Goal: Task Accomplishment & Management: Manage account settings

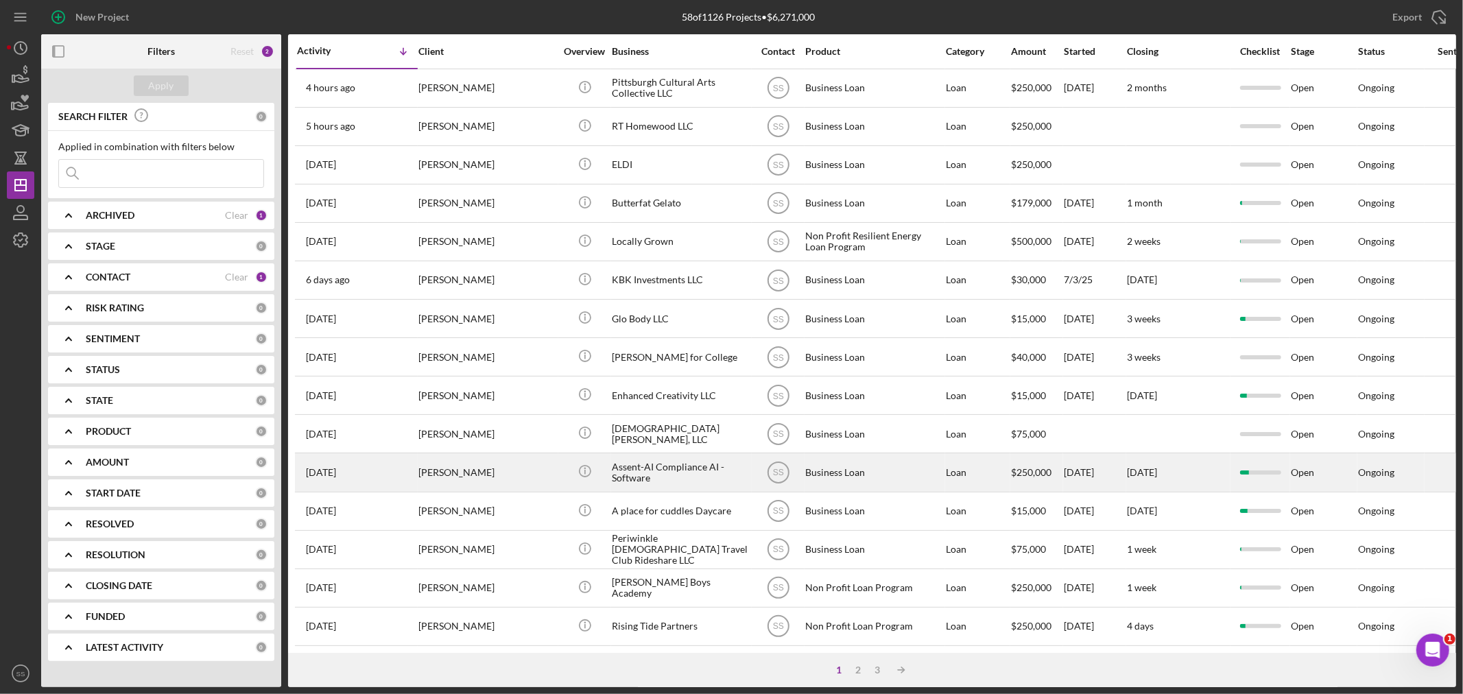
click at [461, 484] on div "[PERSON_NAME]" at bounding box center [486, 472] width 137 height 36
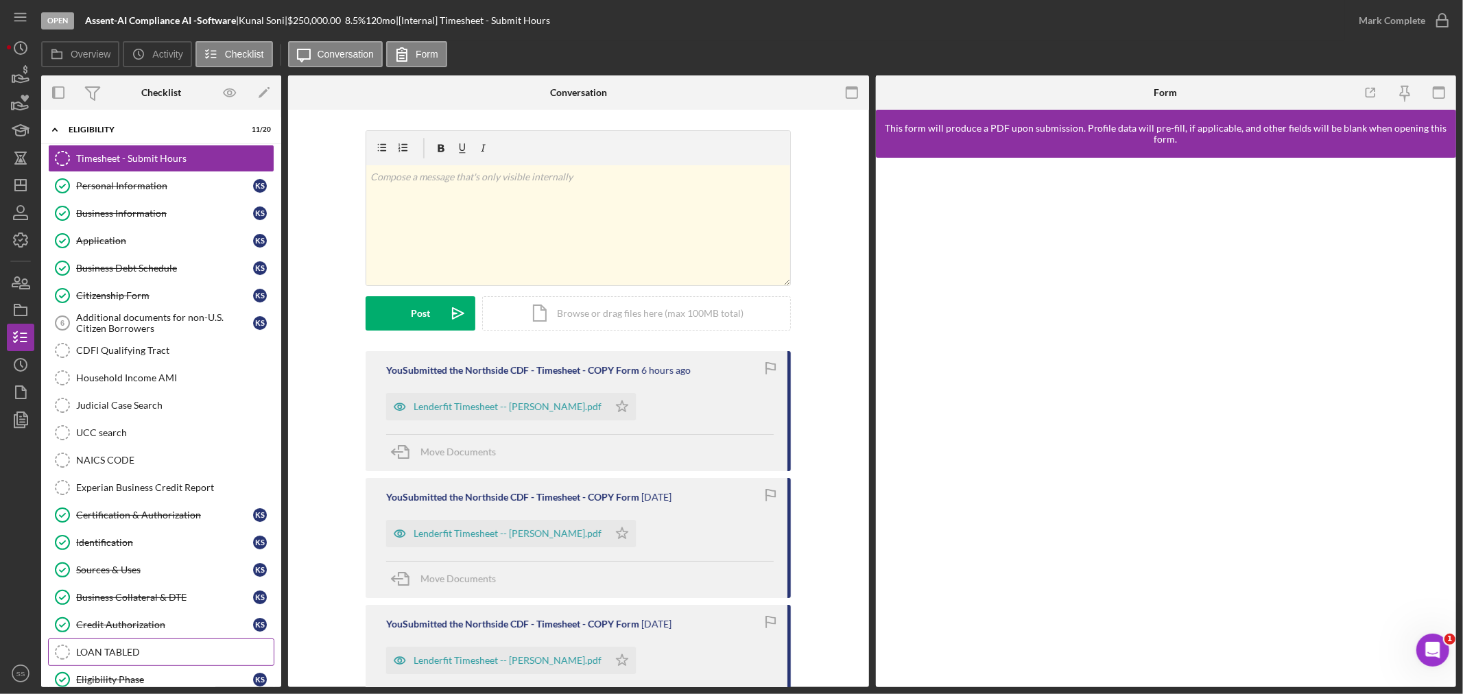
scroll to position [84, 0]
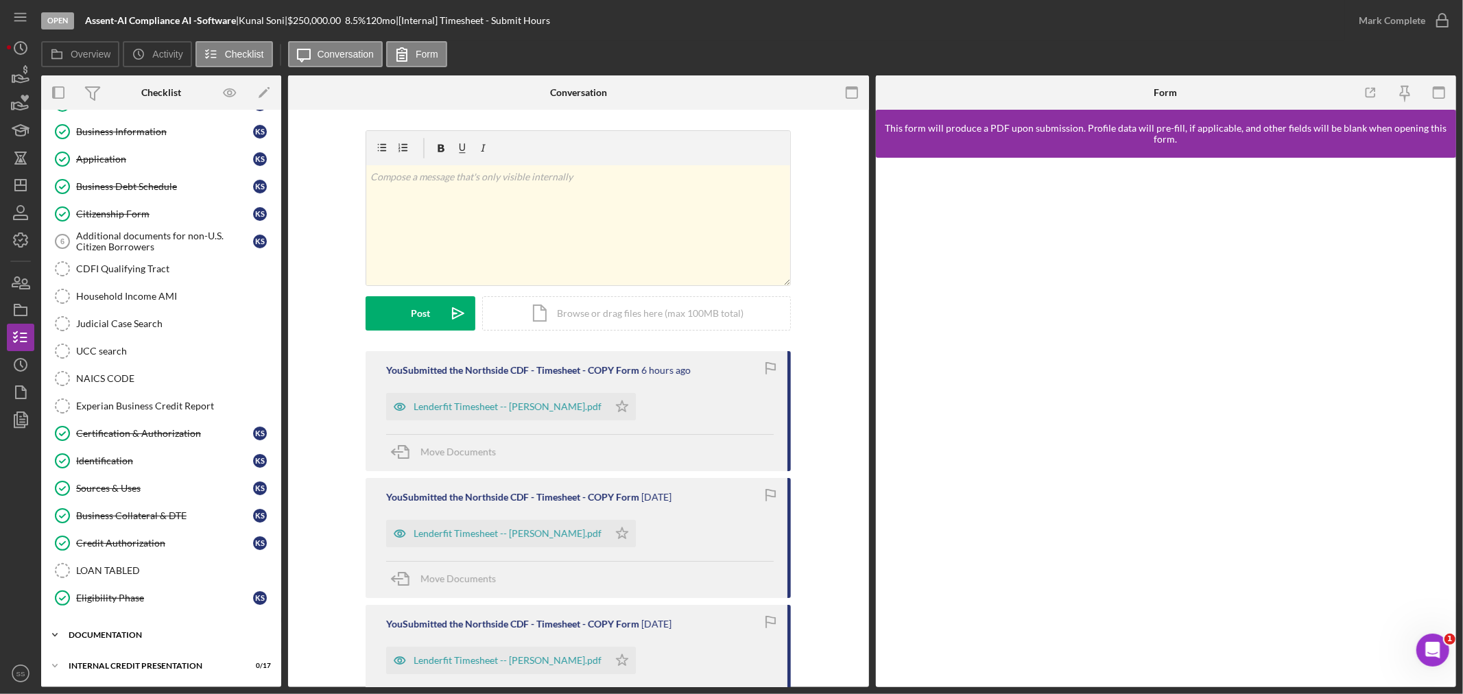
click at [124, 639] on div "Icon/Expander documentation 1 / 17" at bounding box center [161, 634] width 240 height 27
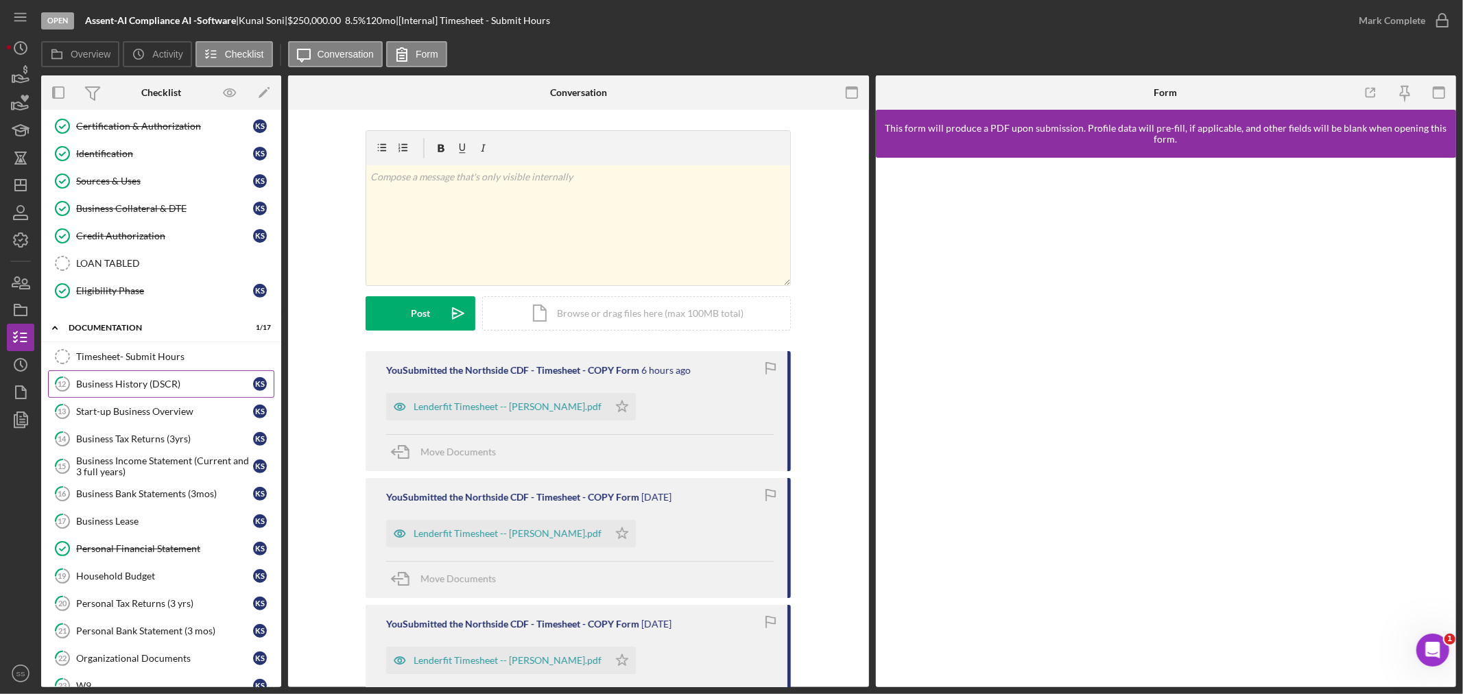
click at [114, 378] on link "12 Business History (DSCR) K S" at bounding box center [161, 383] width 226 height 27
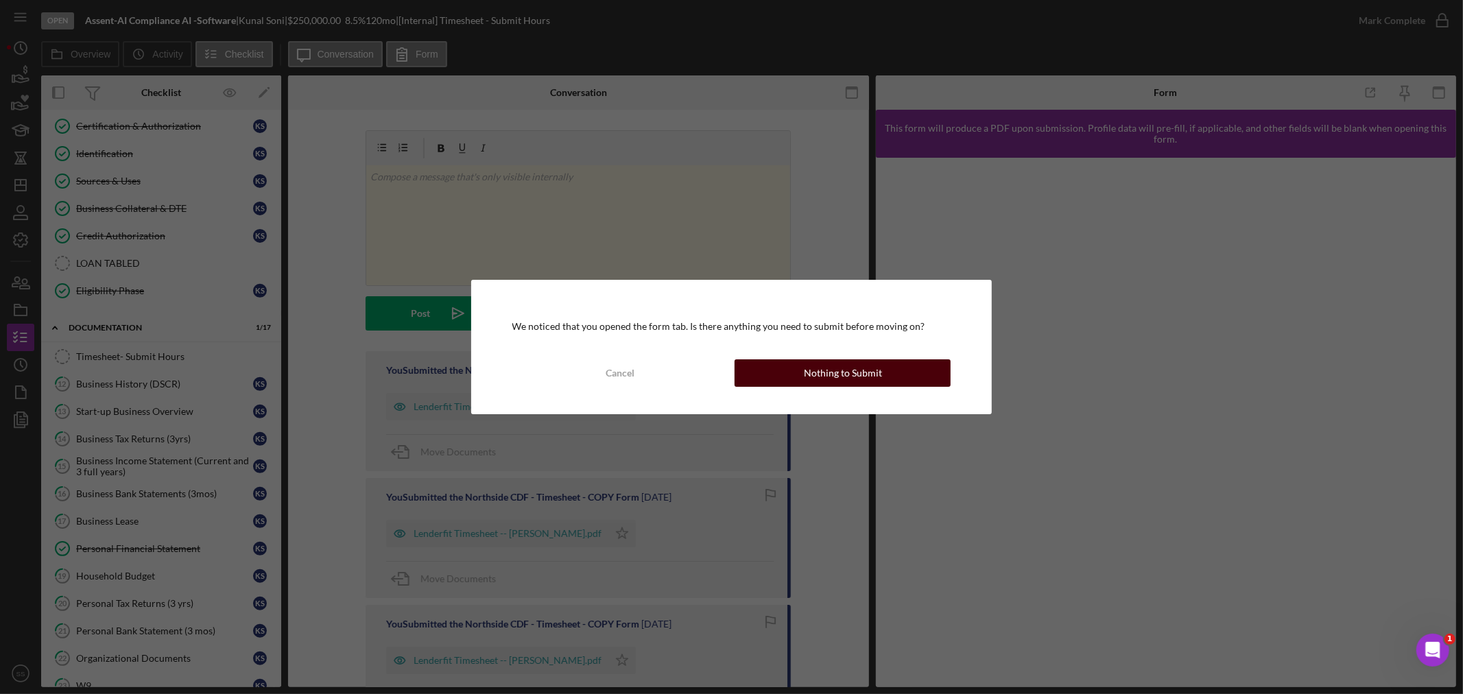
click at [815, 364] on div "Nothing to Submit" at bounding box center [843, 372] width 78 height 27
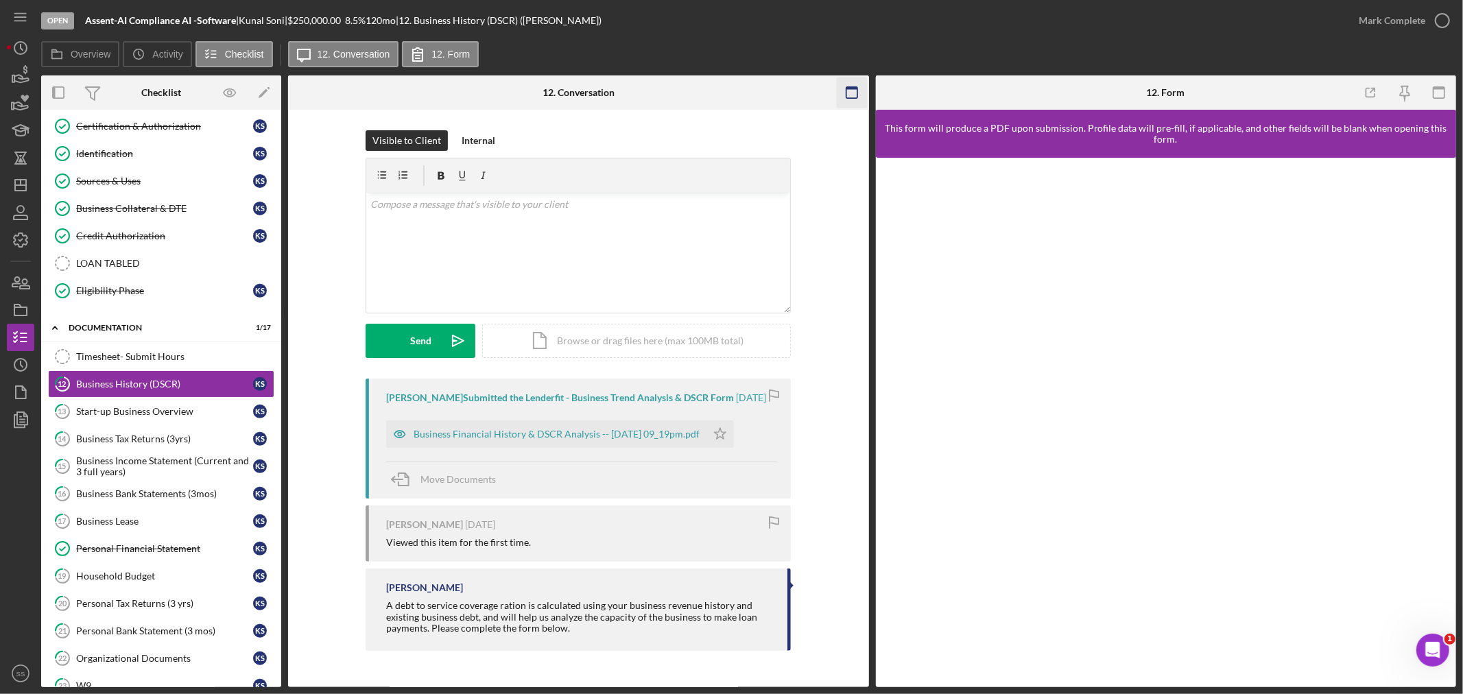
click at [844, 98] on icon "button" at bounding box center [851, 93] width 31 height 31
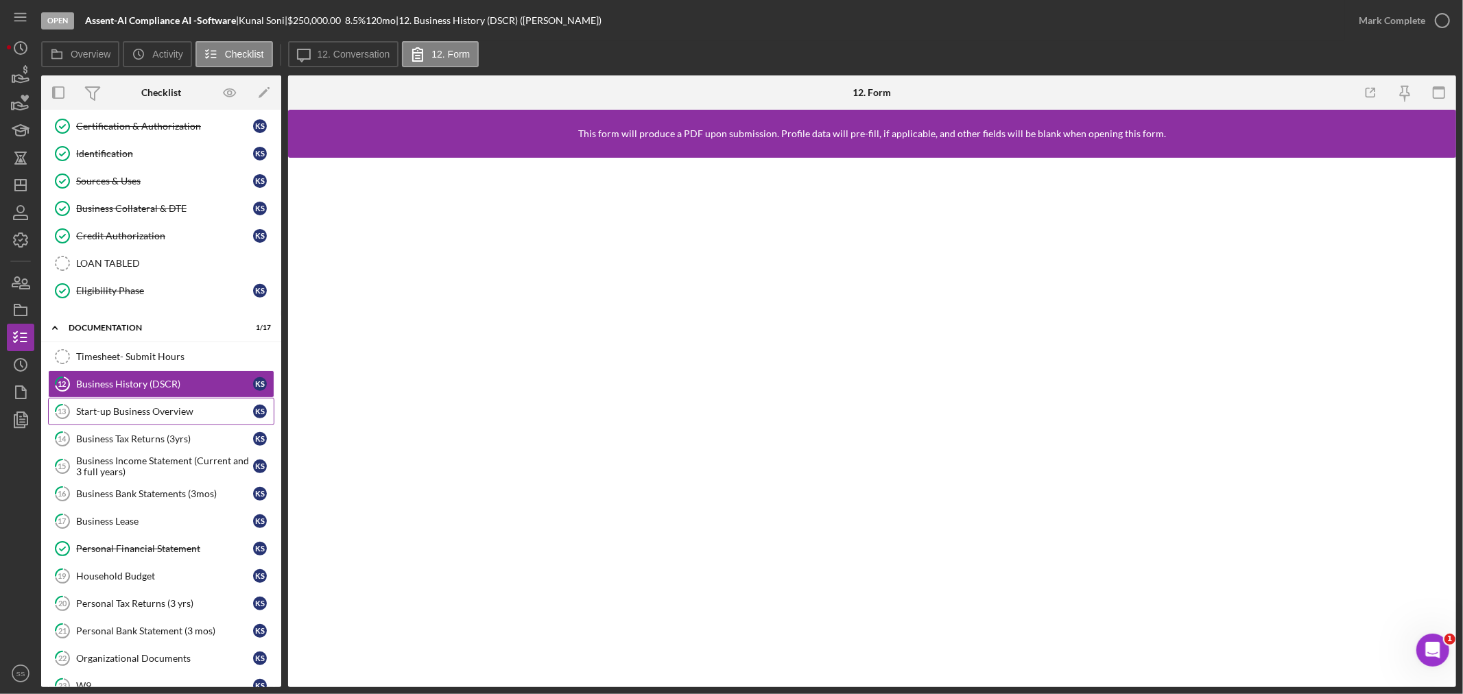
click at [165, 412] on div "Start-up Business Overview" at bounding box center [164, 411] width 177 height 11
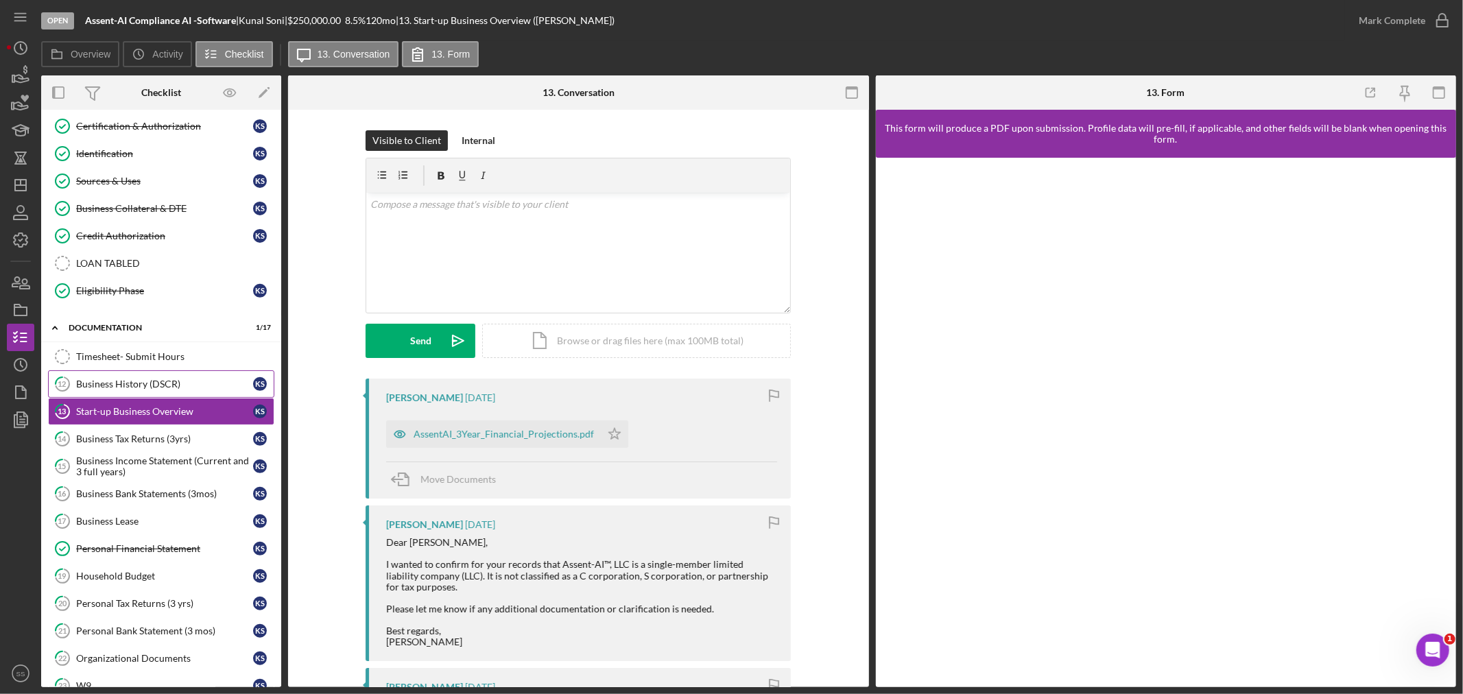
click at [160, 387] on div "Business History (DSCR)" at bounding box center [164, 384] width 177 height 11
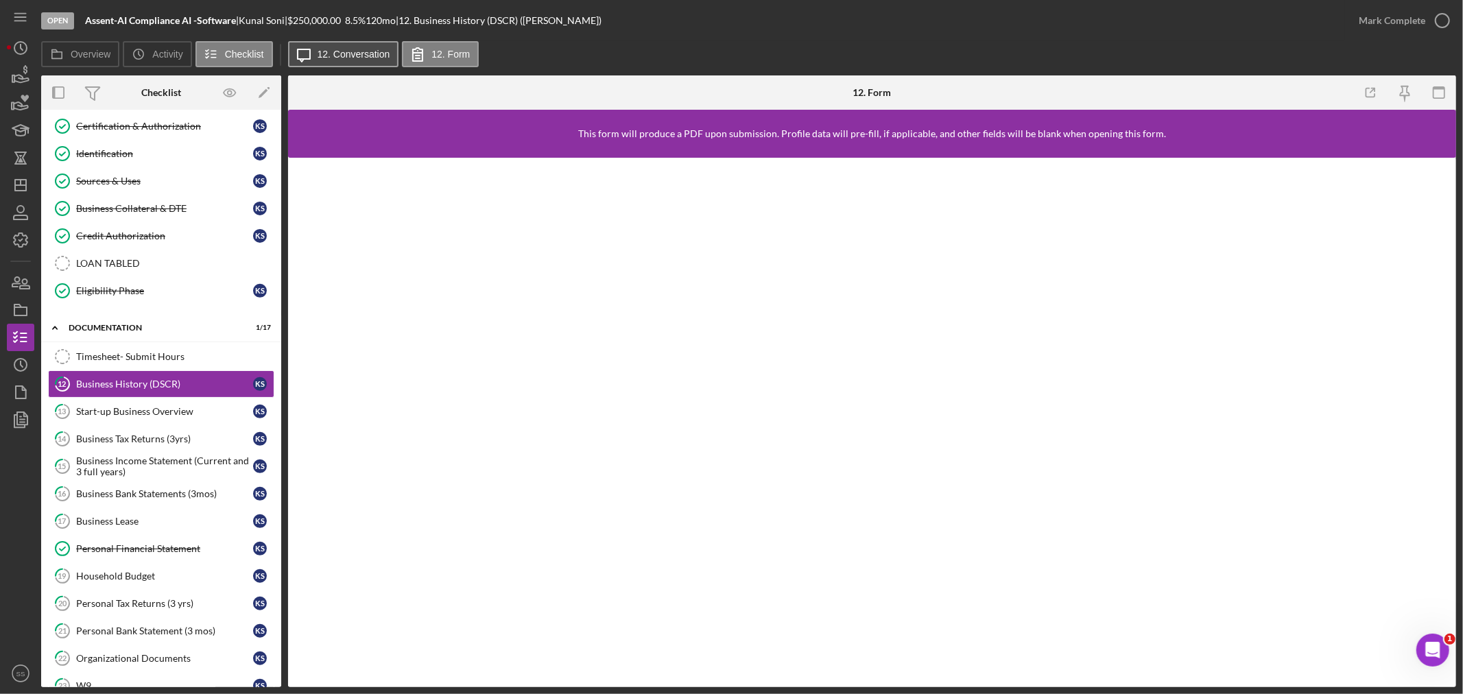
click at [318, 53] on label "12. Conversation" at bounding box center [354, 54] width 73 height 11
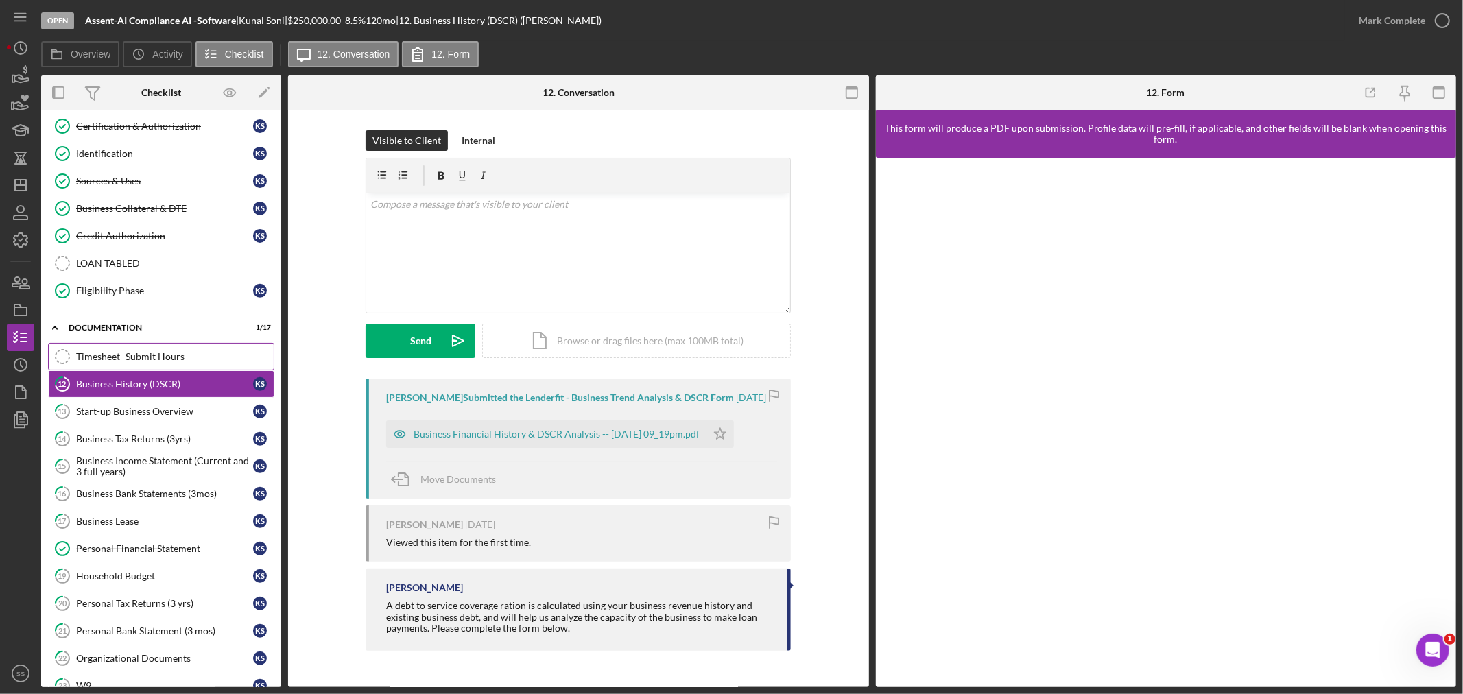
click at [148, 347] on link "Timesheet- Submit Hours Timesheet- Submit Hours" at bounding box center [161, 356] width 226 height 27
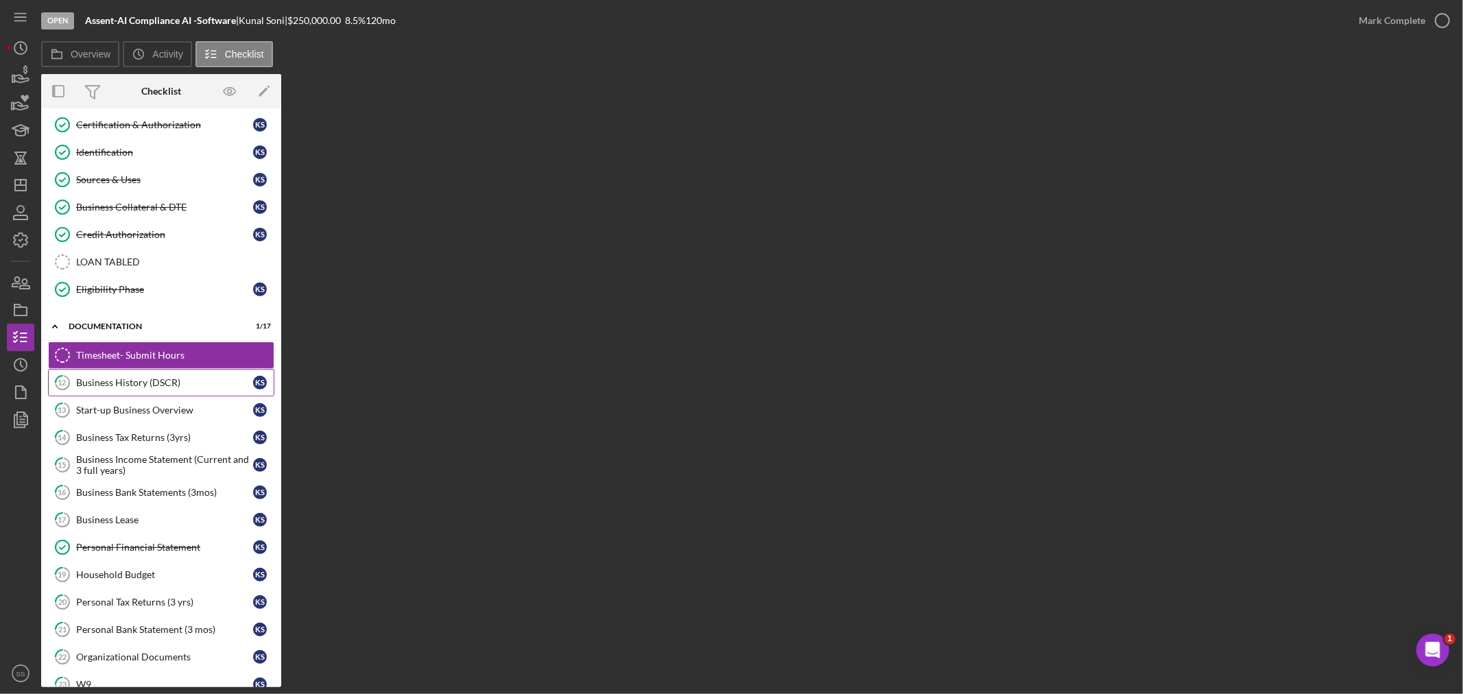
click at [147, 382] on div "Business History (DSCR)" at bounding box center [164, 382] width 177 height 11
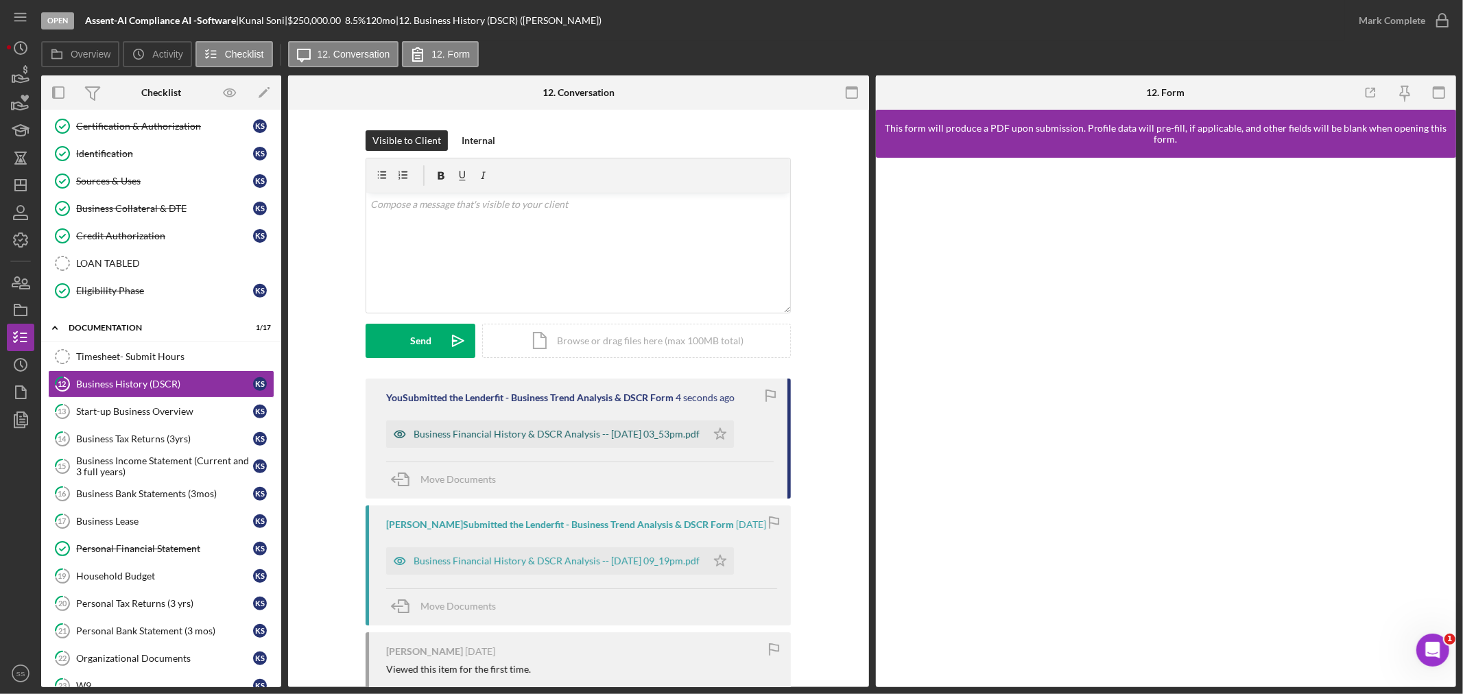
click at [541, 437] on div "Business Financial History & DSCR Analysis -- [DATE] 03_53pm.pdf" at bounding box center [557, 434] width 286 height 11
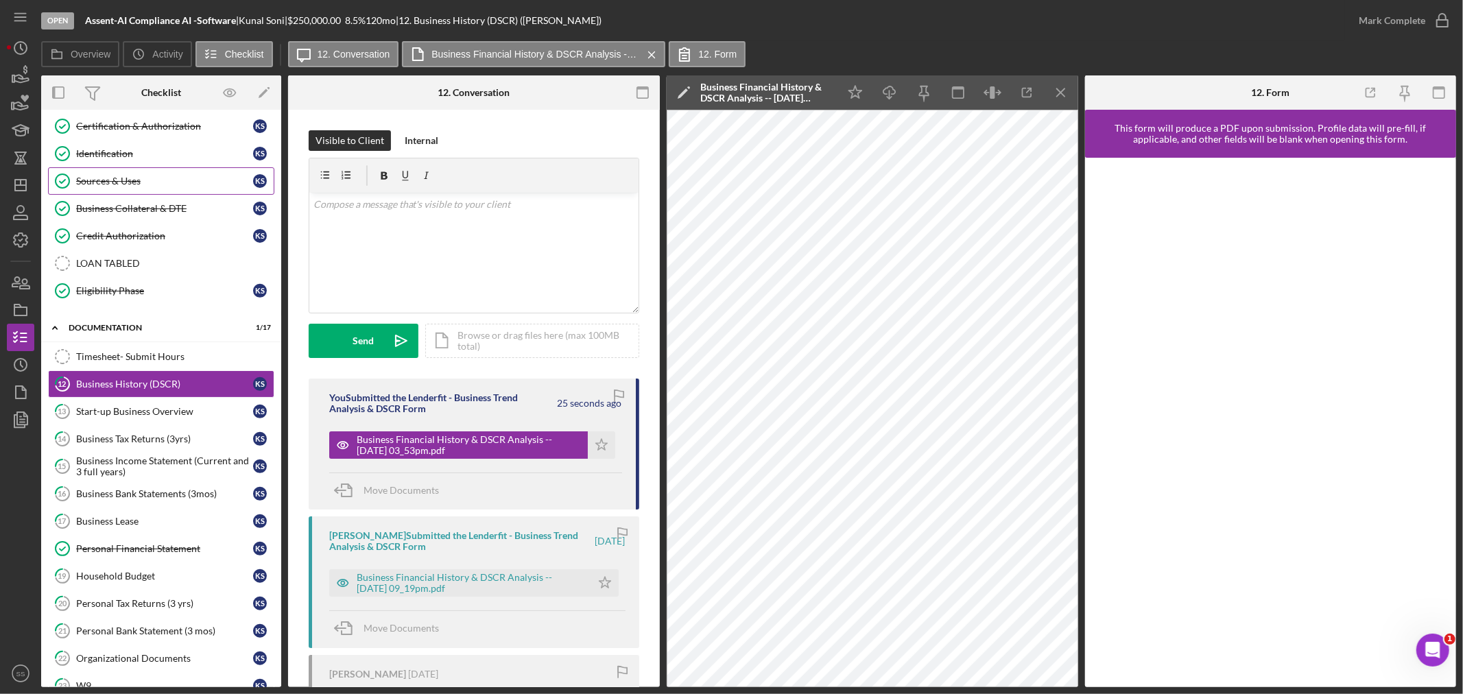
click at [159, 182] on div "Sources & Uses" at bounding box center [164, 181] width 177 height 11
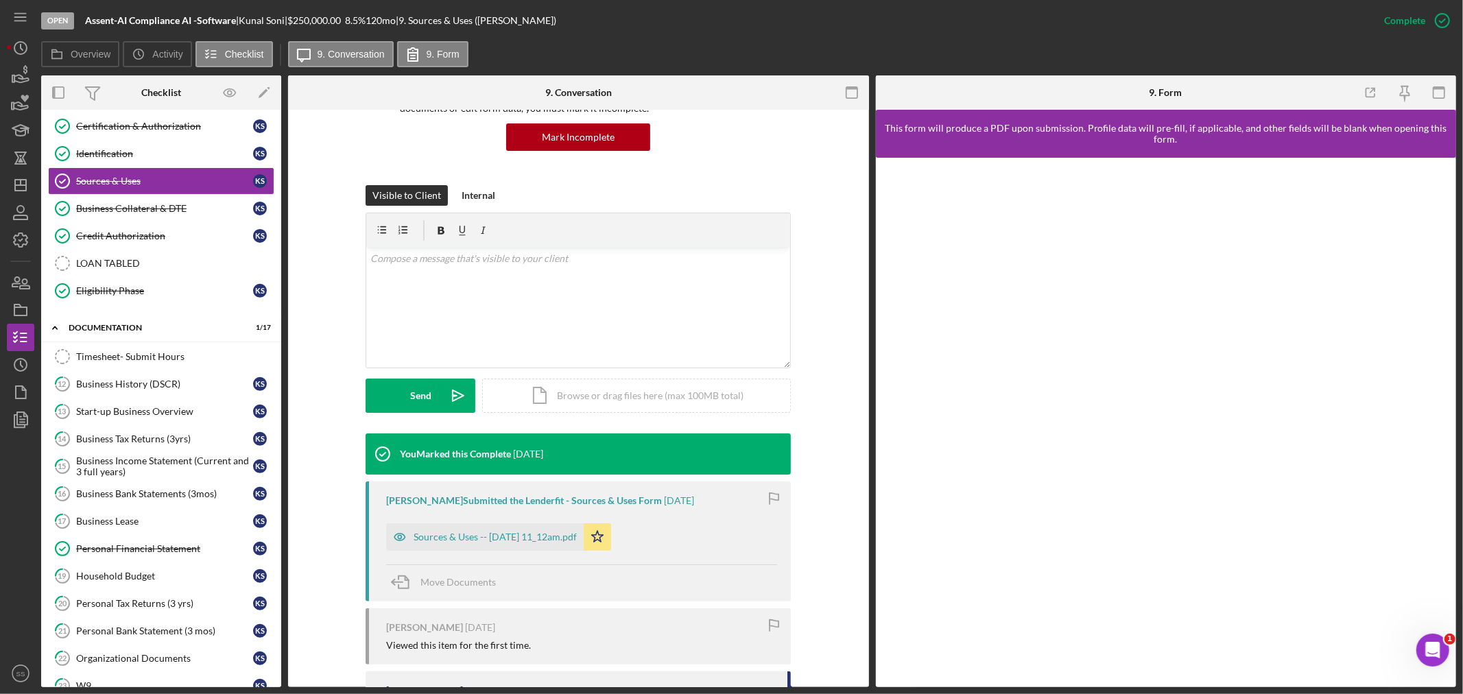
scroll to position [217, 0]
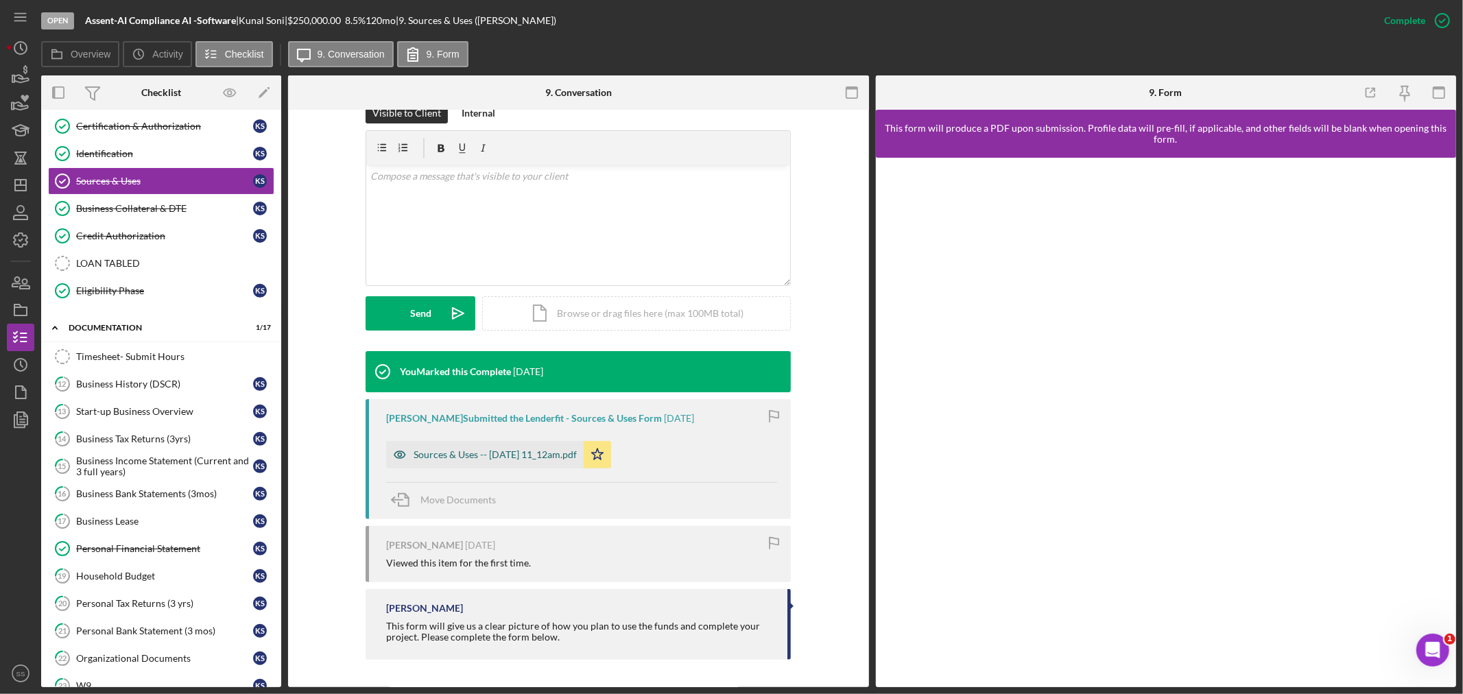
click at [419, 450] on div "Sources & Uses -- [DATE] 11_12am.pdf" at bounding box center [495, 454] width 163 height 11
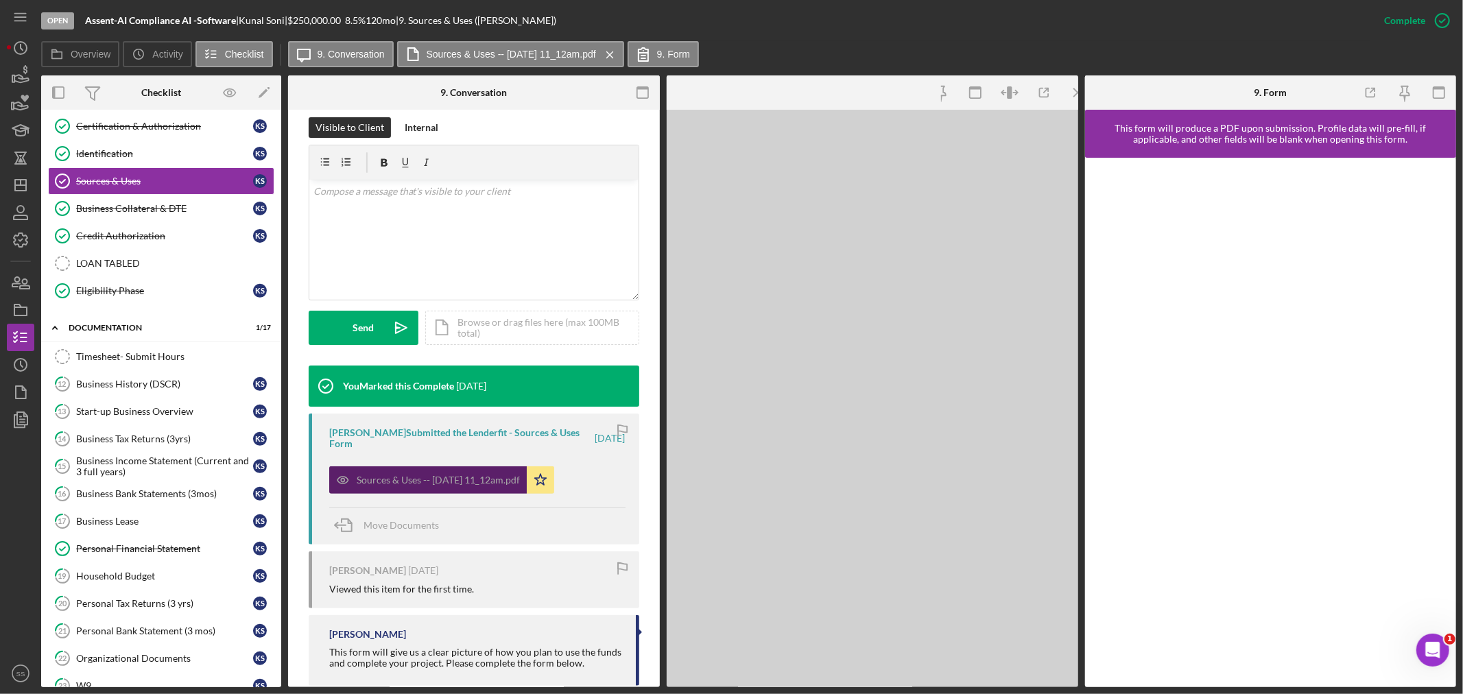
scroll to position [232, 0]
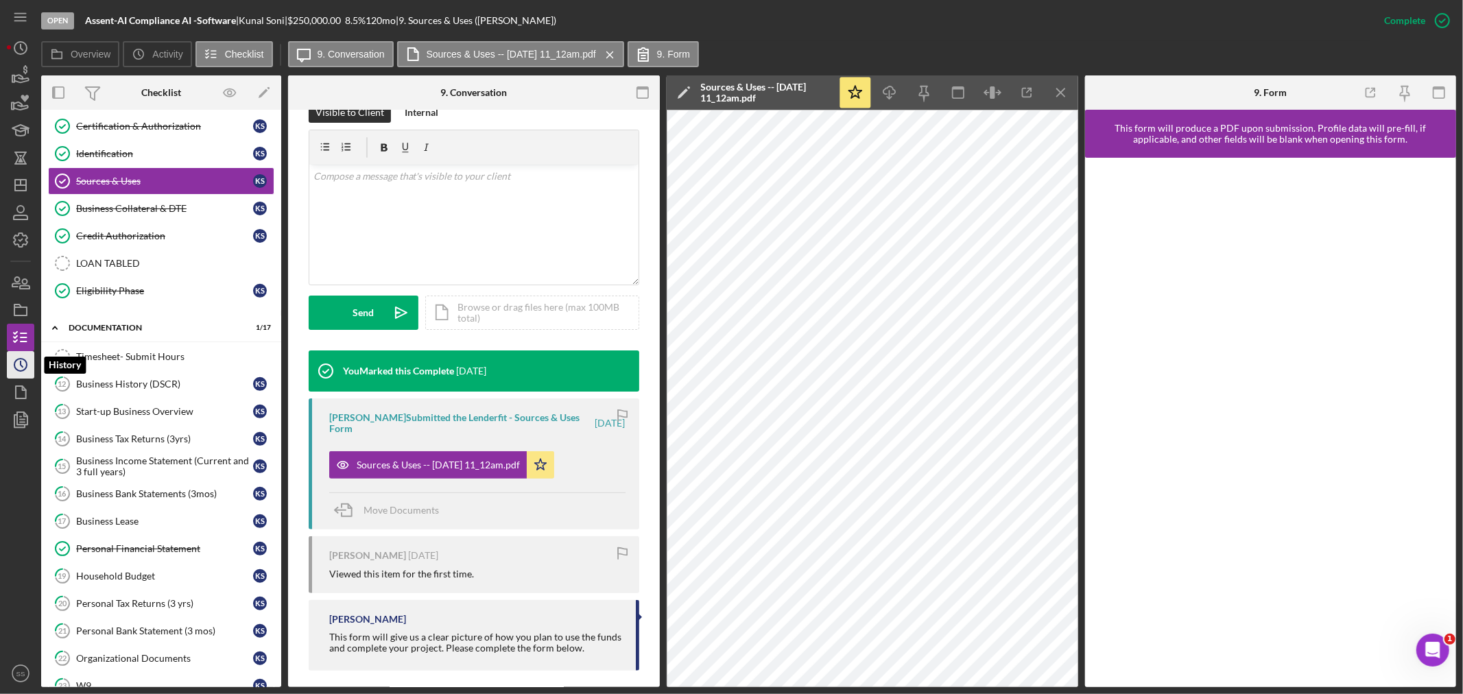
click at [23, 367] on polyline "button" at bounding box center [22, 364] width 2 height 5
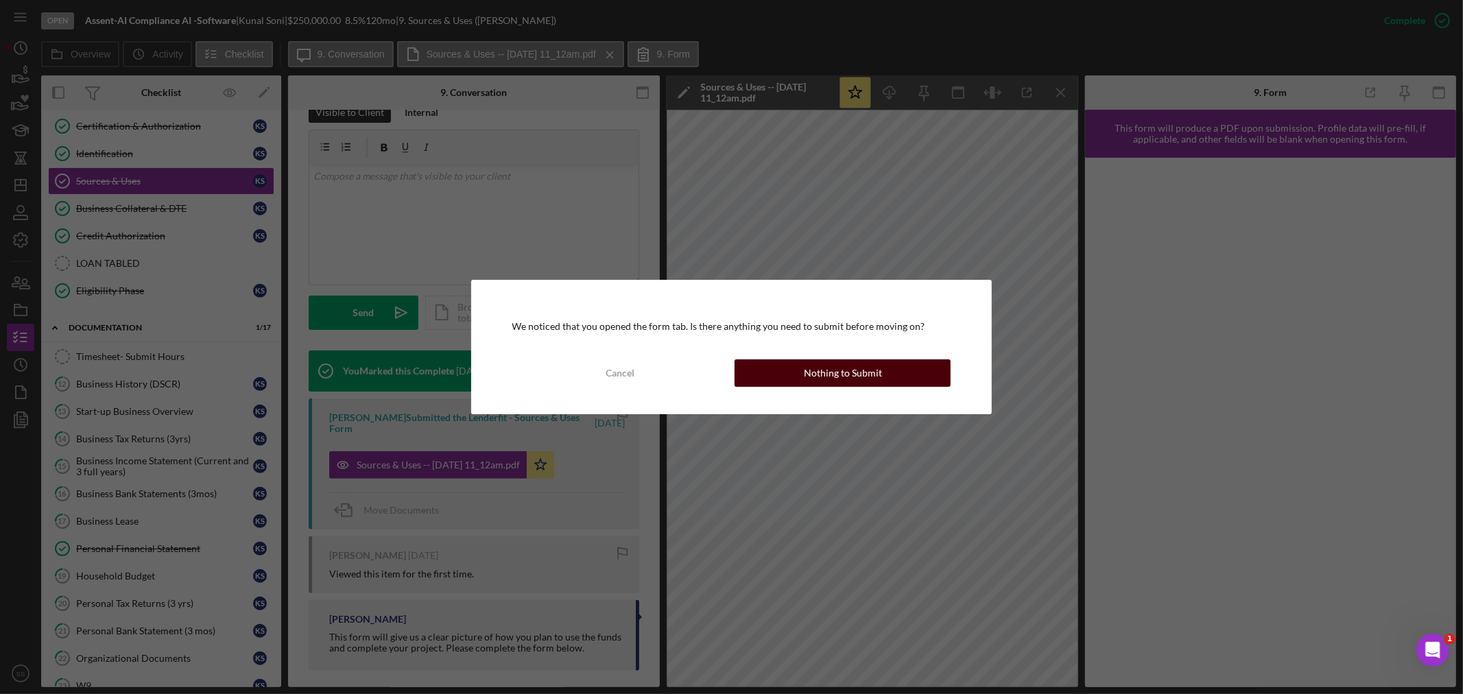
click at [776, 372] on button "Nothing to Submit" at bounding box center [843, 372] width 216 height 27
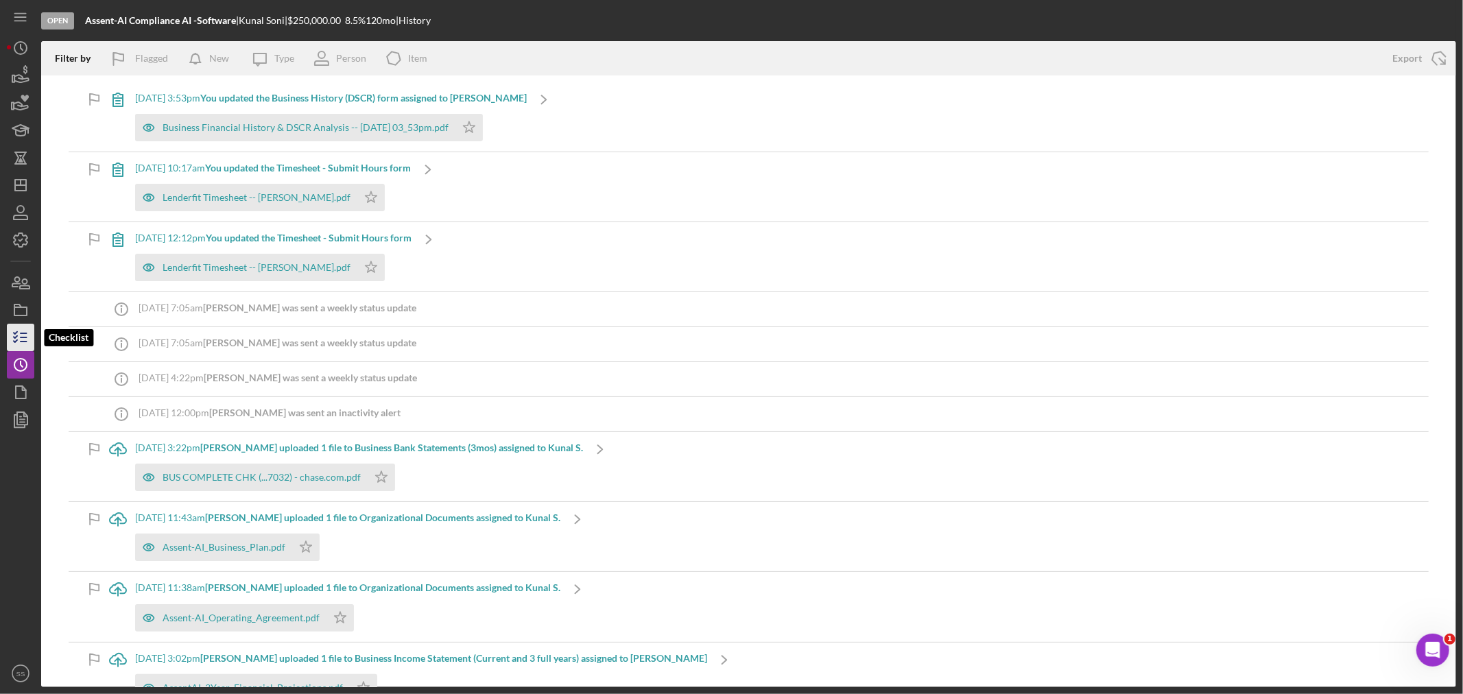
click at [12, 344] on icon "button" at bounding box center [20, 337] width 34 height 34
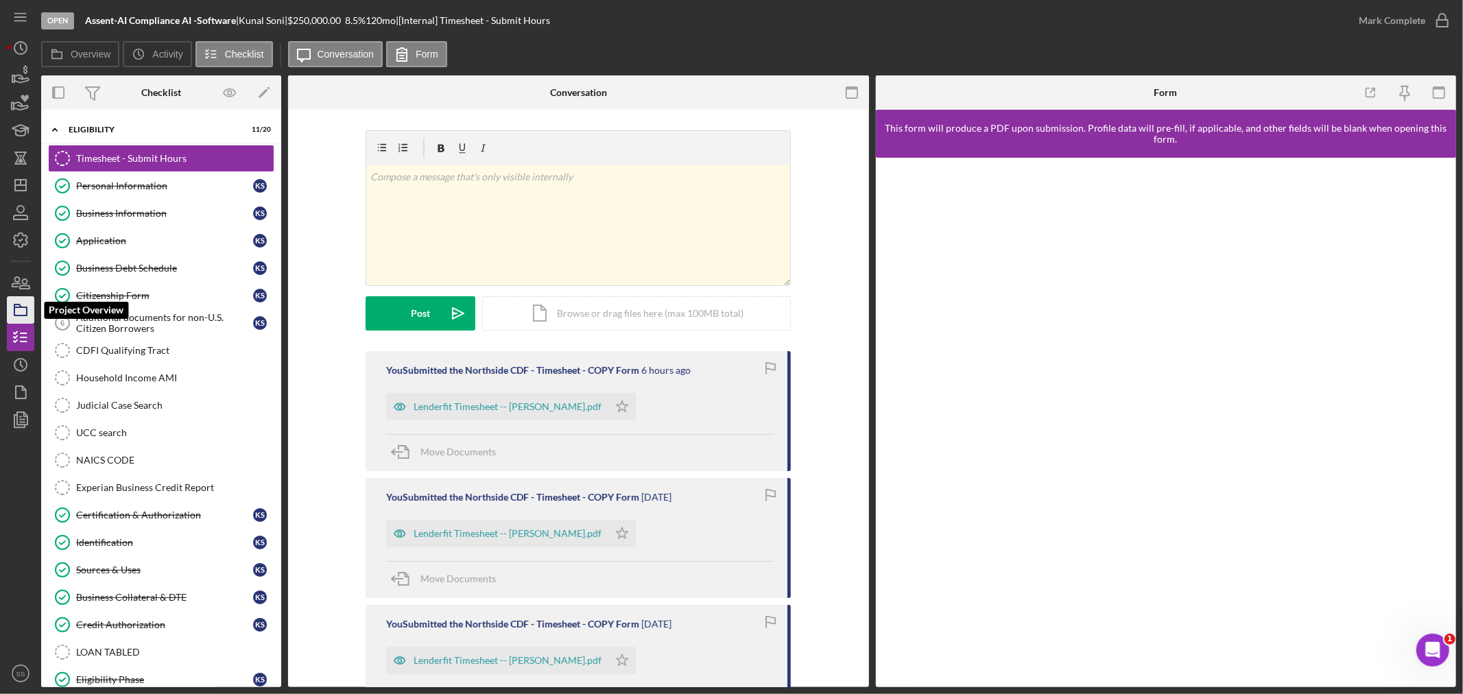
click at [22, 310] on icon "button" at bounding box center [20, 310] width 34 height 34
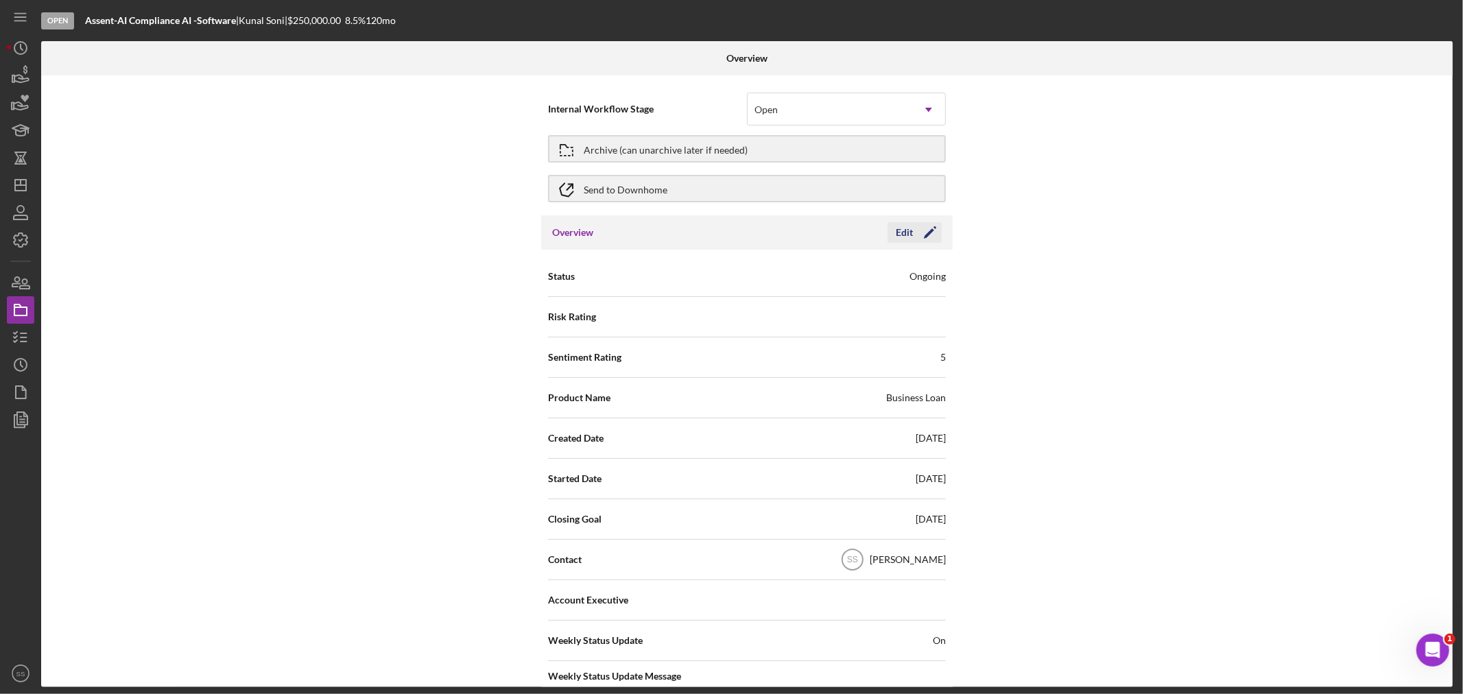
click at [929, 232] on polygon "button" at bounding box center [929, 233] width 10 height 10
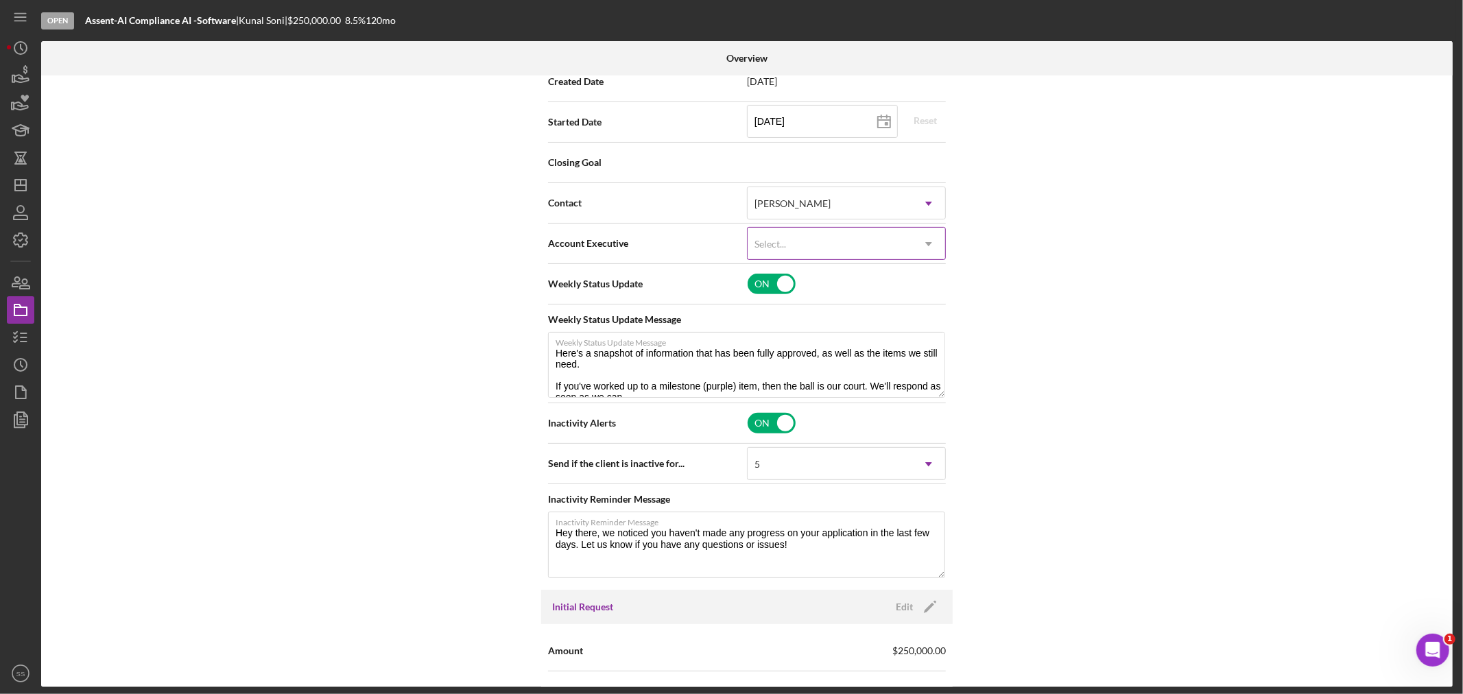
scroll to position [457, 0]
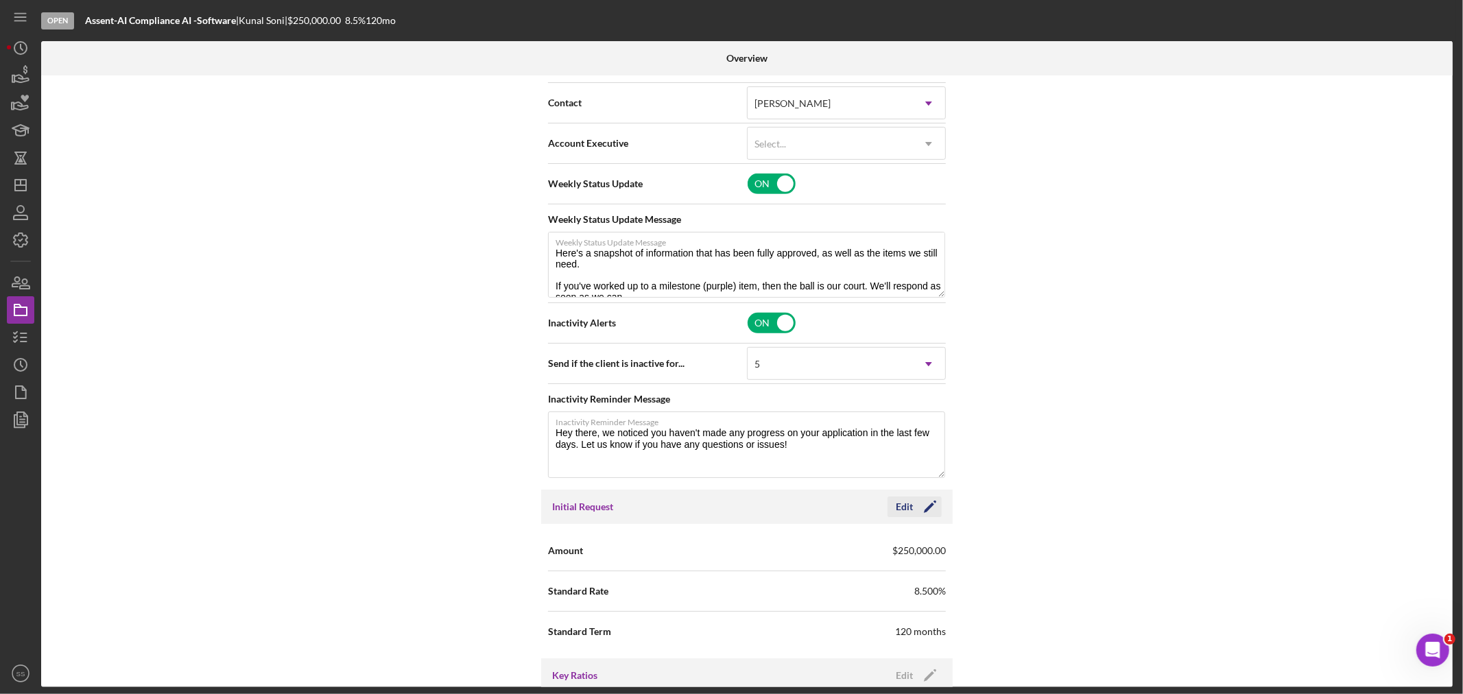
click at [927, 506] on icon "Icon/Edit" at bounding box center [930, 507] width 34 height 34
drag, startPoint x: 755, startPoint y: 546, endPoint x: 775, endPoint y: 547, distance: 19.9
click at [775, 547] on input "$250,000" at bounding box center [846, 550] width 199 height 33
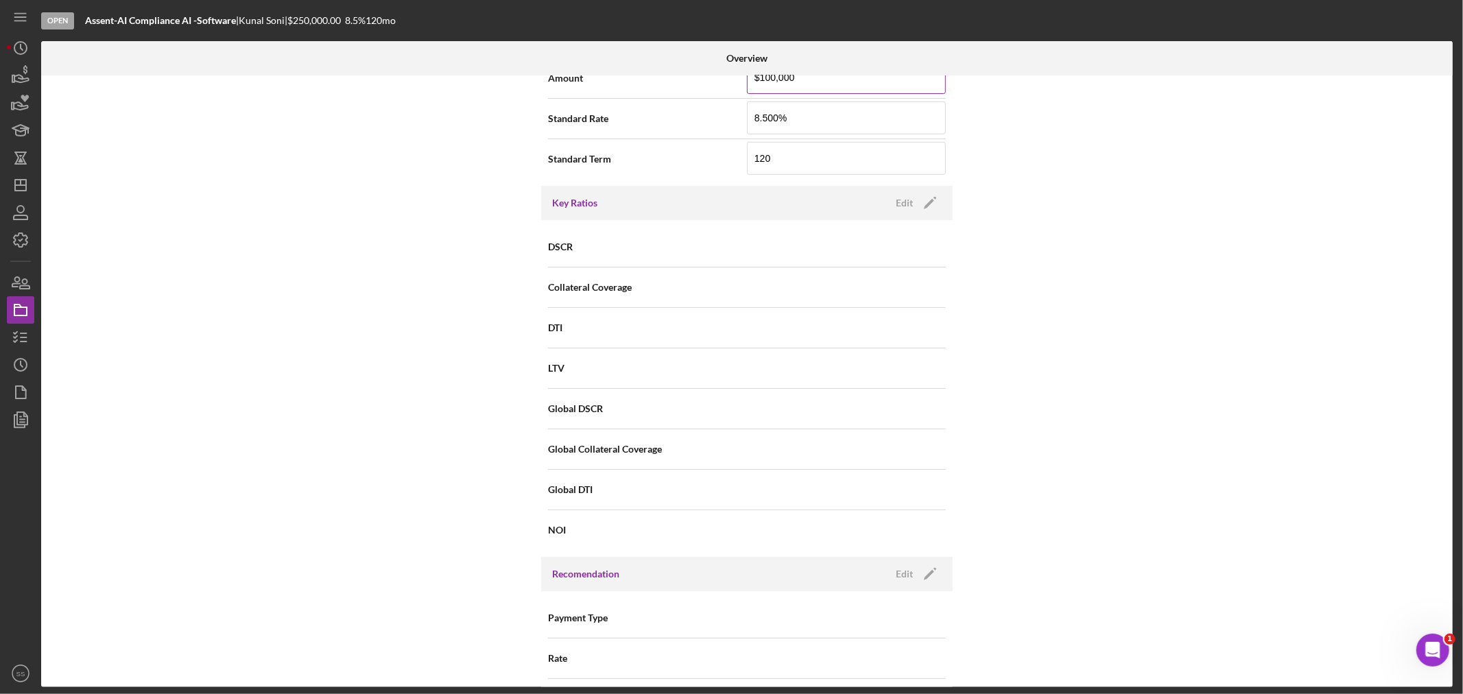
scroll to position [686, 0]
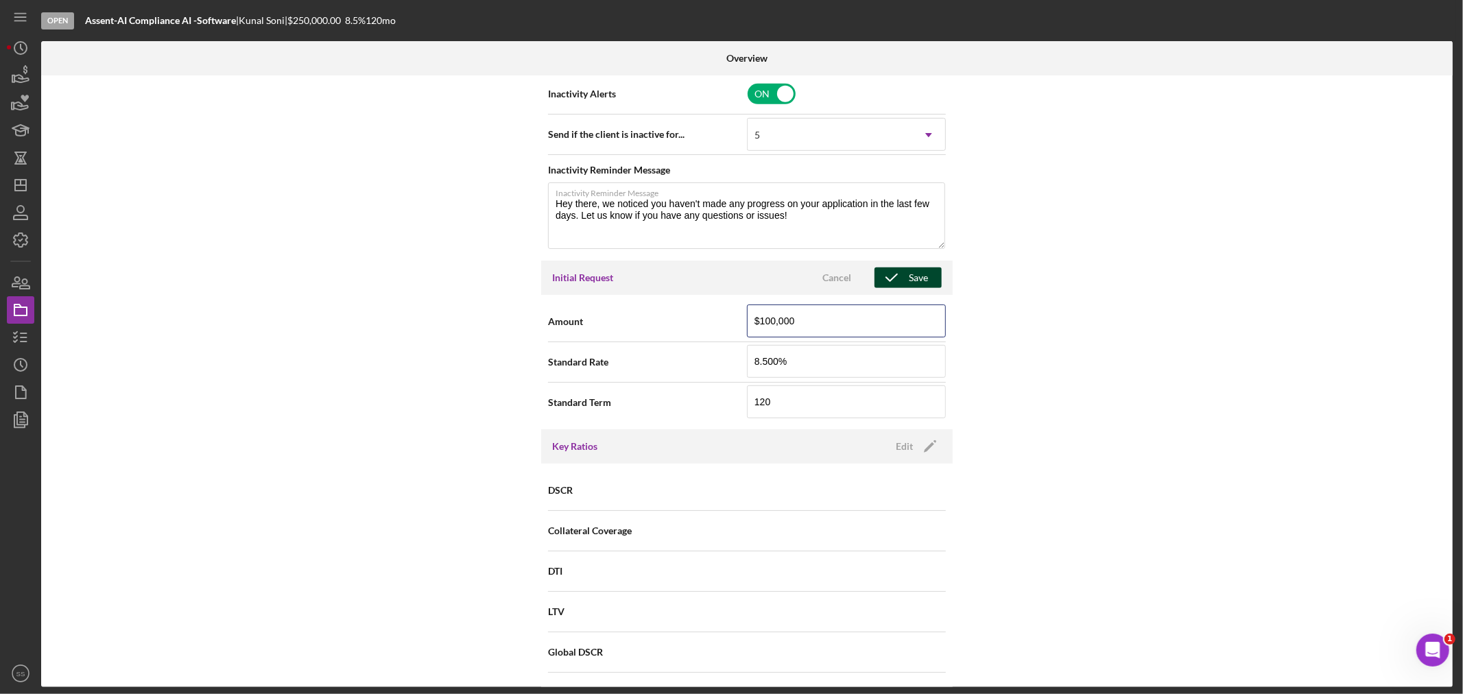
type input "$100,000"
click at [910, 280] on div "Save" at bounding box center [918, 278] width 19 height 21
type textarea "Here's a snapshot of information that has been fully approved, as well as the i…"
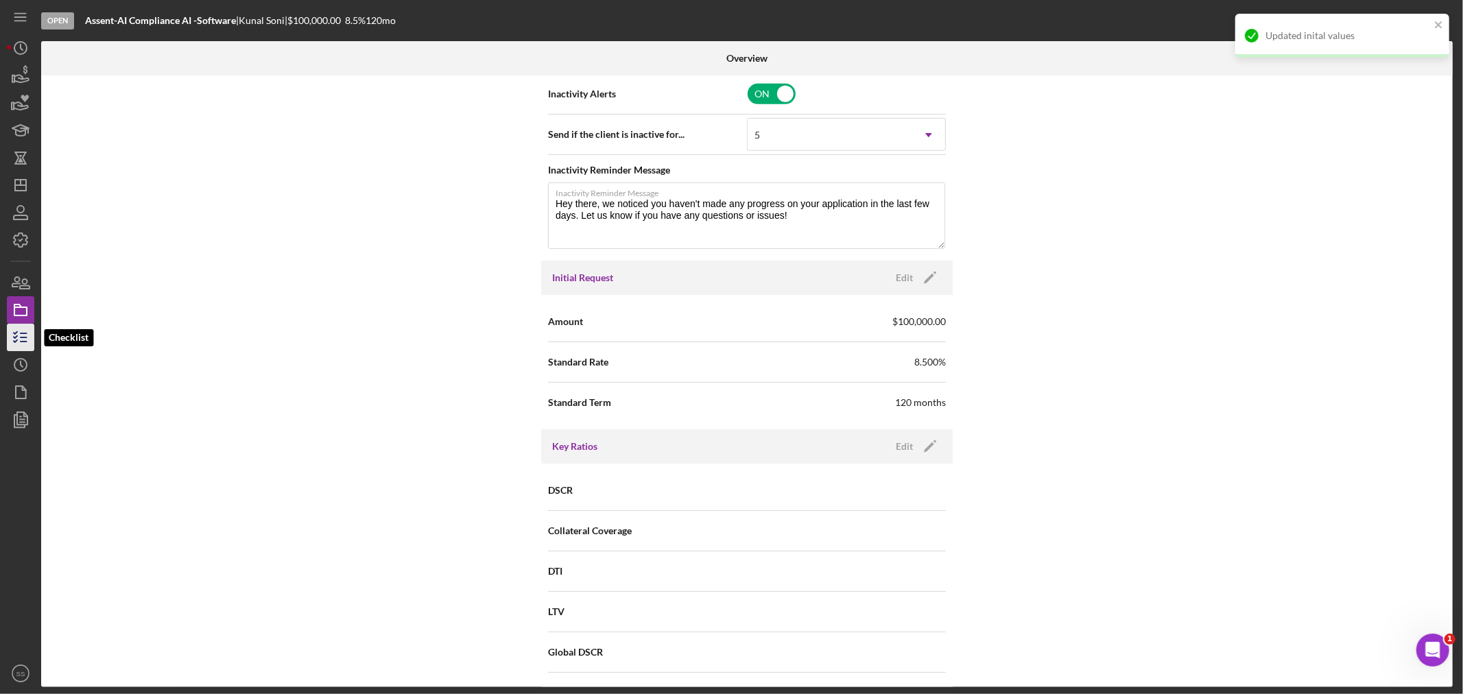
click at [17, 335] on icon "button" at bounding box center [20, 337] width 34 height 34
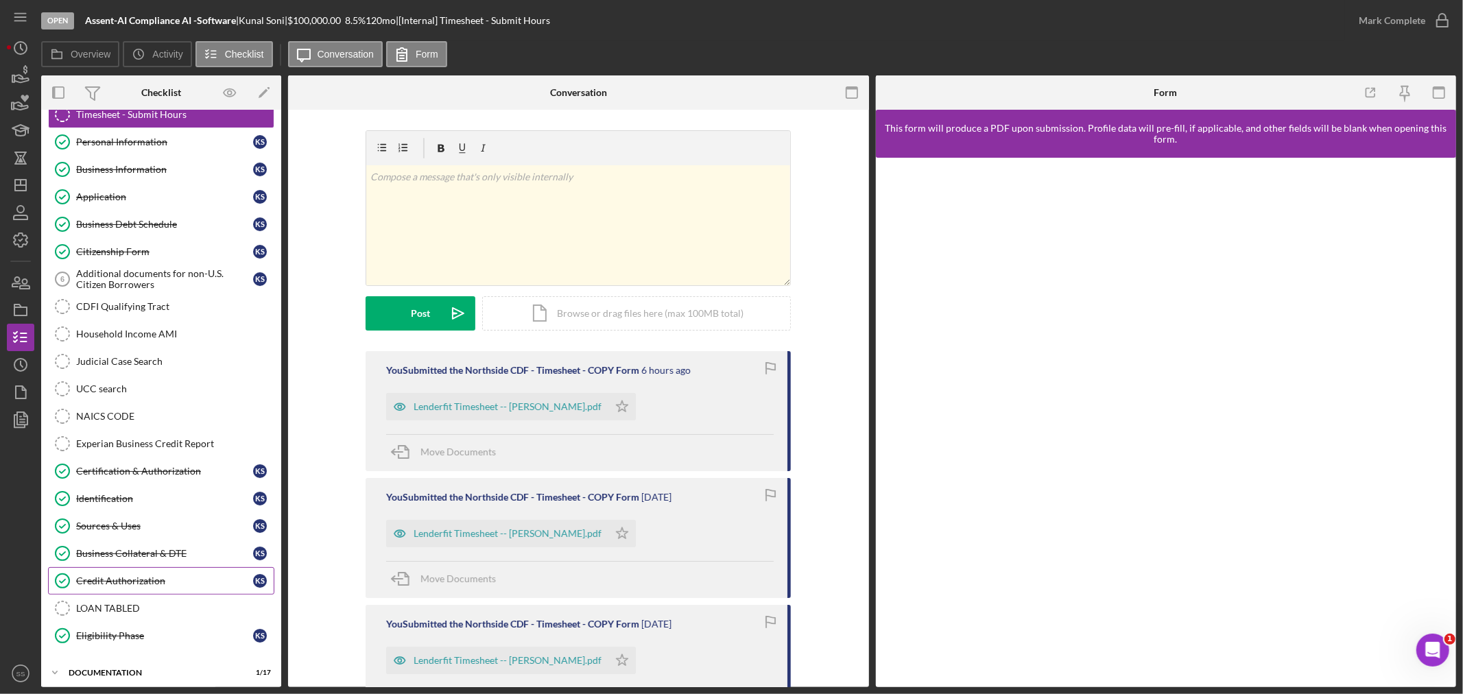
scroll to position [84, 0]
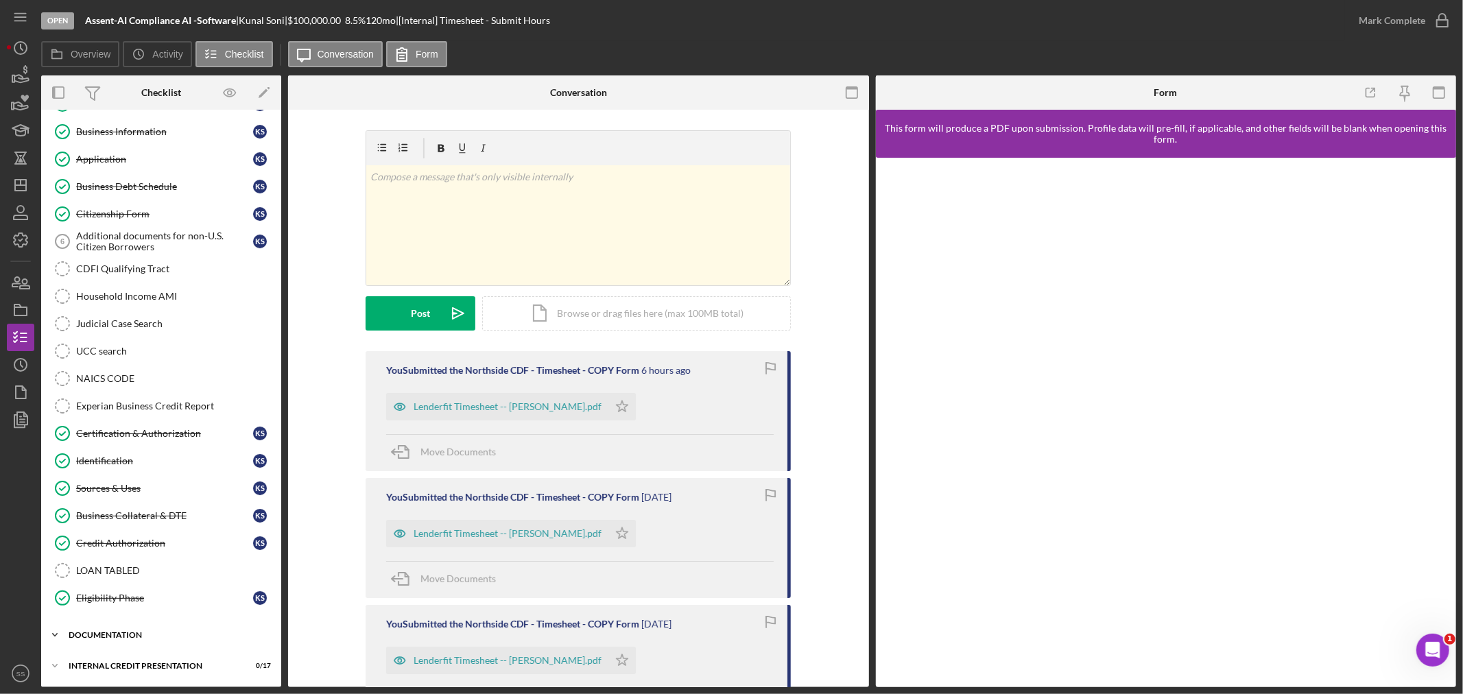
click at [117, 637] on div "documentation" at bounding box center [167, 635] width 196 height 8
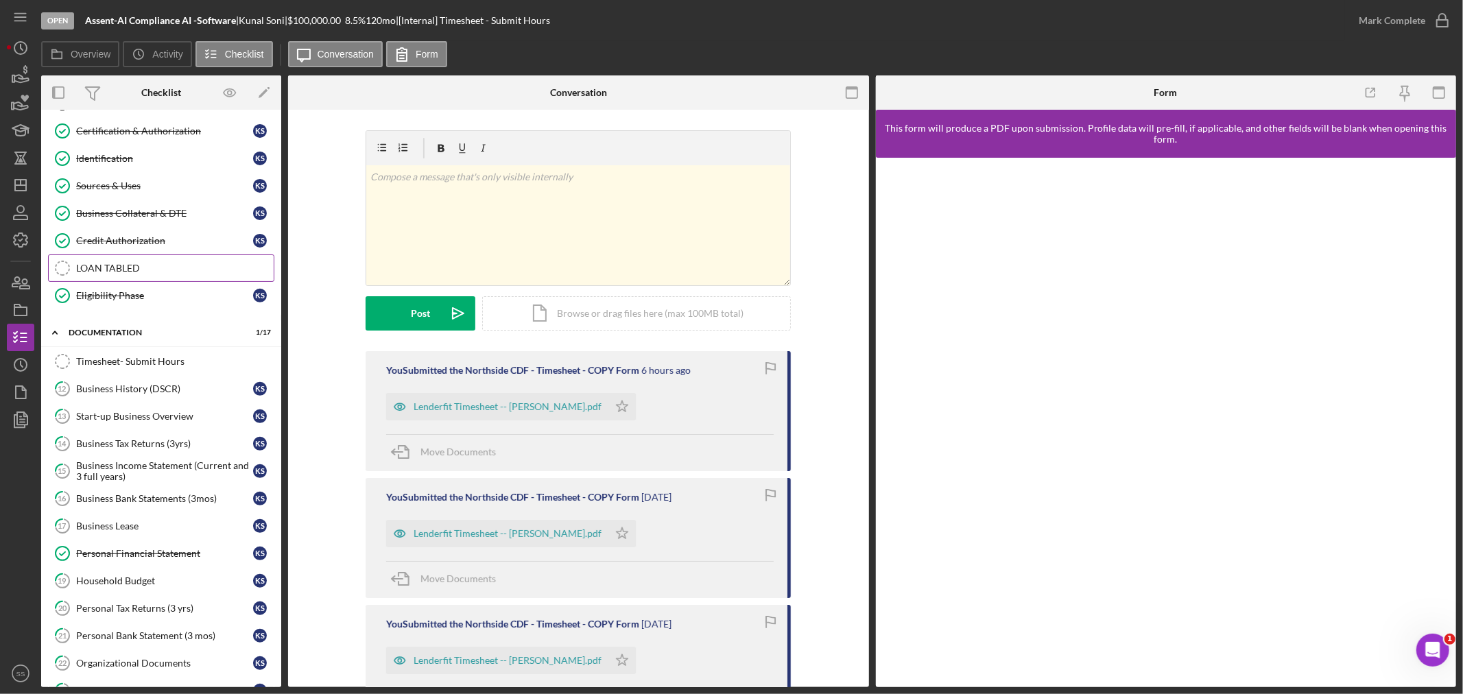
scroll to position [389, 0]
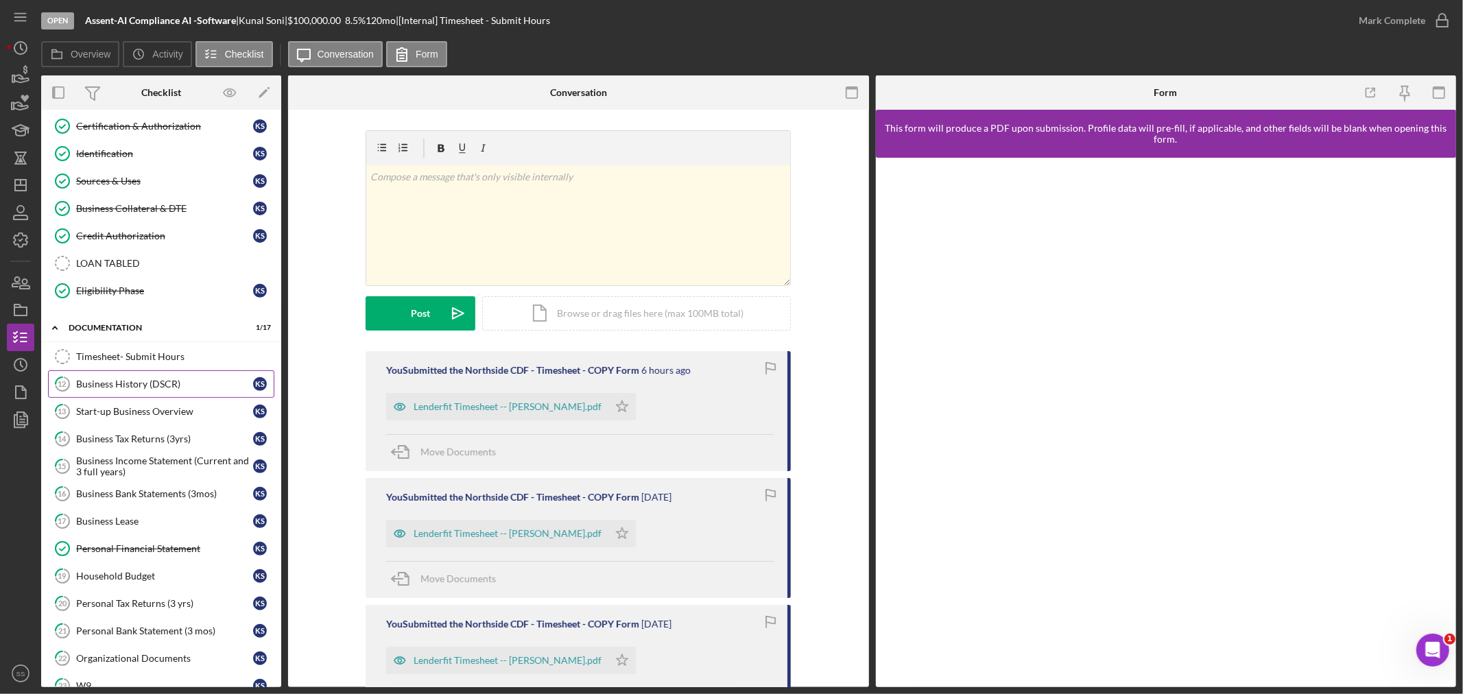
click at [141, 387] on div "Business History (DSCR)" at bounding box center [164, 384] width 177 height 11
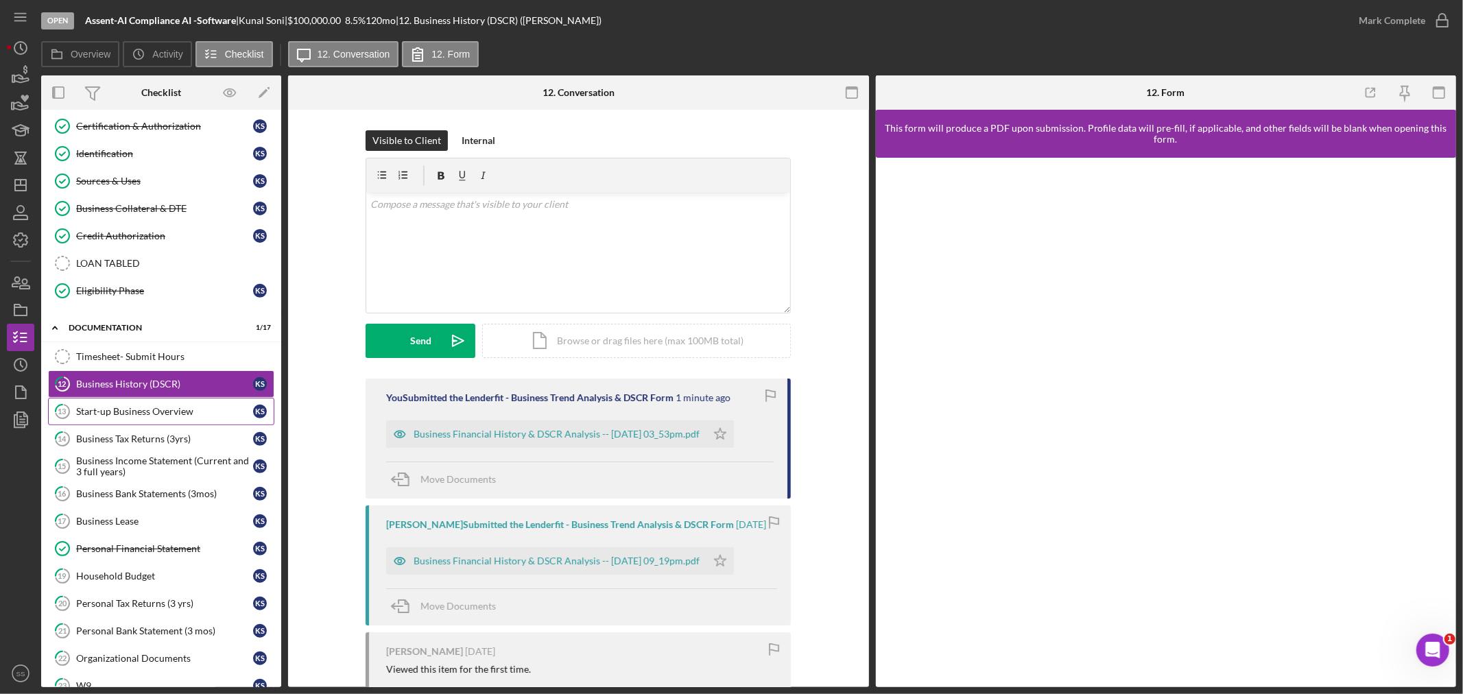
click at [151, 416] on div "Start-up Business Overview" at bounding box center [164, 411] width 177 height 11
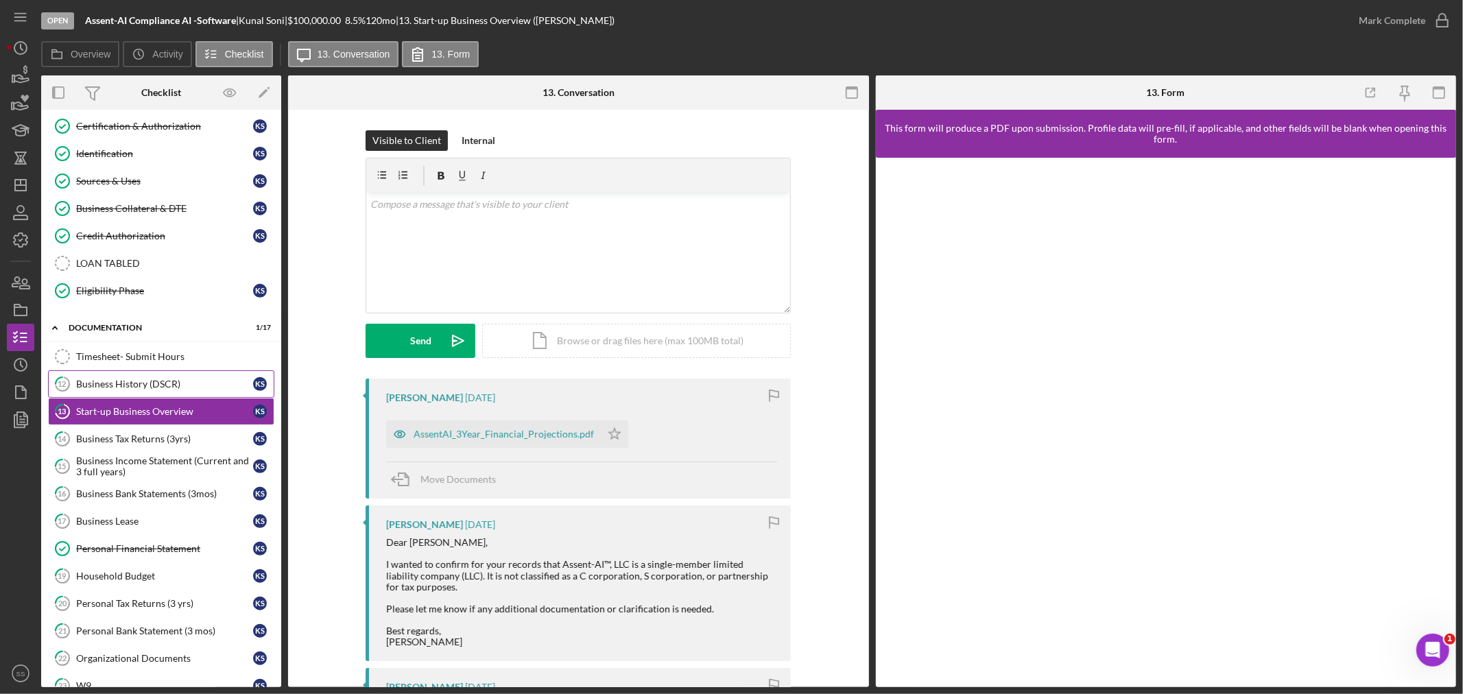
click at [145, 384] on div "Business History (DSCR)" at bounding box center [164, 384] width 177 height 11
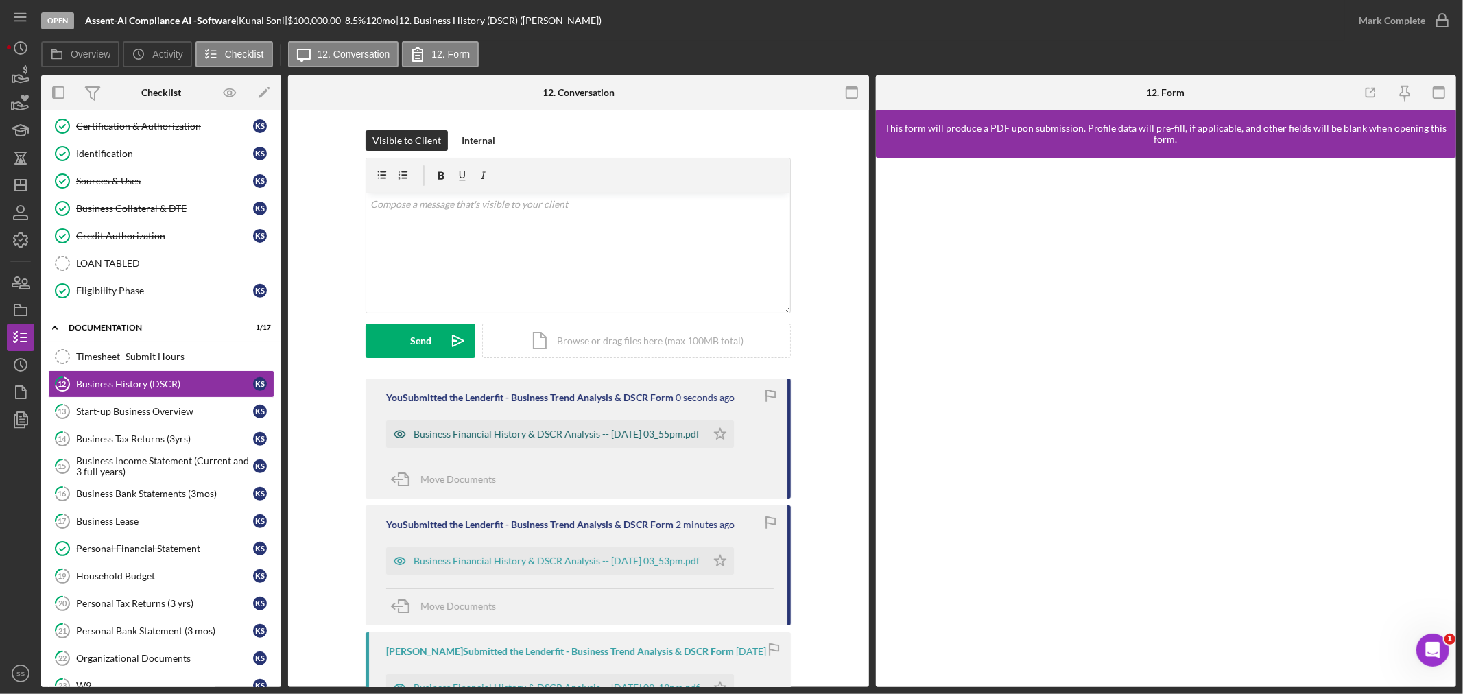
click at [458, 440] on div "Business Financial History & DSCR Analysis -- [DATE] 03_55pm.pdf" at bounding box center [557, 434] width 286 height 11
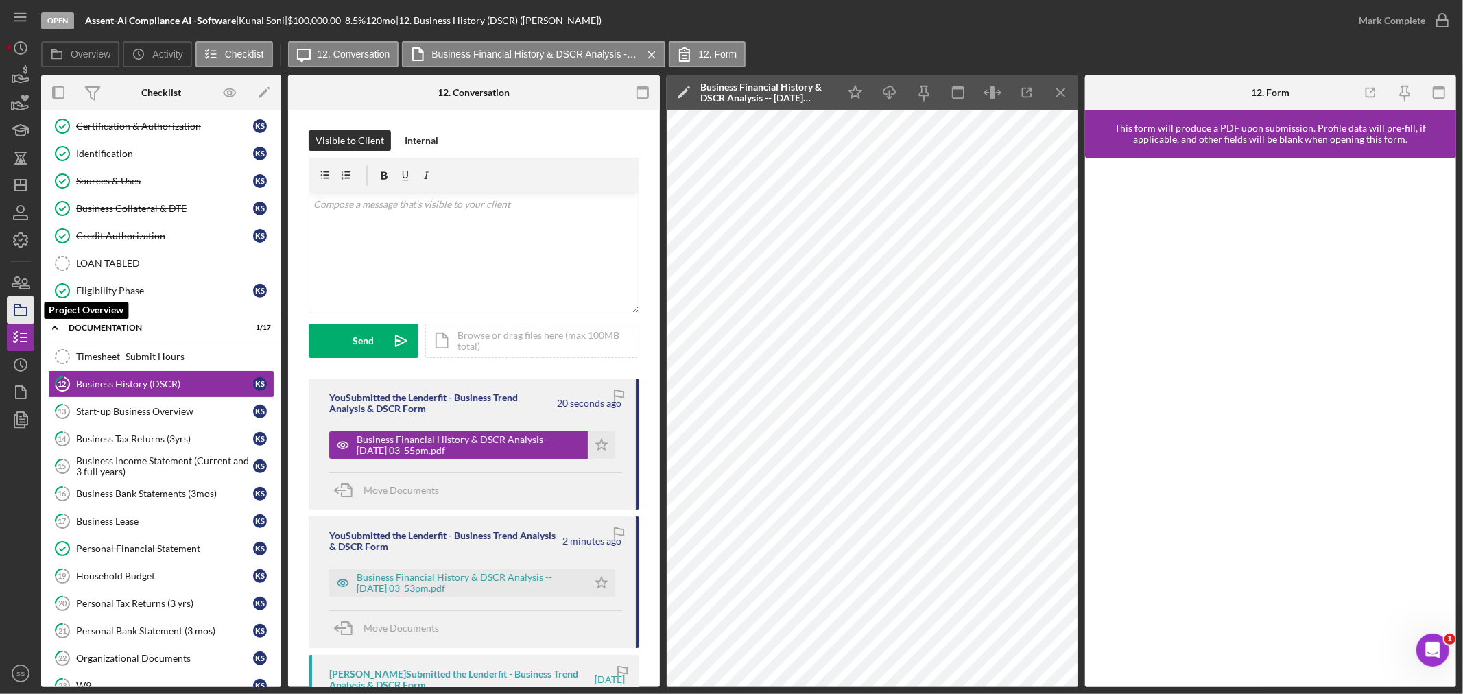
click at [16, 311] on icon "button" at bounding box center [20, 310] width 34 height 34
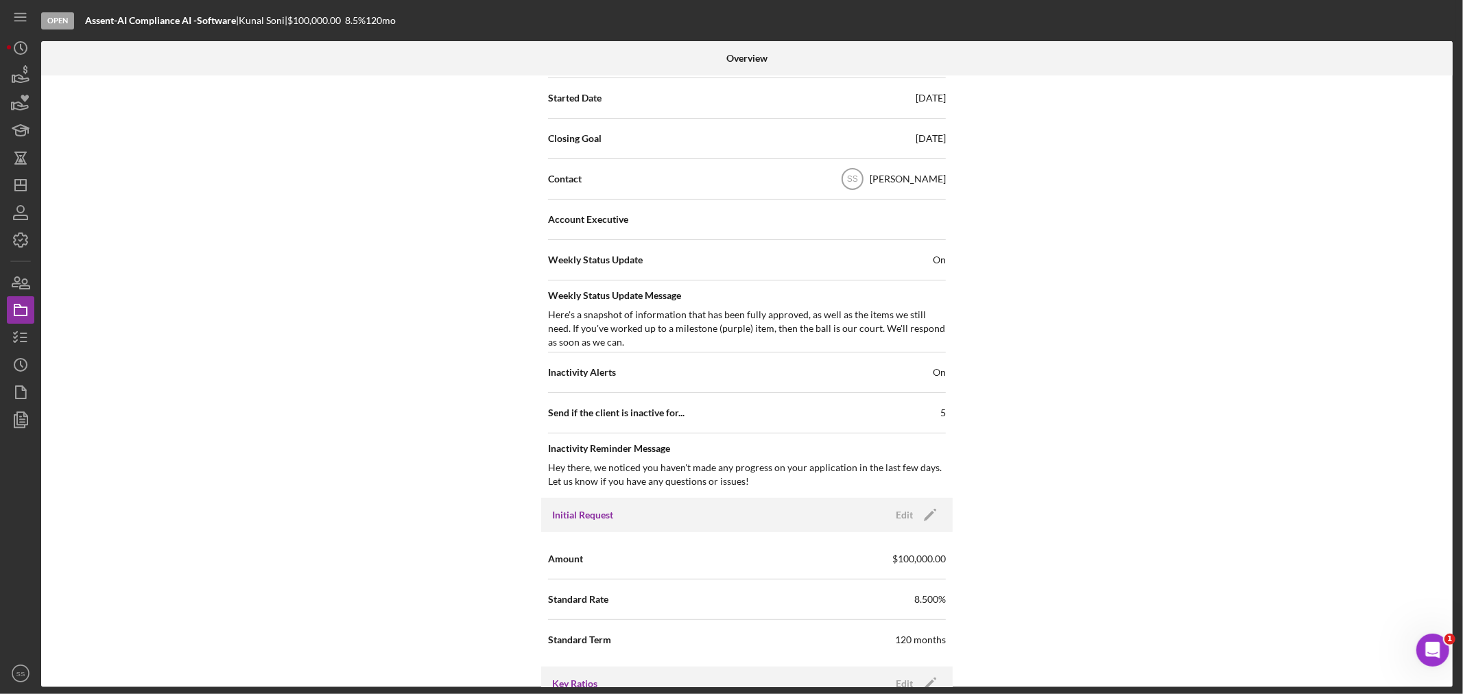
scroll to position [533, 0]
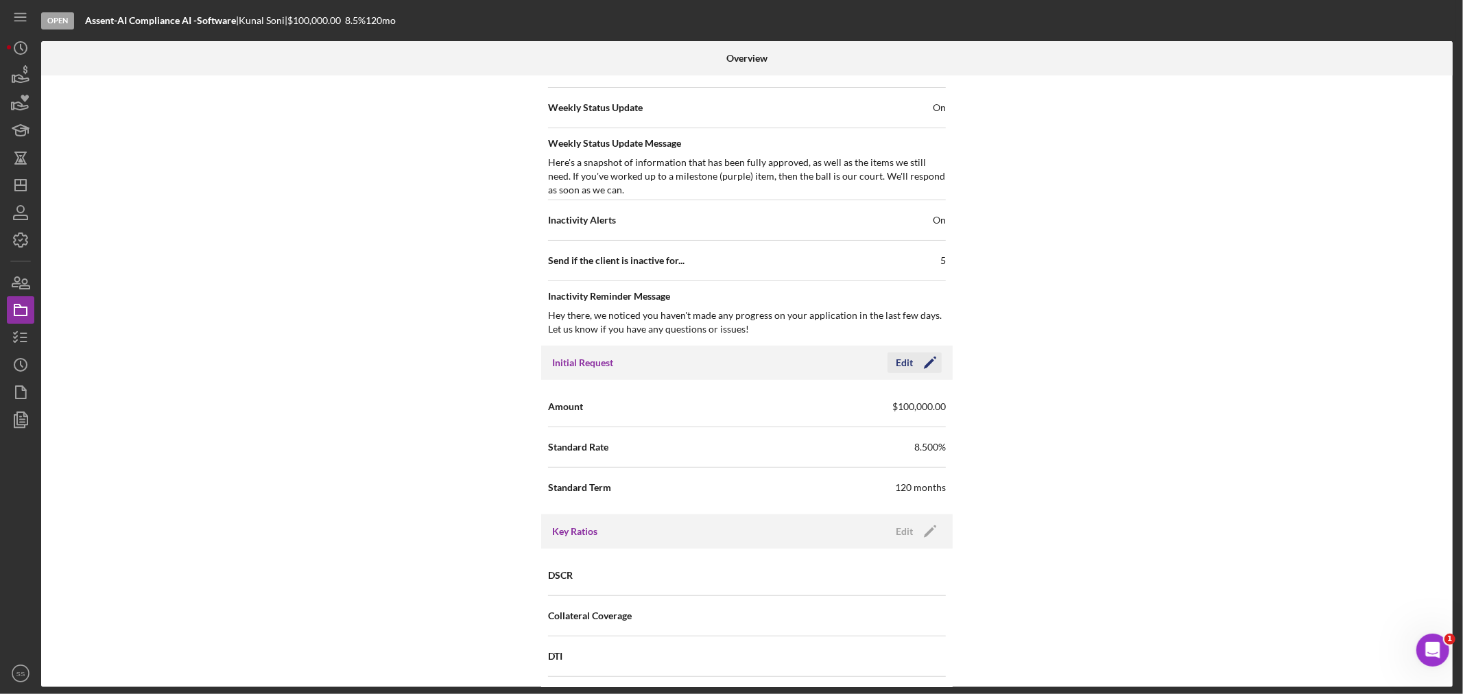
click at [928, 362] on polygon "button" at bounding box center [929, 364] width 10 height 10
click at [18, 341] on icon "button" at bounding box center [20, 337] width 34 height 34
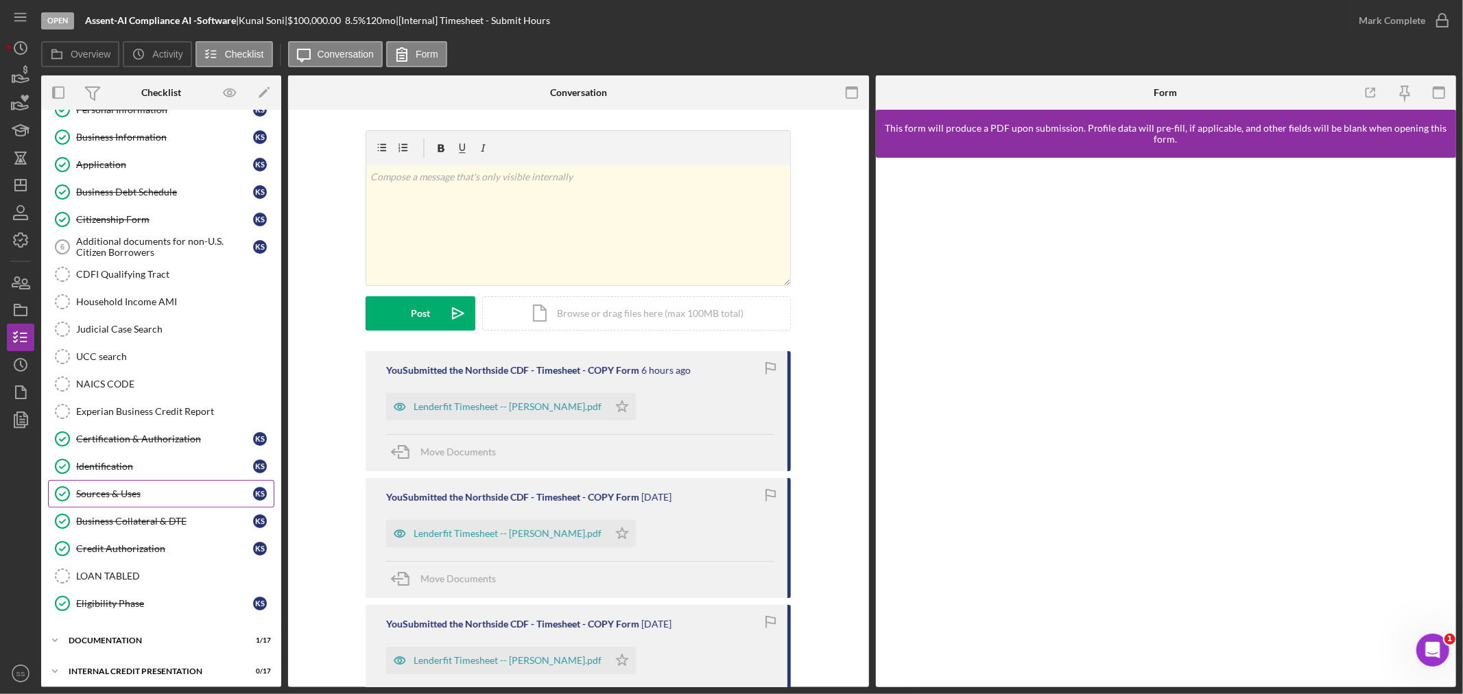
scroll to position [84, 0]
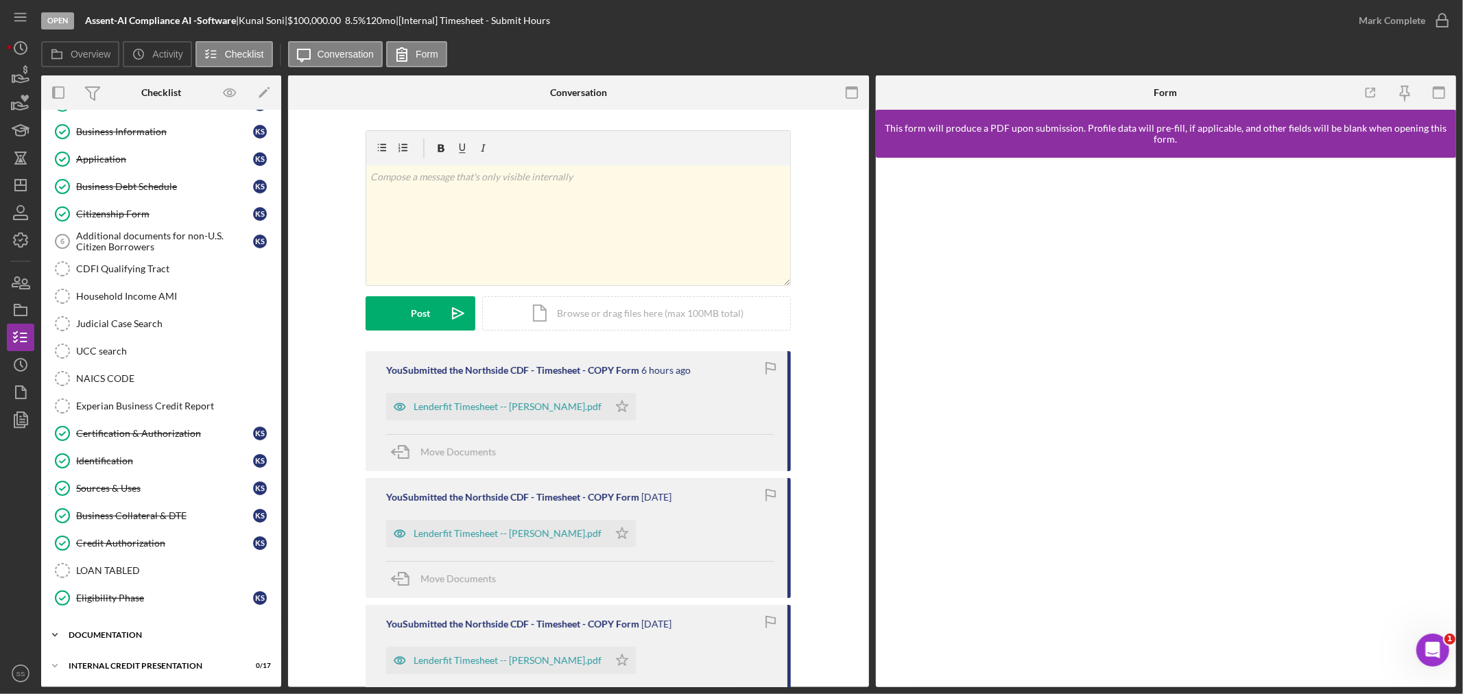
click at [83, 635] on div "documentation" at bounding box center [167, 635] width 196 height 8
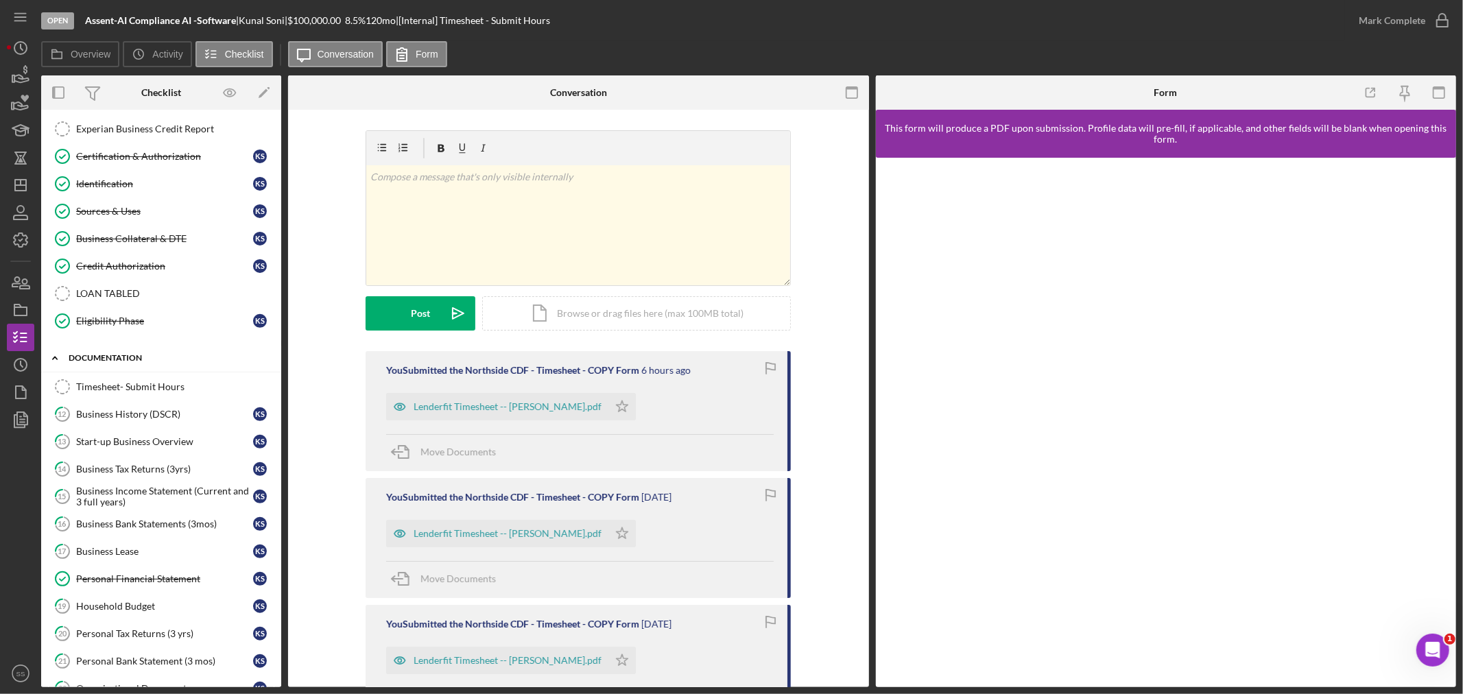
scroll to position [389, 0]
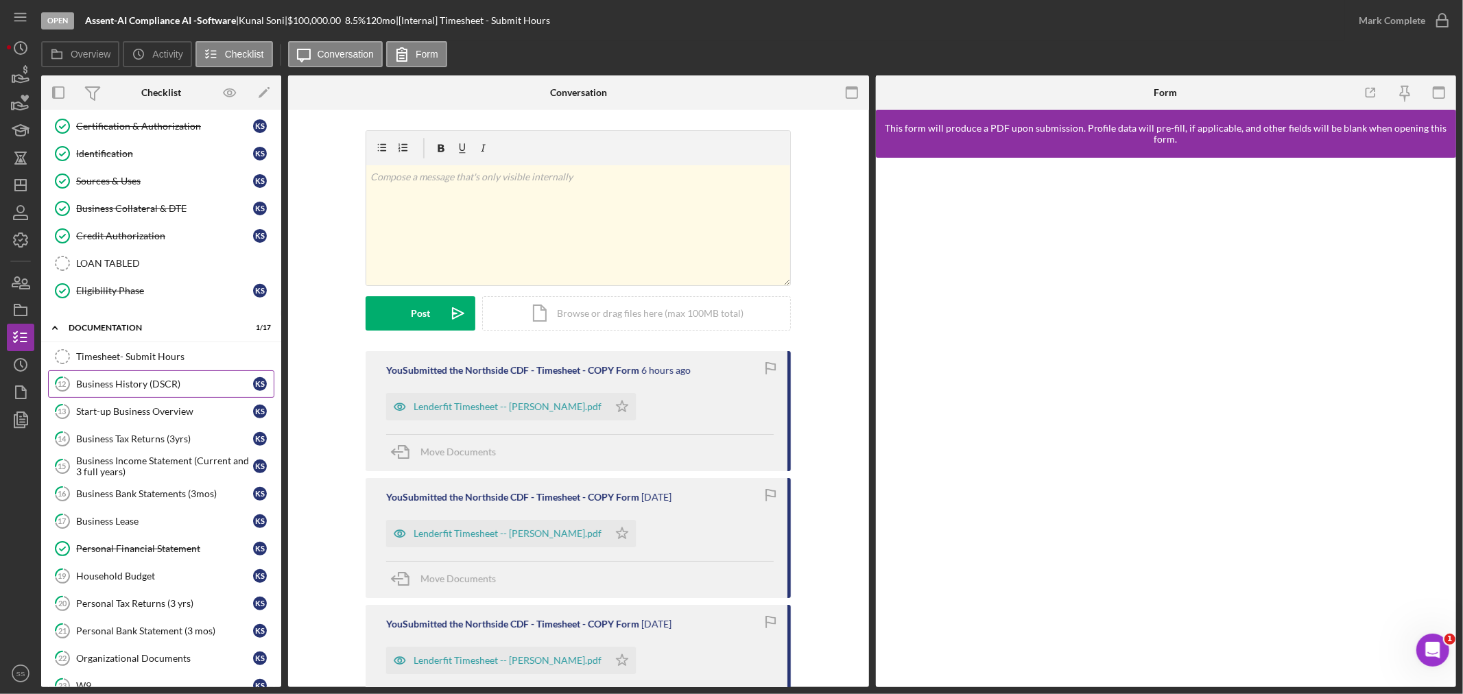
click at [121, 384] on div "Business History (DSCR)" at bounding box center [164, 384] width 177 height 11
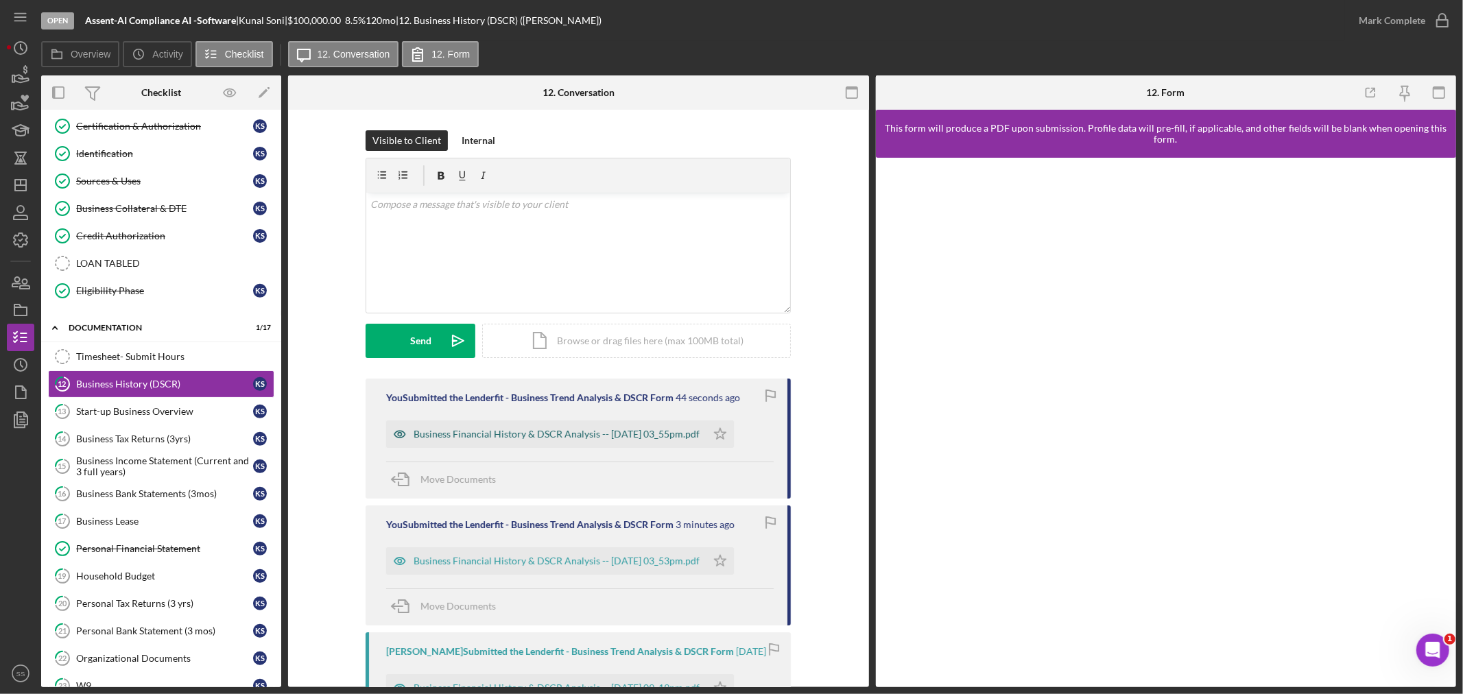
click at [629, 440] on div "Business Financial History & DSCR Analysis -- [DATE] 03_55pm.pdf" at bounding box center [546, 434] width 320 height 27
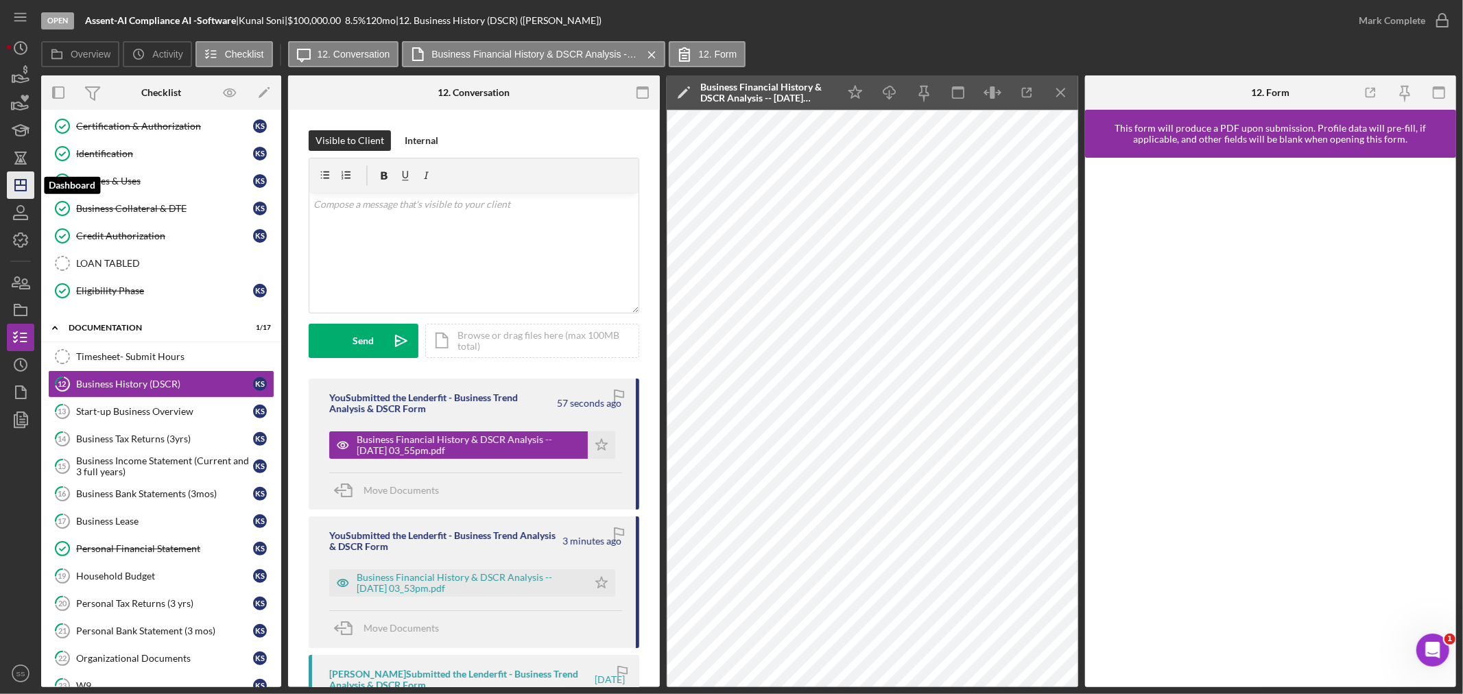
click at [11, 189] on icon "Icon/Dashboard" at bounding box center [20, 185] width 34 height 34
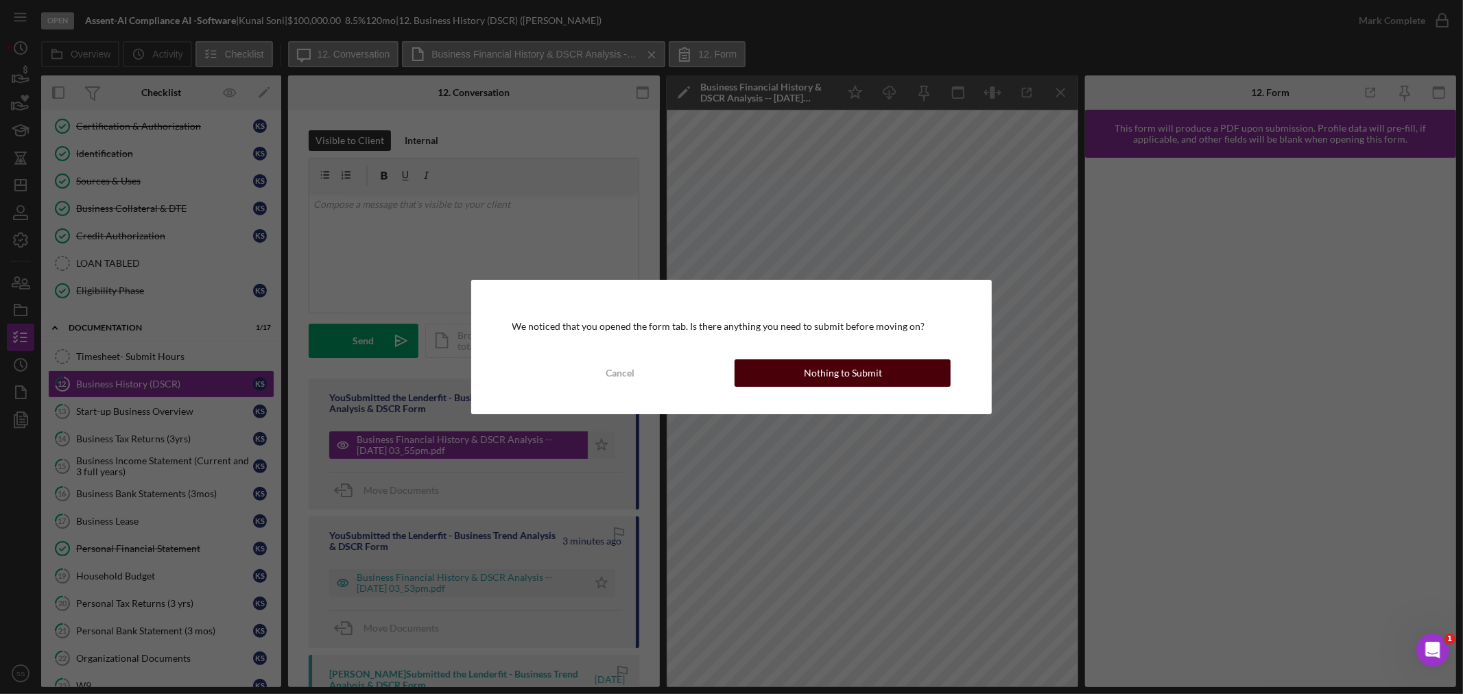
click at [835, 373] on div "Nothing to Submit" at bounding box center [843, 372] width 78 height 27
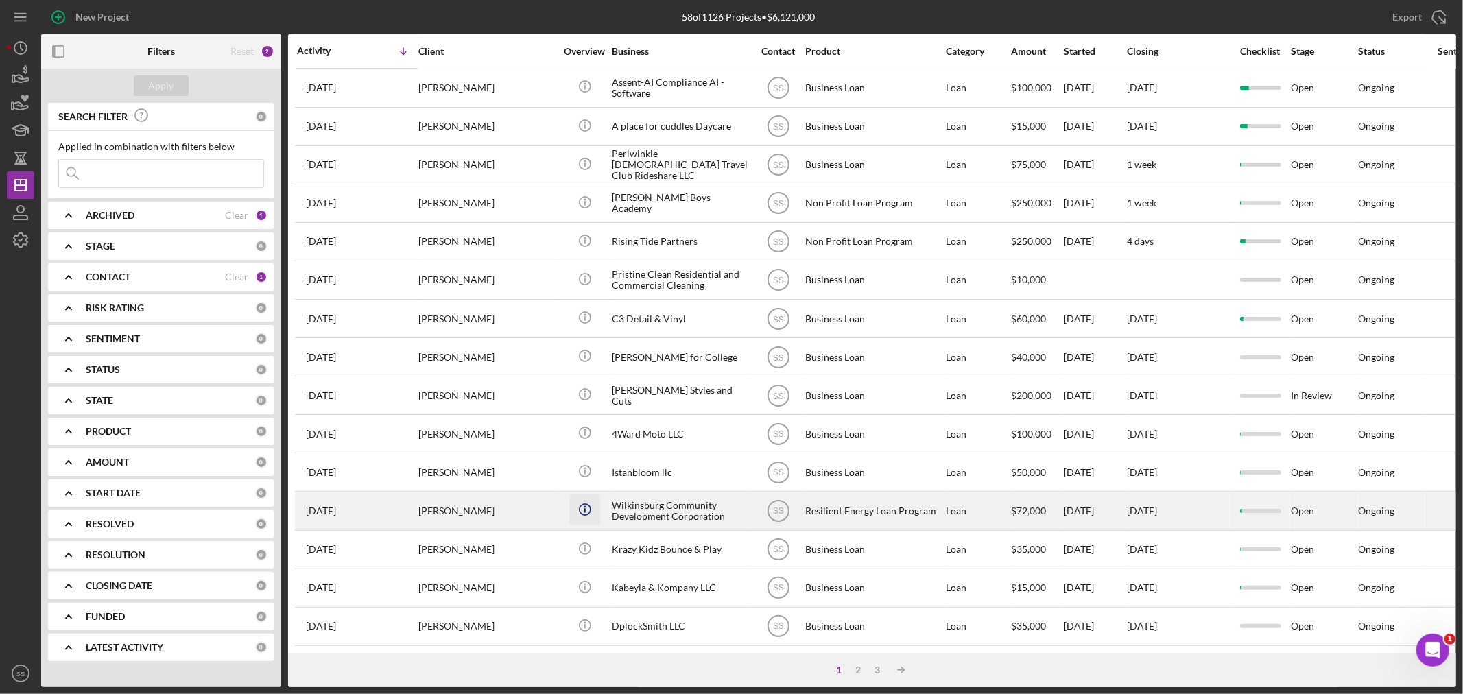
scroll to position [410, 0]
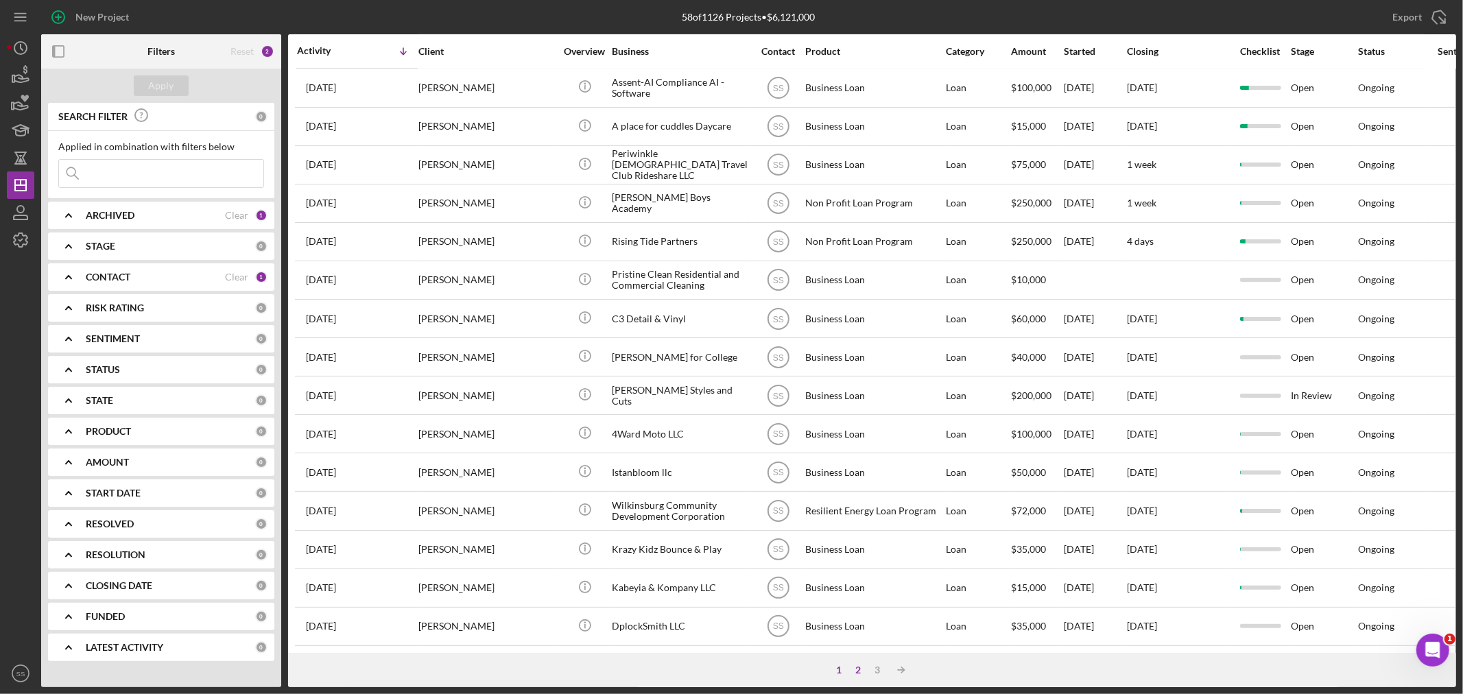
click at [855, 668] on div "2" at bounding box center [858, 670] width 19 height 11
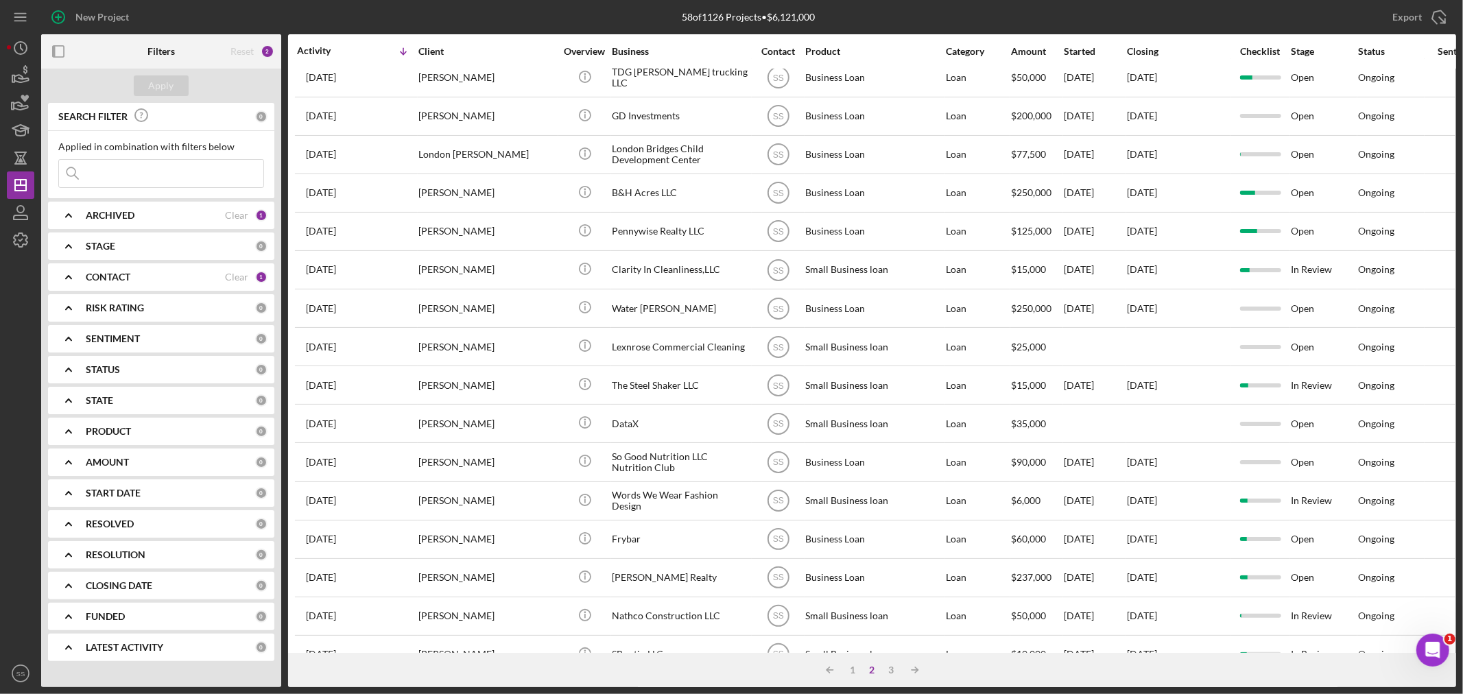
scroll to position [0, 0]
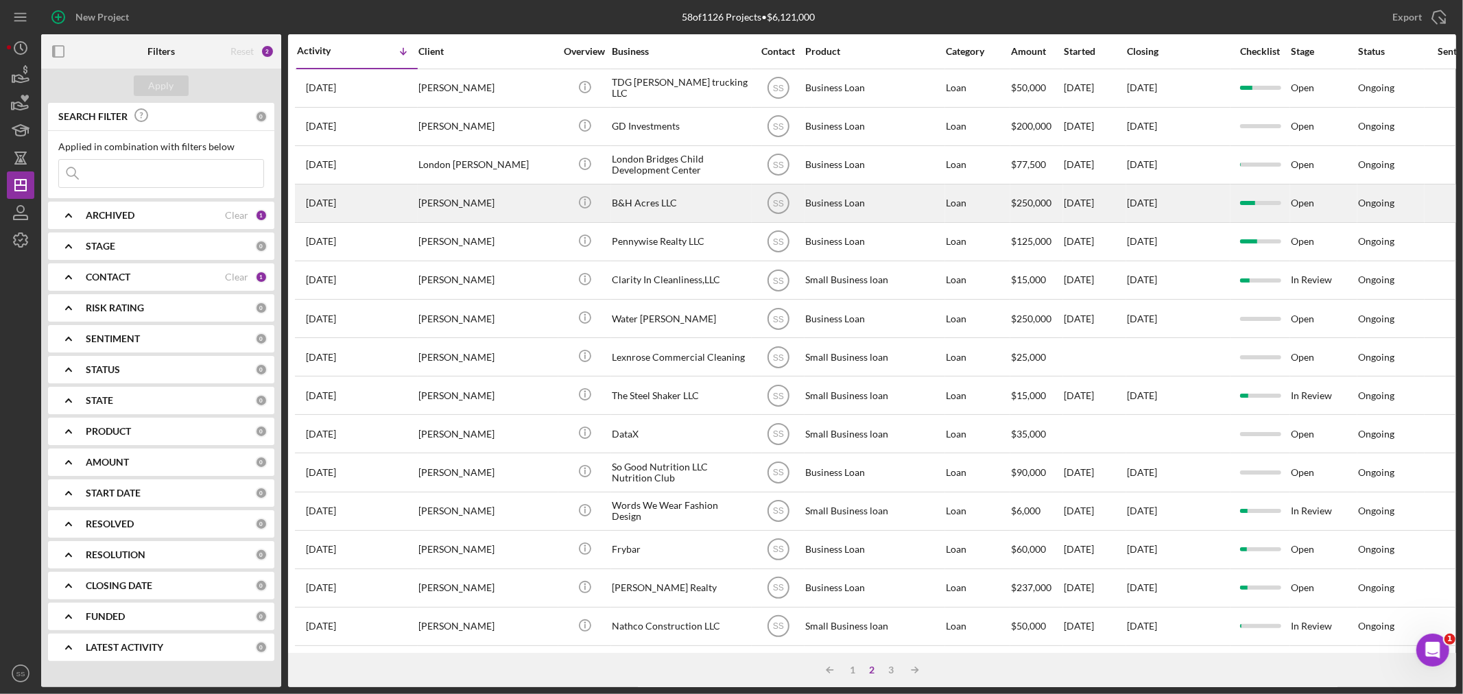
click at [375, 209] on div "[DATE] [PERSON_NAME]" at bounding box center [357, 203] width 120 height 36
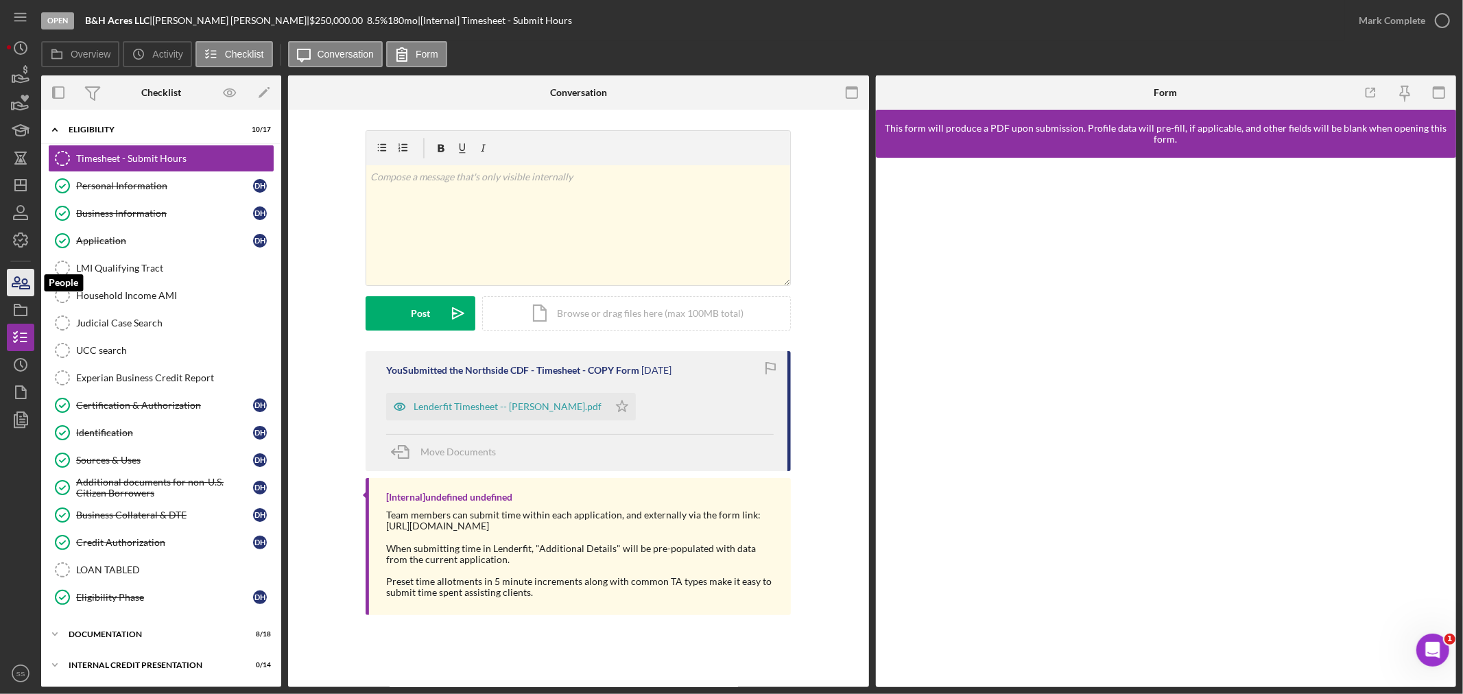
click at [27, 286] on icon "button" at bounding box center [20, 282] width 34 height 34
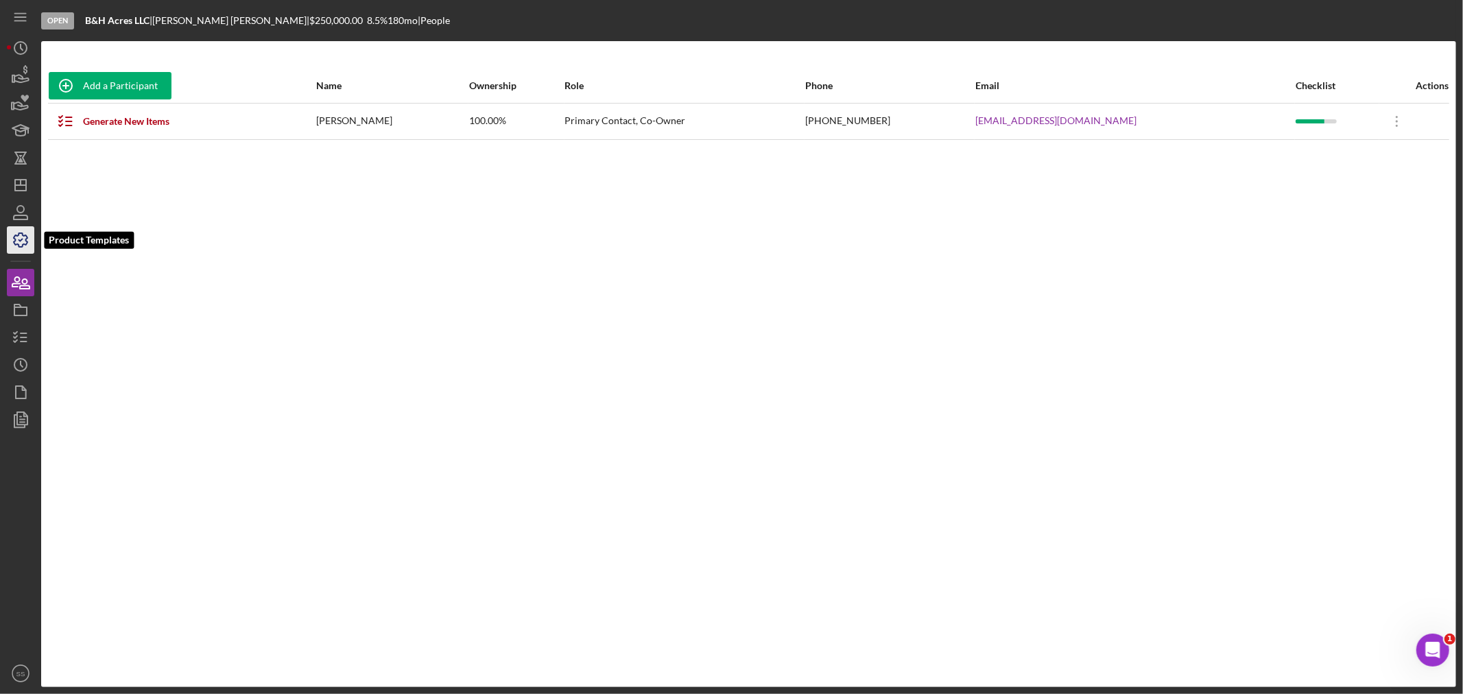
click at [18, 237] on icon "button" at bounding box center [20, 240] width 34 height 34
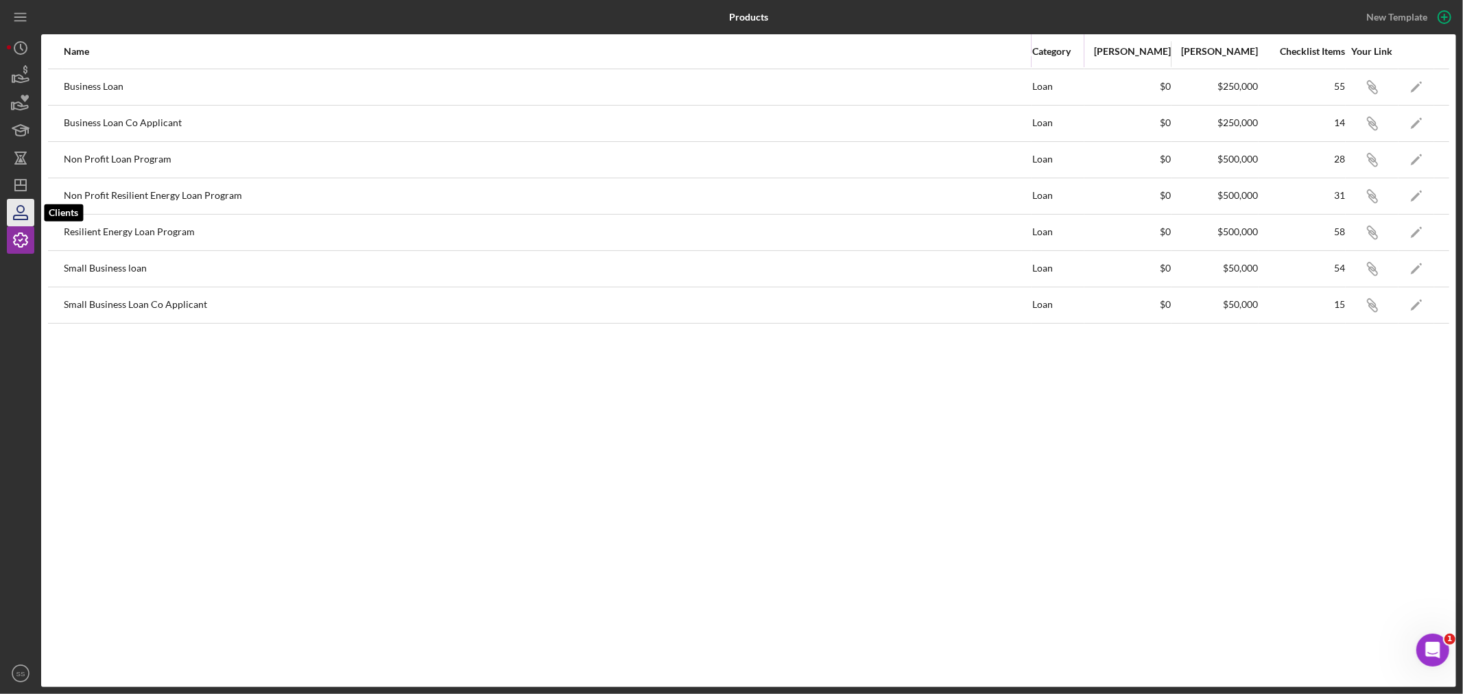
click at [14, 218] on icon "button" at bounding box center [21, 217] width 14 height 4
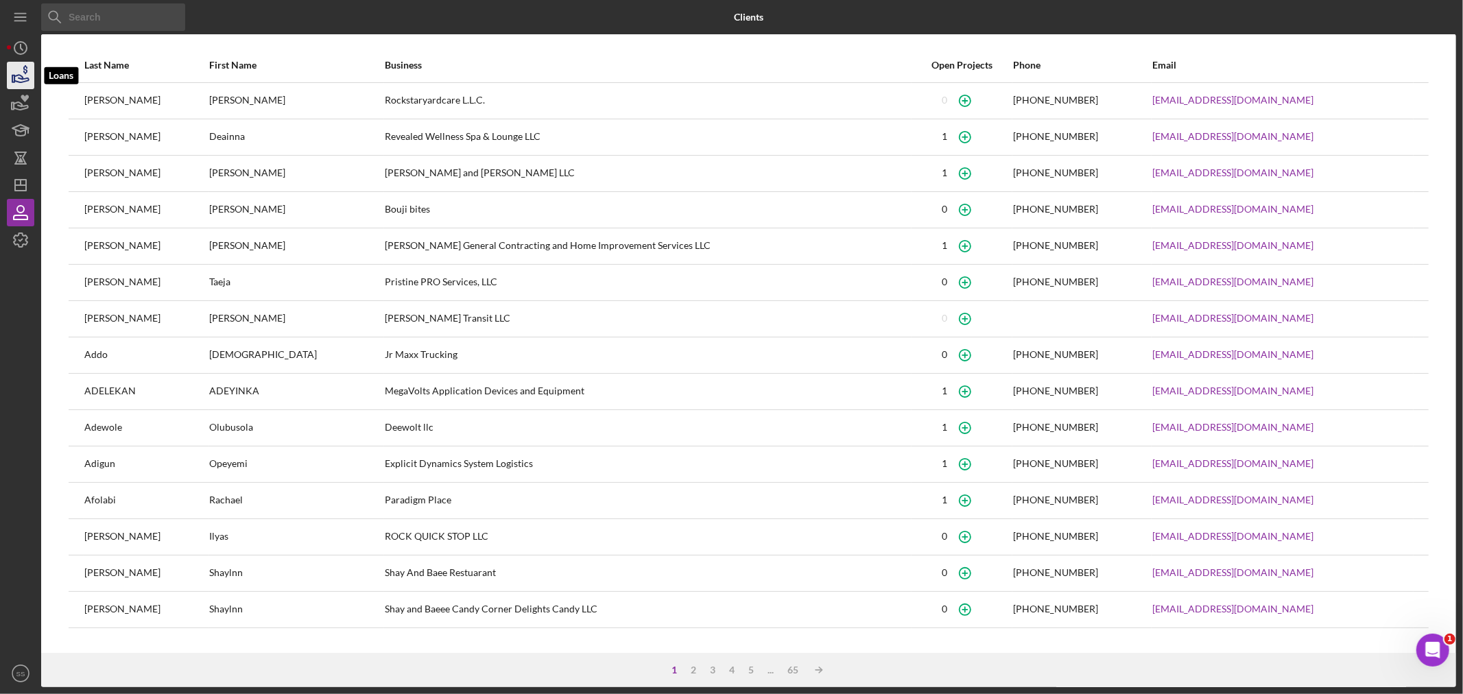
click at [23, 82] on icon "button" at bounding box center [21, 79] width 14 height 8
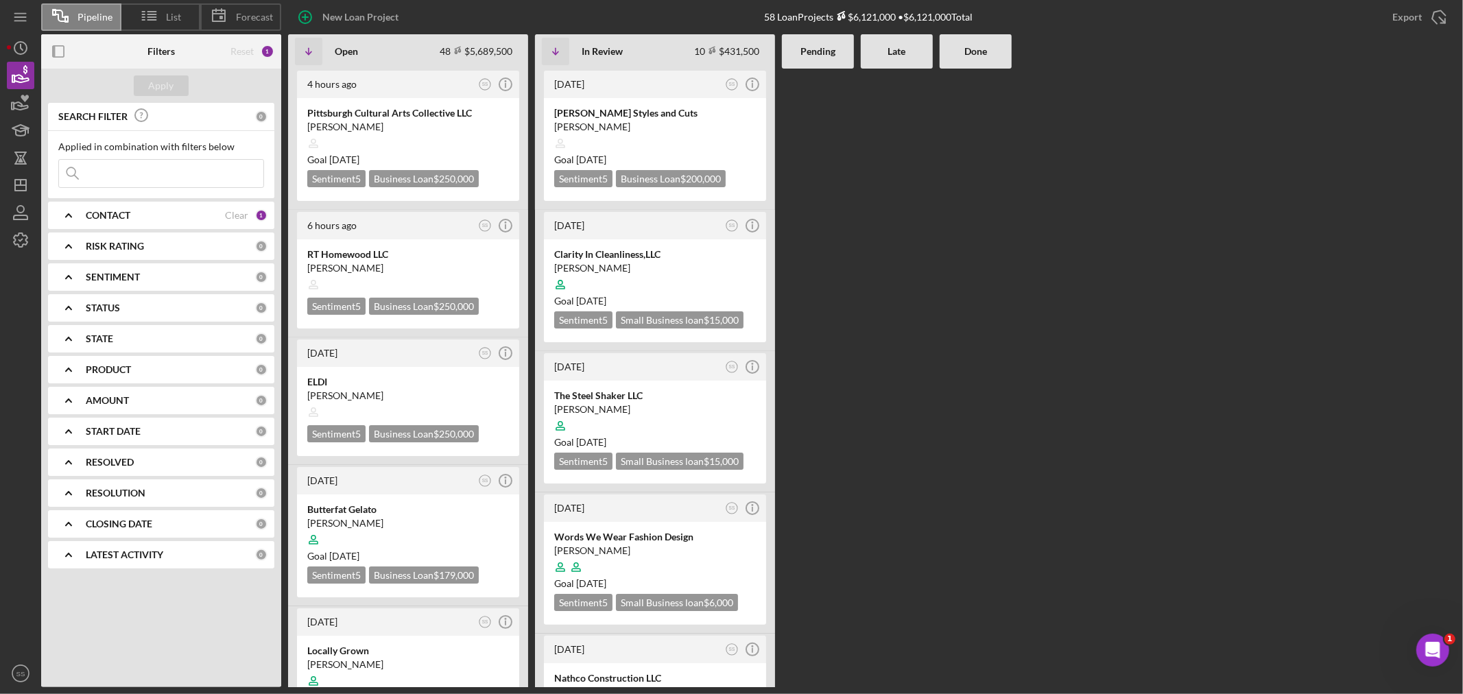
click at [60, 305] on icon "Icon/Expander" at bounding box center [68, 308] width 34 height 34
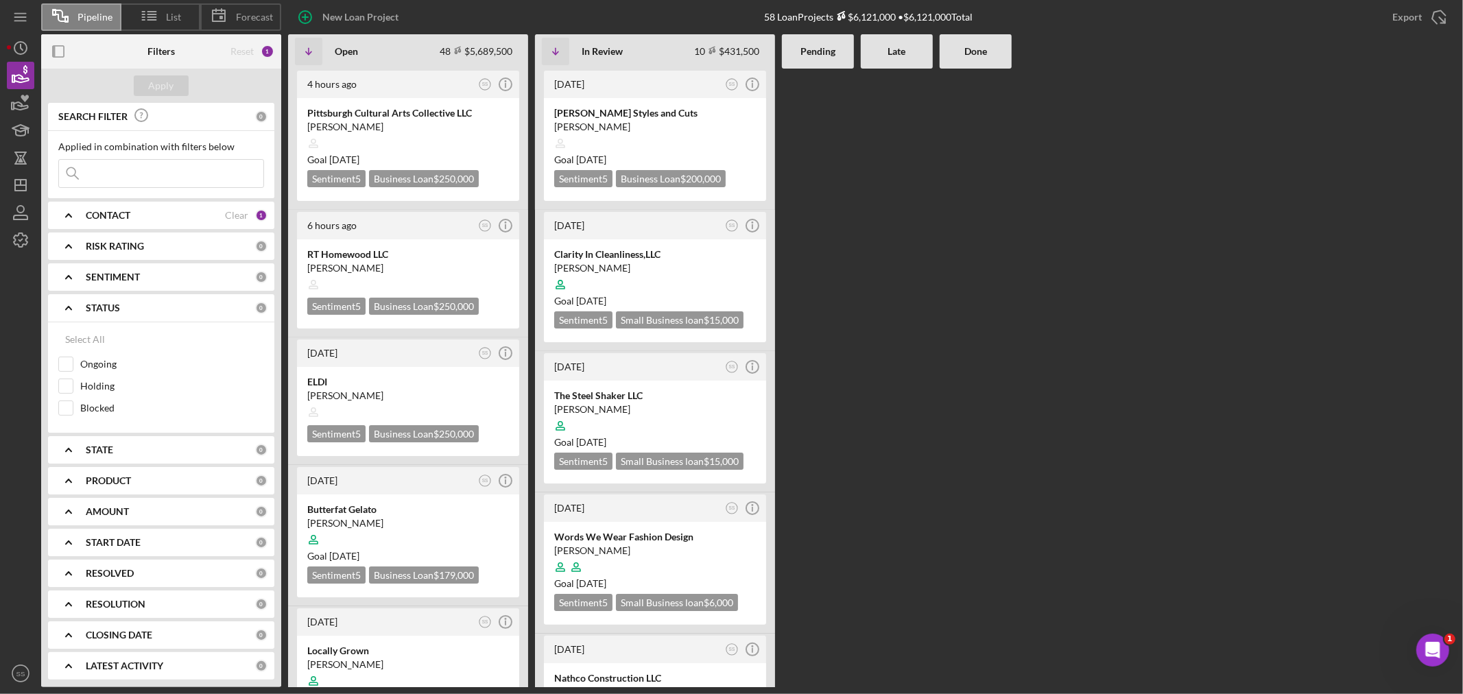
click at [60, 305] on icon "Icon/Expander" at bounding box center [68, 308] width 34 height 34
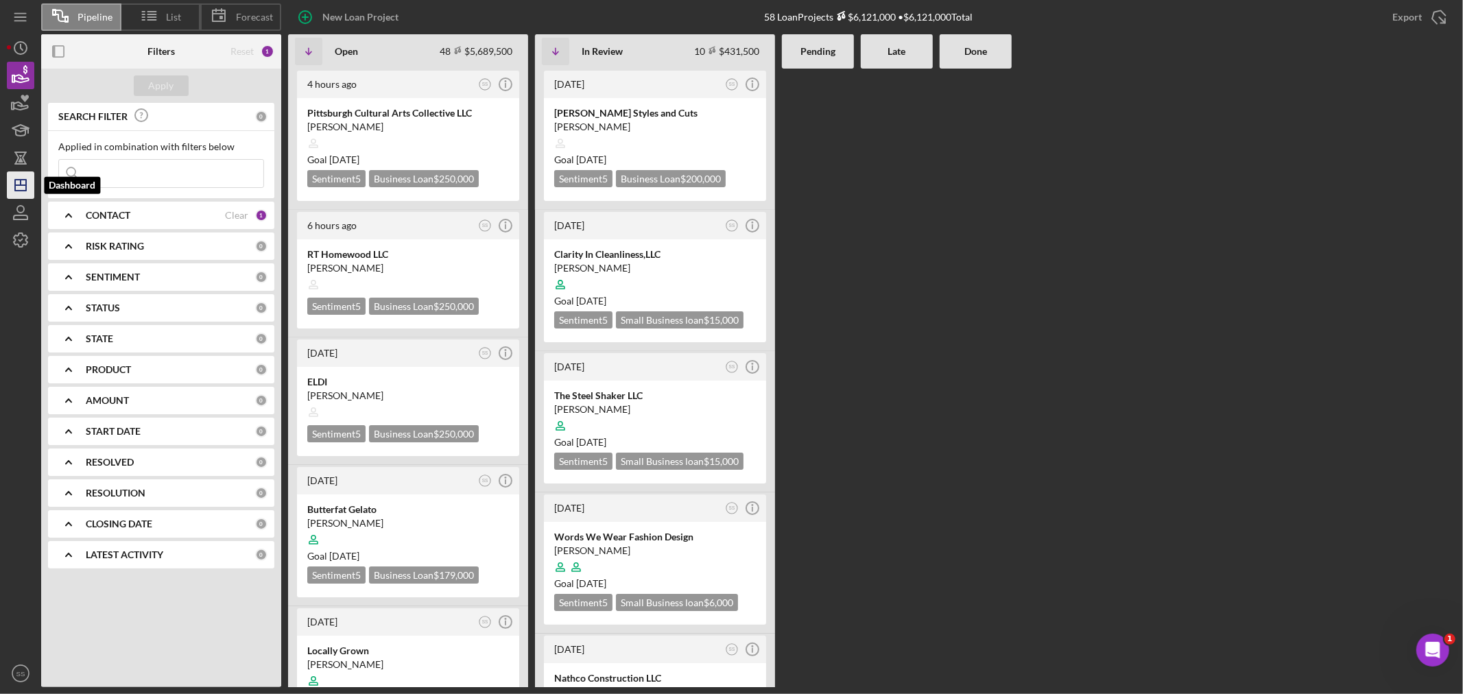
click at [25, 185] on line "button" at bounding box center [20, 185] width 11 height 0
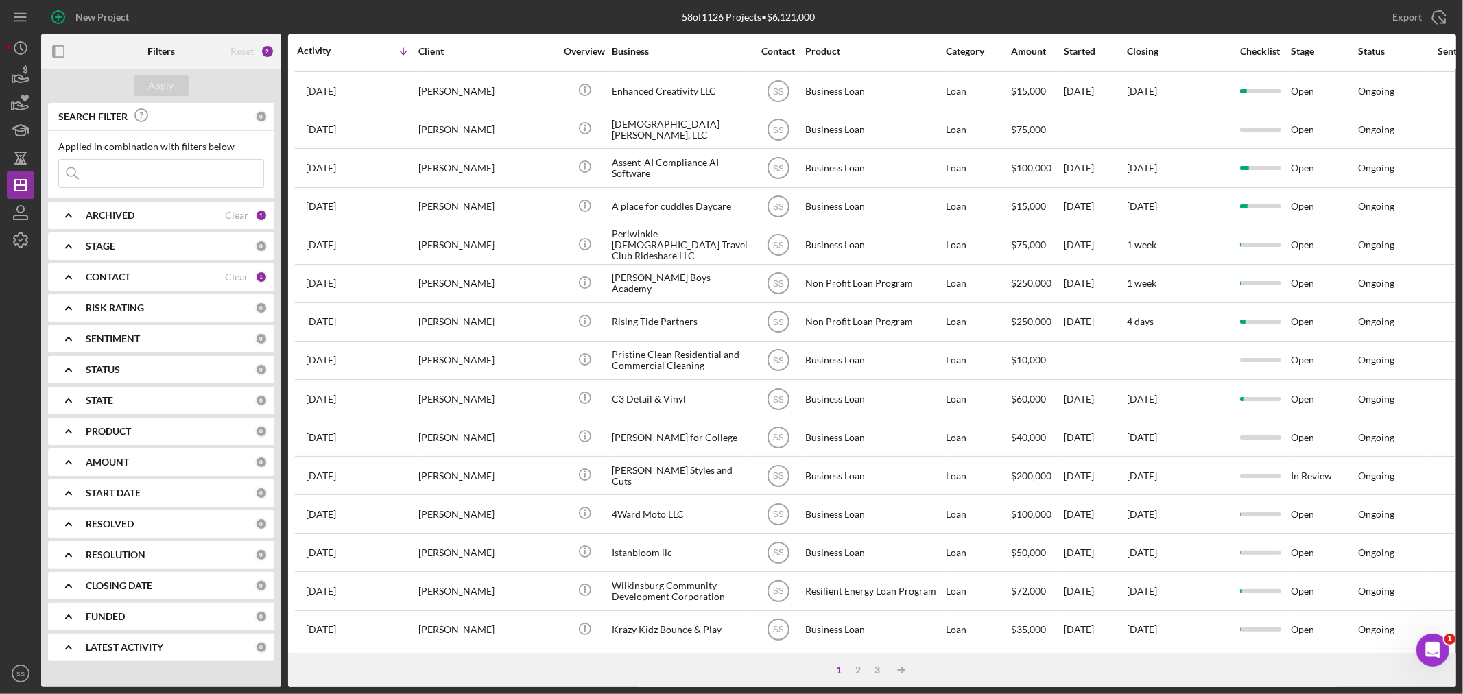
scroll to position [410, 0]
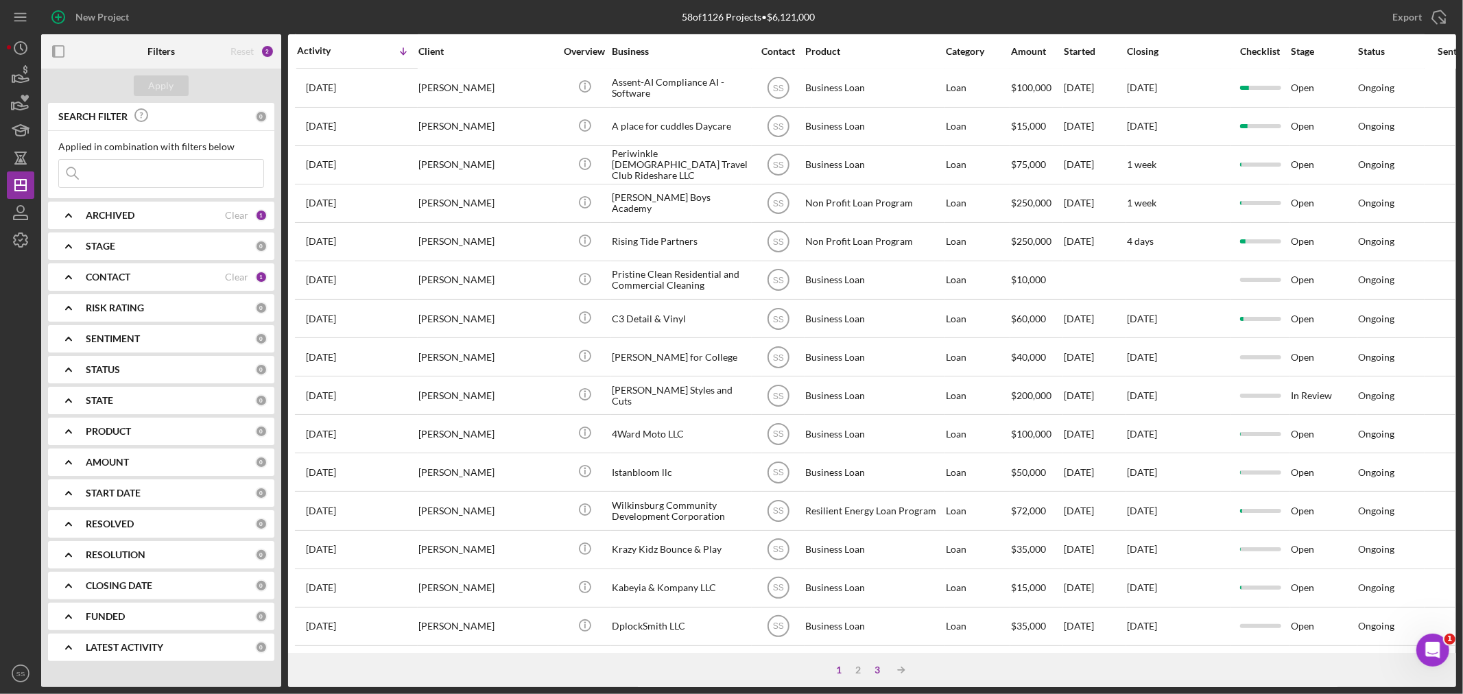
click at [881, 670] on div "3" at bounding box center [877, 670] width 19 height 11
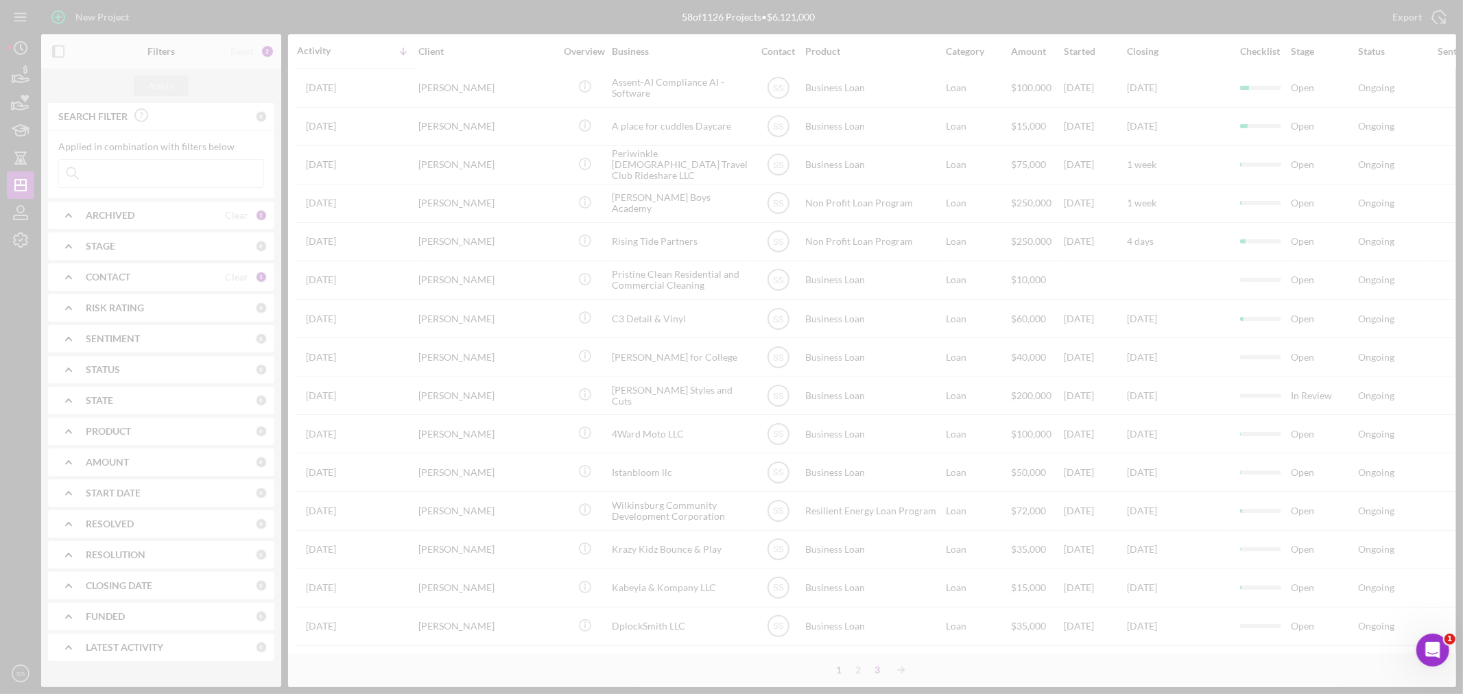
scroll to position [0, 0]
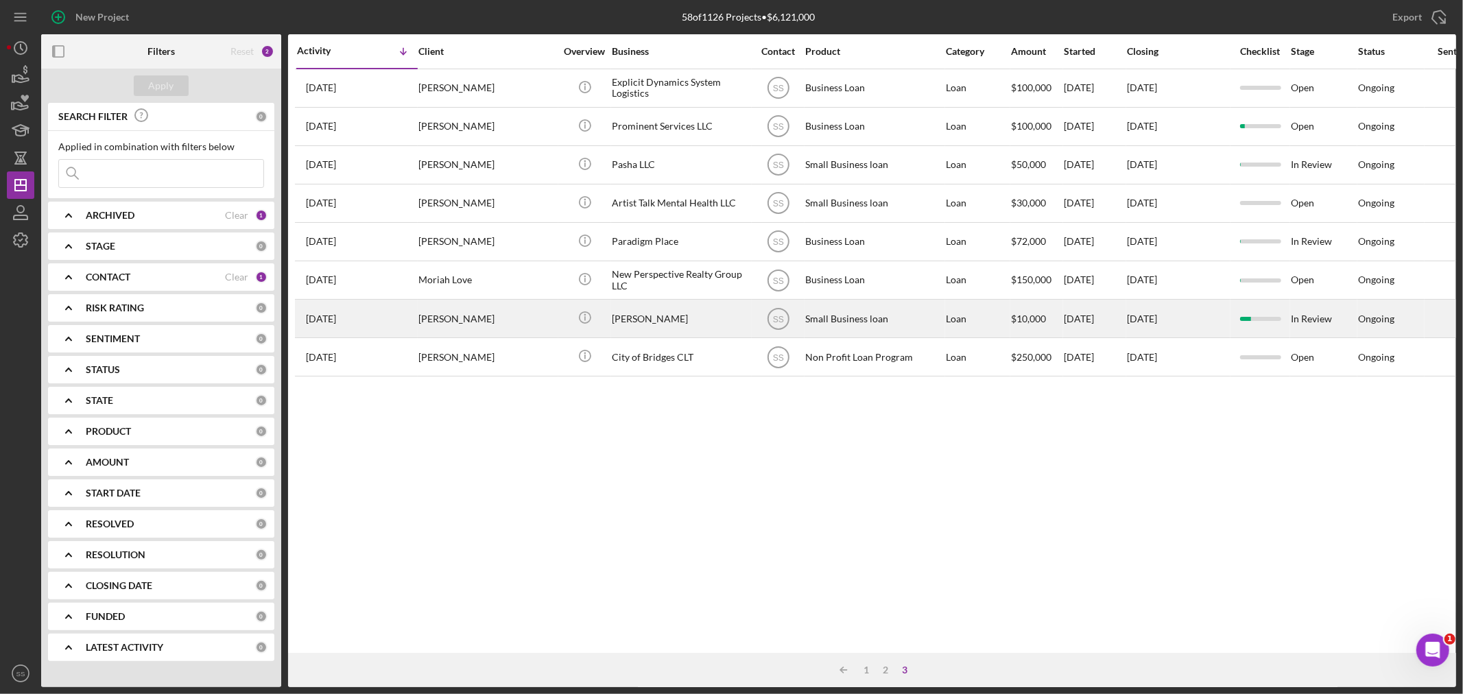
click at [420, 324] on div "[PERSON_NAME]" at bounding box center [486, 318] width 137 height 36
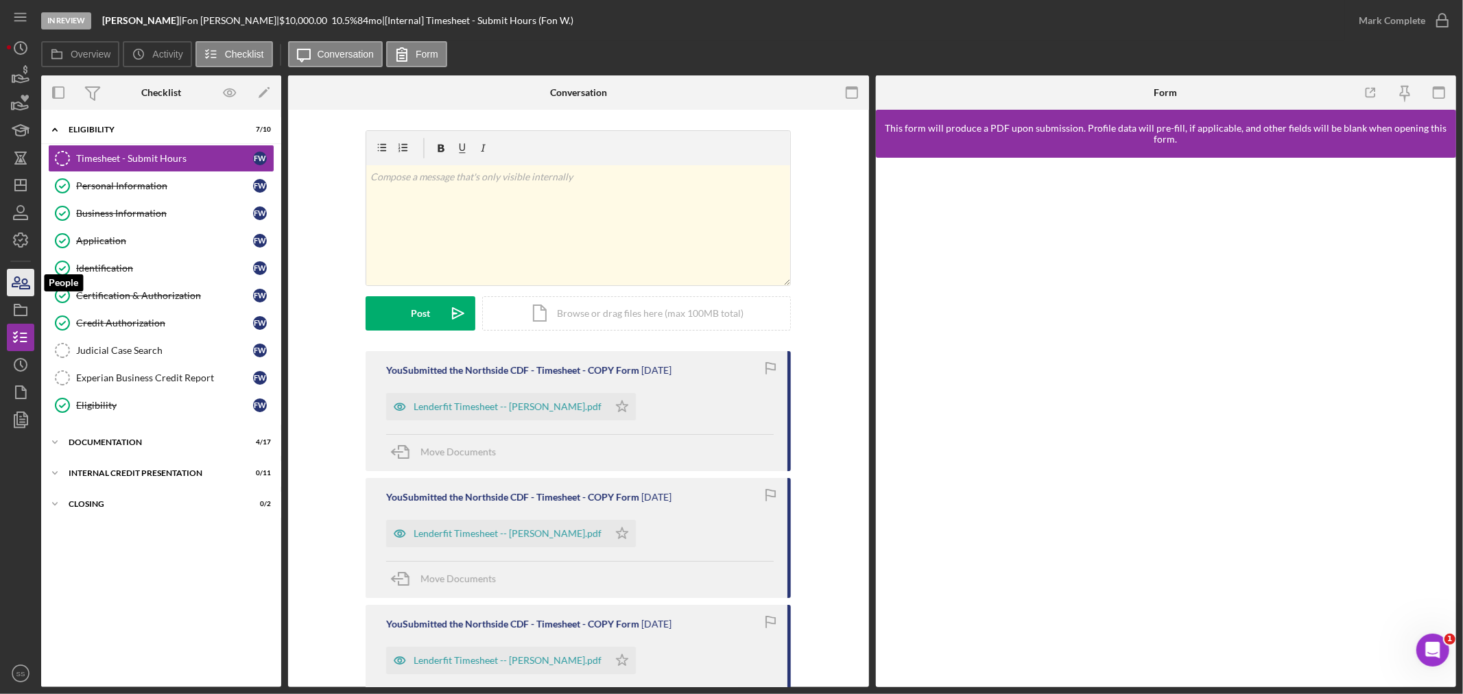
click at [27, 285] on icon "button" at bounding box center [20, 282] width 34 height 34
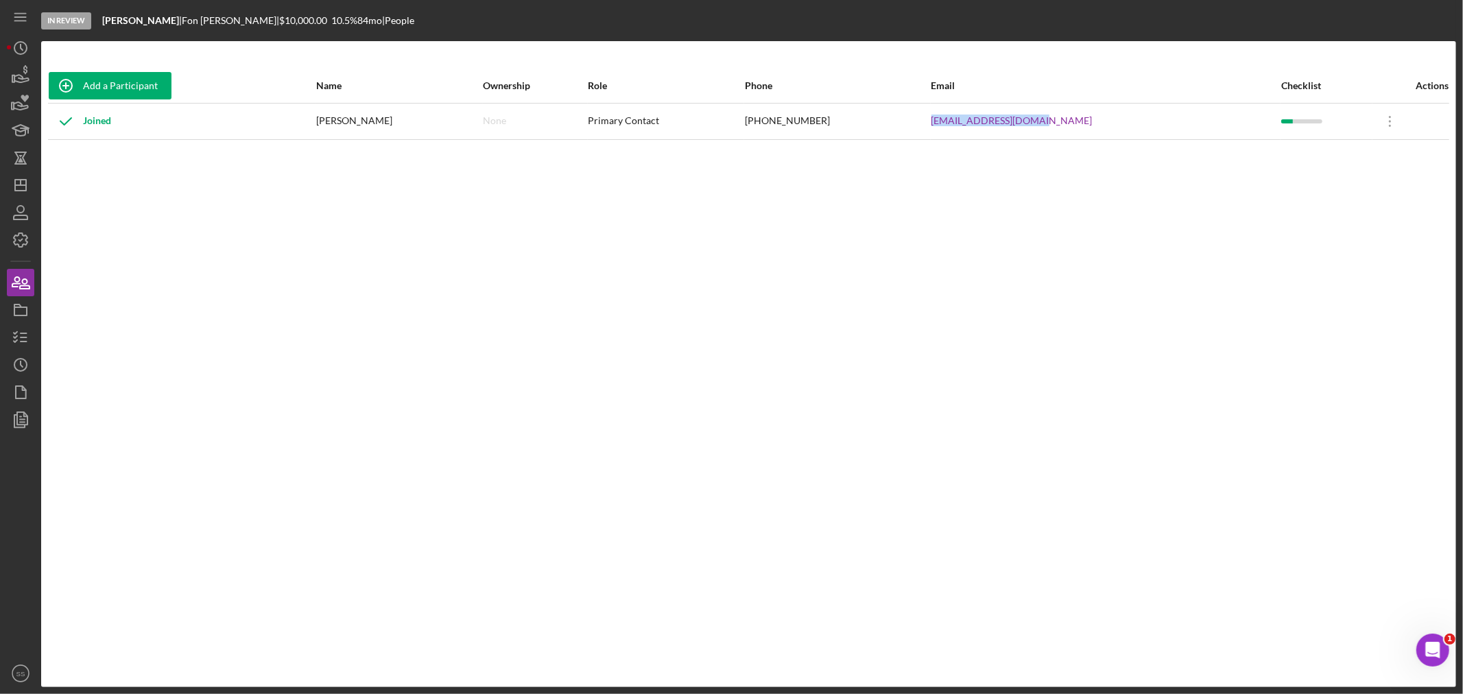
drag, startPoint x: 1093, startPoint y: 123, endPoint x: 933, endPoint y: 165, distance: 165.7
click at [958, 126] on tr "Joined [PERSON_NAME] None Primary Contact [PHONE_NUMBER] [EMAIL_ADDRESS][DOMAIN…" at bounding box center [748, 121] width 1401 height 36
copy tr "[EMAIL_ADDRESS][DOMAIN_NAME]"
click at [18, 192] on icon "Icon/Dashboard" at bounding box center [20, 185] width 34 height 34
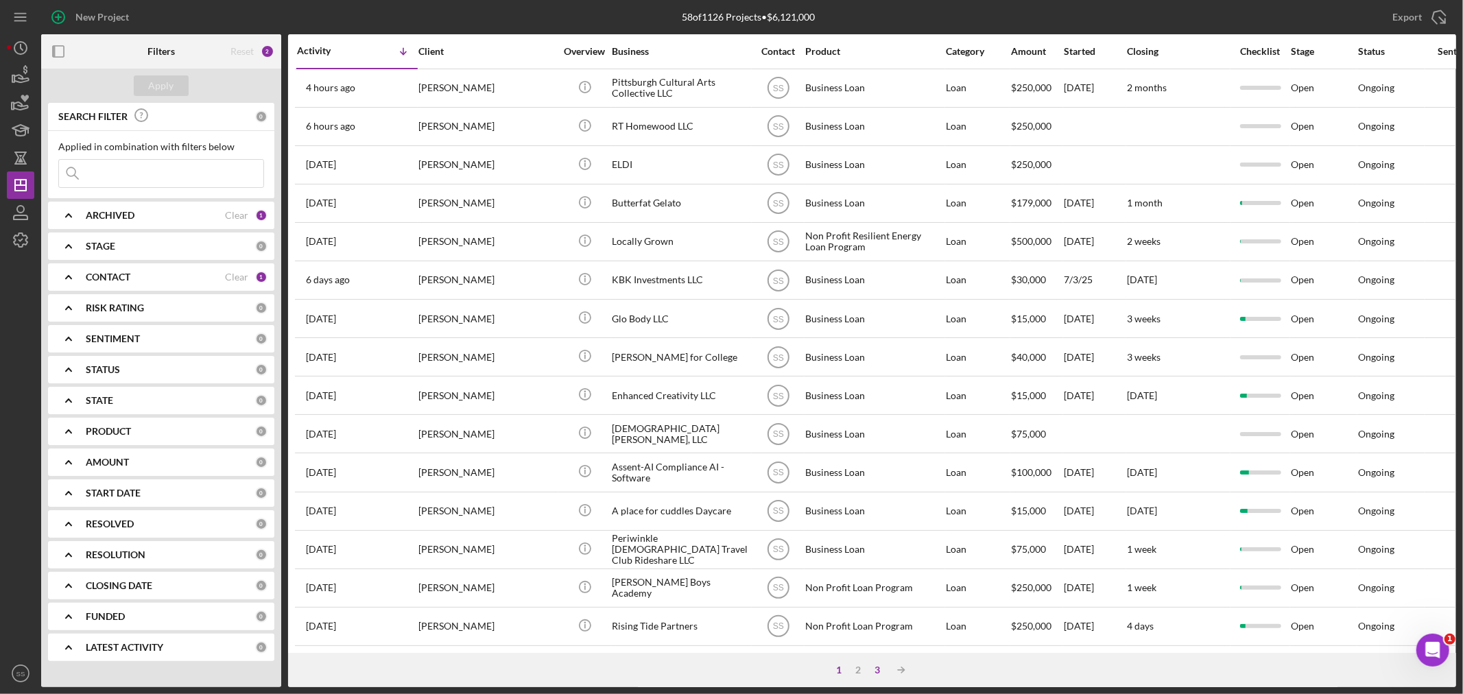
click at [879, 670] on div "3" at bounding box center [877, 670] width 19 height 11
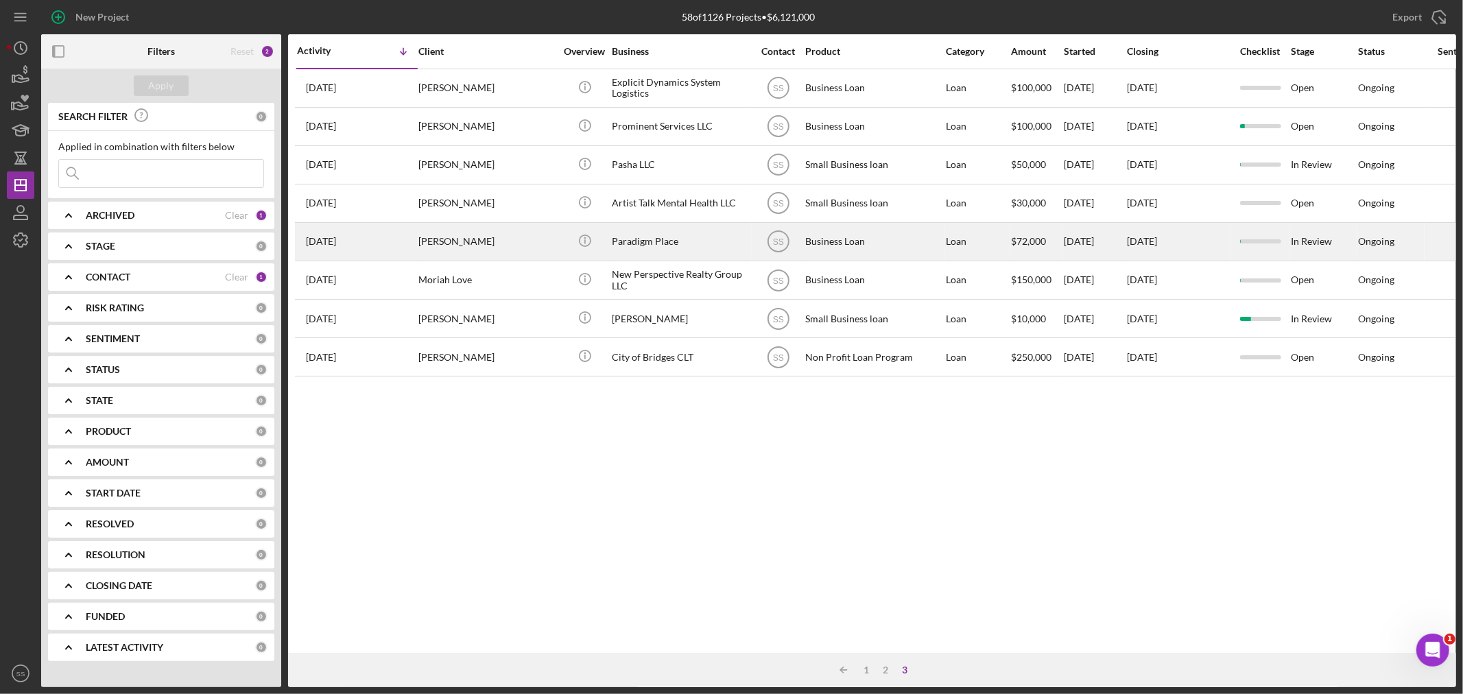
click at [412, 241] on div "[DATE] [PERSON_NAME]" at bounding box center [357, 242] width 120 height 36
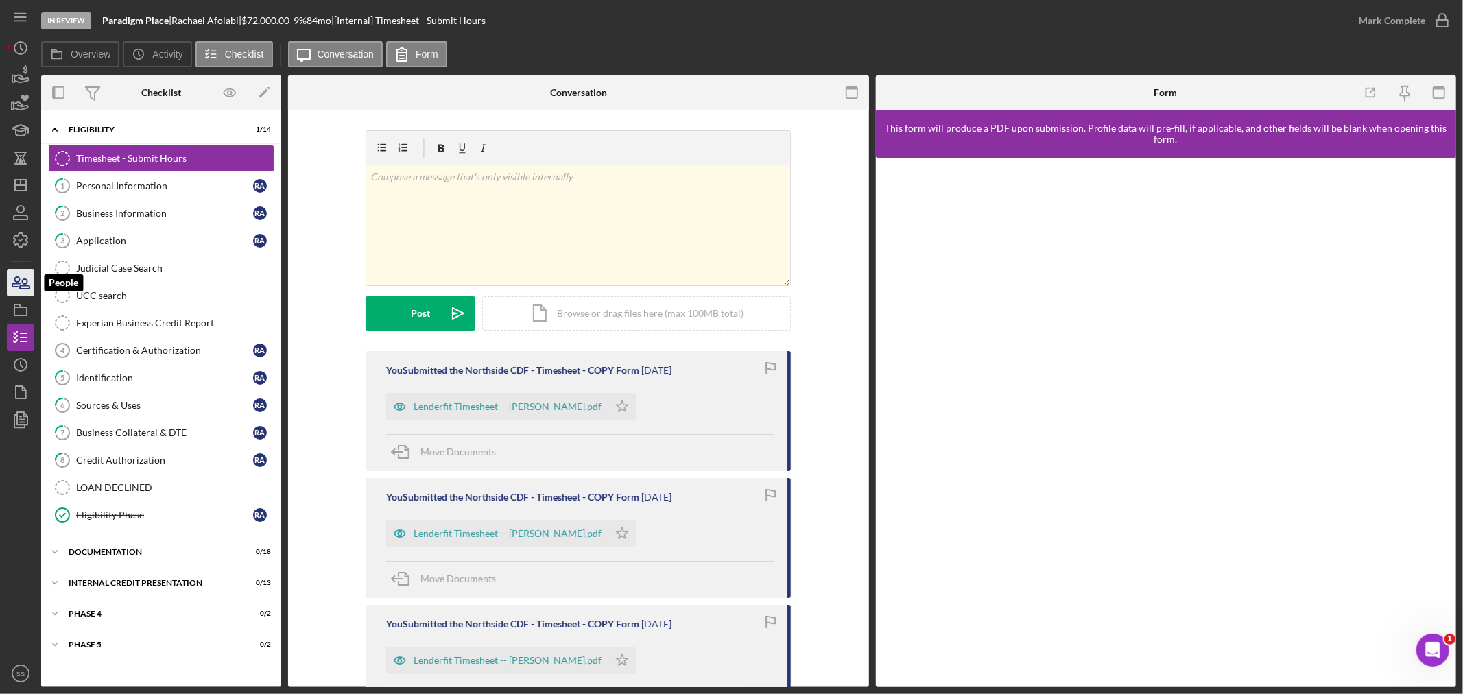
click at [22, 283] on icon "button" at bounding box center [25, 284] width 10 height 10
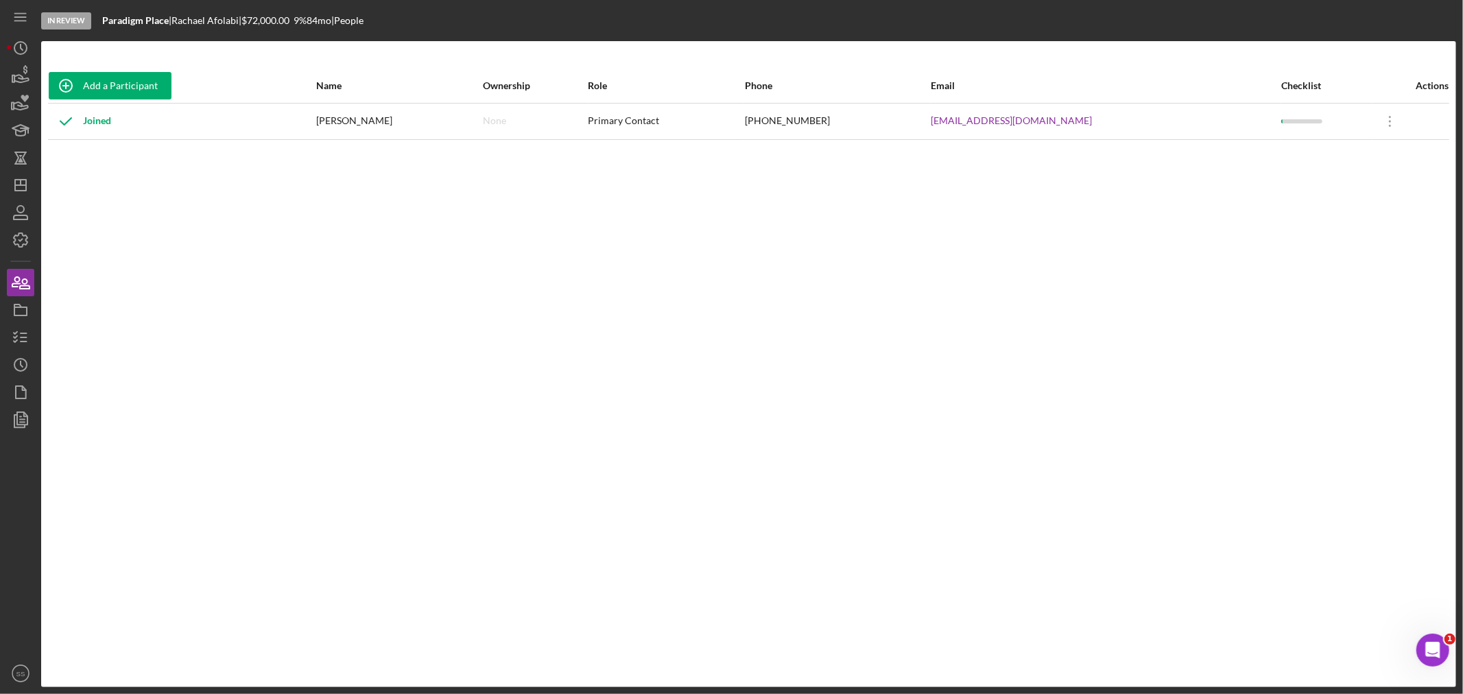
drag, startPoint x: 1079, startPoint y: 124, endPoint x: 829, endPoint y: 131, distance: 250.5
click at [829, 131] on tr "Joined [PERSON_NAME] None Primary Contact [PHONE_NUMBER] [EMAIL_ADDRESS][DOMAIN…" at bounding box center [748, 121] width 1401 height 36
copy tr "[EMAIL_ADDRESS][DOMAIN_NAME]"
click at [24, 342] on line "button" at bounding box center [24, 342] width 6 height 0
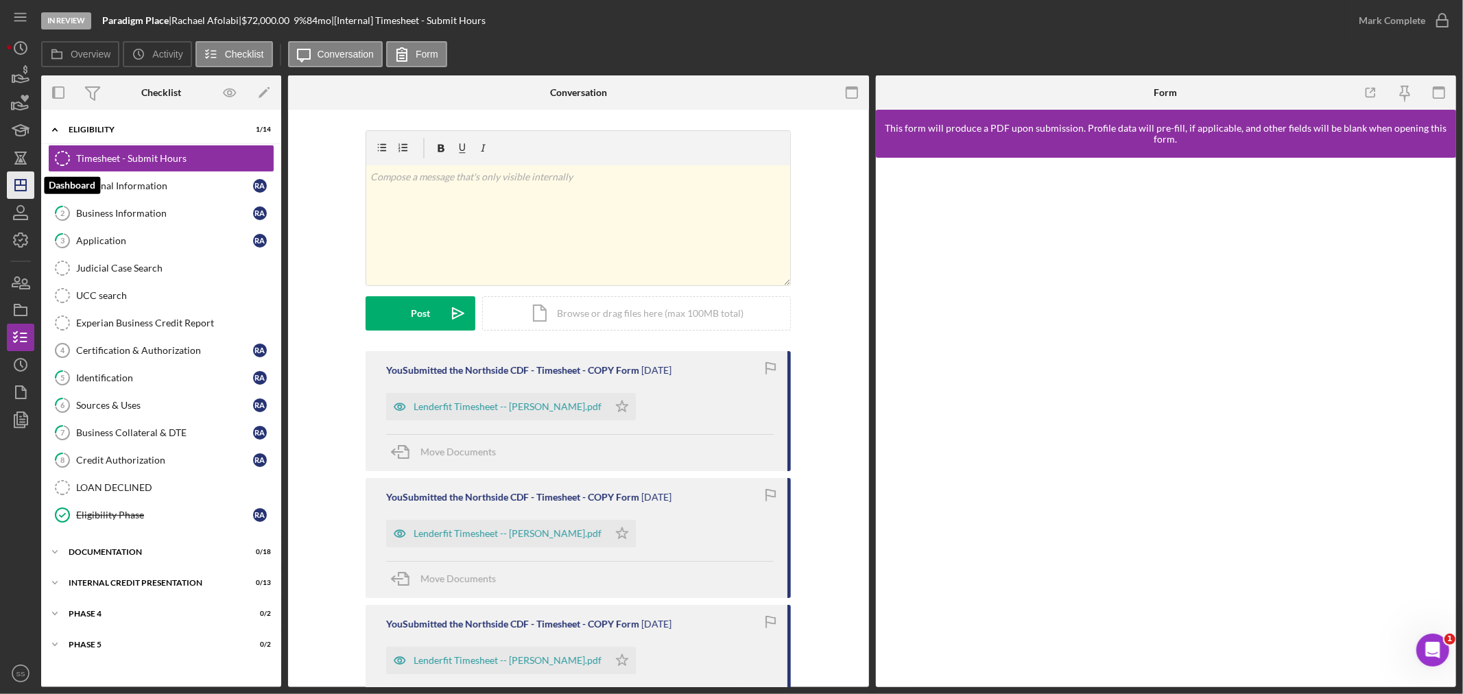
click at [21, 187] on icon "Icon/Dashboard" at bounding box center [20, 185] width 34 height 34
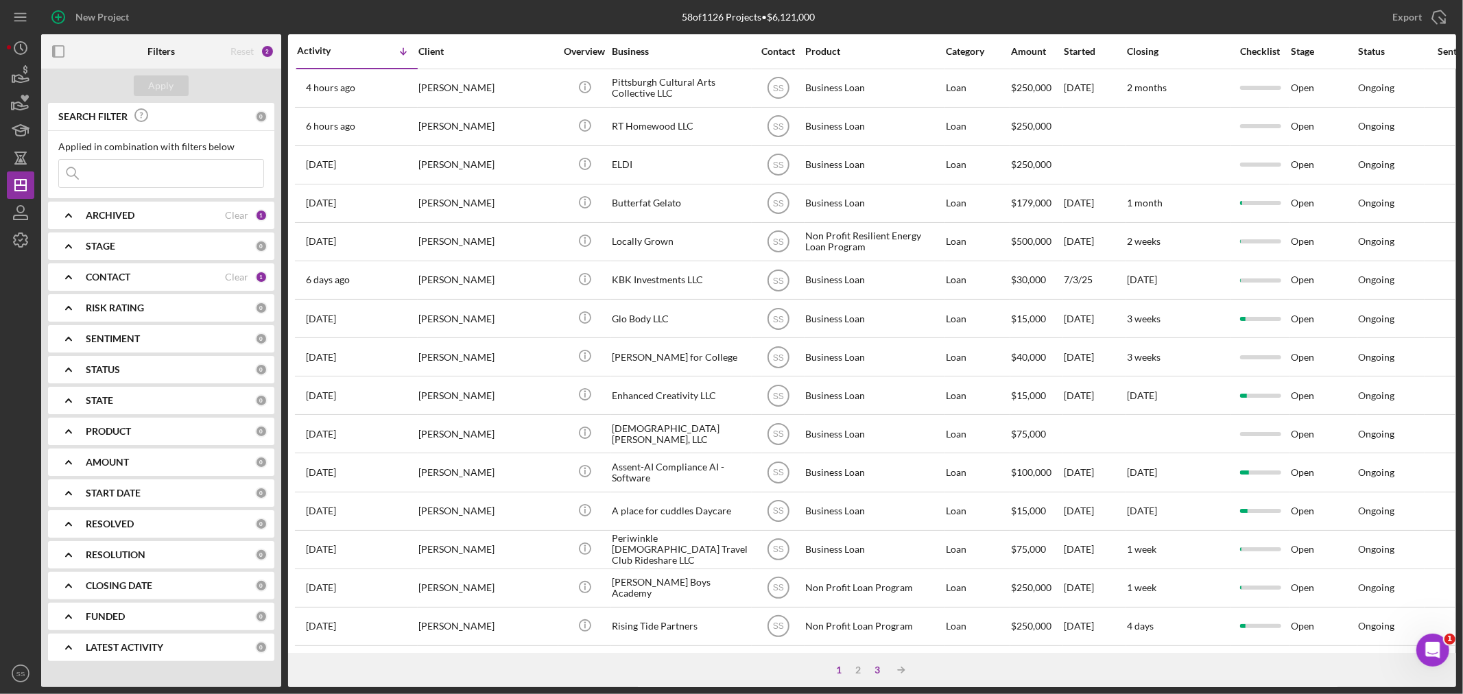
click at [878, 665] on div "3" at bounding box center [877, 670] width 19 height 11
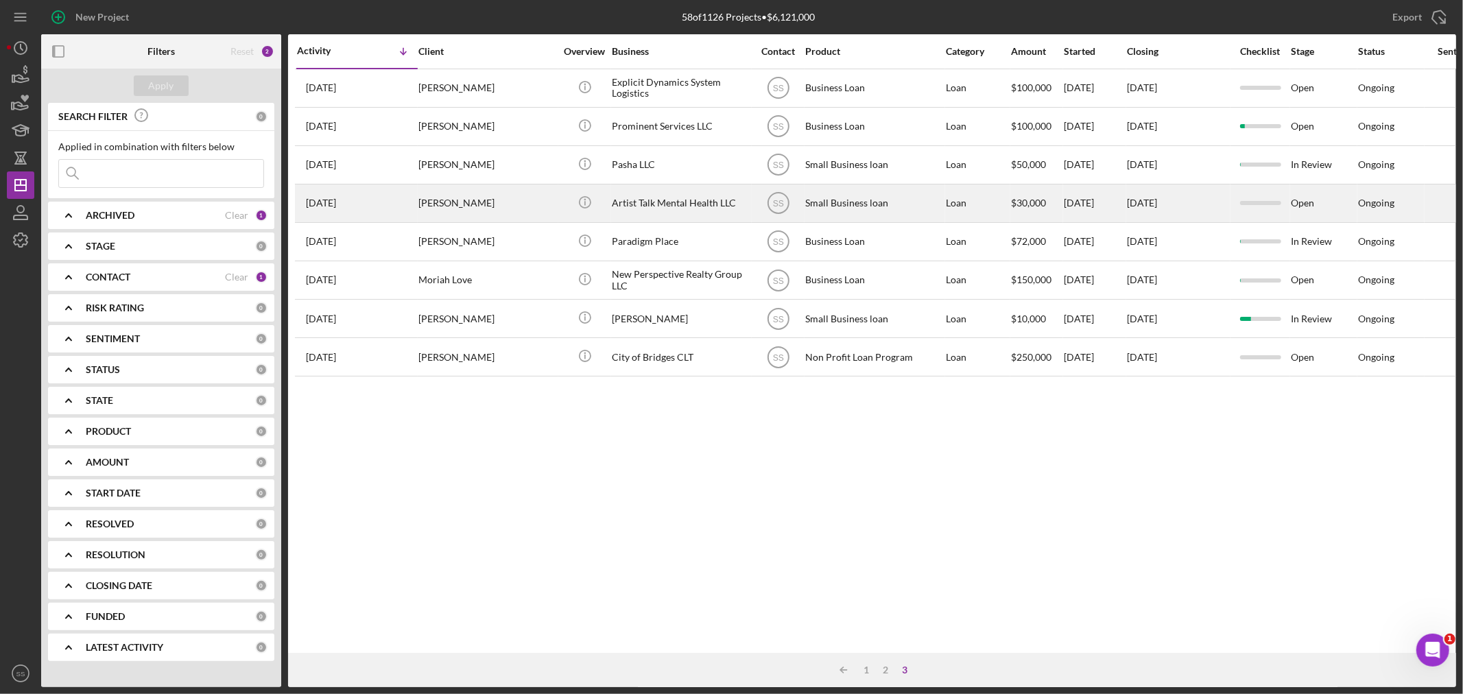
click at [428, 211] on div "[PERSON_NAME]" at bounding box center [486, 203] width 137 height 36
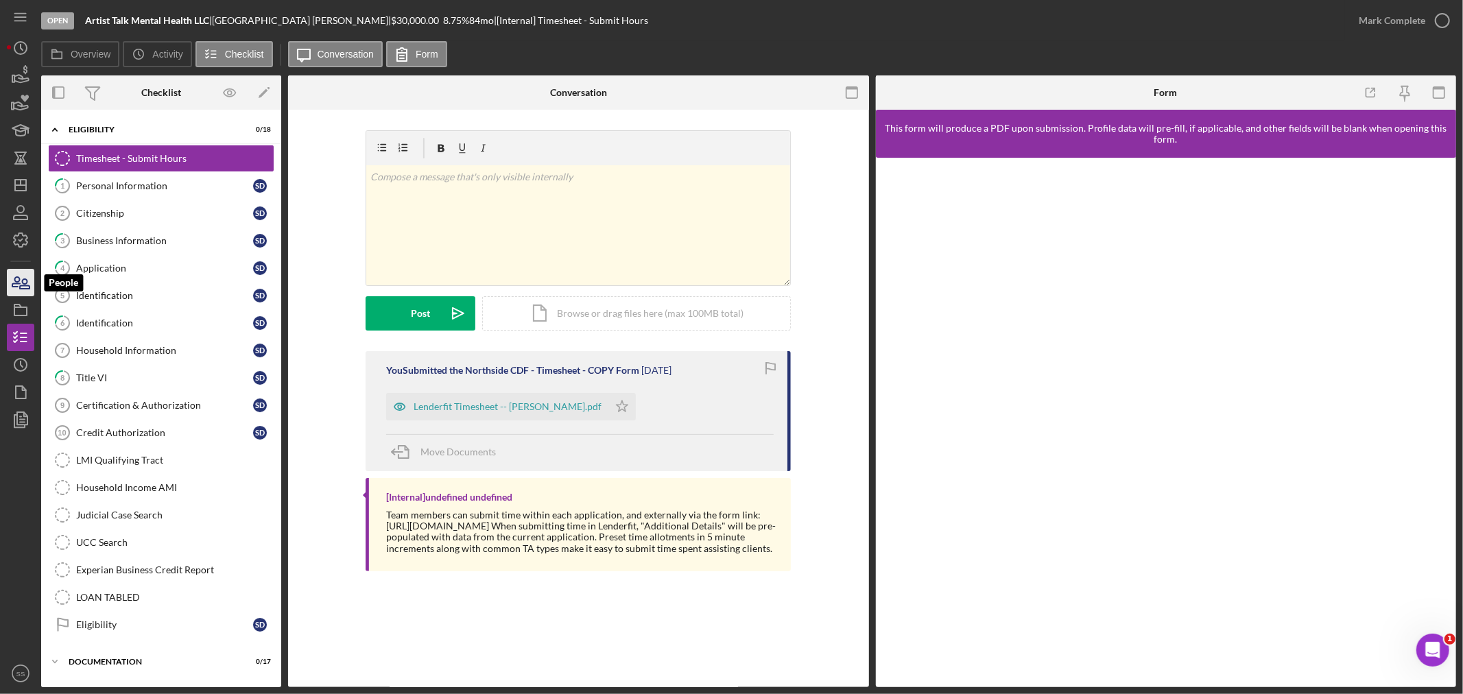
click at [14, 285] on icon "button" at bounding box center [20, 282] width 34 height 34
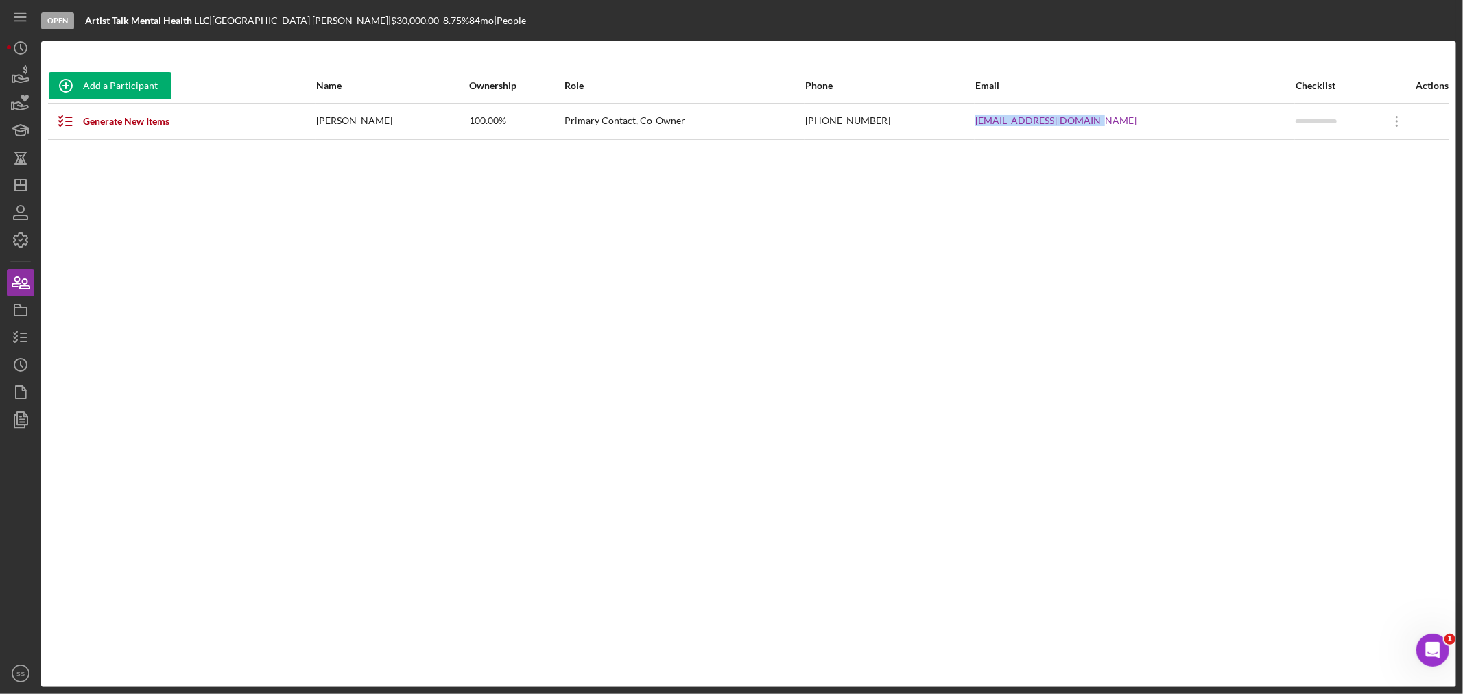
drag, startPoint x: 1151, startPoint y: 120, endPoint x: 1016, endPoint y: 122, distance: 135.2
click at [1016, 122] on tr "Generate New Items [PERSON_NAME] 100.00% Primary Contact, Co-Owner [PHONE_NUMBE…" at bounding box center [748, 121] width 1401 height 36
copy tr "[EMAIL_ADDRESS][DOMAIN_NAME]"
click at [28, 189] on icon "Icon/Dashboard" at bounding box center [20, 185] width 34 height 34
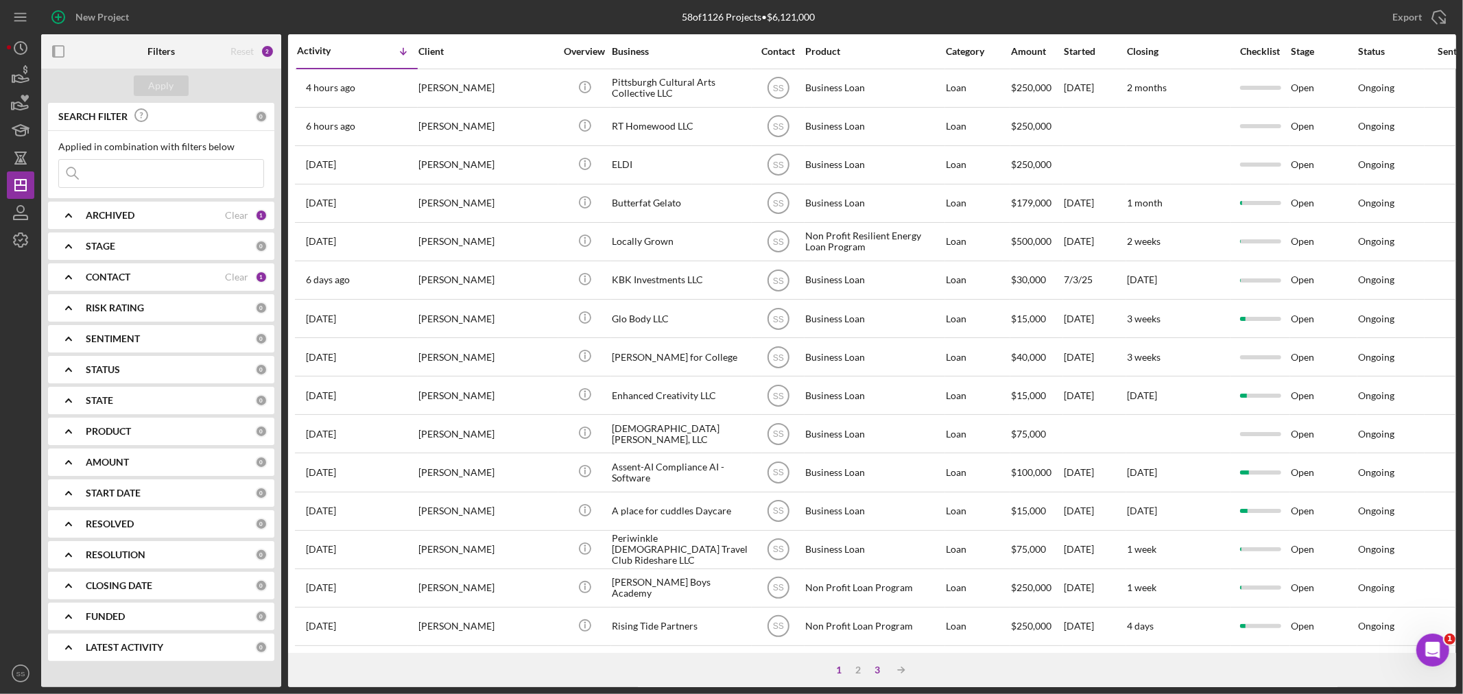
click at [873, 668] on div "3" at bounding box center [877, 670] width 19 height 11
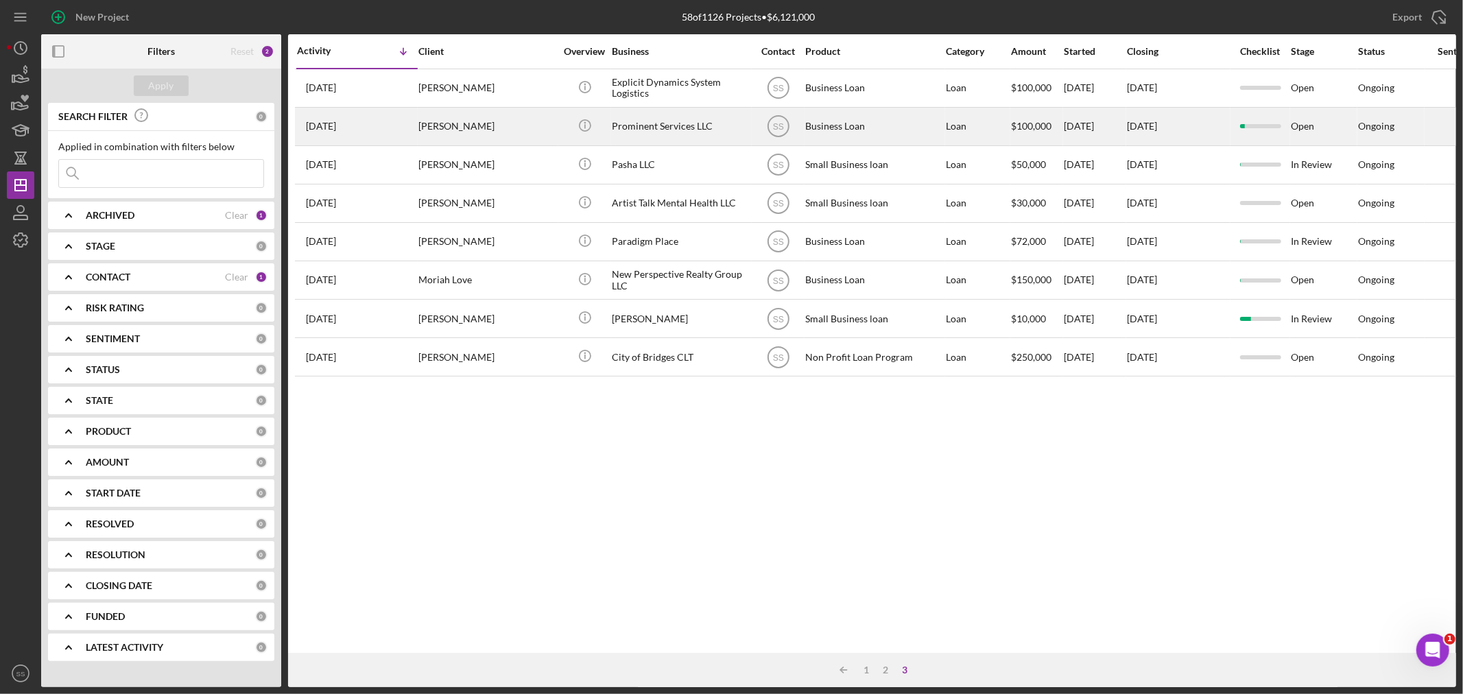
click at [454, 126] on div "[PERSON_NAME]" at bounding box center [486, 126] width 137 height 36
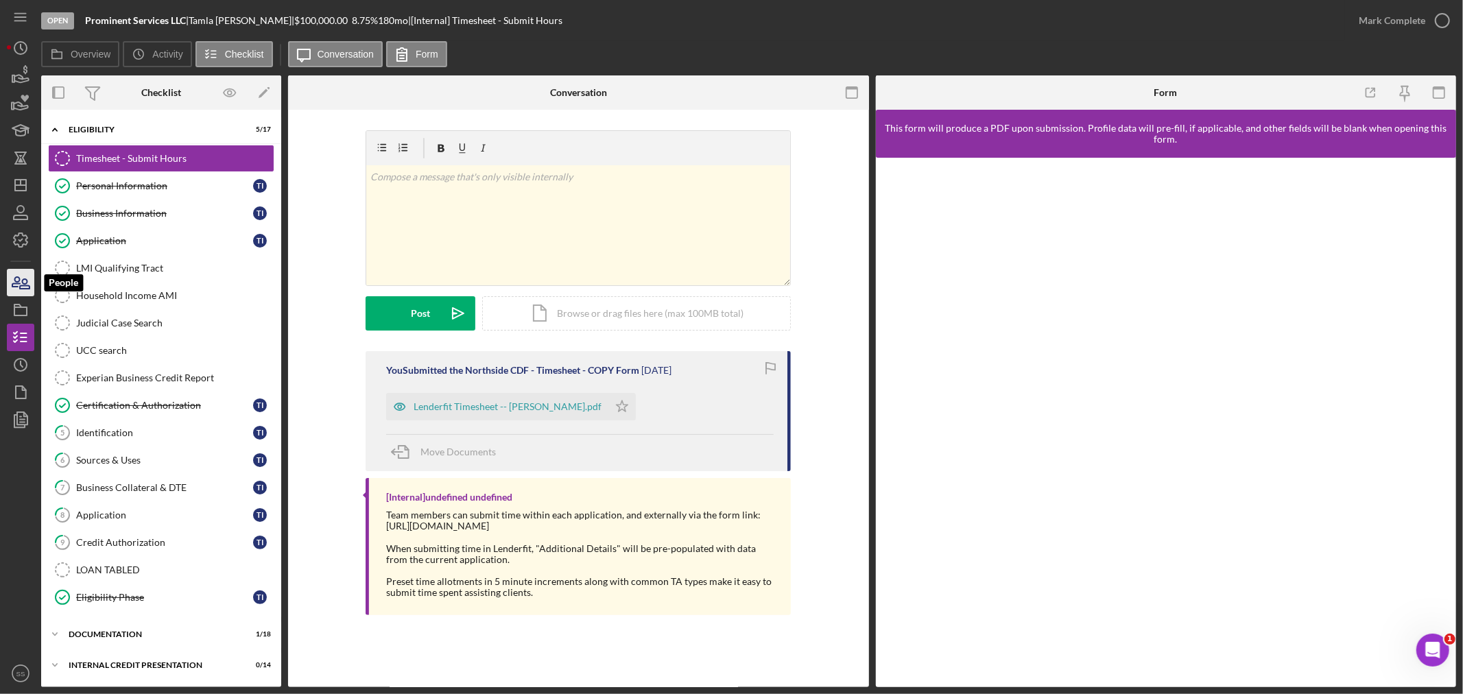
click at [23, 279] on icon "button" at bounding box center [25, 284] width 10 height 10
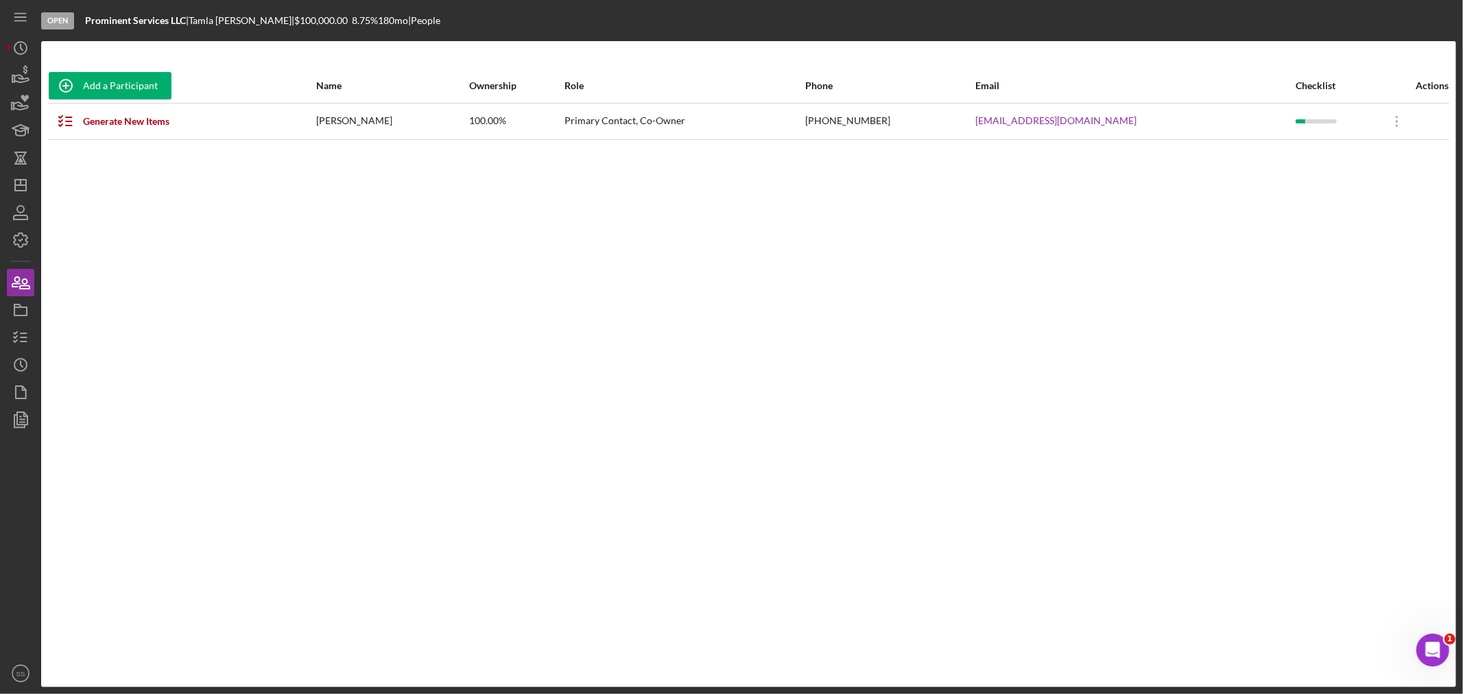
drag, startPoint x: 1119, startPoint y: 121, endPoint x: 958, endPoint y: 120, distance: 161.2
click at [958, 120] on tr "Generate New Items [PERSON_NAME] 100.00% Primary Contact, Co-Owner [PHONE_NUMBE…" at bounding box center [748, 121] width 1401 height 36
copy tr "[EMAIL_ADDRESS][DOMAIN_NAME]"
click at [15, 188] on polygon "button" at bounding box center [20, 185] width 11 height 11
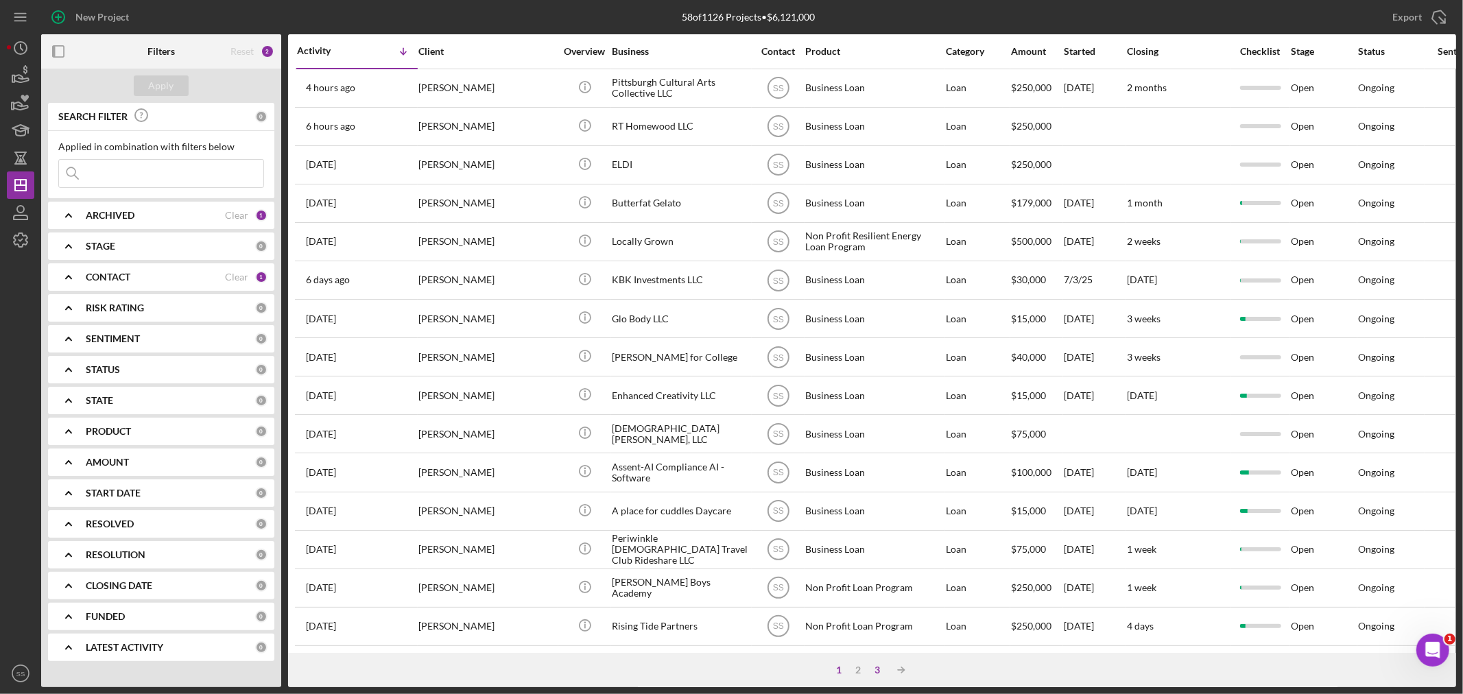
click at [879, 670] on div "3" at bounding box center [877, 670] width 19 height 11
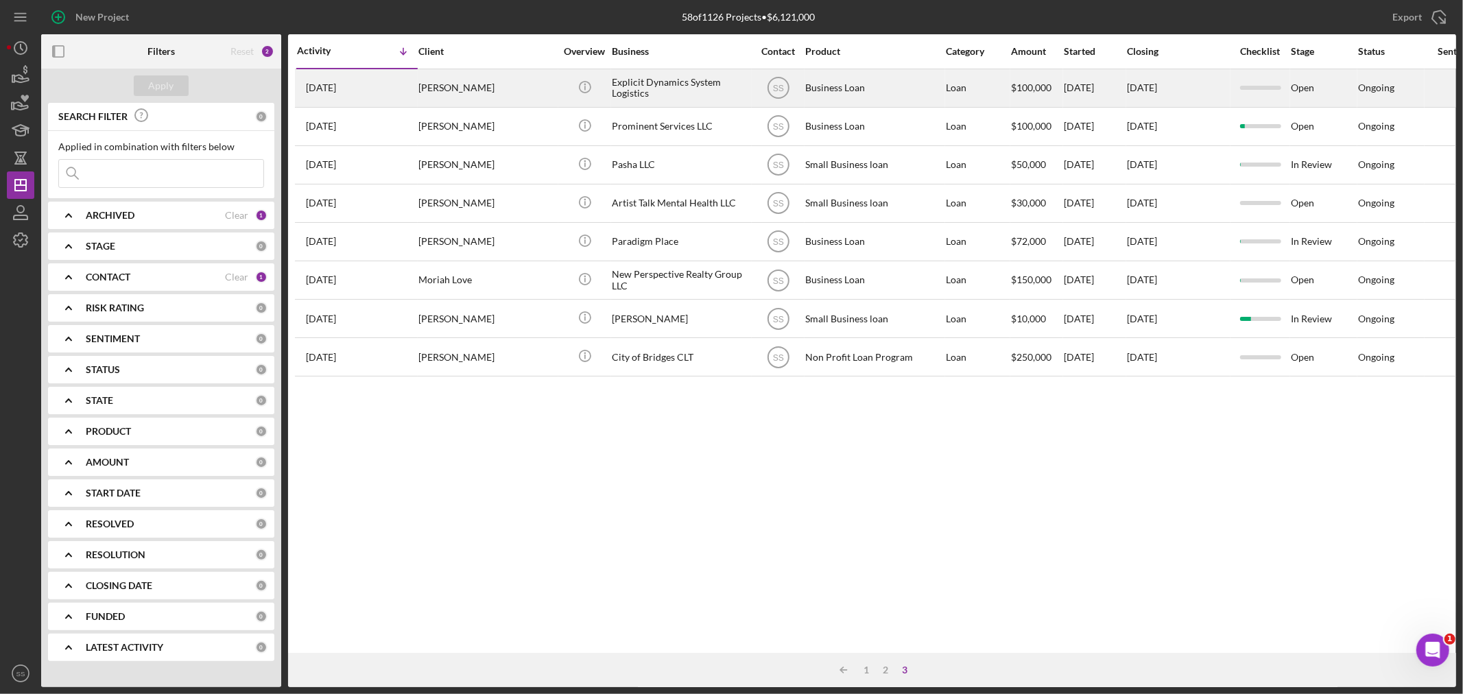
click at [441, 89] on div "[PERSON_NAME]" at bounding box center [486, 88] width 137 height 36
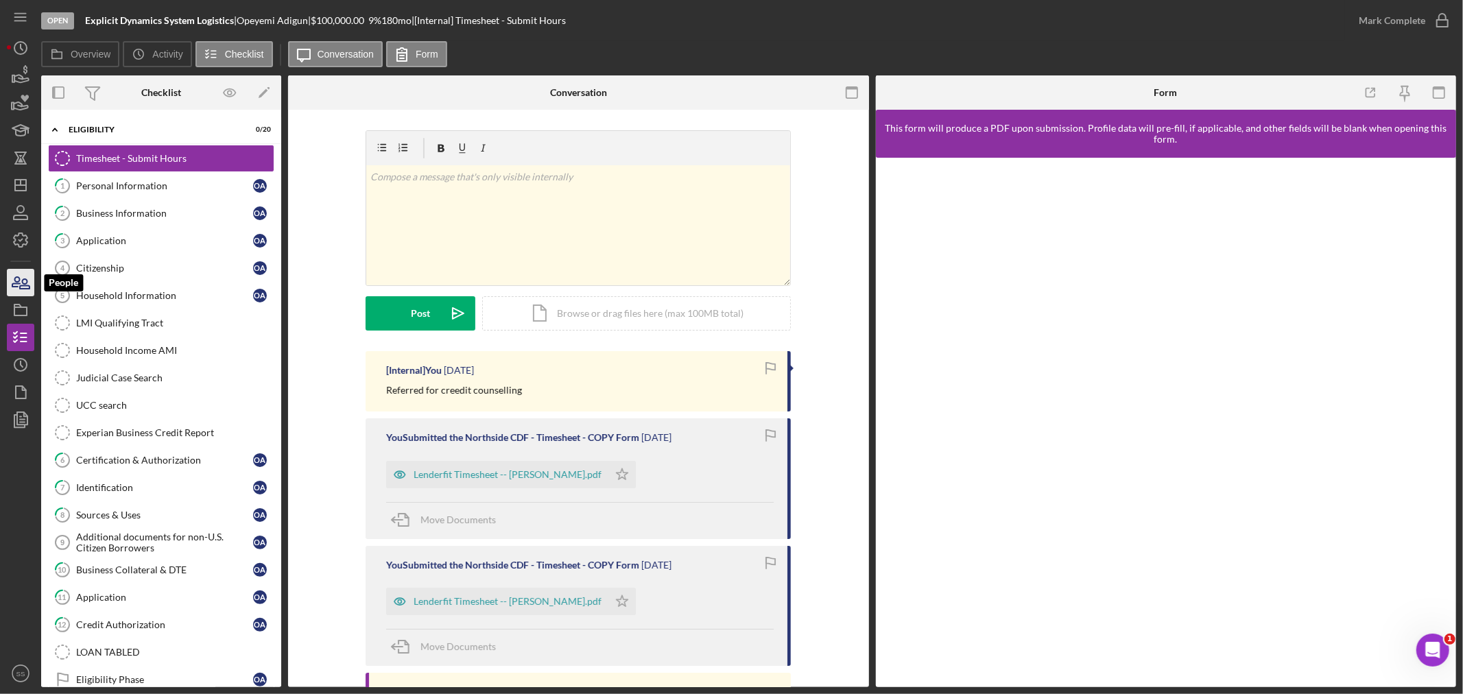
click at [17, 277] on icon "button" at bounding box center [16, 282] width 8 height 10
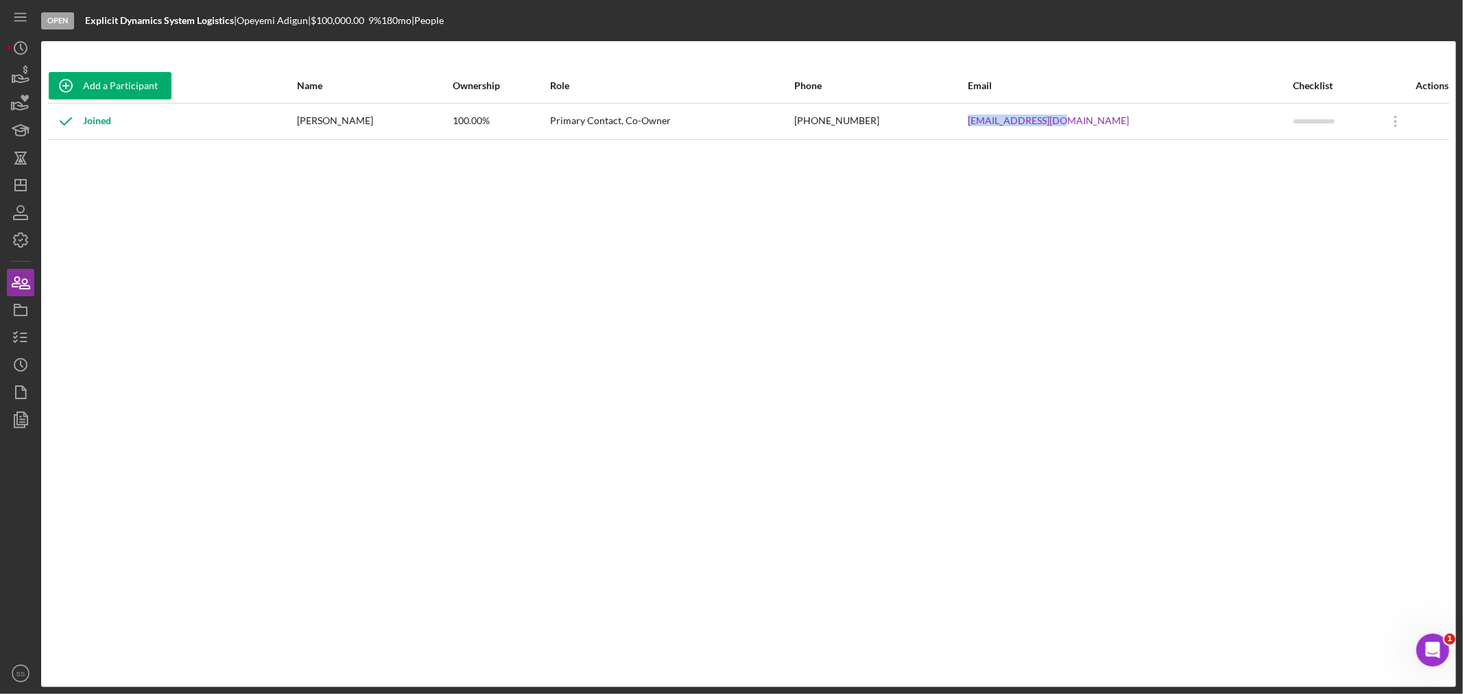
drag, startPoint x: 1146, startPoint y: 126, endPoint x: 1034, endPoint y: 155, distance: 115.5
click at [1046, 125] on tr "Joined [PERSON_NAME] 100.00% Primary Contact, Co-Owner [PHONE_NUMBER] [EMAIL_AD…" at bounding box center [748, 121] width 1401 height 36
copy tr "[EMAIL_ADDRESS][DOMAIN_NAME]"
click at [29, 183] on icon "Icon/Dashboard" at bounding box center [20, 185] width 34 height 34
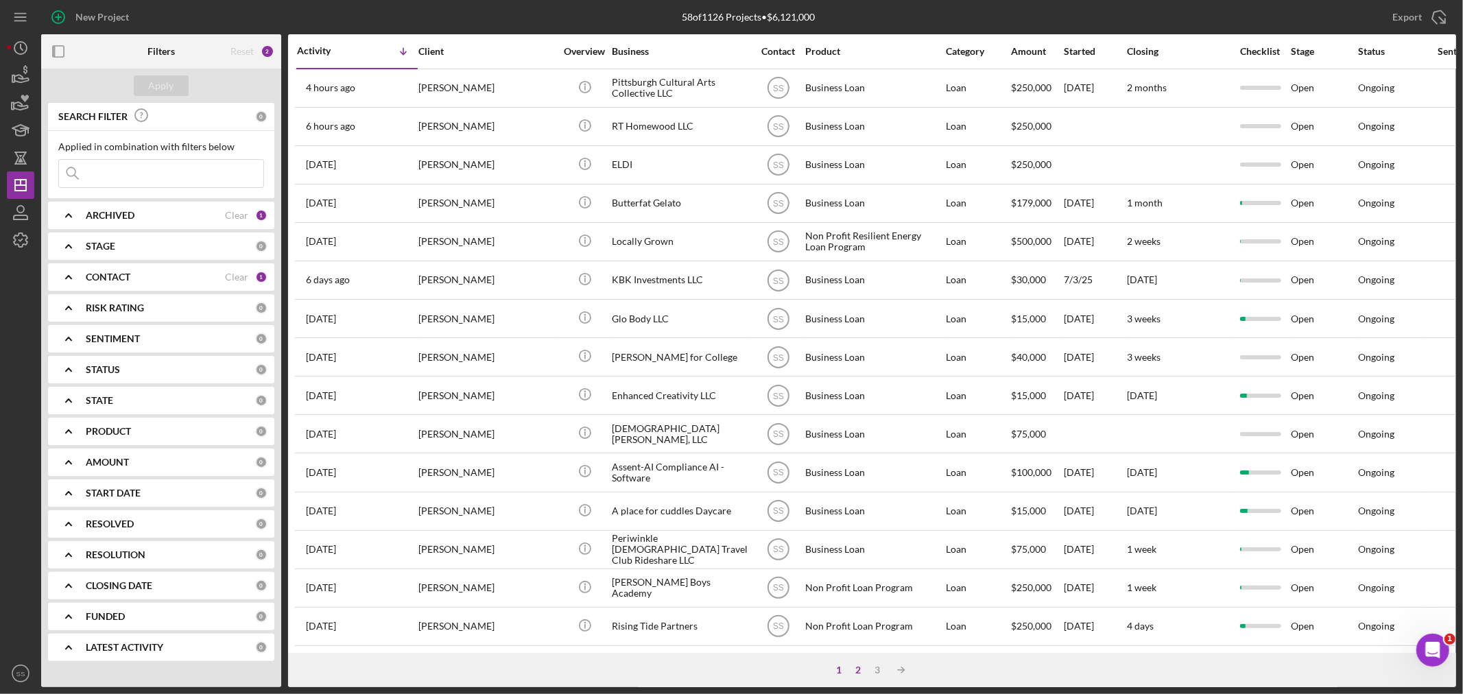
click at [862, 667] on div "2" at bounding box center [858, 670] width 19 height 11
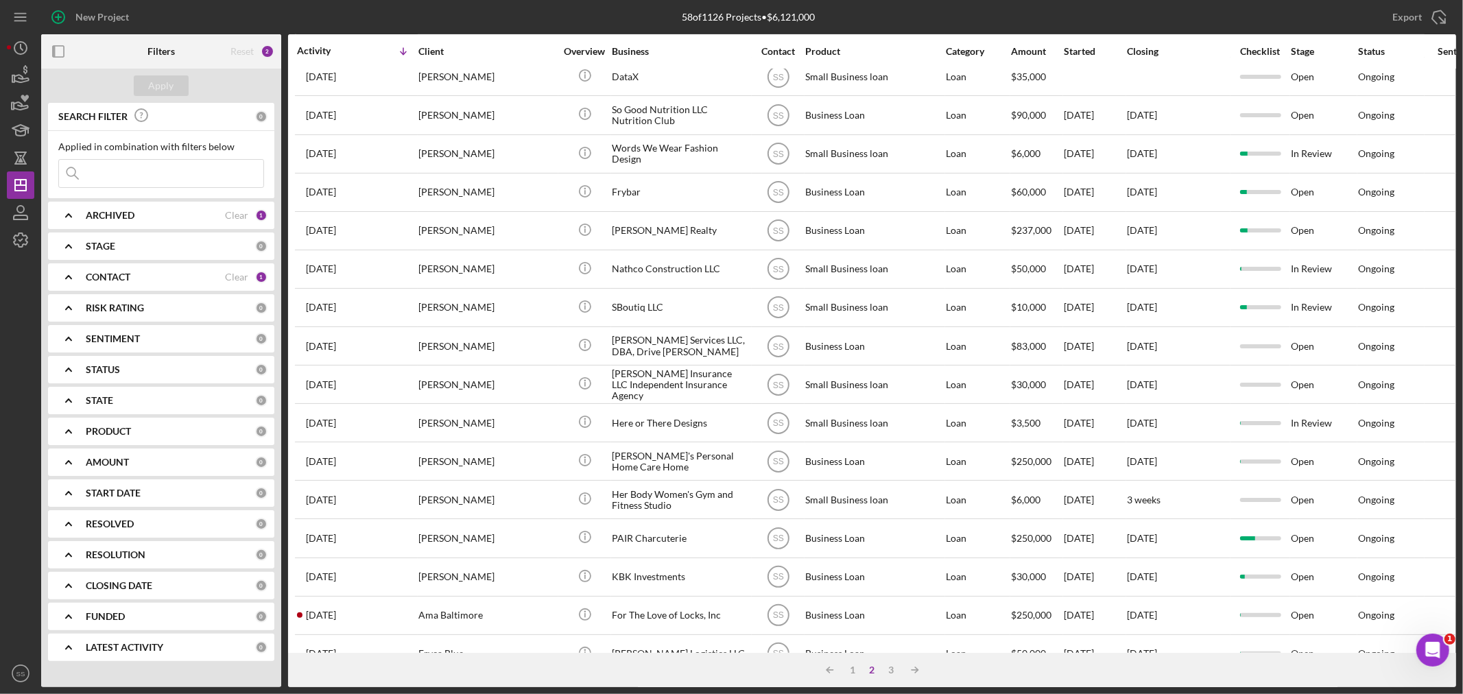
scroll to position [410, 0]
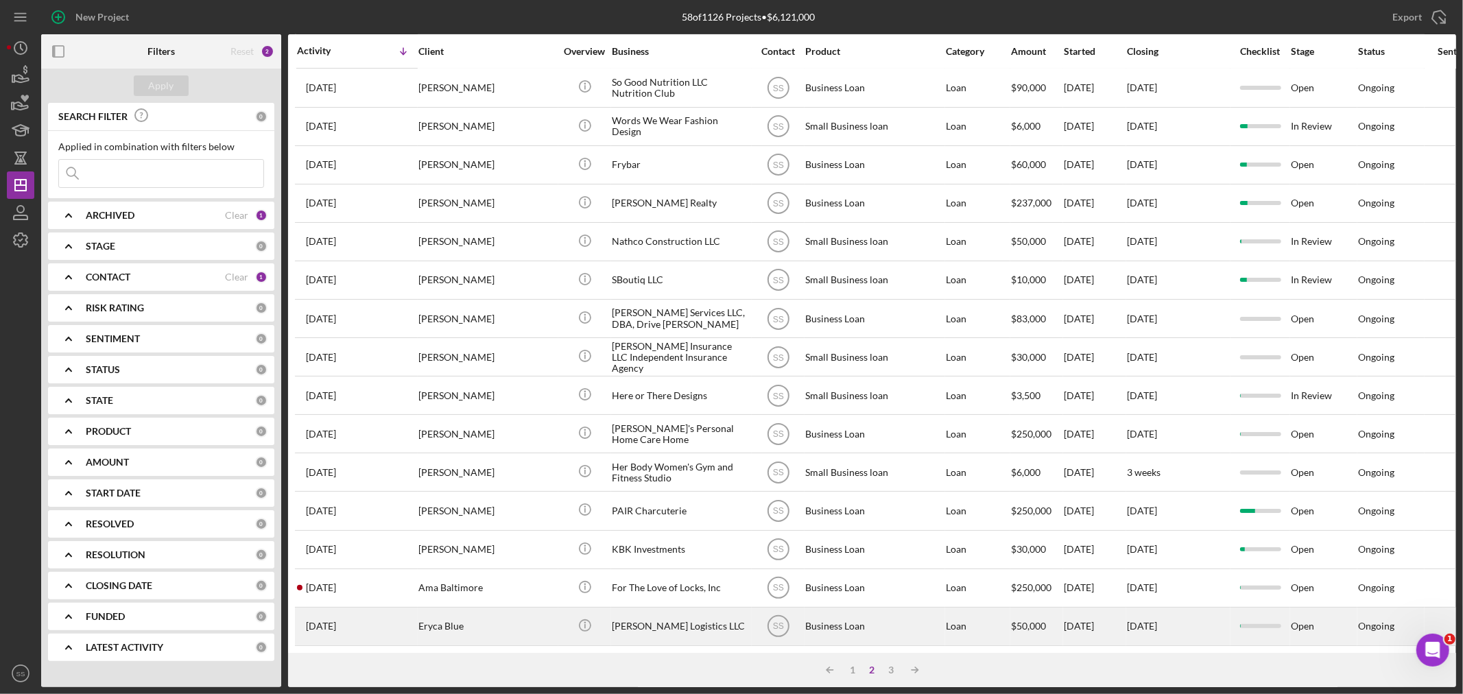
click at [515, 613] on div "Eryca Blue" at bounding box center [486, 626] width 137 height 36
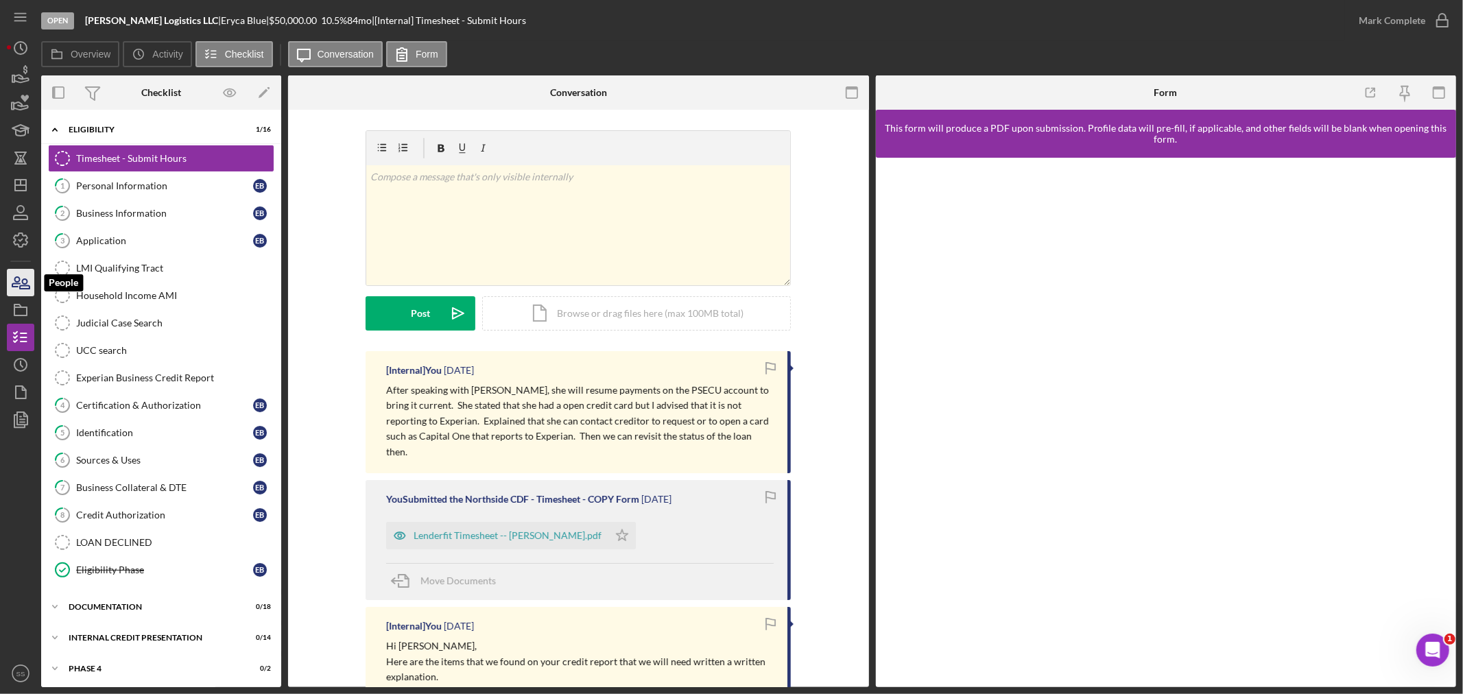
click at [23, 283] on icon "button" at bounding box center [25, 284] width 10 height 10
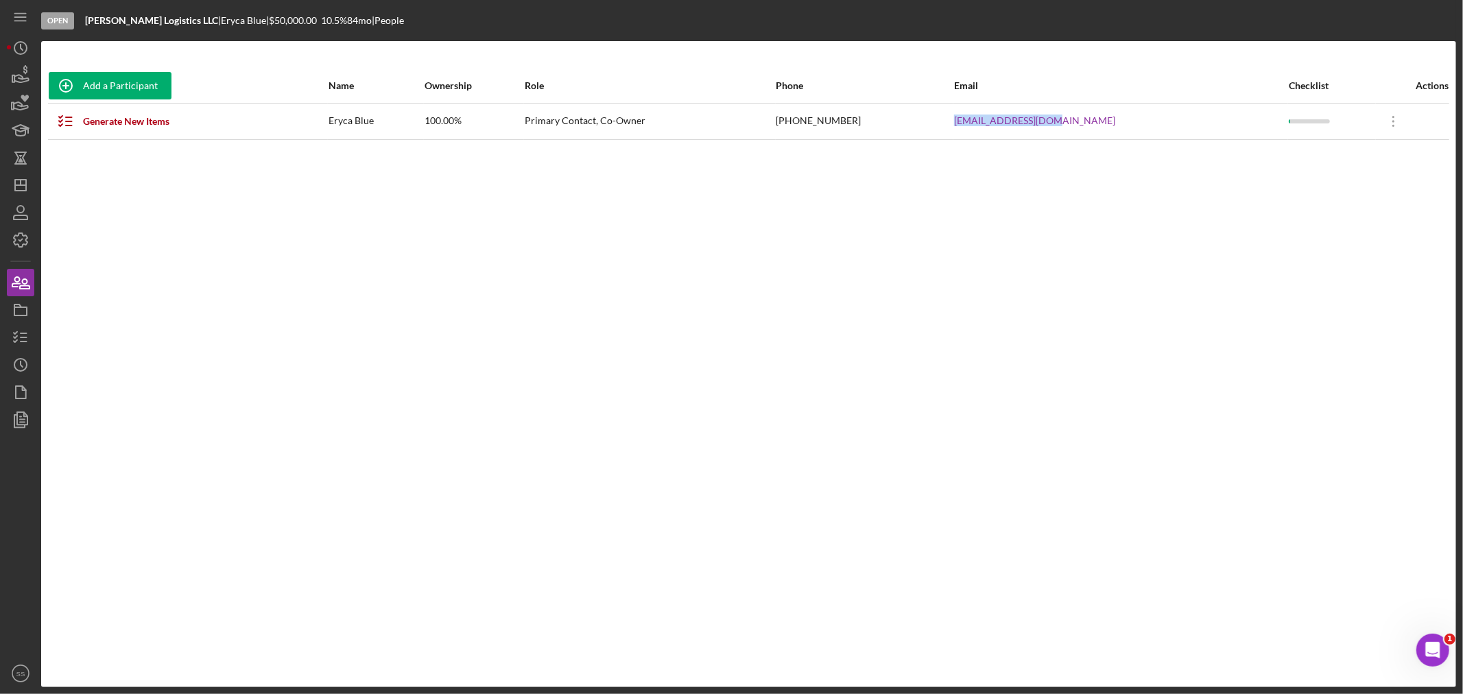
drag, startPoint x: 1144, startPoint y: 127, endPoint x: 1016, endPoint y: 124, distance: 128.3
click at [1016, 124] on tr "Generate New Items Eryca Blue 100.00% Primary Contact, Co-Owner [PHONE_NUMBER] …" at bounding box center [748, 121] width 1401 height 36
copy tr "[EMAIL_ADDRESS][DOMAIN_NAME]"
drag, startPoint x: 17, startPoint y: 188, endPoint x: 25, endPoint y: 194, distance: 10.3
click at [17, 188] on icon "Icon/Dashboard" at bounding box center [20, 185] width 34 height 34
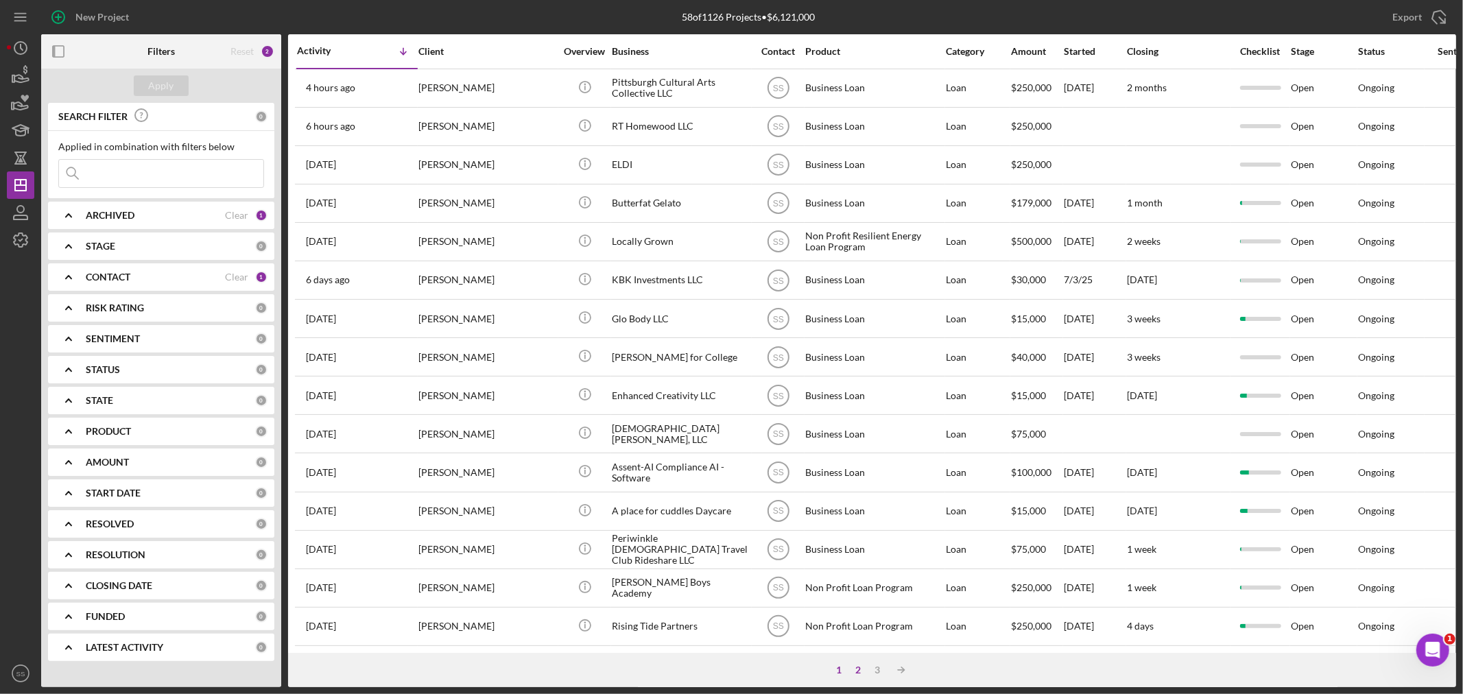
click at [855, 670] on div "2" at bounding box center [858, 670] width 19 height 11
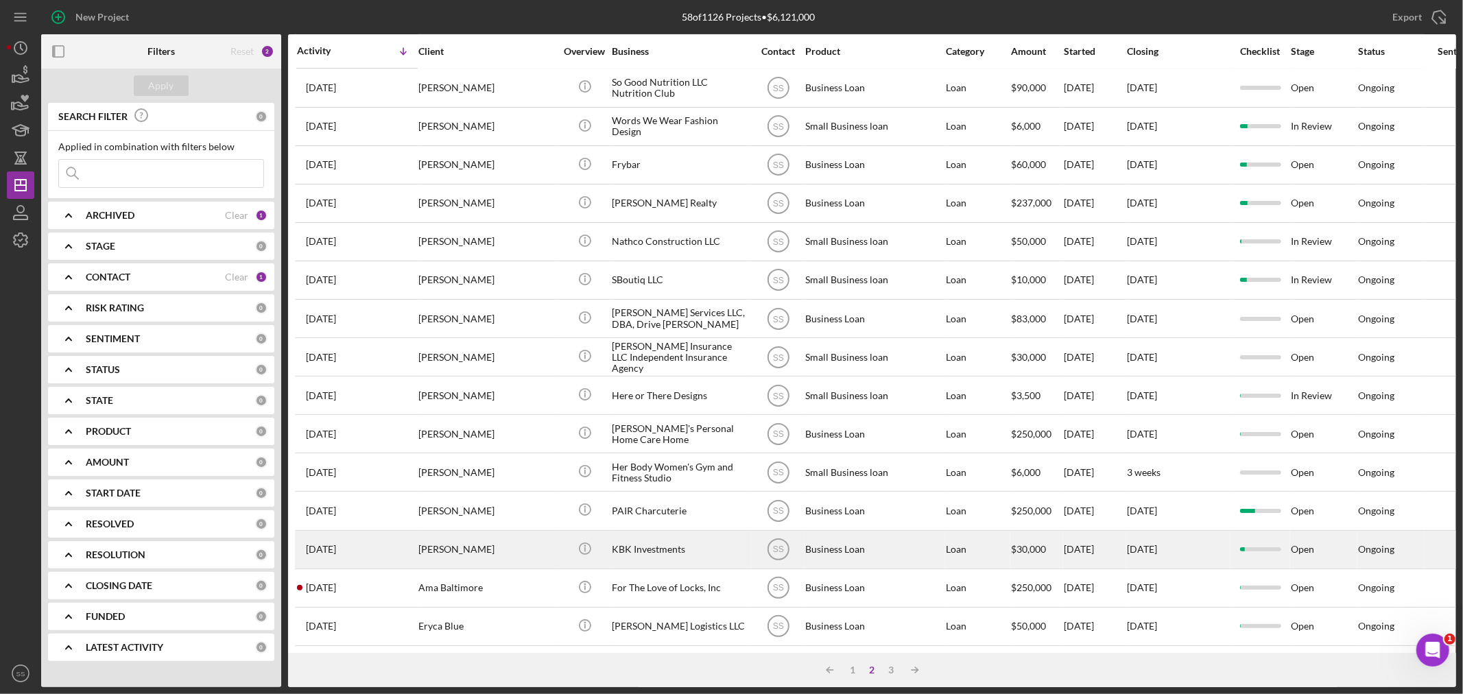
scroll to position [410, 0]
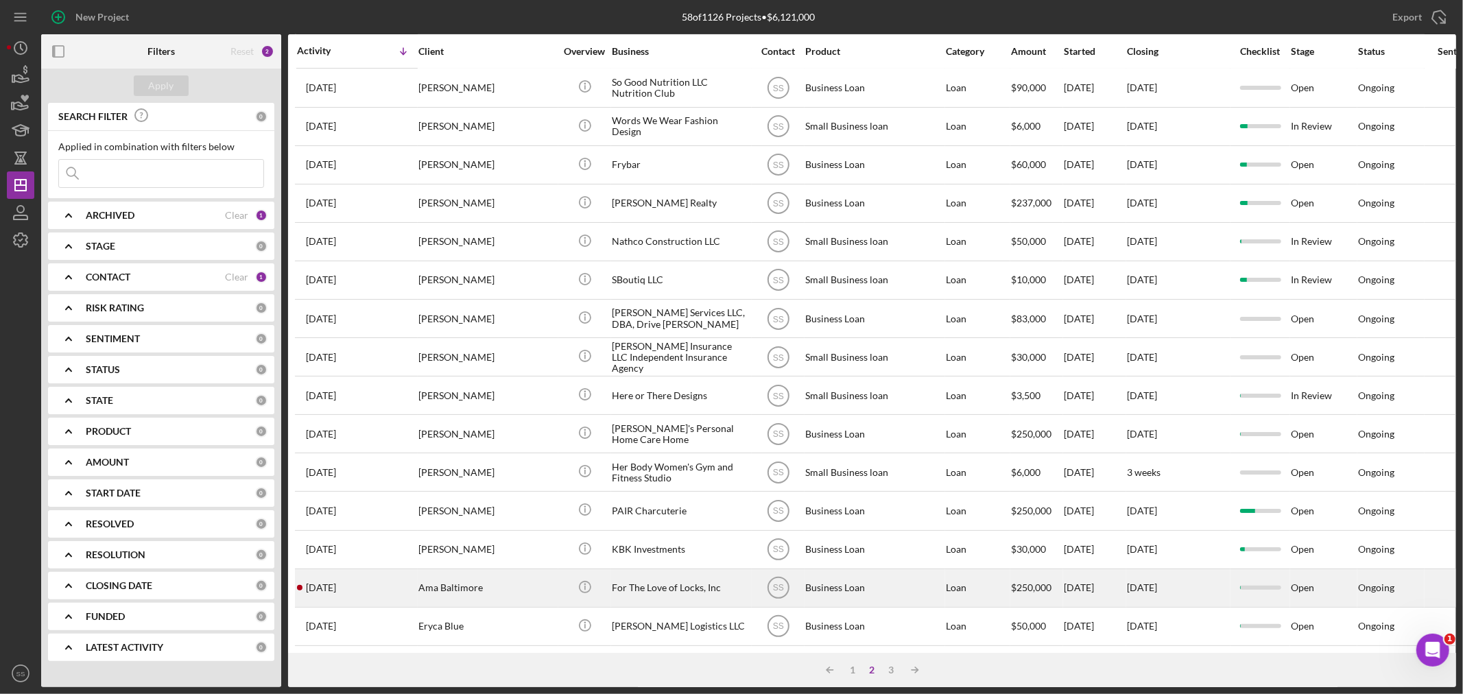
click at [485, 580] on div "Ama Baltimore" at bounding box center [486, 588] width 137 height 36
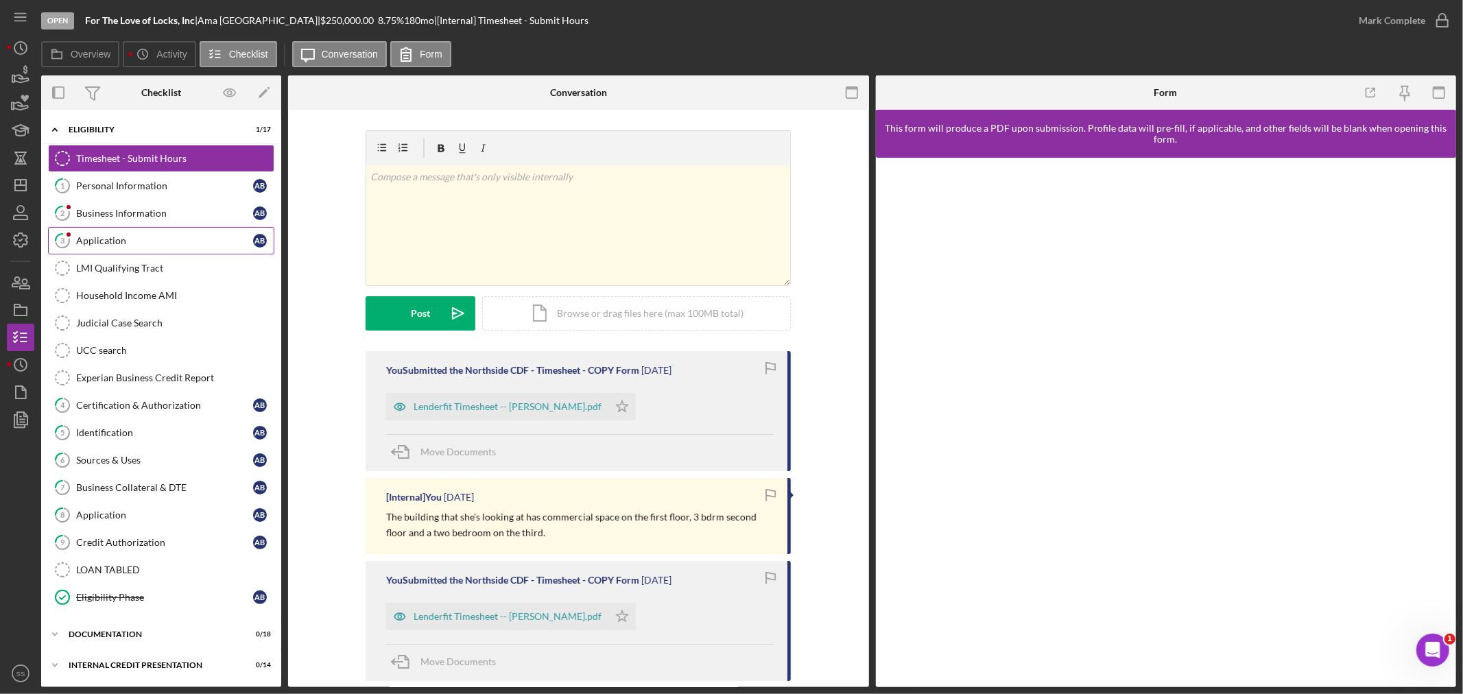
click at [124, 239] on div "Application" at bounding box center [164, 240] width 177 height 11
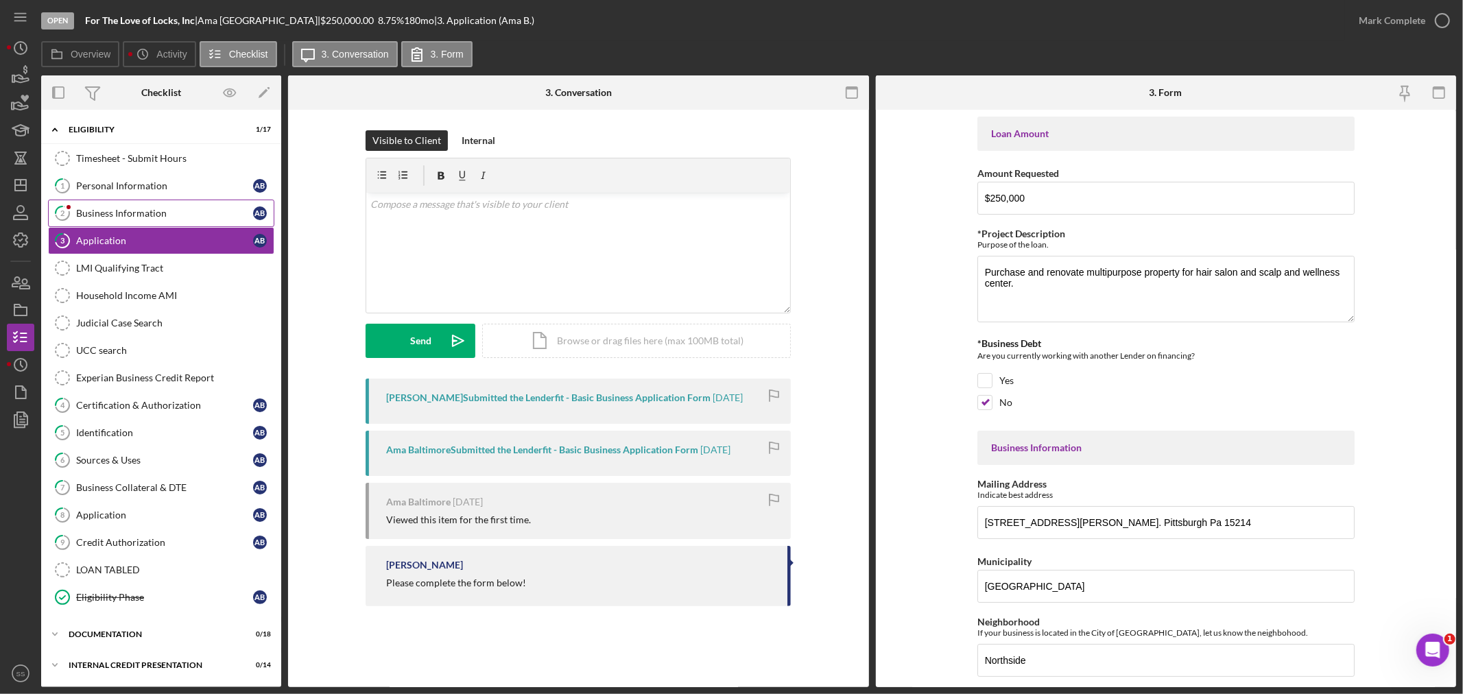
click at [141, 215] on div "Business Information" at bounding box center [164, 213] width 177 height 11
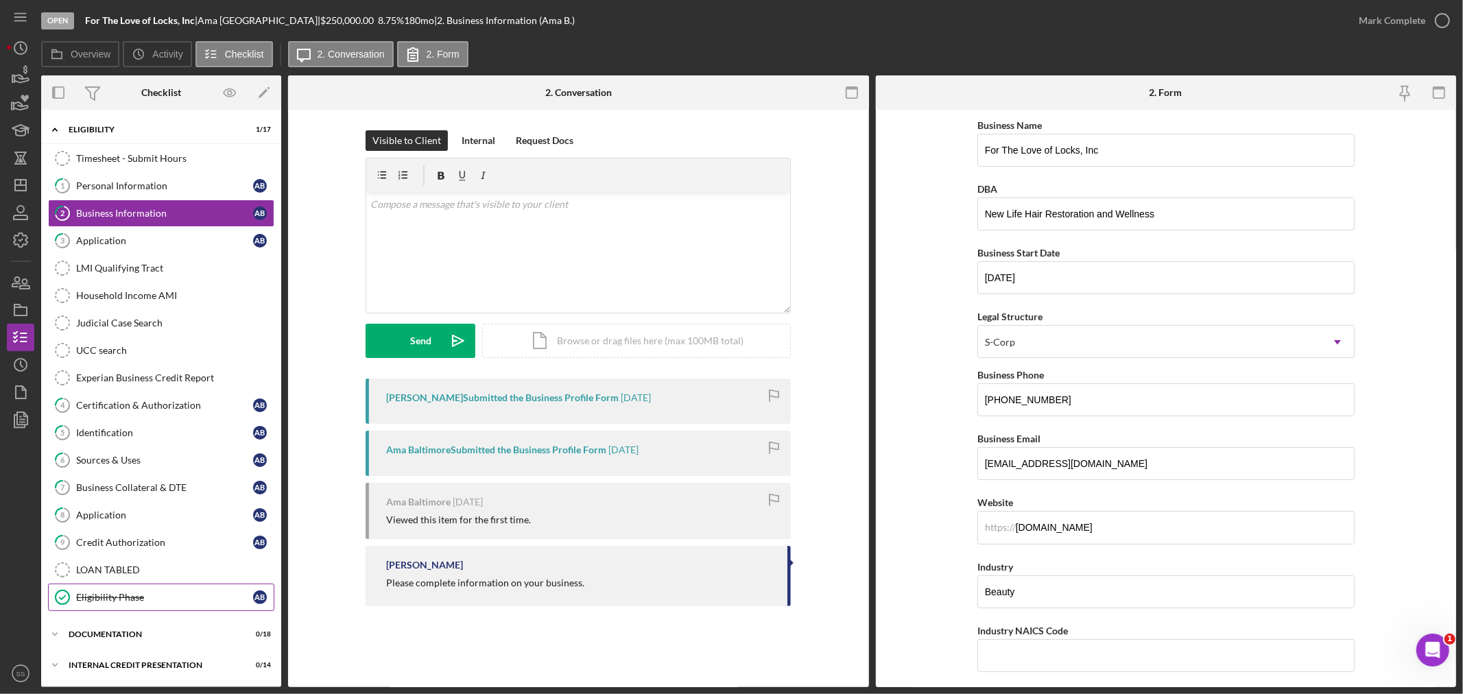
scroll to position [1, 0]
click at [107, 626] on div "Icon/Expander documentation 0 / 18" at bounding box center [161, 634] width 240 height 27
click at [23, 293] on icon "button" at bounding box center [20, 282] width 34 height 34
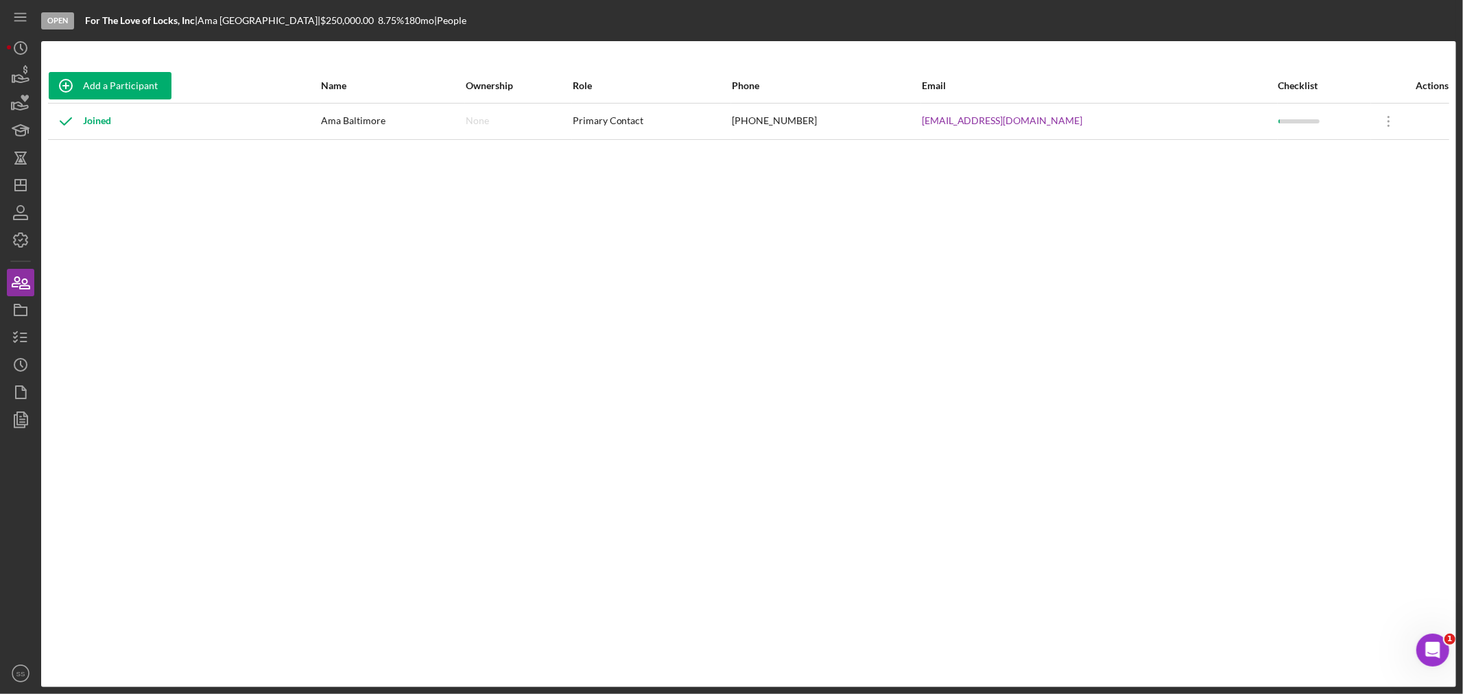
drag, startPoint x: 1125, startPoint y: 128, endPoint x: 872, endPoint y: 132, distance: 253.2
click at [874, 131] on tr "Joined Ama Baltimore None Primary Contact [PHONE_NUMBER] [EMAIL_ADDRESS][DOMAIN…" at bounding box center [748, 121] width 1401 height 36
copy tr "[EMAIL_ADDRESS][DOMAIN_NAME]"
click at [27, 187] on icon "Icon/Dashboard" at bounding box center [20, 185] width 34 height 34
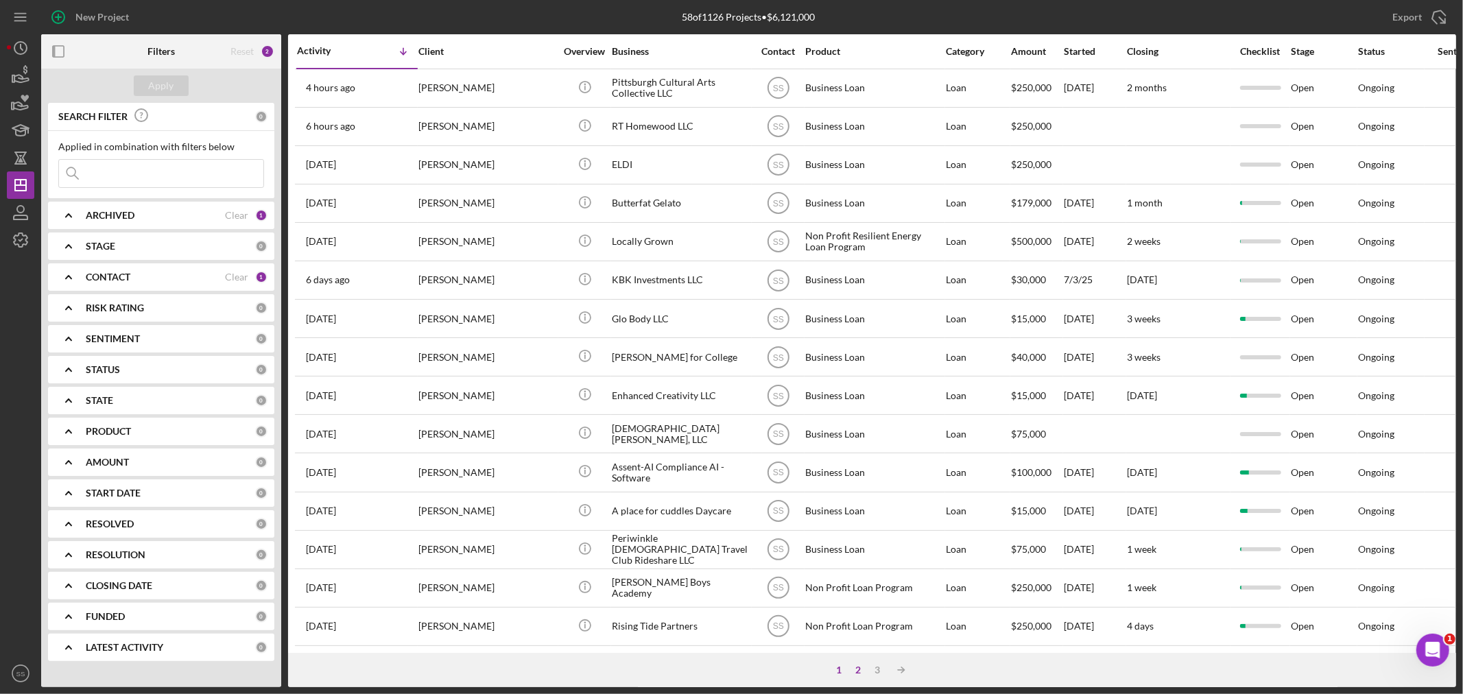
click at [862, 670] on div "2" at bounding box center [858, 670] width 19 height 11
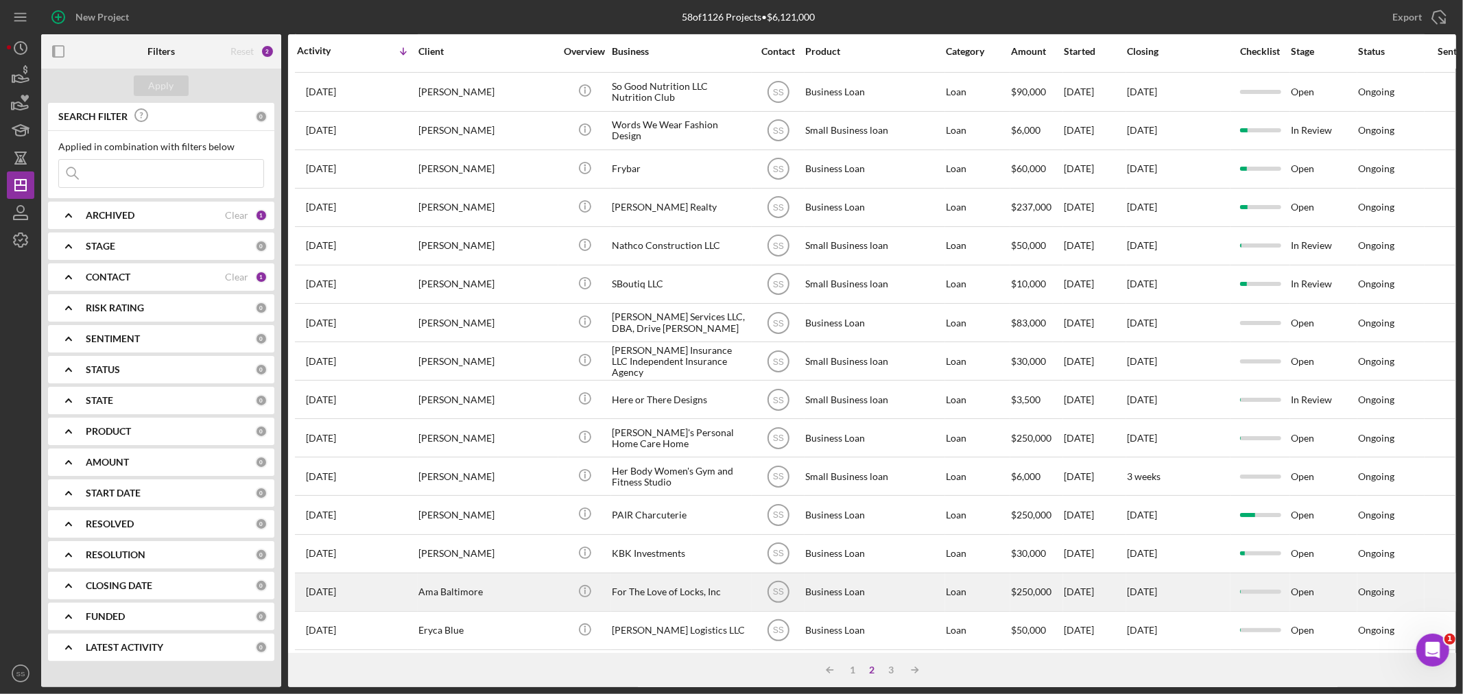
scroll to position [410, 0]
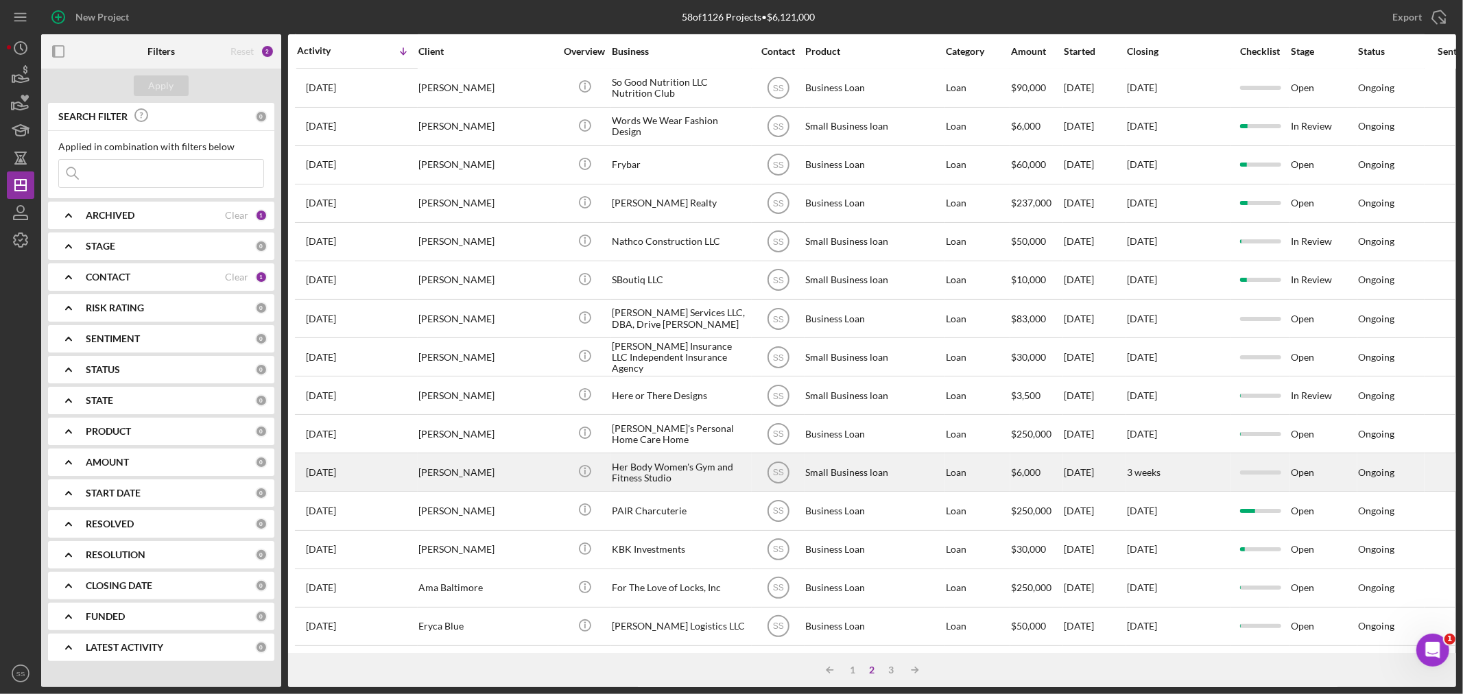
click at [447, 458] on div "[PERSON_NAME]" at bounding box center [486, 472] width 137 height 36
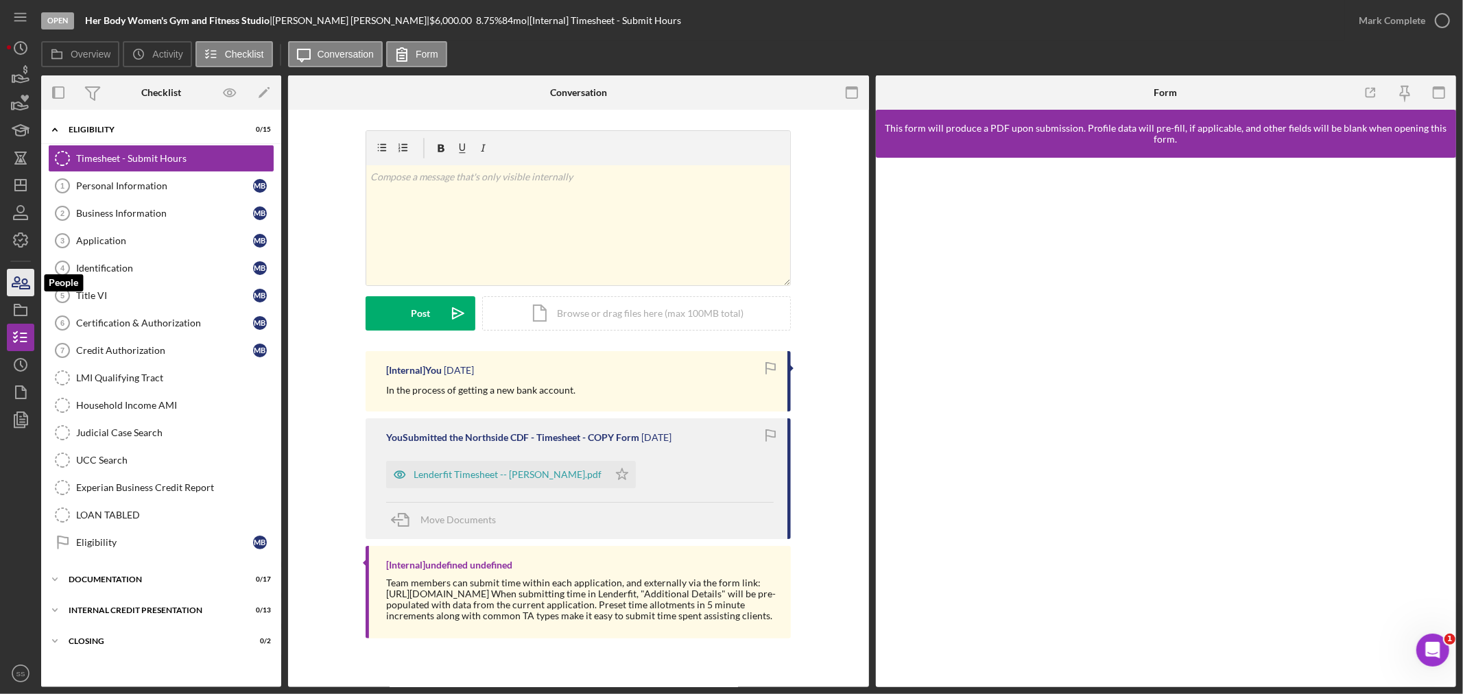
click at [26, 279] on icon "button" at bounding box center [25, 284] width 10 height 10
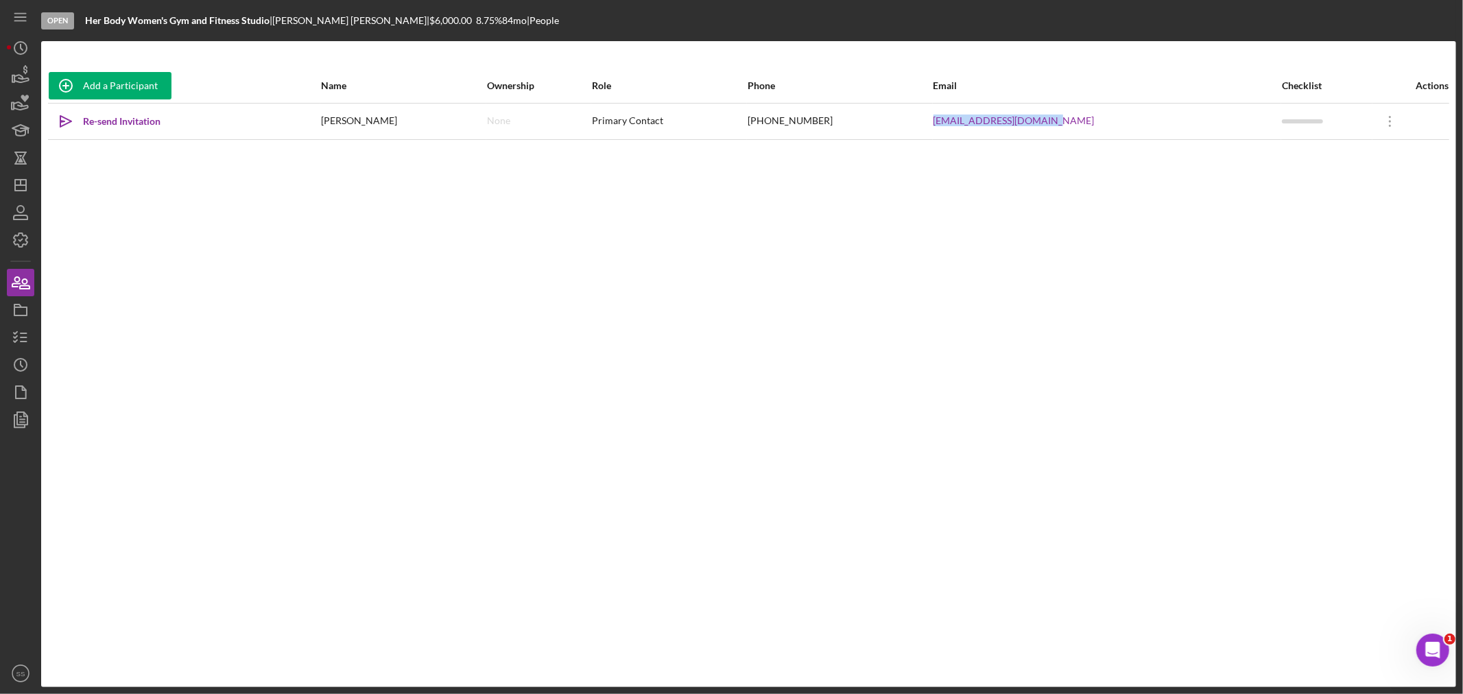
drag, startPoint x: 1082, startPoint y: 115, endPoint x: 935, endPoint y: 117, distance: 146.8
click at [937, 115] on tr "Icon/icon-invite-send Re-send Invitation [PERSON_NAME] None Primary Contact [PH…" at bounding box center [748, 121] width 1401 height 36
copy tr "[EMAIL_ADDRESS][DOMAIN_NAME]"
click at [12, 189] on icon "Icon/Dashboard" at bounding box center [20, 185] width 34 height 34
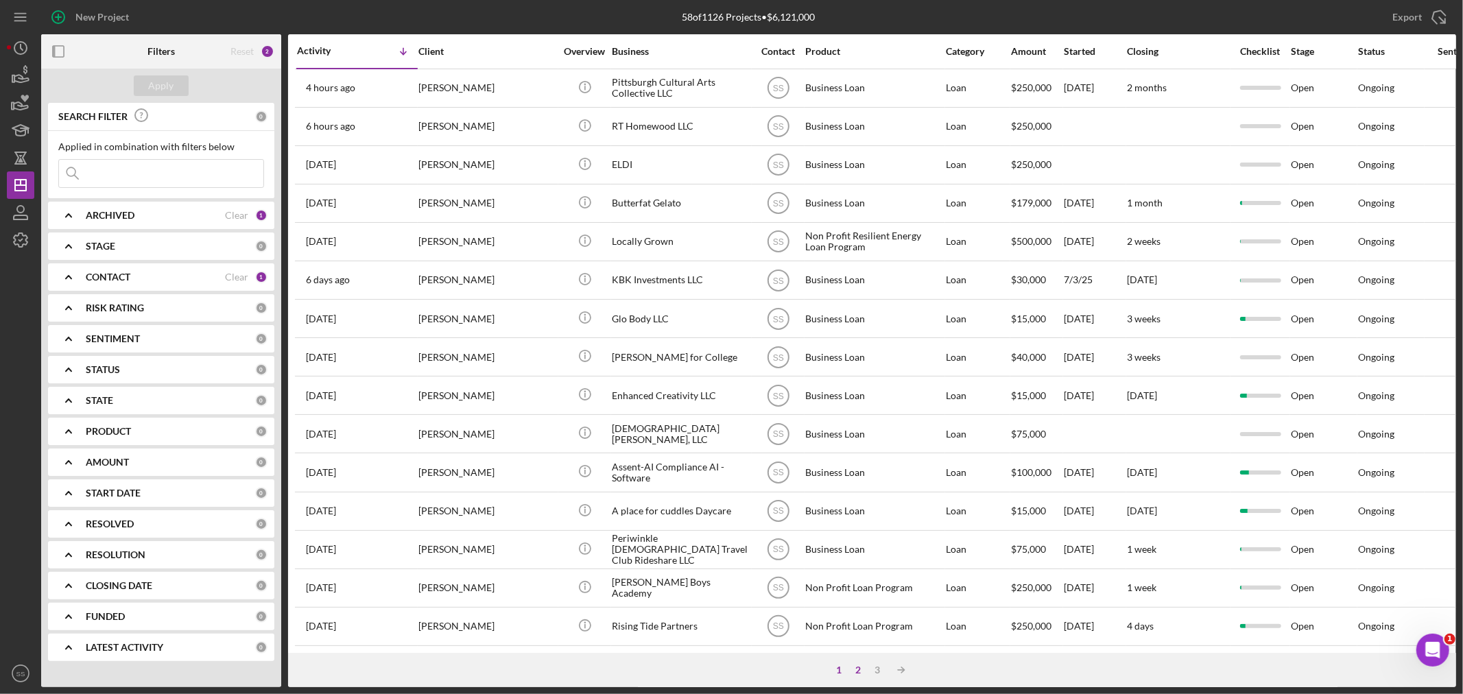
click at [863, 670] on div "2" at bounding box center [858, 670] width 19 height 11
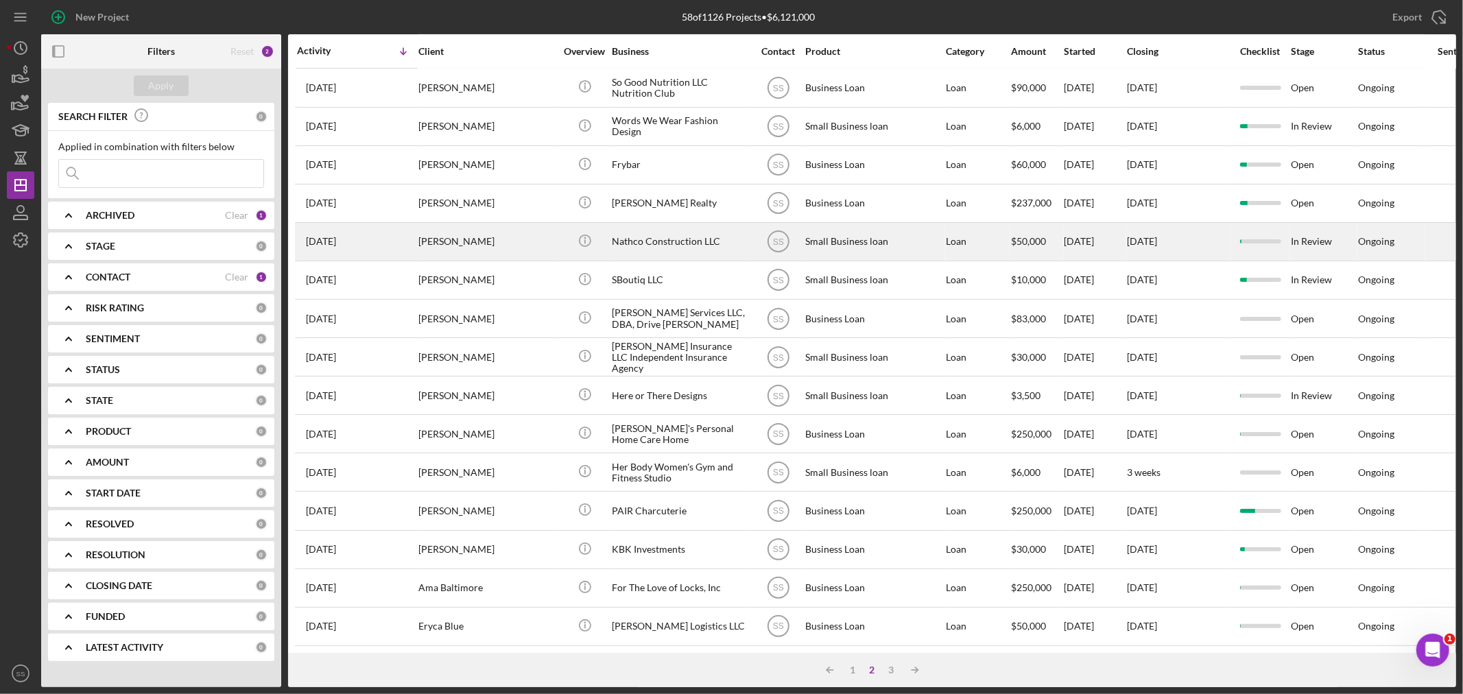
scroll to position [410, 0]
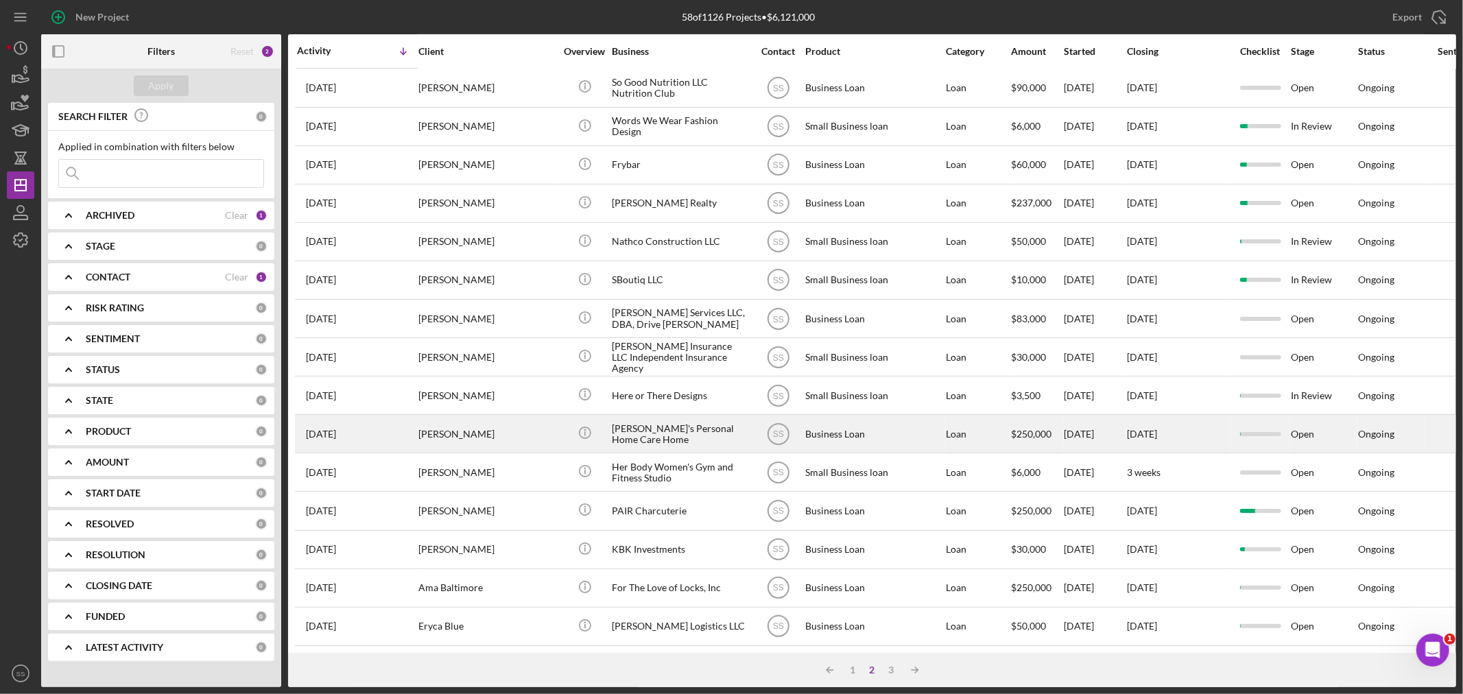
click at [438, 416] on div "[PERSON_NAME]" at bounding box center [486, 434] width 137 height 36
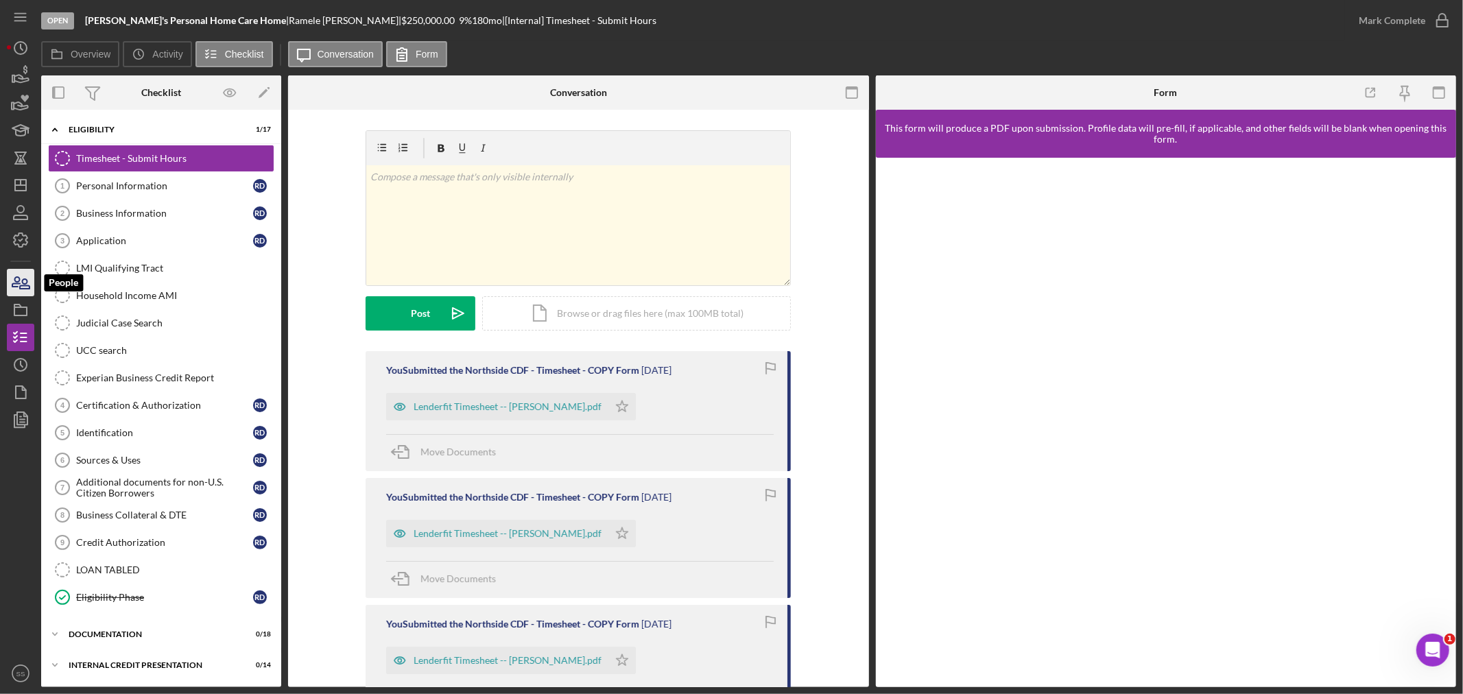
click at [19, 280] on icon "button" at bounding box center [16, 282] width 8 height 10
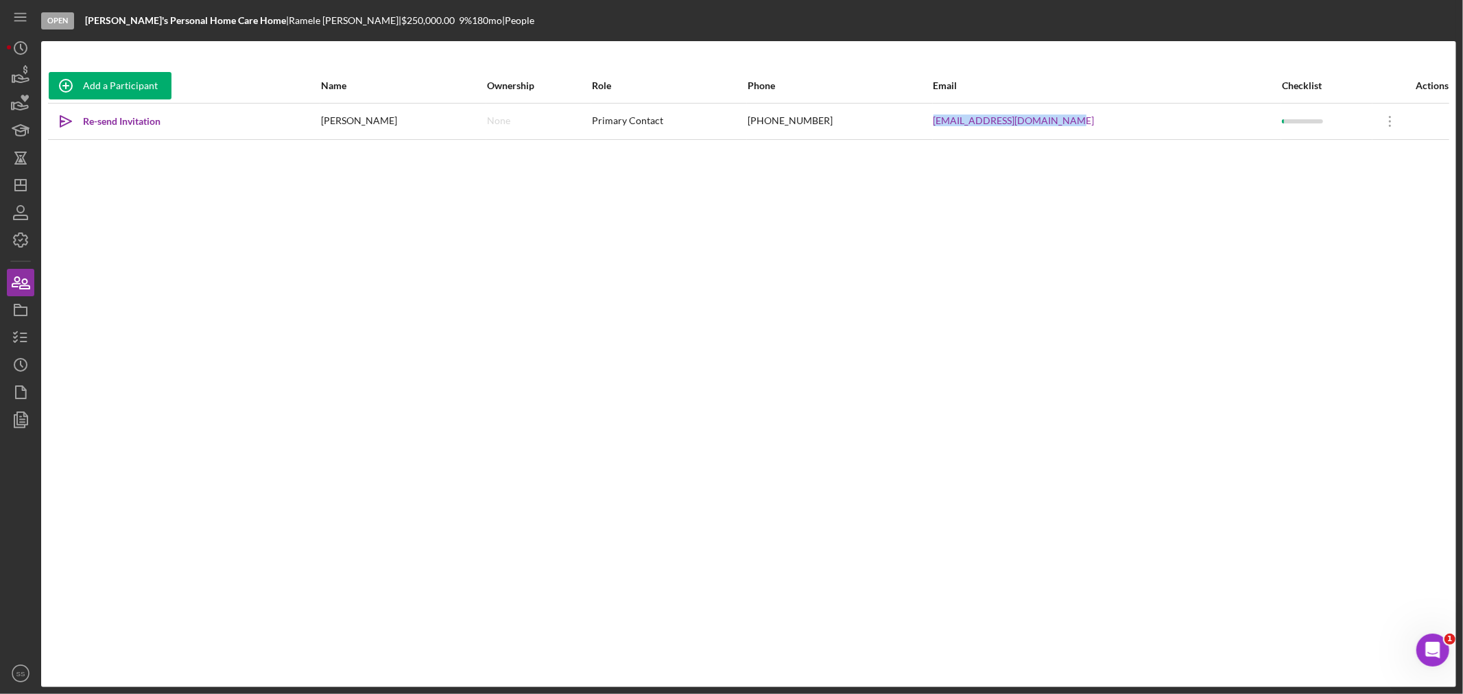
drag, startPoint x: 1113, startPoint y: 128, endPoint x: 887, endPoint y: 117, distance: 225.9
click at [887, 117] on tr "Icon/icon-invite-send Re-send Invitation [PERSON_NAME] None Primary Contact [PH…" at bounding box center [748, 121] width 1401 height 36
copy tr "[EMAIL_ADDRESS][DOMAIN_NAME]"
click at [25, 187] on polygon "button" at bounding box center [20, 185] width 11 height 11
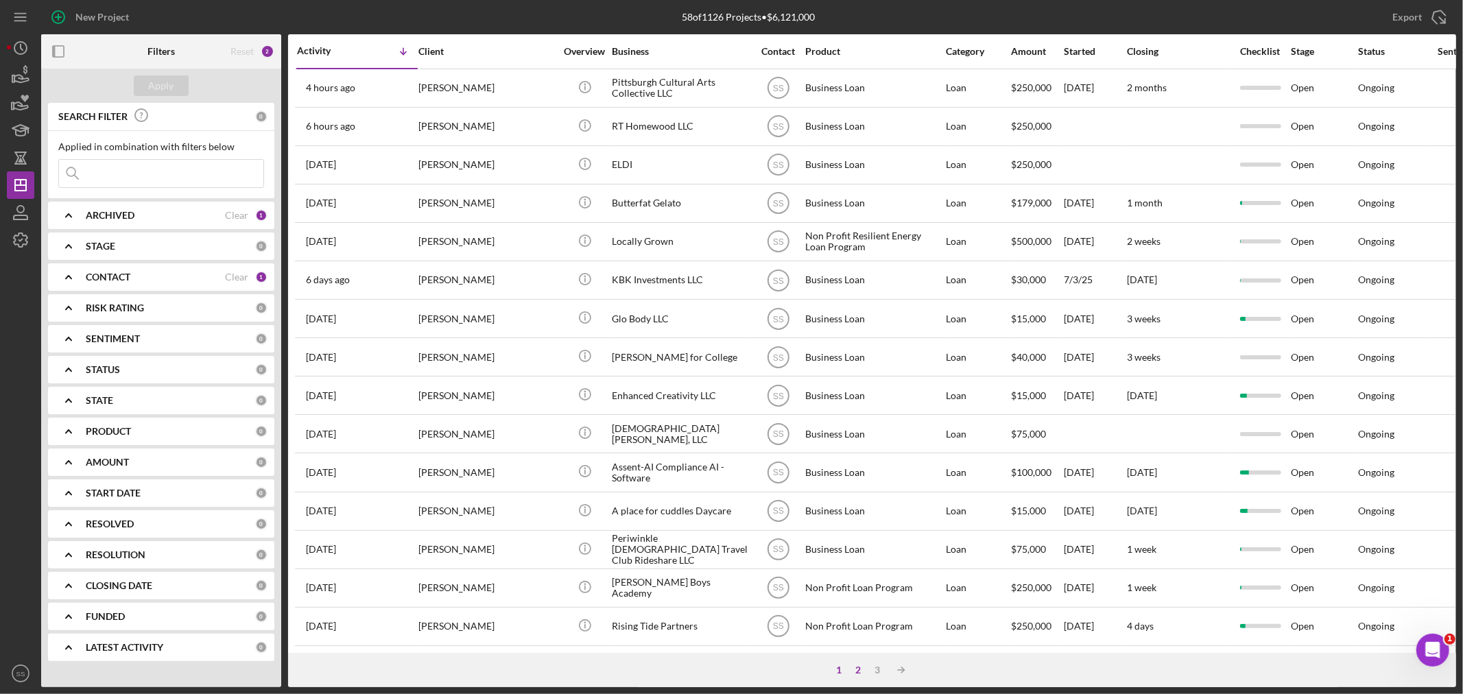
click at [854, 668] on div "2" at bounding box center [858, 670] width 19 height 11
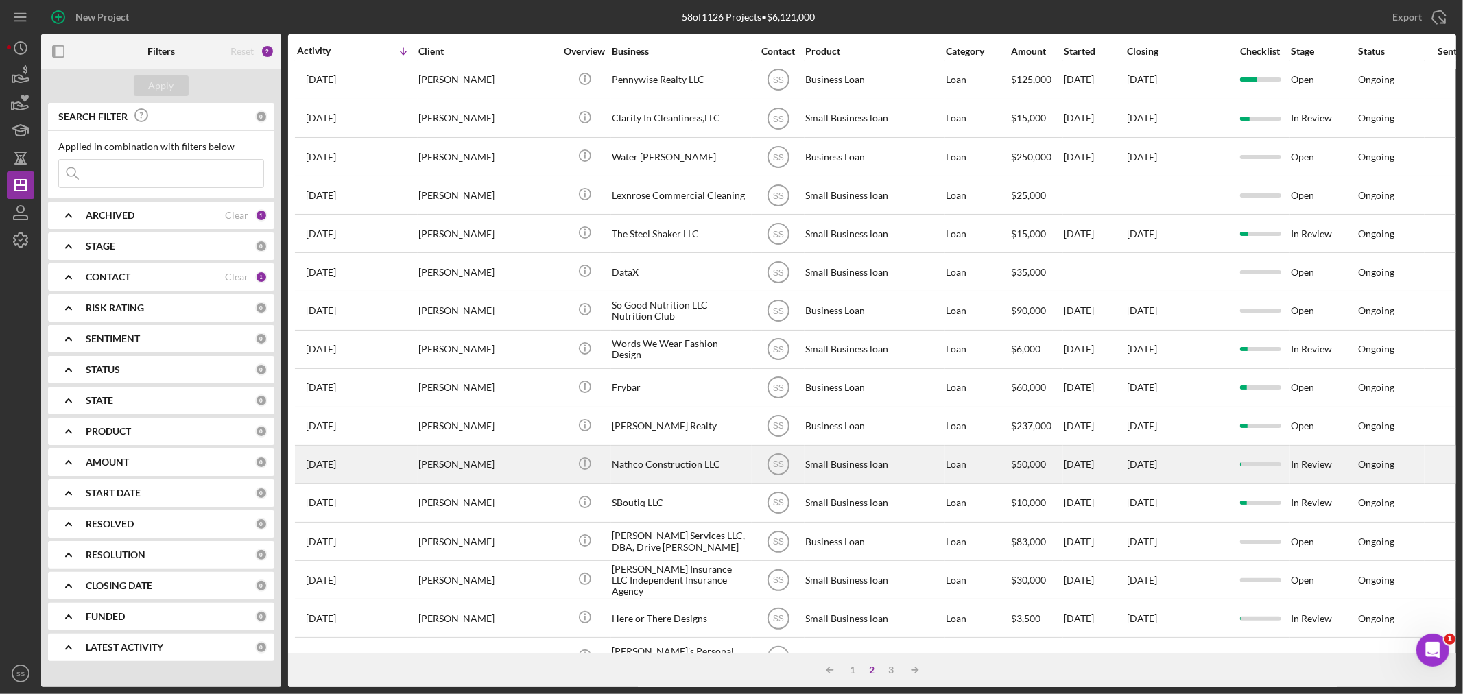
scroll to position [410, 0]
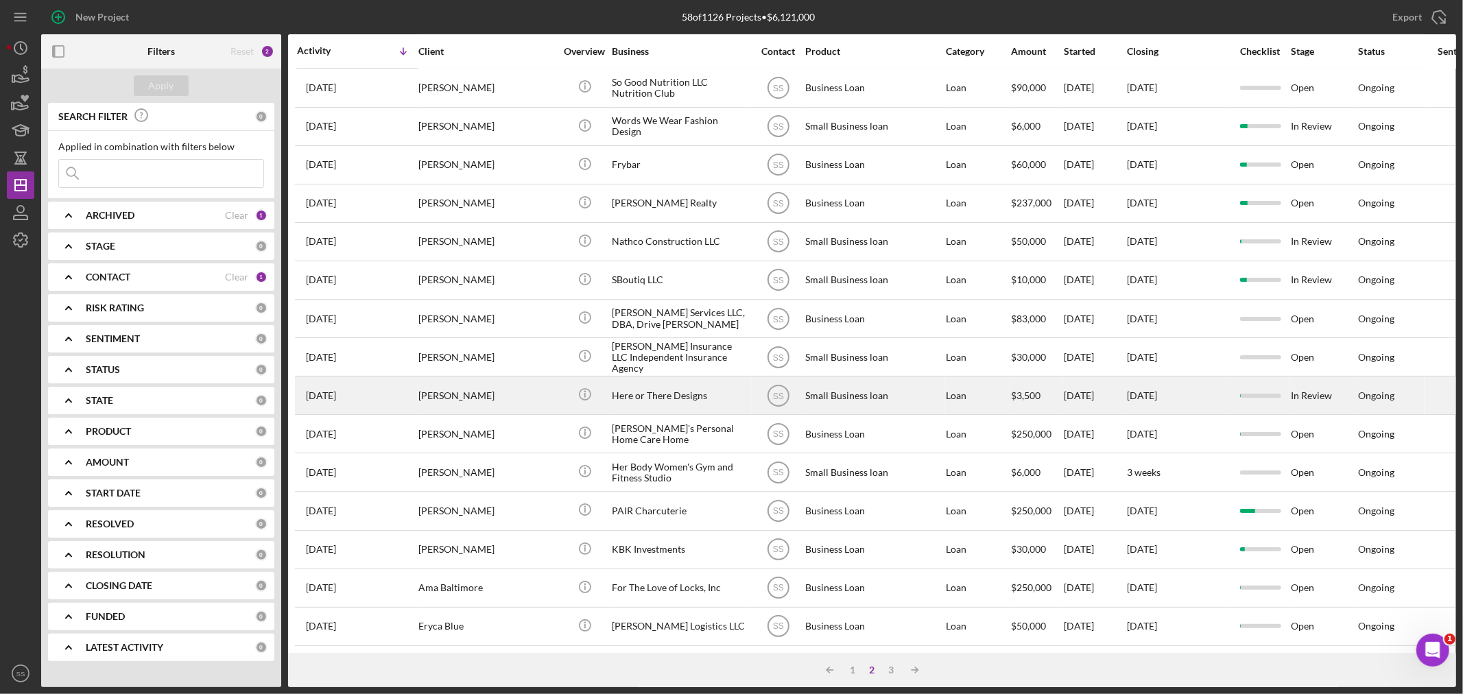
click at [462, 377] on div "[PERSON_NAME]" at bounding box center [486, 395] width 137 height 36
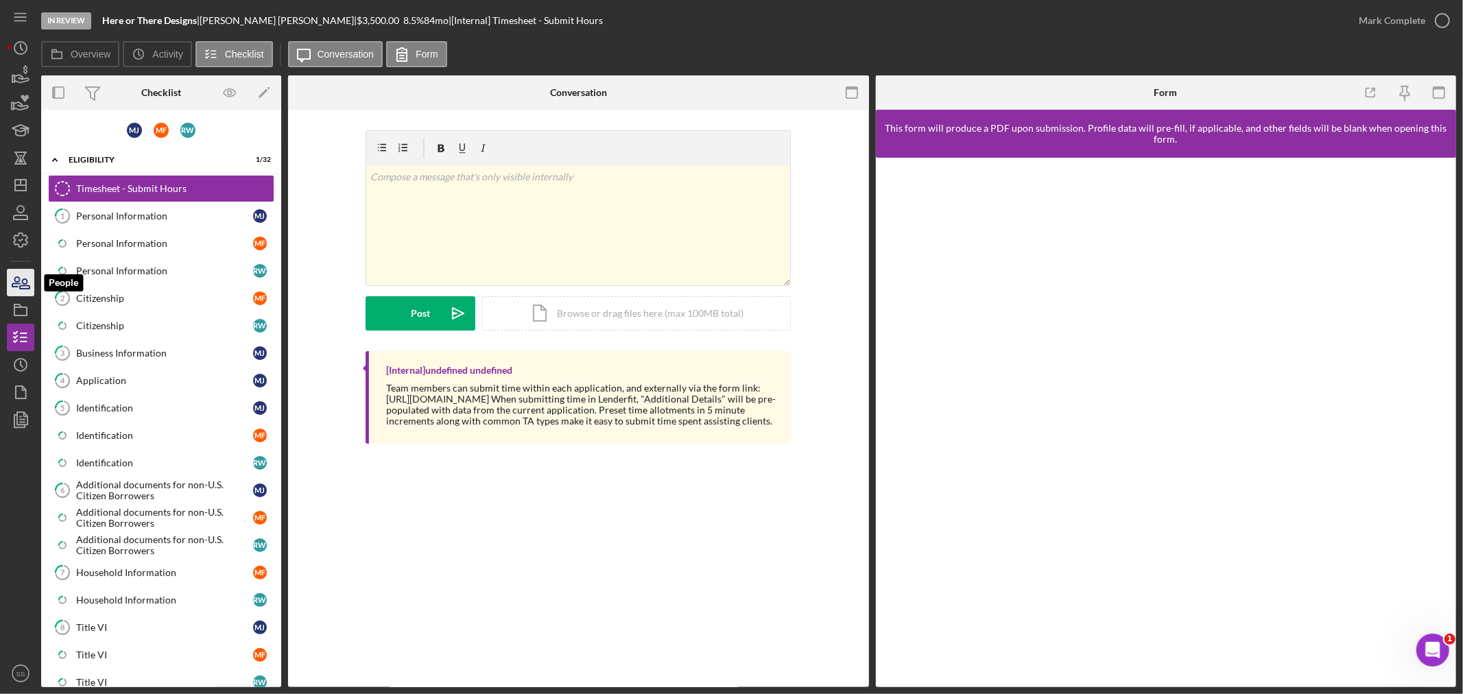
click at [25, 282] on icon "button" at bounding box center [20, 282] width 34 height 34
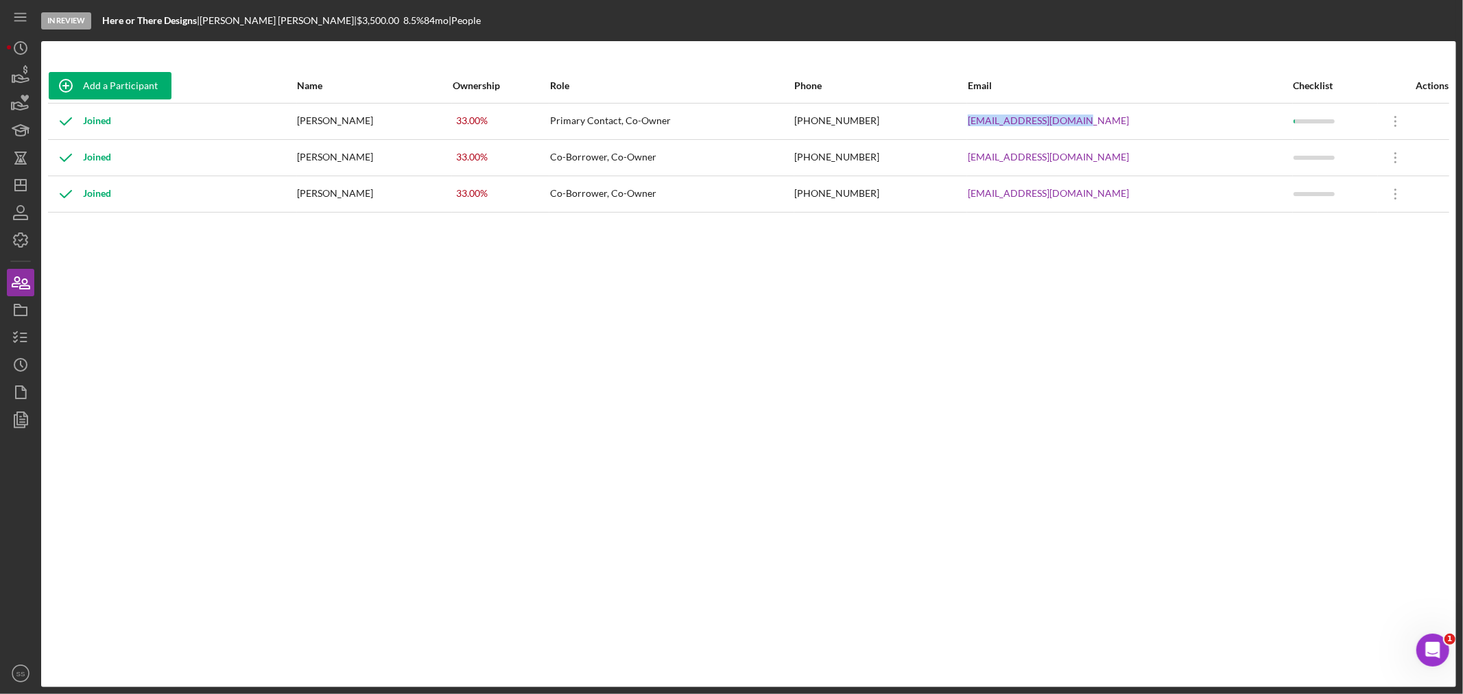
drag, startPoint x: 1125, startPoint y: 120, endPoint x: 983, endPoint y: 127, distance: 142.2
click at [983, 127] on tr "Joined [PERSON_NAME] 33.00 % Primary Contact, Co-Owner [PHONE_NUMBER] [EMAIL_AD…" at bounding box center [748, 121] width 1401 height 36
copy tr "[EMAIL_ADDRESS][DOMAIN_NAME]"
drag, startPoint x: 1120, startPoint y: 158, endPoint x: 971, endPoint y: 165, distance: 149.0
click at [978, 161] on tr "Joined [PERSON_NAME] 33.00 % Co-Borrower, Co-Owner [PHONE_NUMBER] [EMAIL_ADDRES…" at bounding box center [748, 157] width 1401 height 36
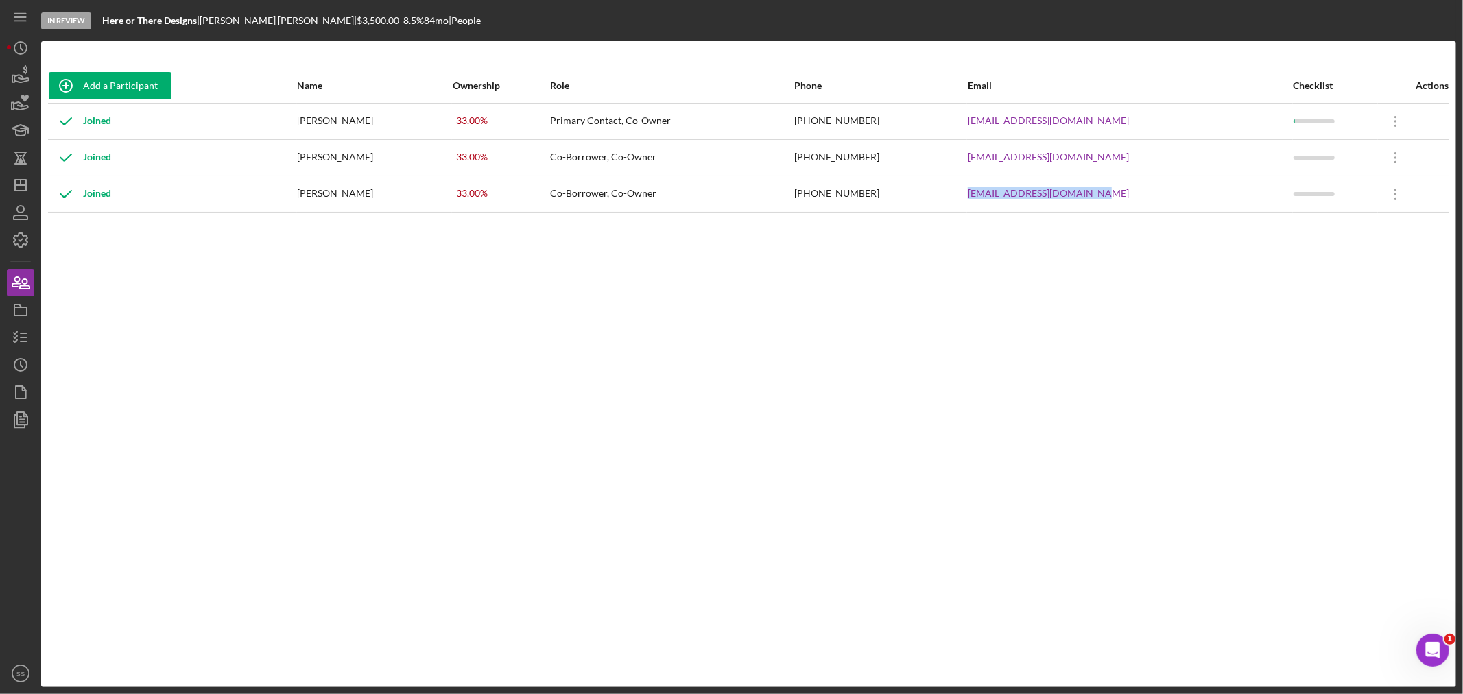
drag, startPoint x: 1149, startPoint y: 197, endPoint x: 961, endPoint y: 197, distance: 188.0
click at [961, 197] on tr "Joined [PERSON_NAME] 33.00 % Co-Borrower, Co-Owner [PHONE_NUMBER] [EMAIL_ADDRES…" at bounding box center [748, 194] width 1401 height 36
click at [16, 185] on line "button" at bounding box center [20, 185] width 11 height 0
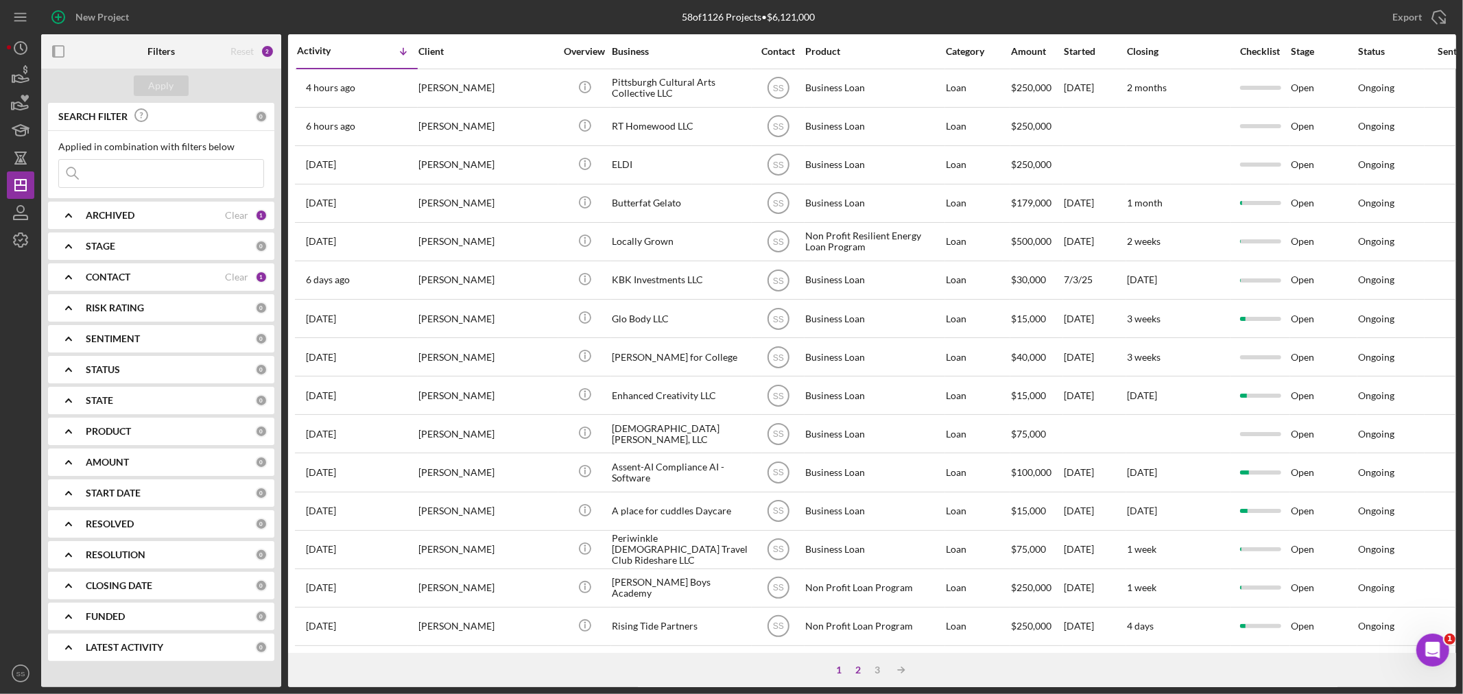
click at [863, 667] on div "2" at bounding box center [858, 670] width 19 height 11
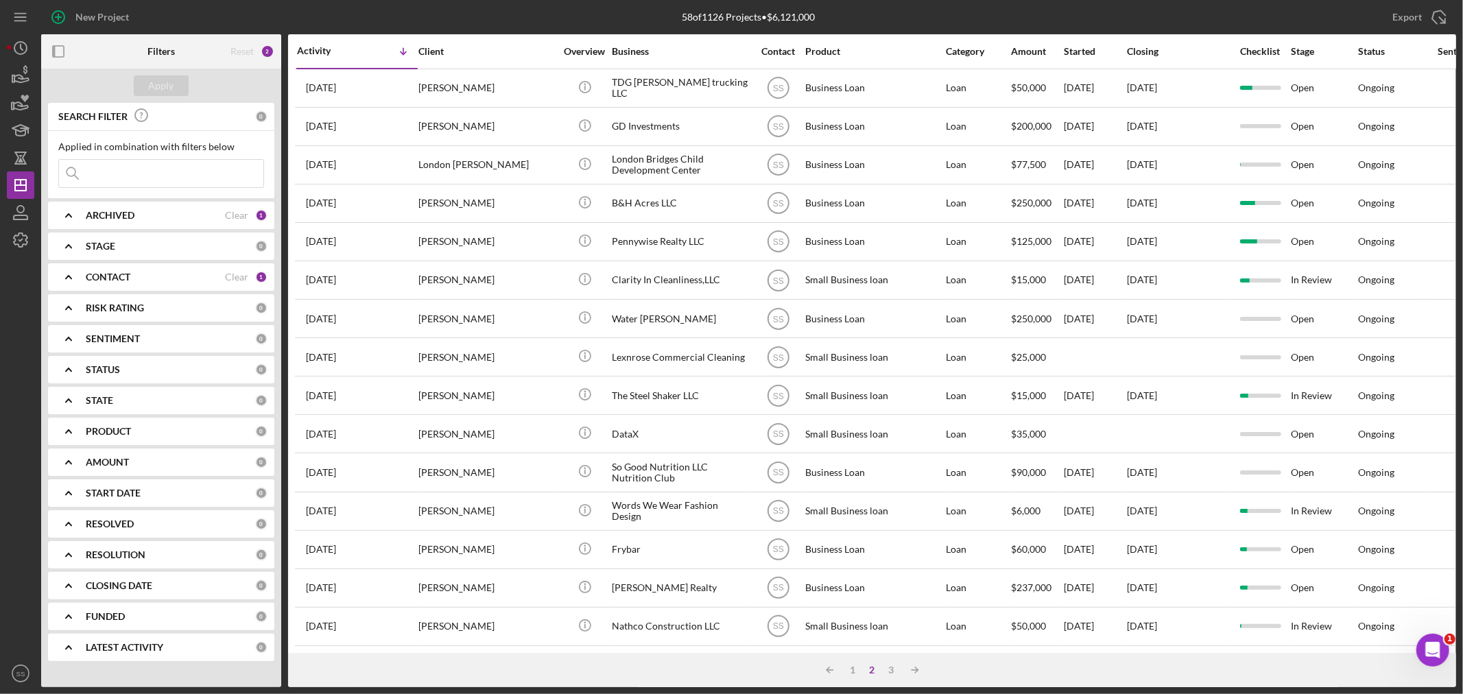
scroll to position [410, 0]
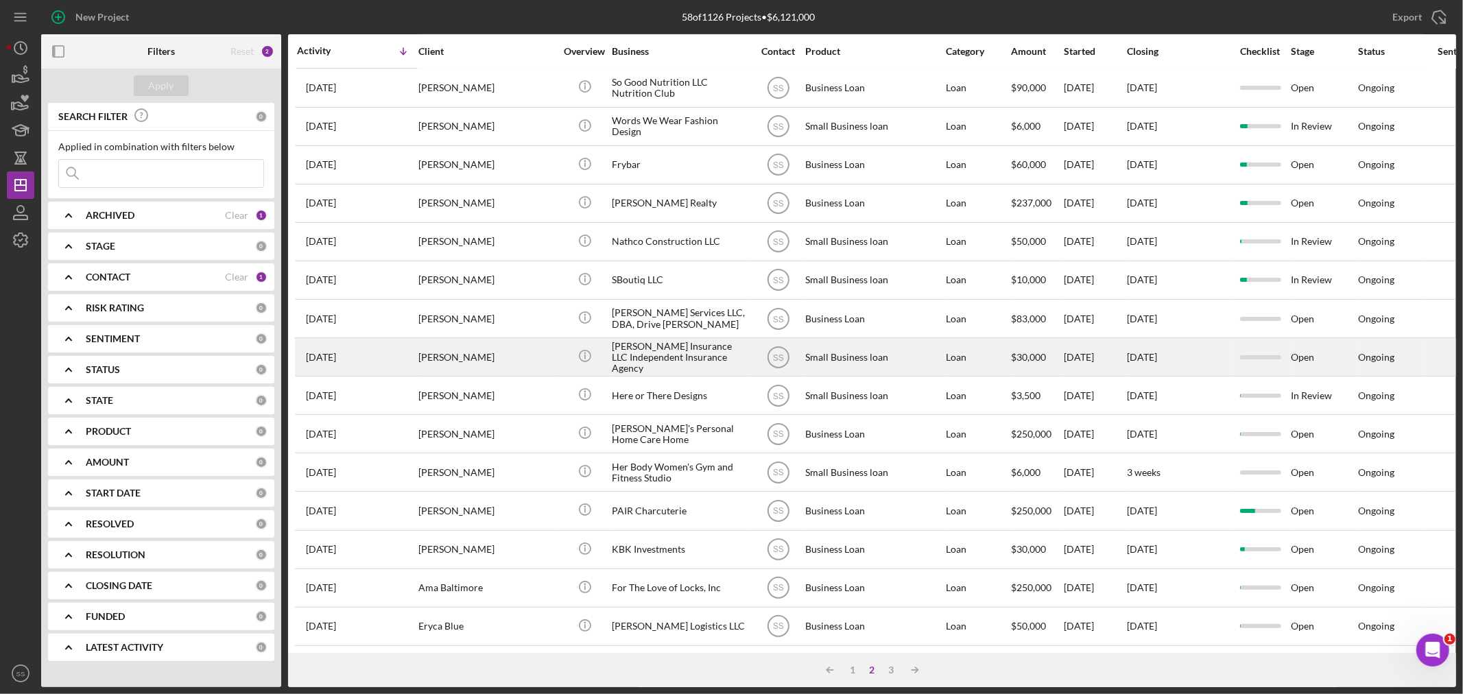
click at [429, 342] on div "[PERSON_NAME]" at bounding box center [486, 357] width 137 height 36
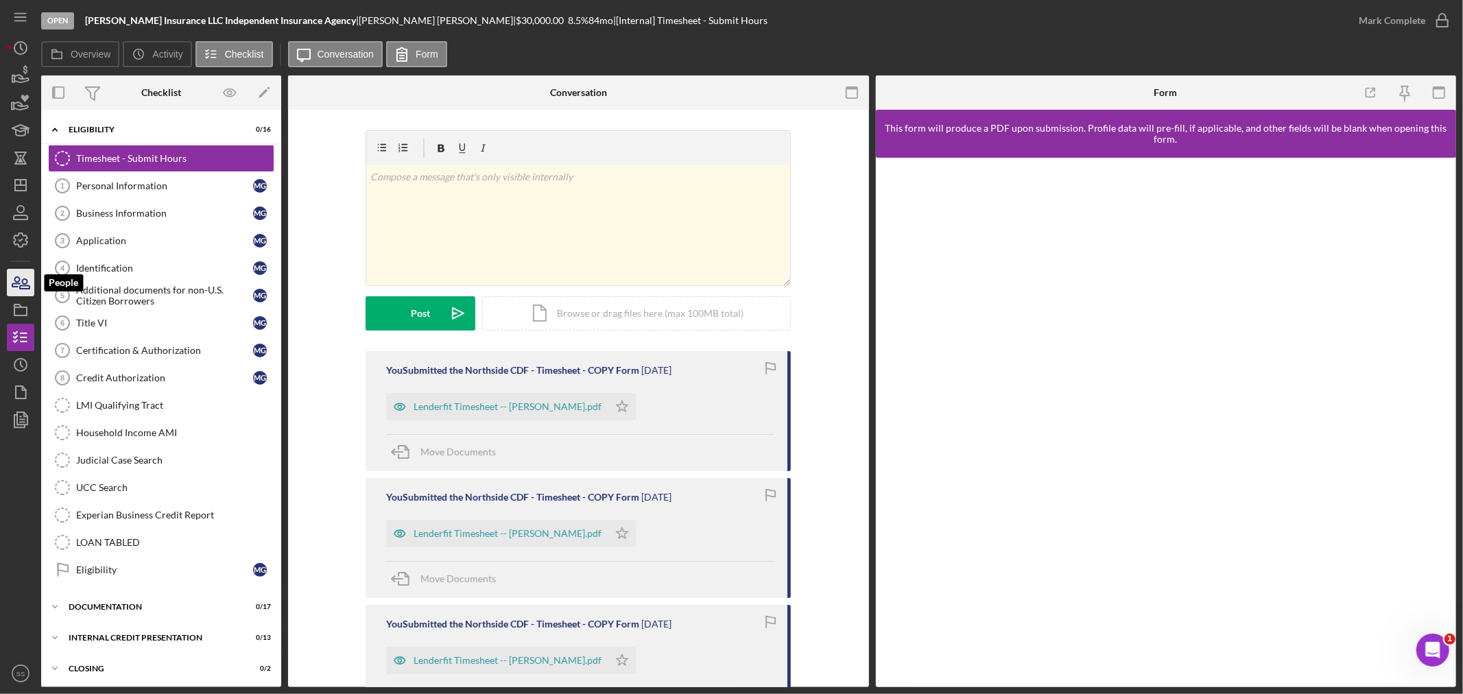
click at [23, 276] on icon "button" at bounding box center [20, 282] width 34 height 34
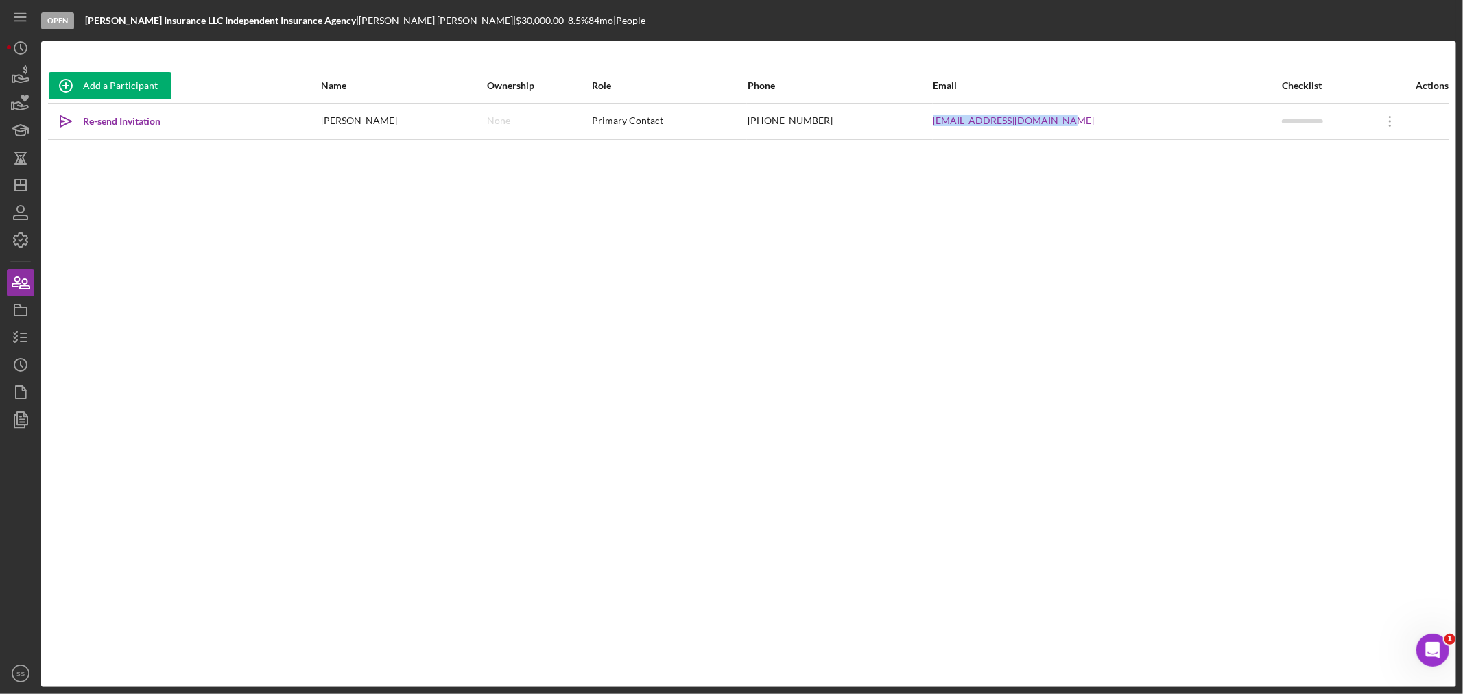
drag, startPoint x: 1133, startPoint y: 126, endPoint x: 951, endPoint y: 124, distance: 182.5
click at [951, 124] on tr "Icon/icon-invite-send Re-send Invitation [PERSON_NAME] None Primary Contact [PH…" at bounding box center [748, 121] width 1401 height 36
click at [17, 189] on icon "Icon/Dashboard" at bounding box center [20, 185] width 34 height 34
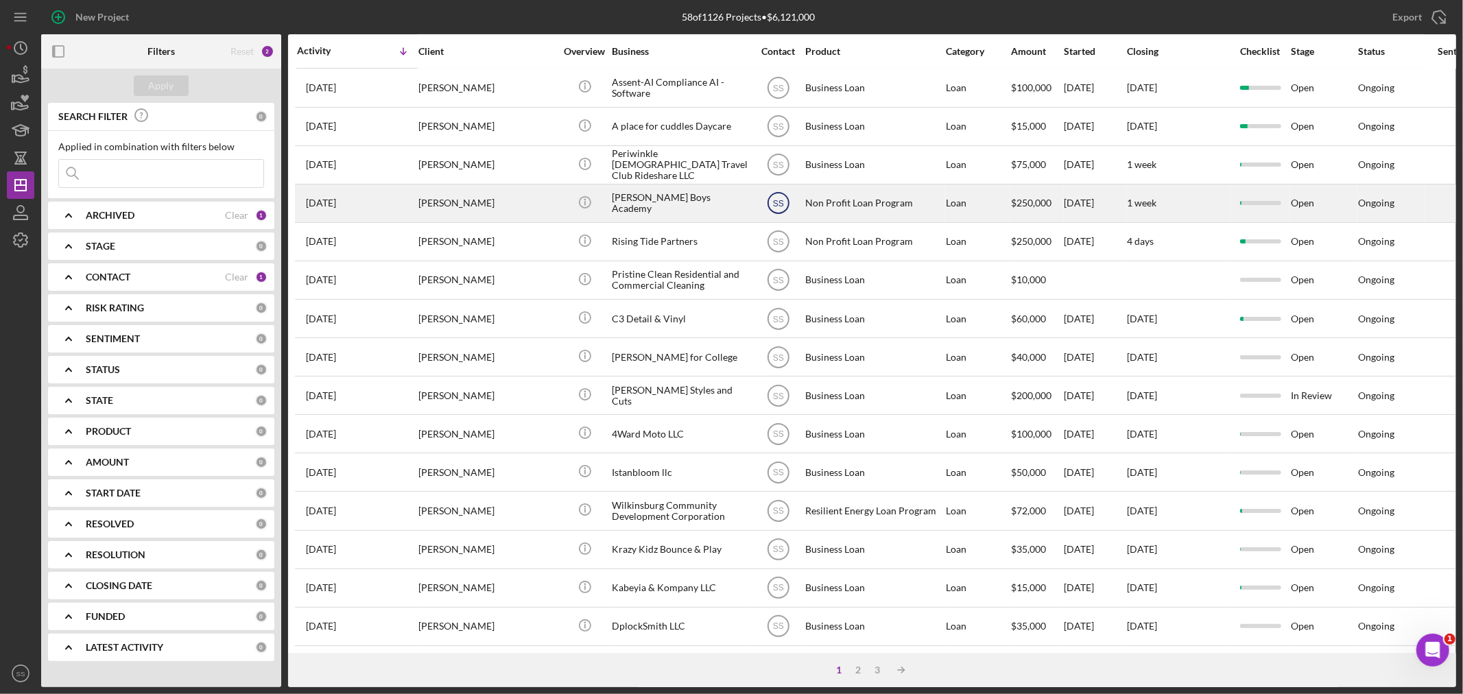
scroll to position [410, 0]
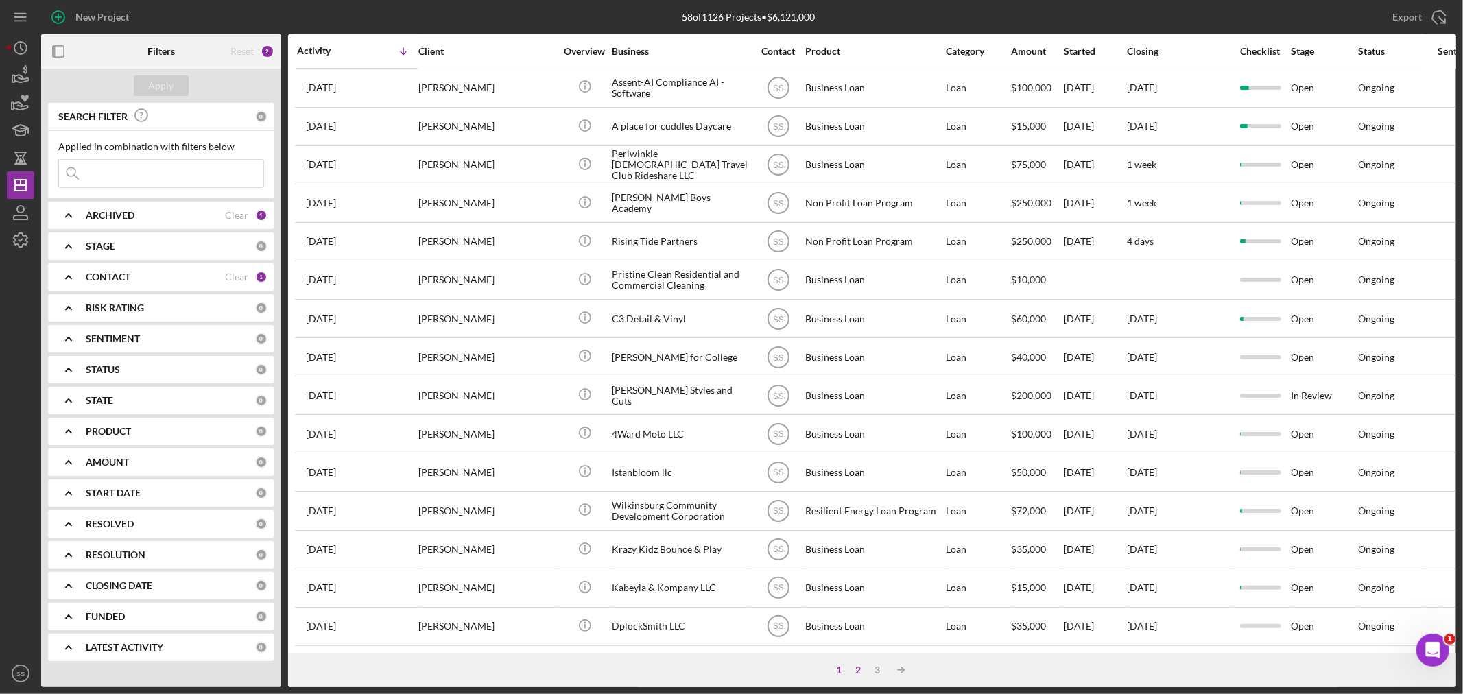
click at [861, 667] on div "2" at bounding box center [858, 670] width 19 height 11
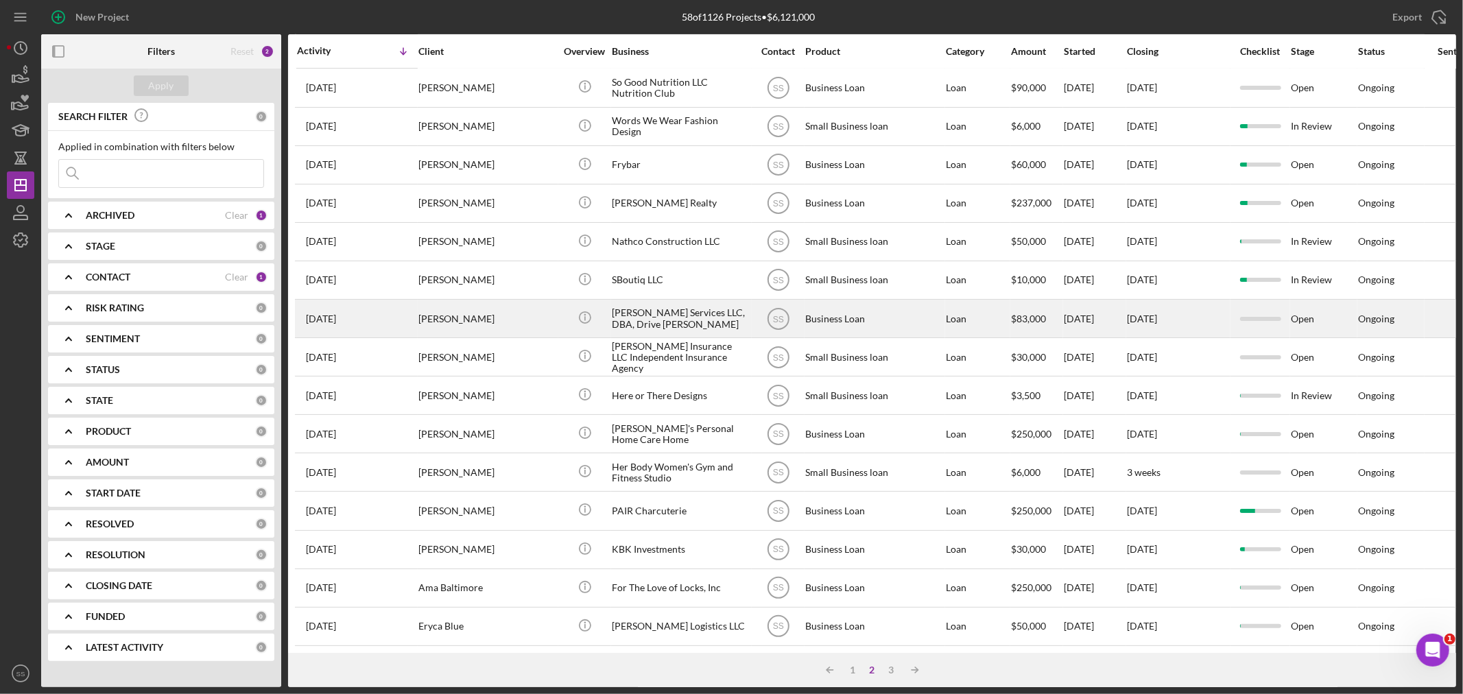
click at [442, 304] on div "[PERSON_NAME]" at bounding box center [486, 318] width 137 height 36
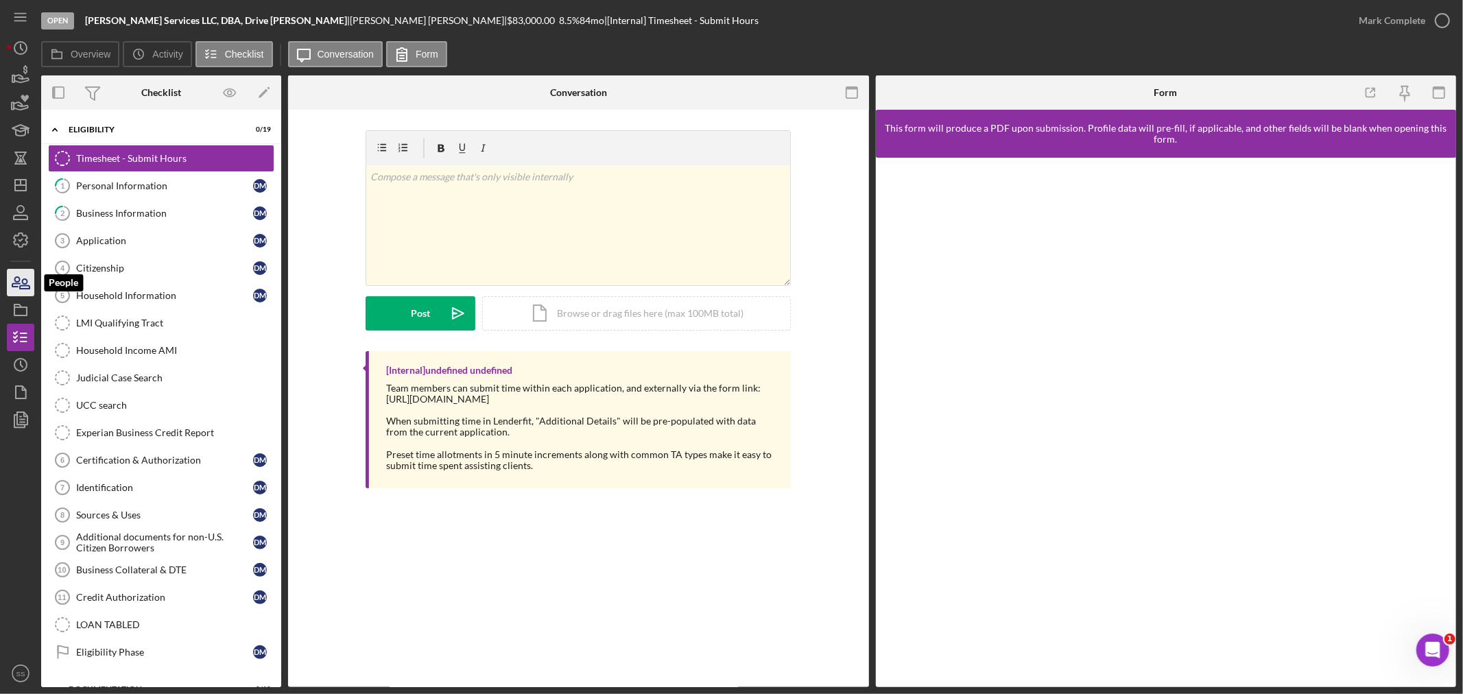
click at [22, 282] on icon "button" at bounding box center [25, 284] width 10 height 10
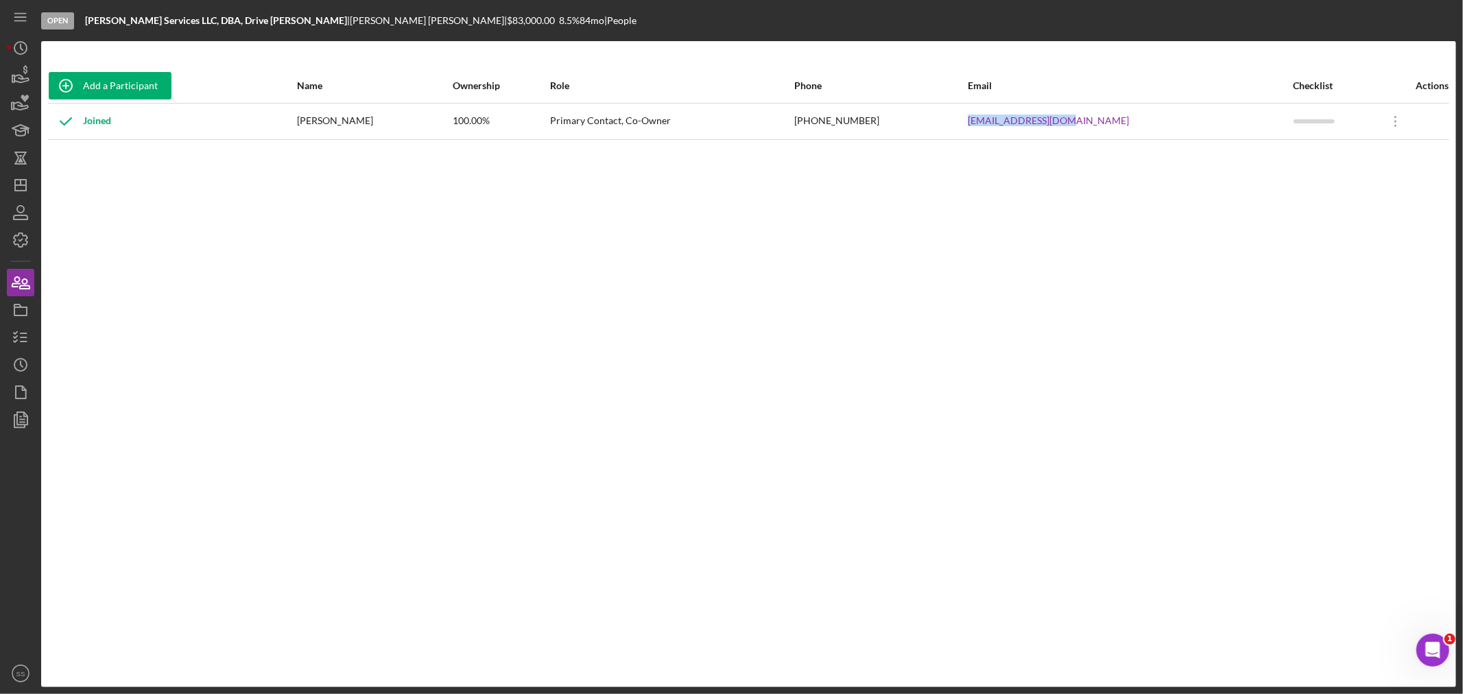
drag, startPoint x: 1150, startPoint y: 117, endPoint x: 1016, endPoint y: 123, distance: 133.9
click at [1016, 122] on tr "Joined [PERSON_NAME] 100.00% Primary Contact, Co-Owner [PHONE_NUMBER] [EMAIL_AD…" at bounding box center [748, 121] width 1401 height 36
click at [21, 185] on line "button" at bounding box center [21, 182] width 0 height 5
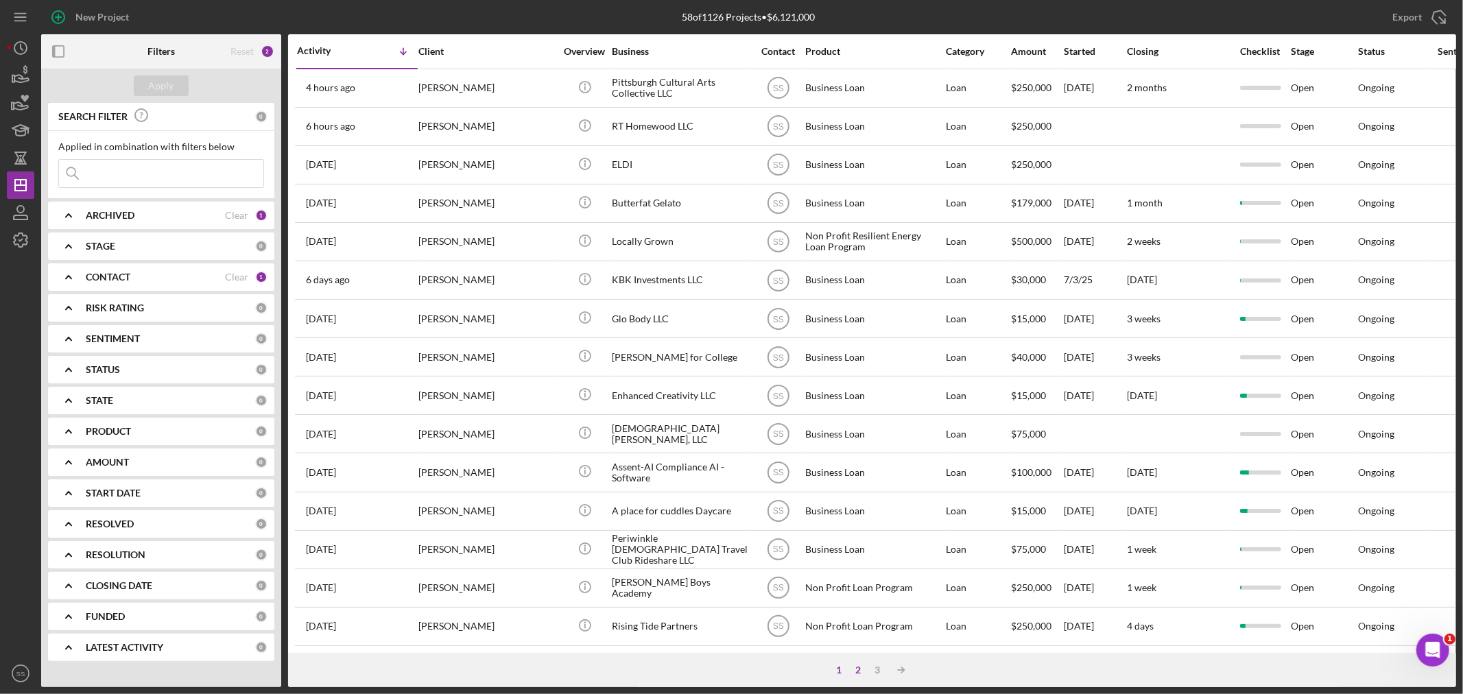
click at [860, 667] on div "2" at bounding box center [858, 670] width 19 height 11
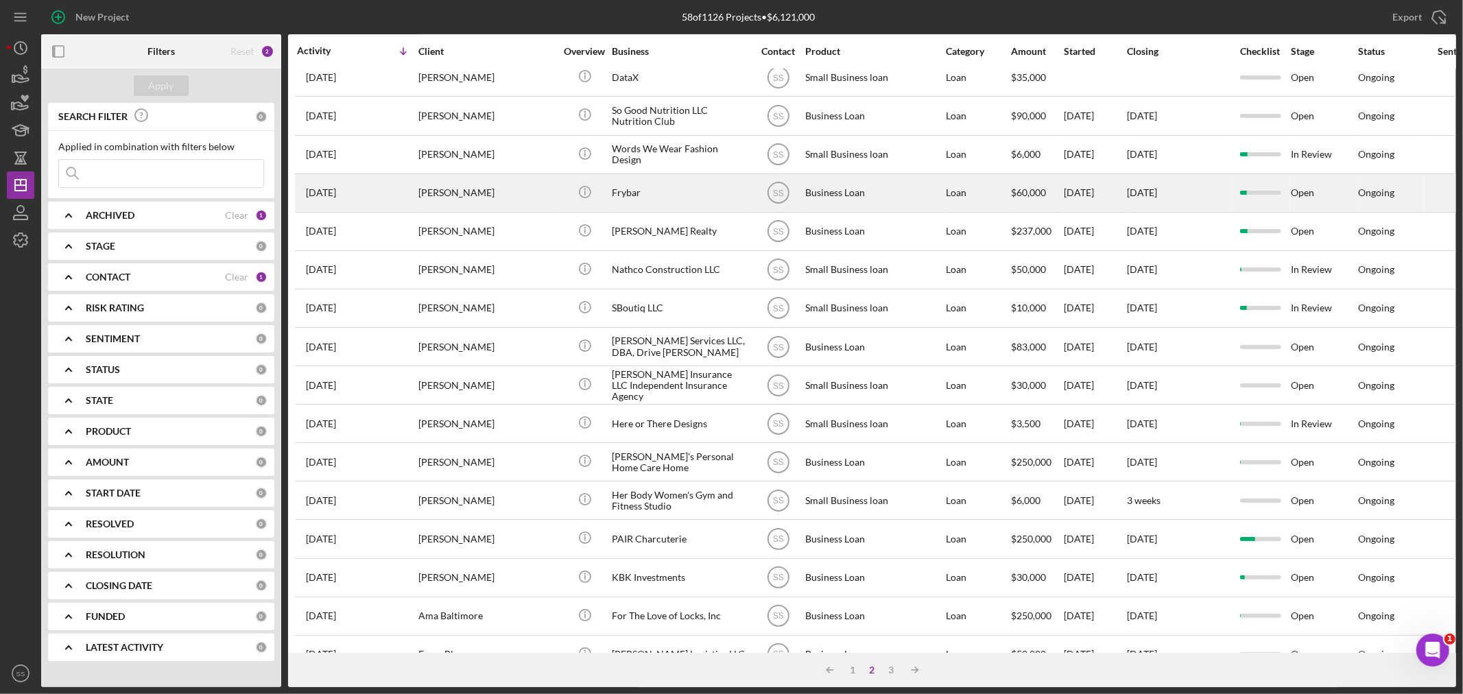
scroll to position [381, 0]
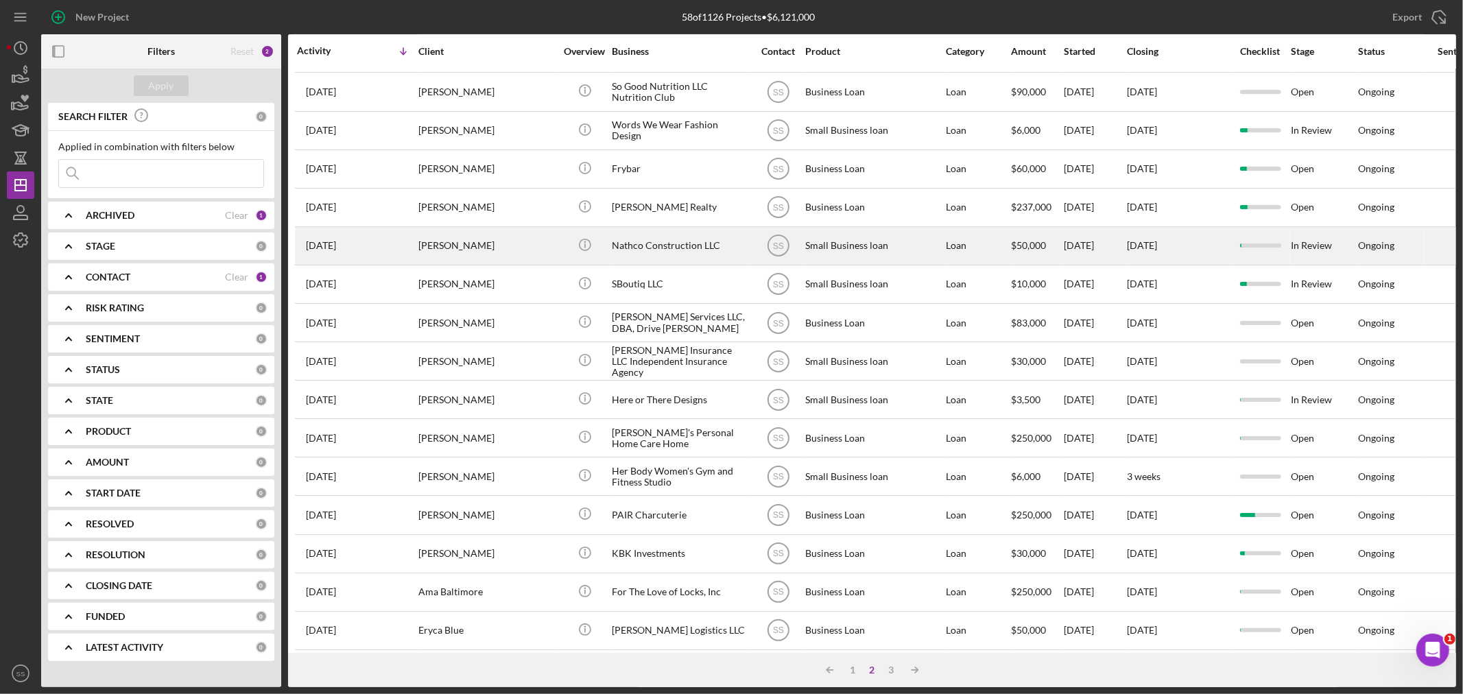
click at [440, 258] on div "[PERSON_NAME]" at bounding box center [486, 246] width 137 height 36
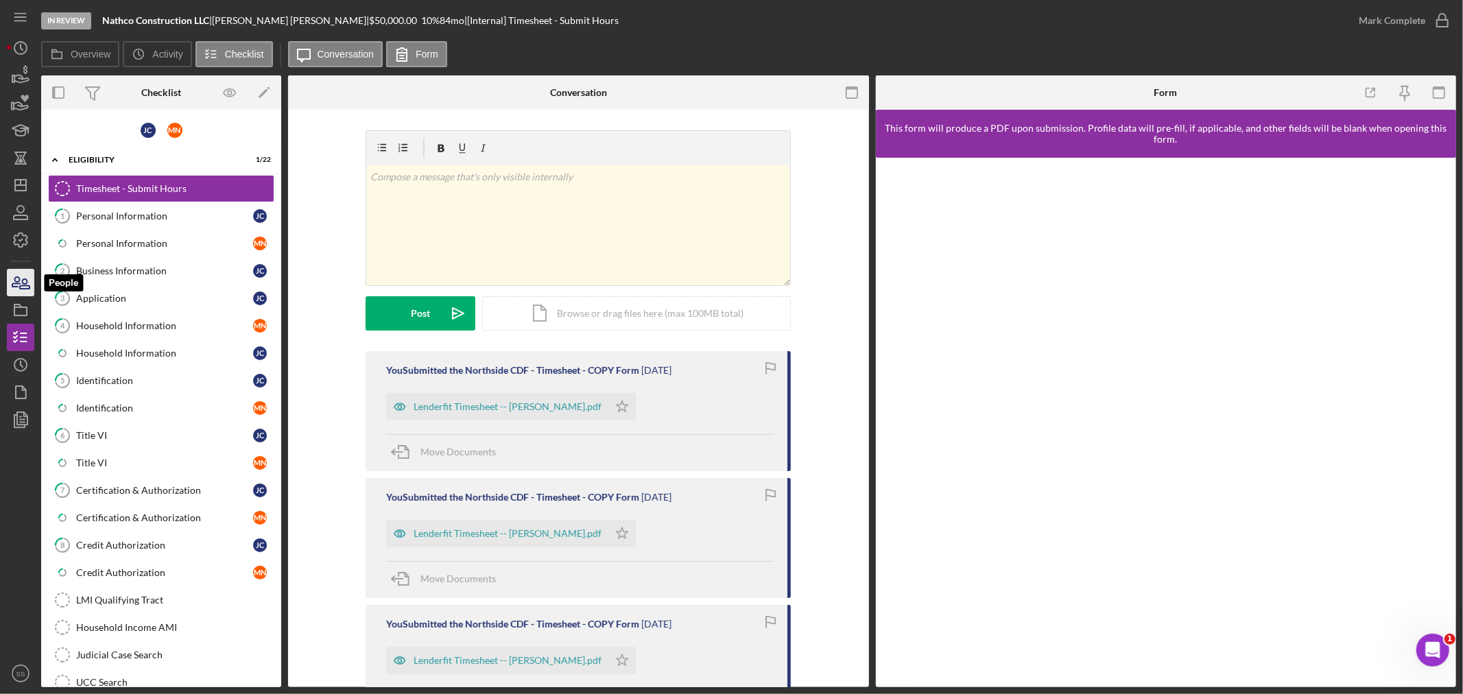
click at [14, 287] on icon "button" at bounding box center [16, 282] width 8 height 10
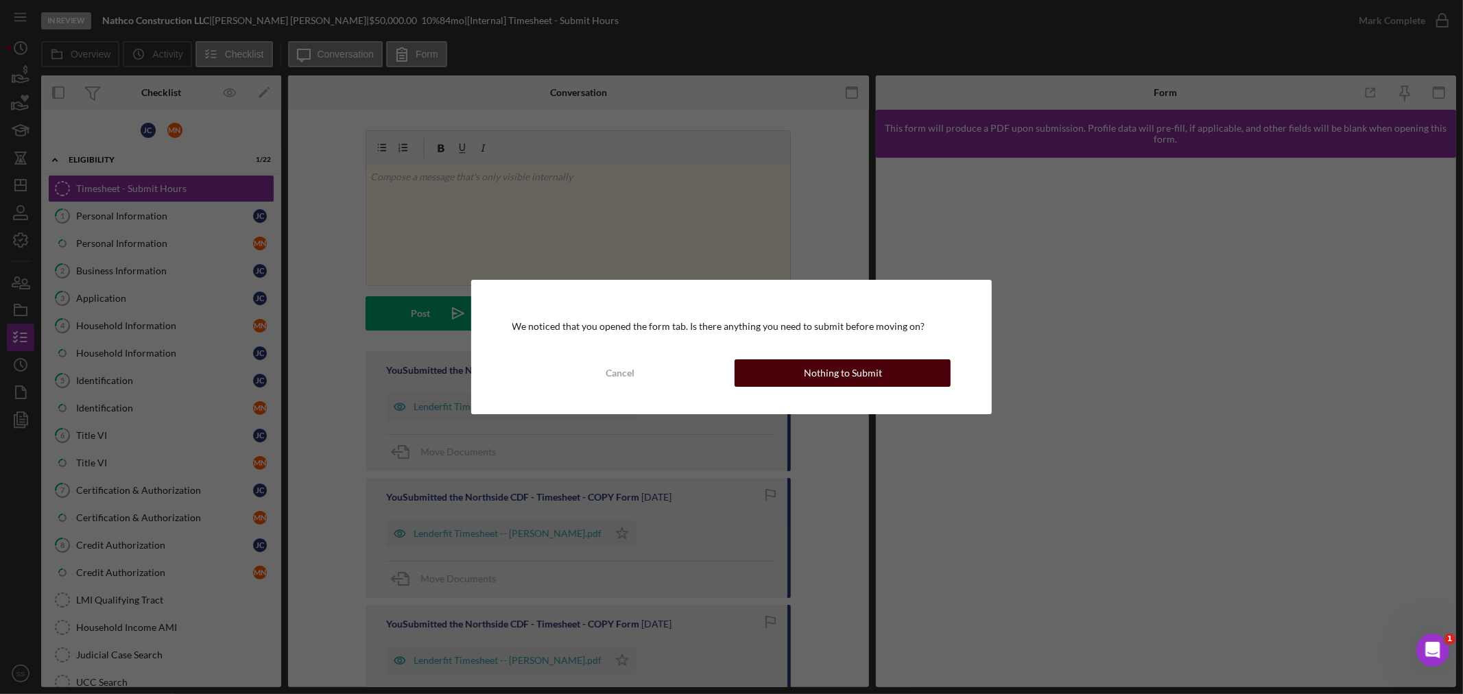
click at [881, 370] on button "Nothing to Submit" at bounding box center [843, 372] width 216 height 27
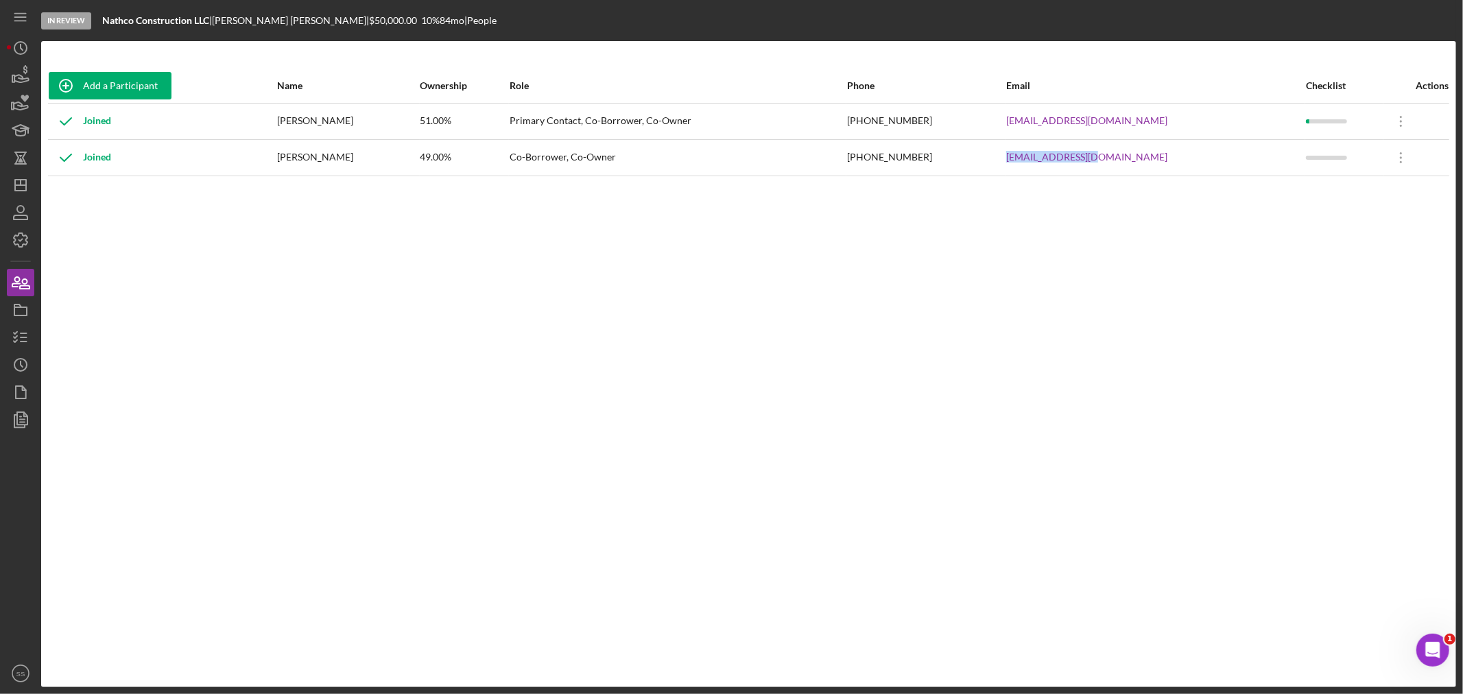
drag, startPoint x: 1164, startPoint y: 161, endPoint x: 1021, endPoint y: 160, distance: 143.4
click at [1021, 160] on tr "Joined [PERSON_NAME] 49.00% Co-Borrower, Co-Owner [PHONE_NUMBER] [EMAIL_ADDRESS…" at bounding box center [748, 157] width 1401 height 36
drag, startPoint x: 1174, startPoint y: 121, endPoint x: 1043, endPoint y: 120, distance: 131.7
click at [1043, 120] on tr "Joined [PERSON_NAME] 51.00% Primary Contact, Co-Borrower, Co-Owner [PHONE_NUMBE…" at bounding box center [748, 121] width 1401 height 36
click at [25, 180] on polygon "button" at bounding box center [20, 185] width 11 height 11
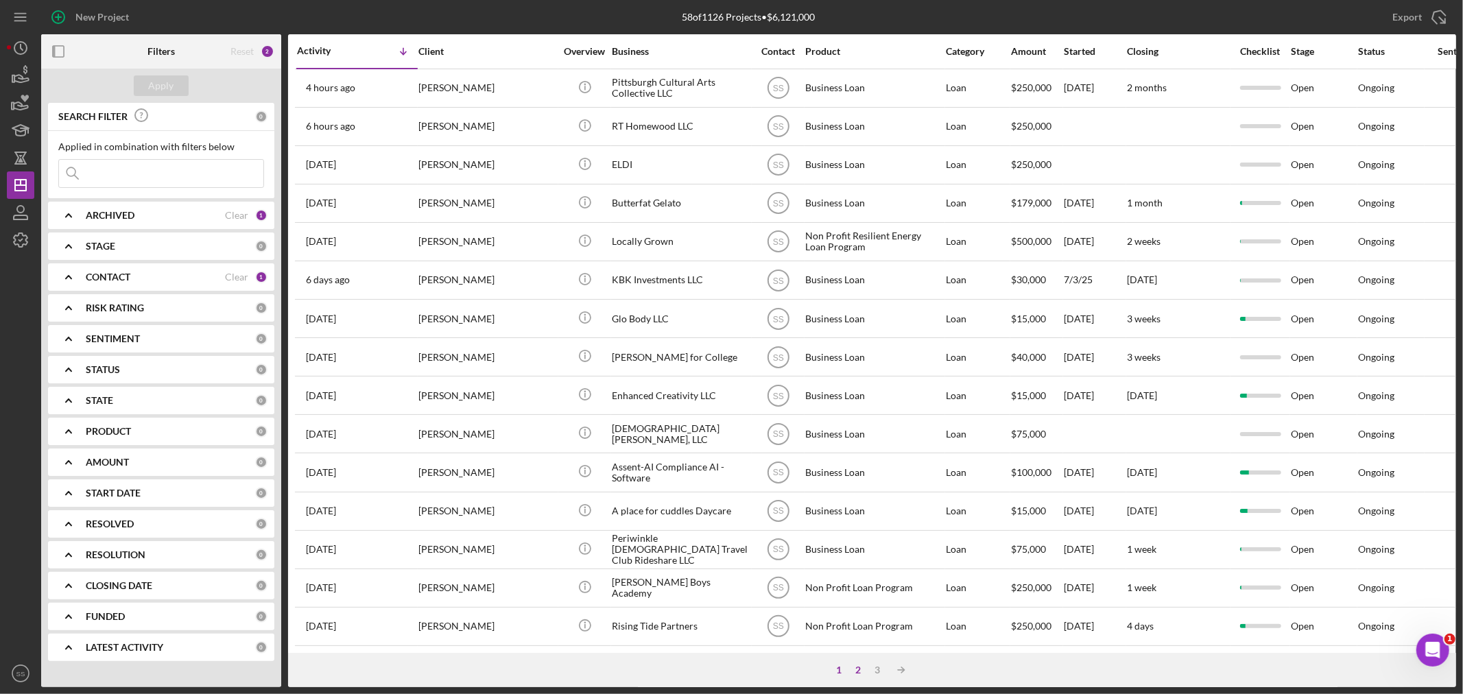
click at [860, 665] on div "2" at bounding box center [858, 670] width 19 height 11
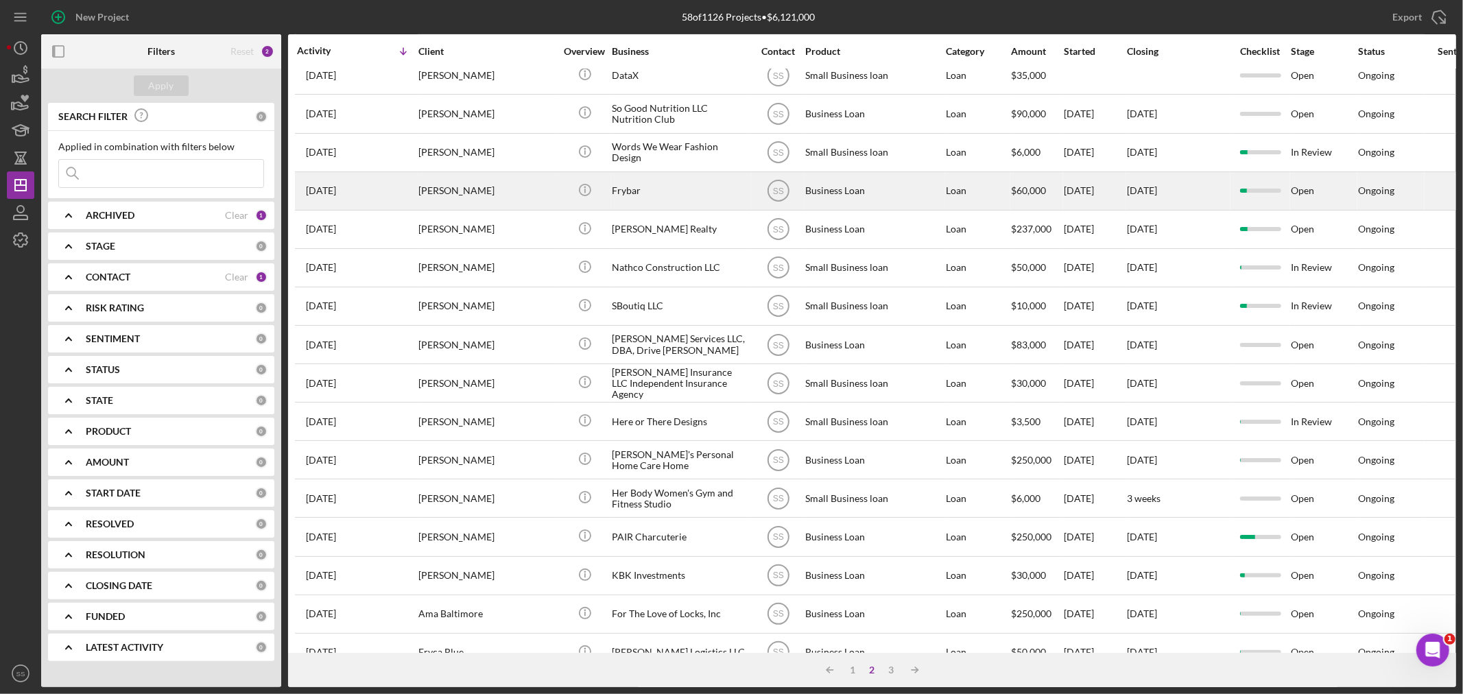
scroll to position [381, 0]
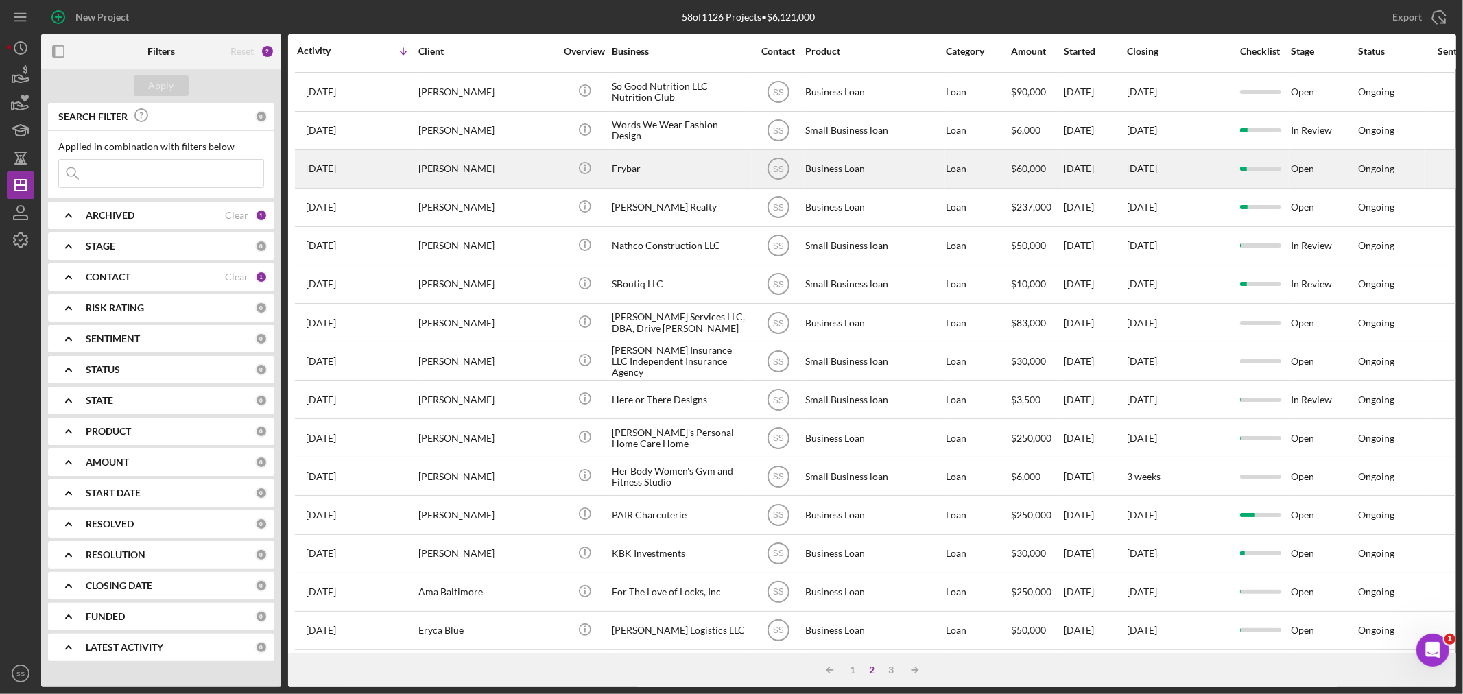
click at [460, 178] on div "[PERSON_NAME]" at bounding box center [486, 169] width 137 height 36
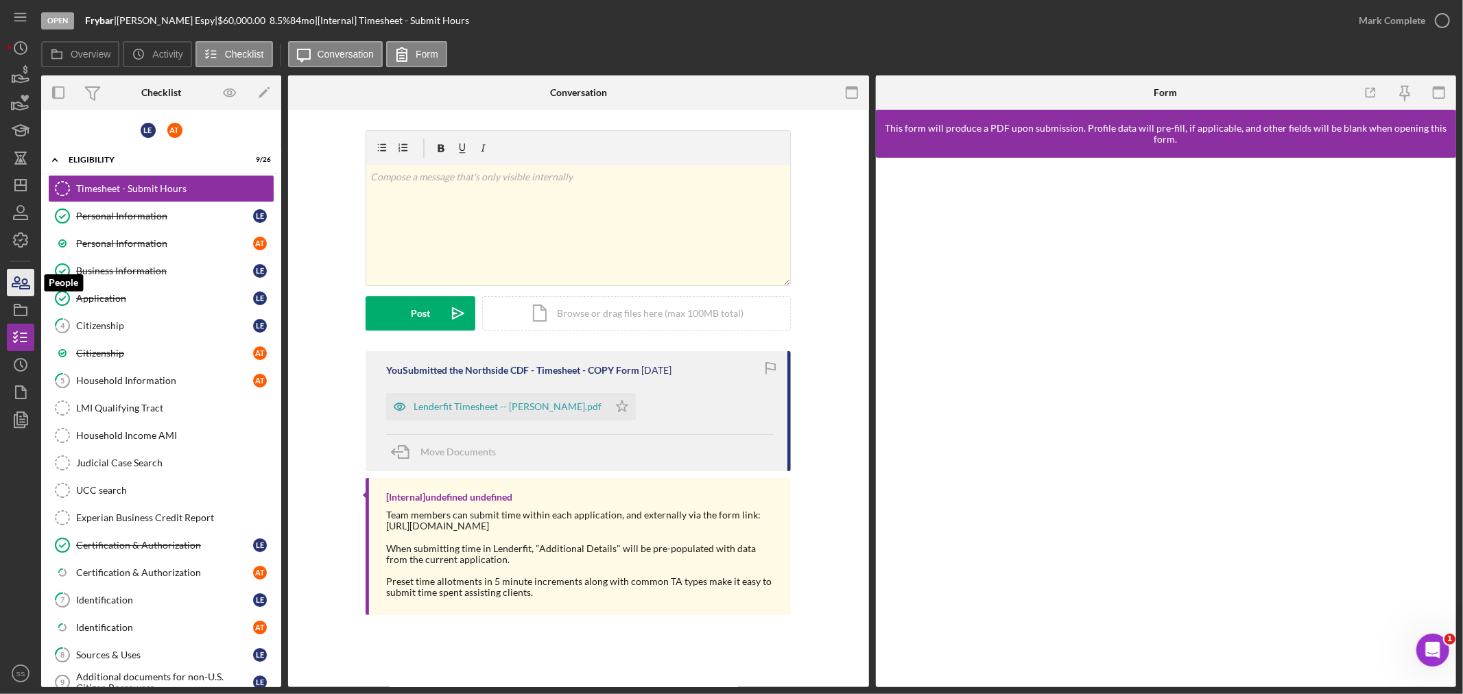
click at [25, 277] on icon "button" at bounding box center [20, 282] width 34 height 34
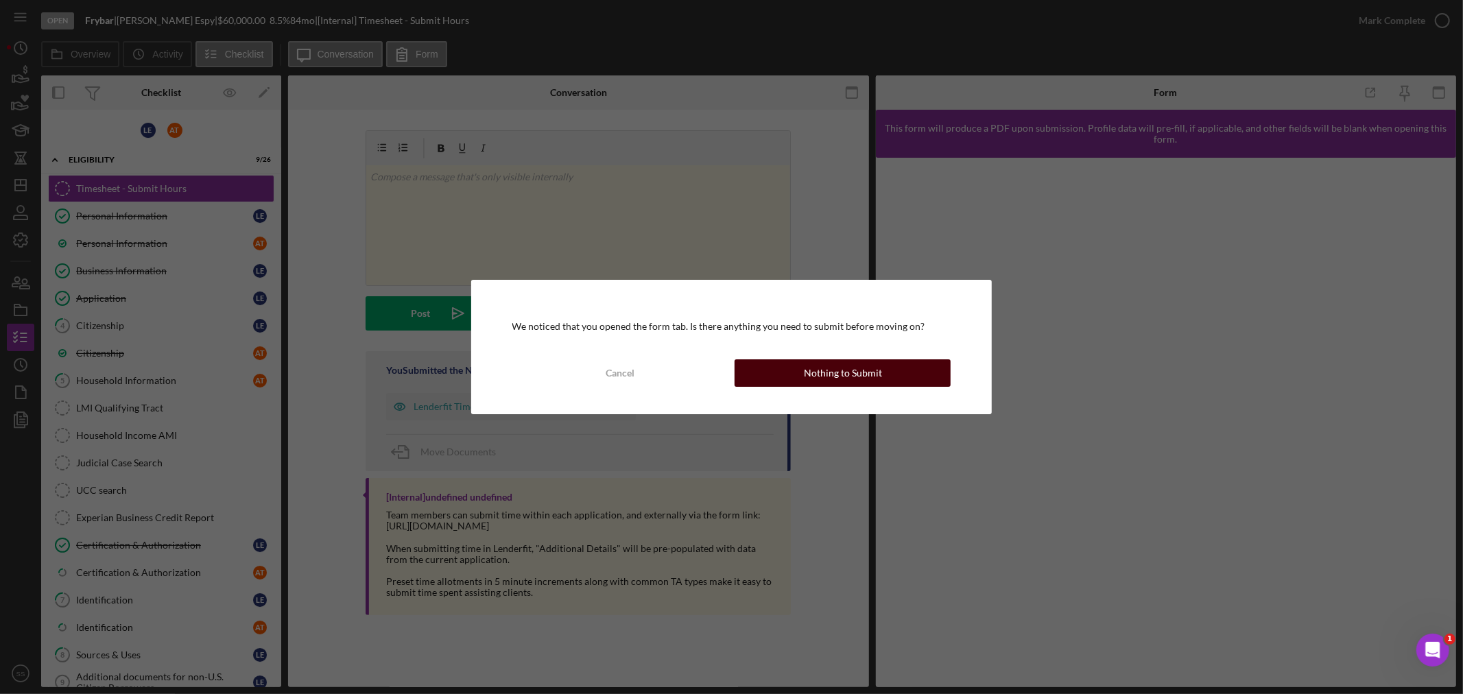
click at [897, 373] on button "Nothing to Submit" at bounding box center [843, 372] width 216 height 27
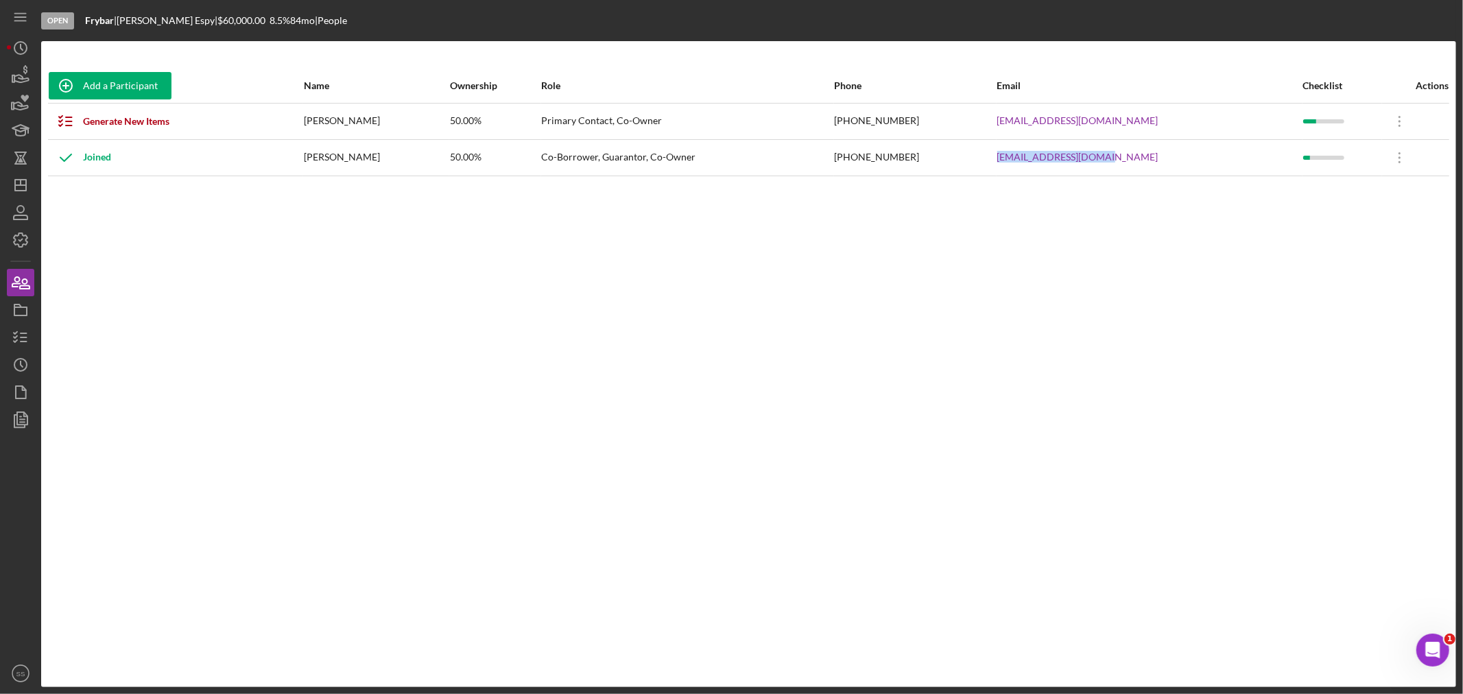
drag, startPoint x: 1189, startPoint y: 165, endPoint x: 1040, endPoint y: 161, distance: 148.9
click at [1040, 161] on tr "Joined [PERSON_NAME] 50.00% Co-Borrower, Guarantor, Co-Owner [PHONE_NUMBER] [EM…" at bounding box center [748, 157] width 1401 height 36
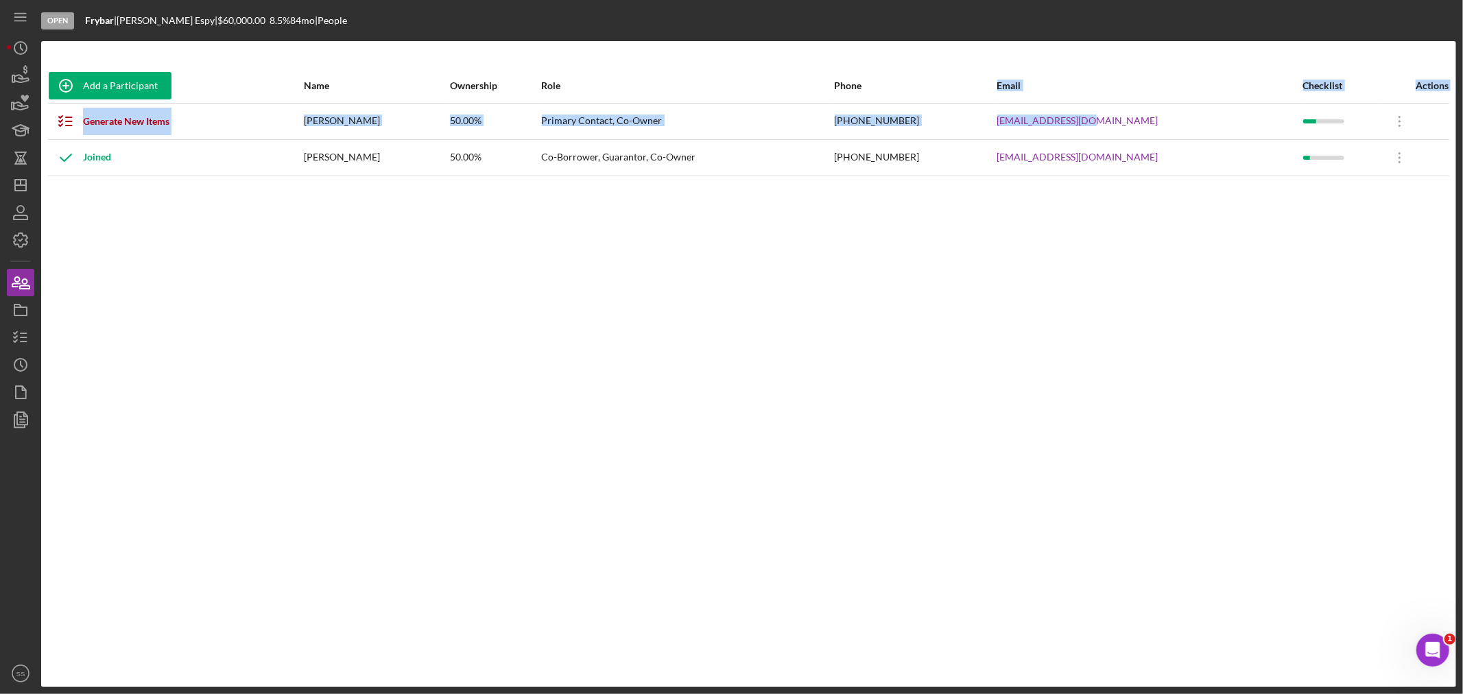
drag, startPoint x: 1144, startPoint y: 126, endPoint x: 982, endPoint y: 101, distance: 164.5
click at [982, 101] on table "Add a Participant Name Ownership Role Phone Email Checklist Actions Generate Ne…" at bounding box center [748, 123] width 1401 height 108
click at [1169, 122] on div "[EMAIL_ADDRESS][DOMAIN_NAME]" at bounding box center [1149, 121] width 305 height 34
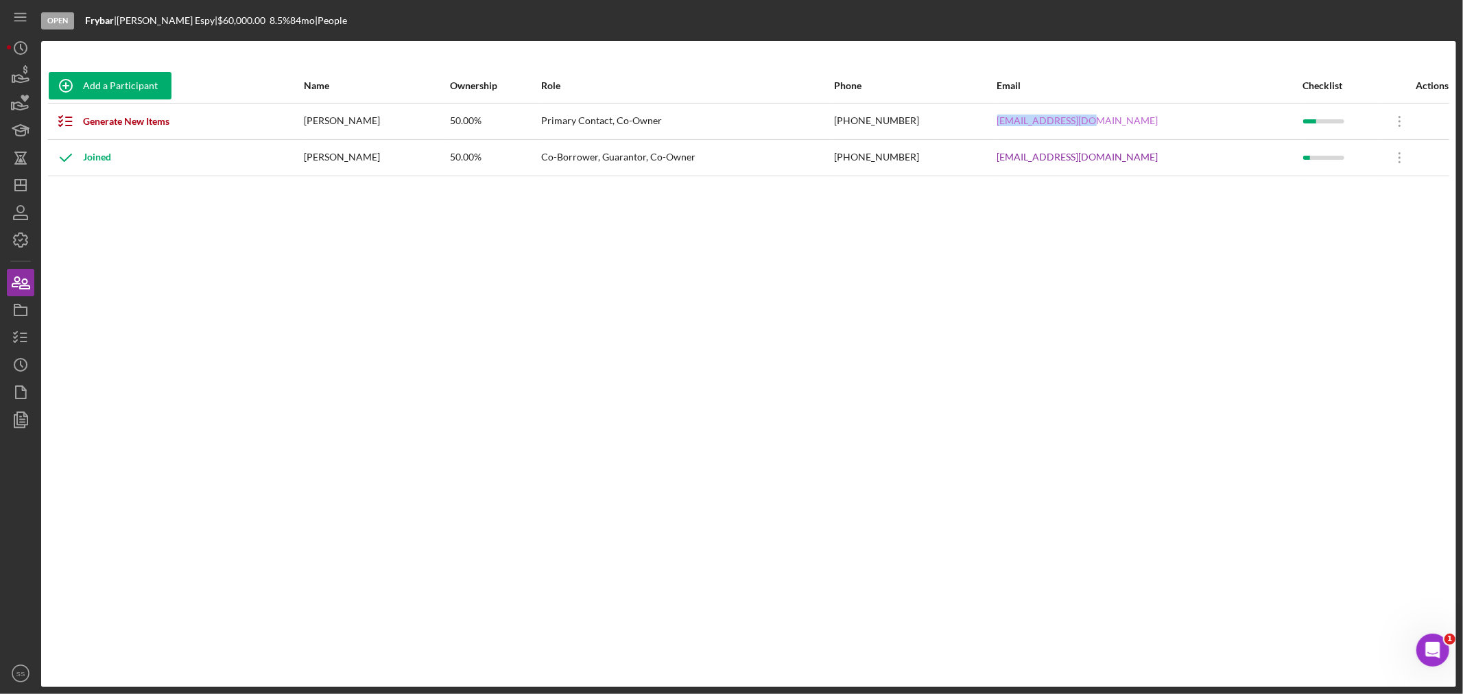
drag, startPoint x: 1169, startPoint y: 122, endPoint x: 1057, endPoint y: 119, distance: 111.9
click at [1057, 119] on div "[EMAIL_ADDRESS][DOMAIN_NAME]" at bounding box center [1149, 121] width 305 height 34
click at [23, 187] on icon "Icon/Dashboard" at bounding box center [20, 185] width 34 height 34
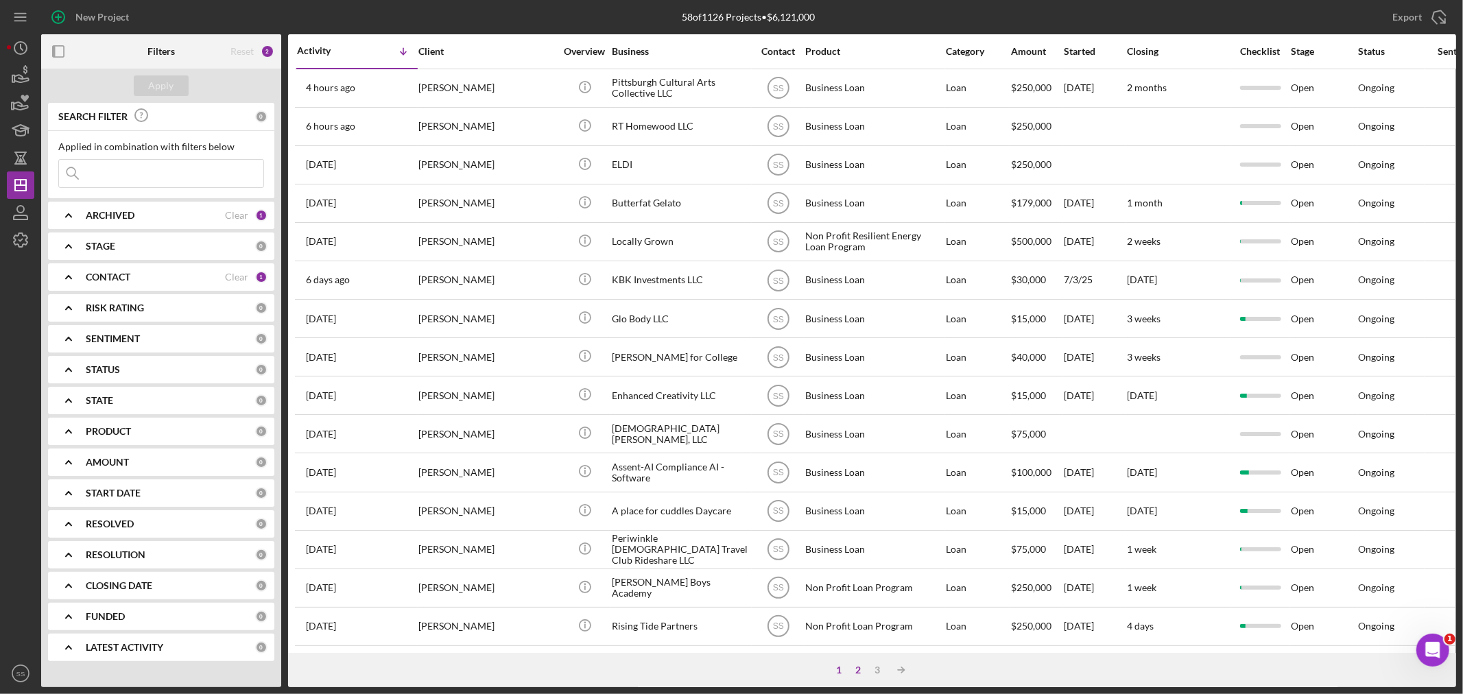
click at [859, 671] on div "2" at bounding box center [858, 670] width 19 height 11
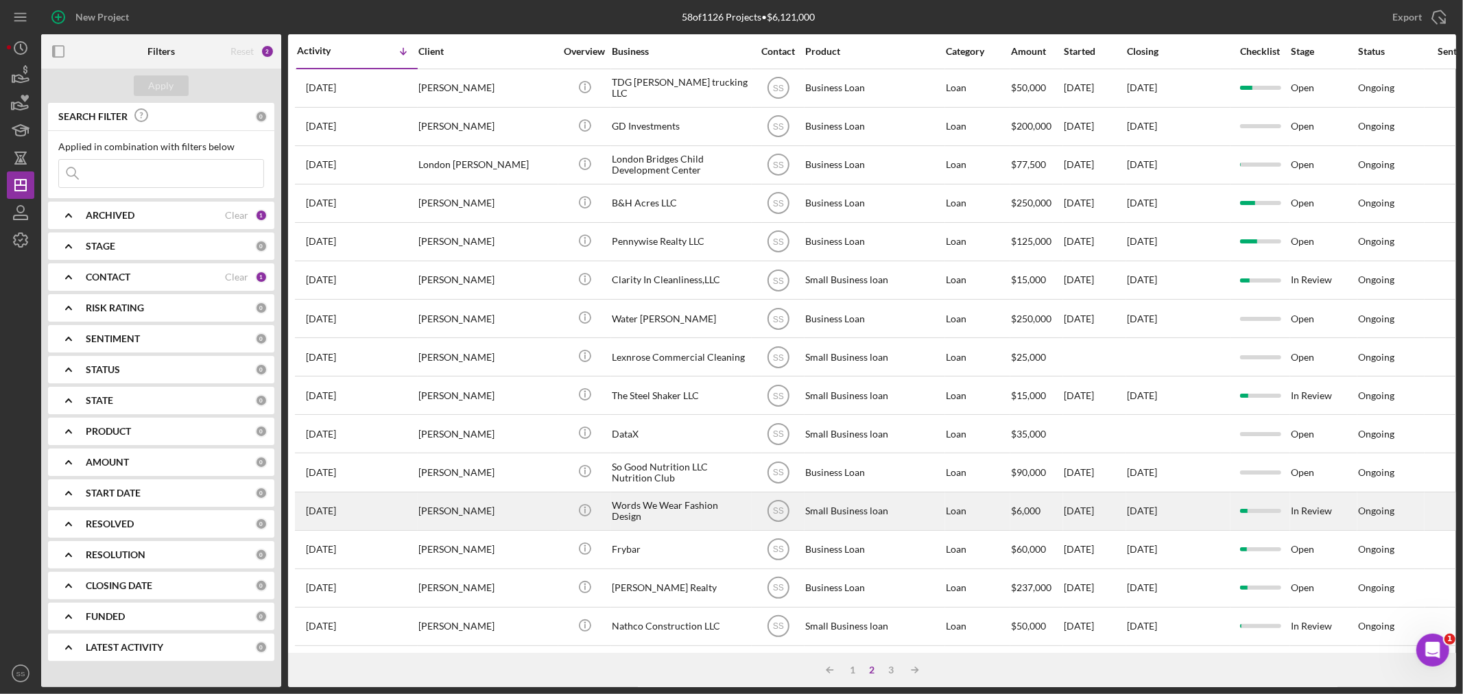
click at [489, 510] on div "[PERSON_NAME]" at bounding box center [486, 511] width 137 height 36
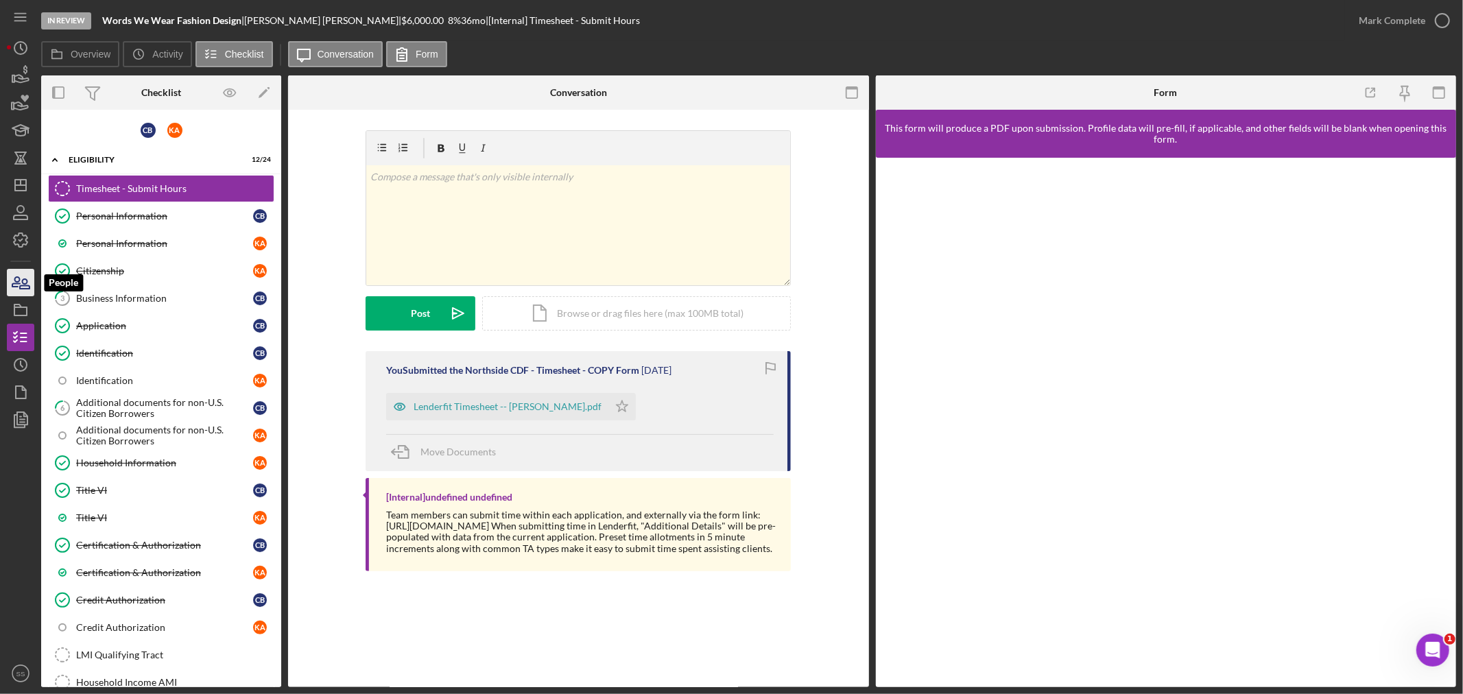
click at [17, 282] on icon "button" at bounding box center [20, 282] width 34 height 34
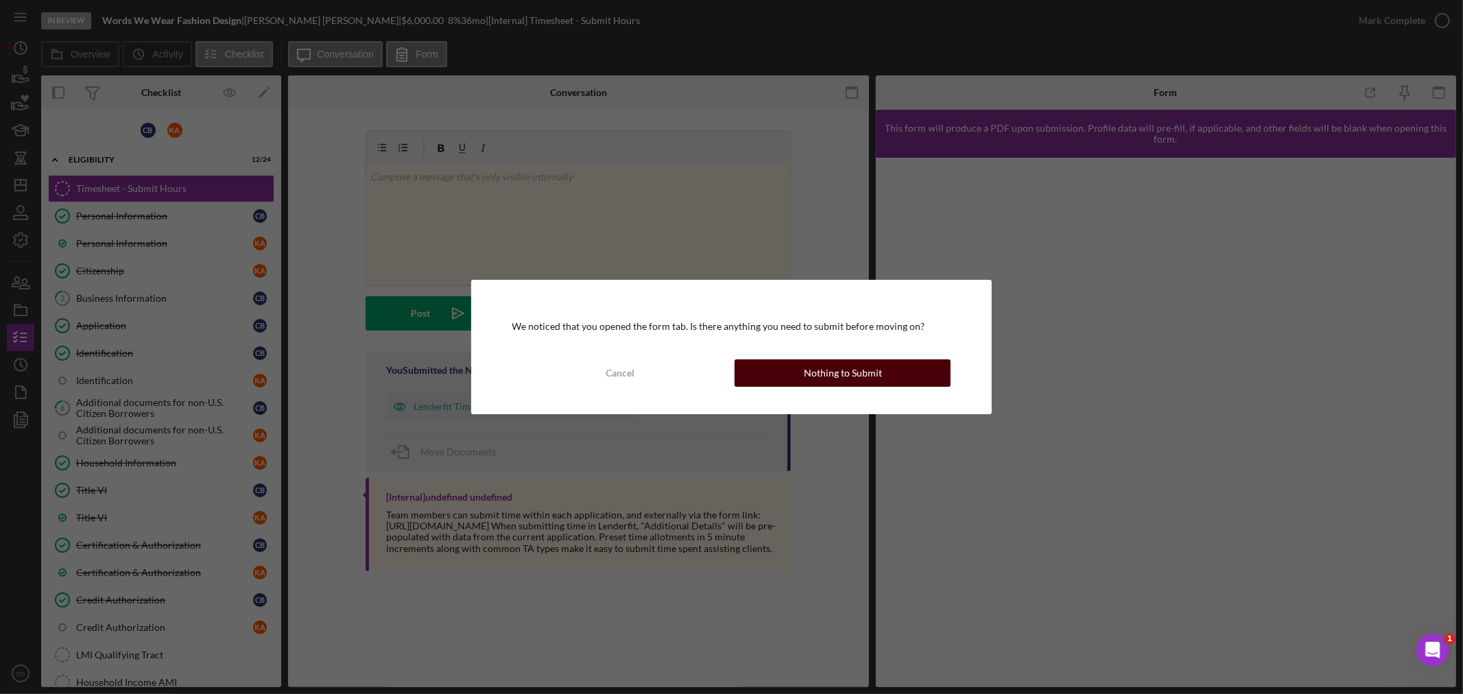
click at [916, 359] on div "We noticed that you opened the form tab. Is there anything you need to submit b…" at bounding box center [731, 347] width 521 height 134
click at [912, 366] on button "Nothing to Submit" at bounding box center [843, 372] width 216 height 27
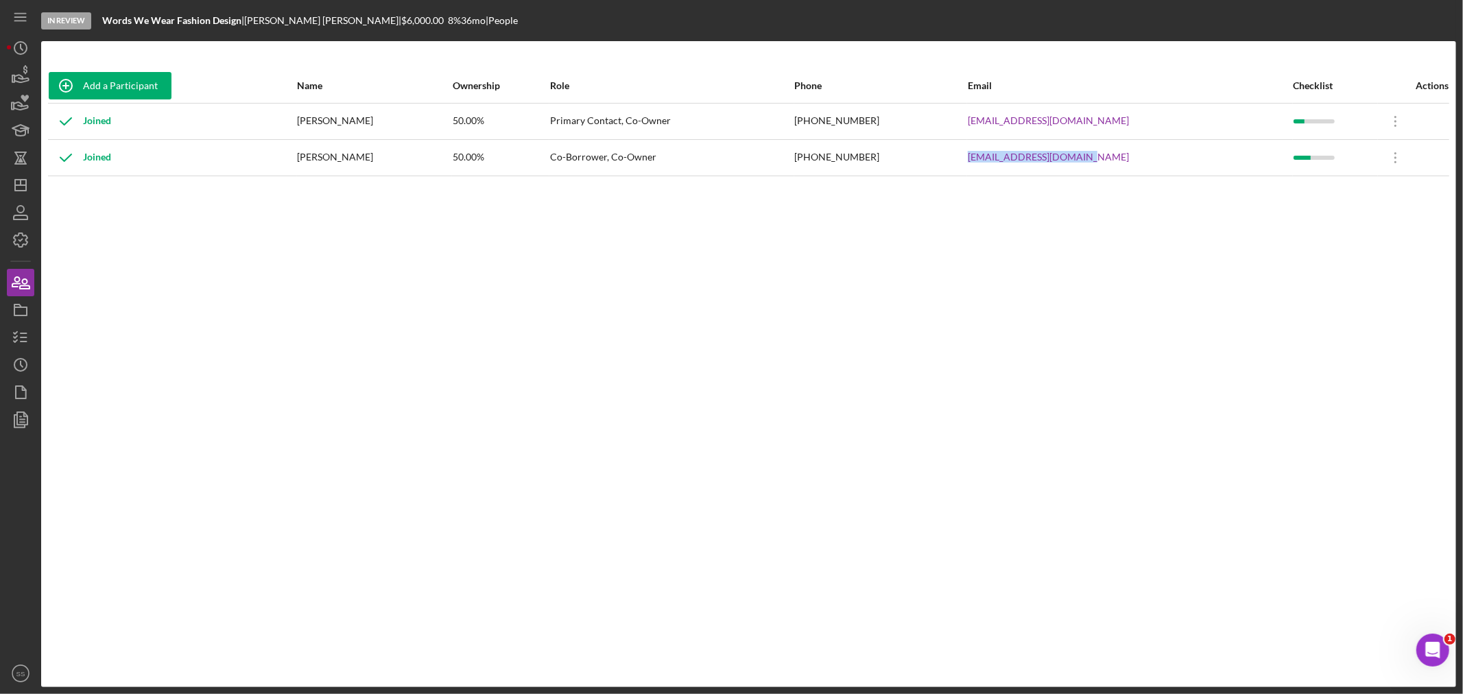
drag, startPoint x: 1087, startPoint y: 161, endPoint x: 1004, endPoint y: 165, distance: 82.4
click at [1009, 161] on tr "Joined [PERSON_NAME] 50.00% Co-Borrower, Co-Owner [PHONE_NUMBER] [EMAIL_ADDRESS…" at bounding box center [748, 157] width 1401 height 36
drag, startPoint x: 1139, startPoint y: 122, endPoint x: 975, endPoint y: 134, distance: 164.4
click at [982, 120] on tr "Joined [PERSON_NAME] 50.00% Primary Contact, Co-Owner [PHONE_NUMBER] [EMAIL_ADD…" at bounding box center [748, 121] width 1401 height 36
click at [25, 187] on icon "Icon/Dashboard" at bounding box center [20, 185] width 34 height 34
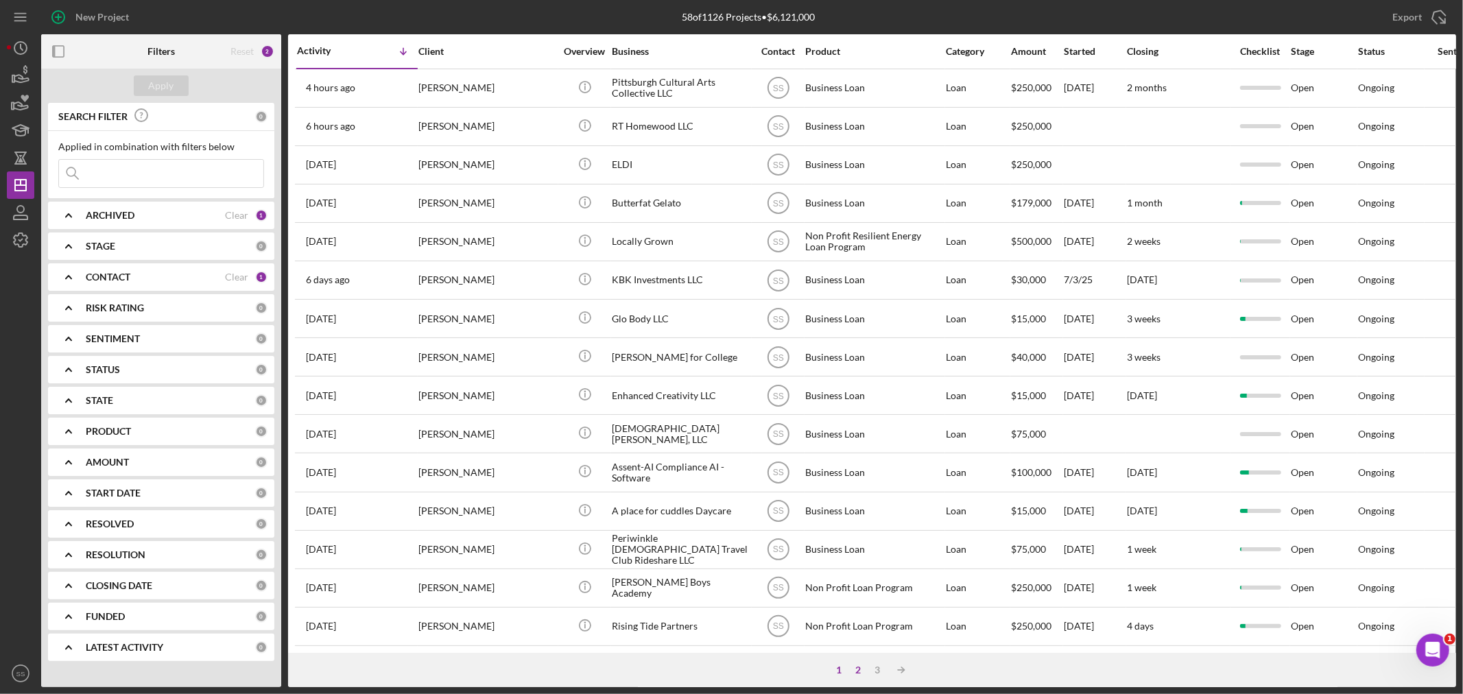
click at [859, 670] on div "2" at bounding box center [858, 670] width 19 height 11
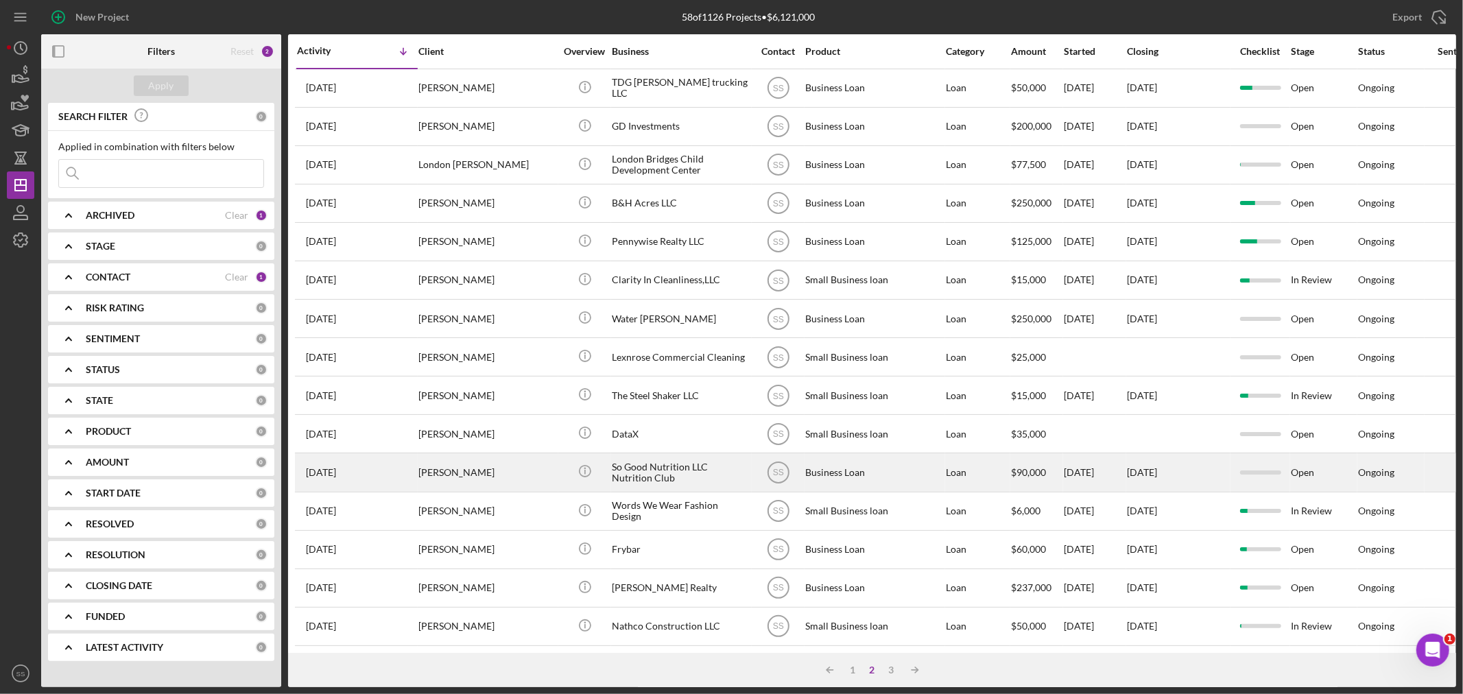
click at [460, 484] on div "[PERSON_NAME]" at bounding box center [486, 472] width 137 height 36
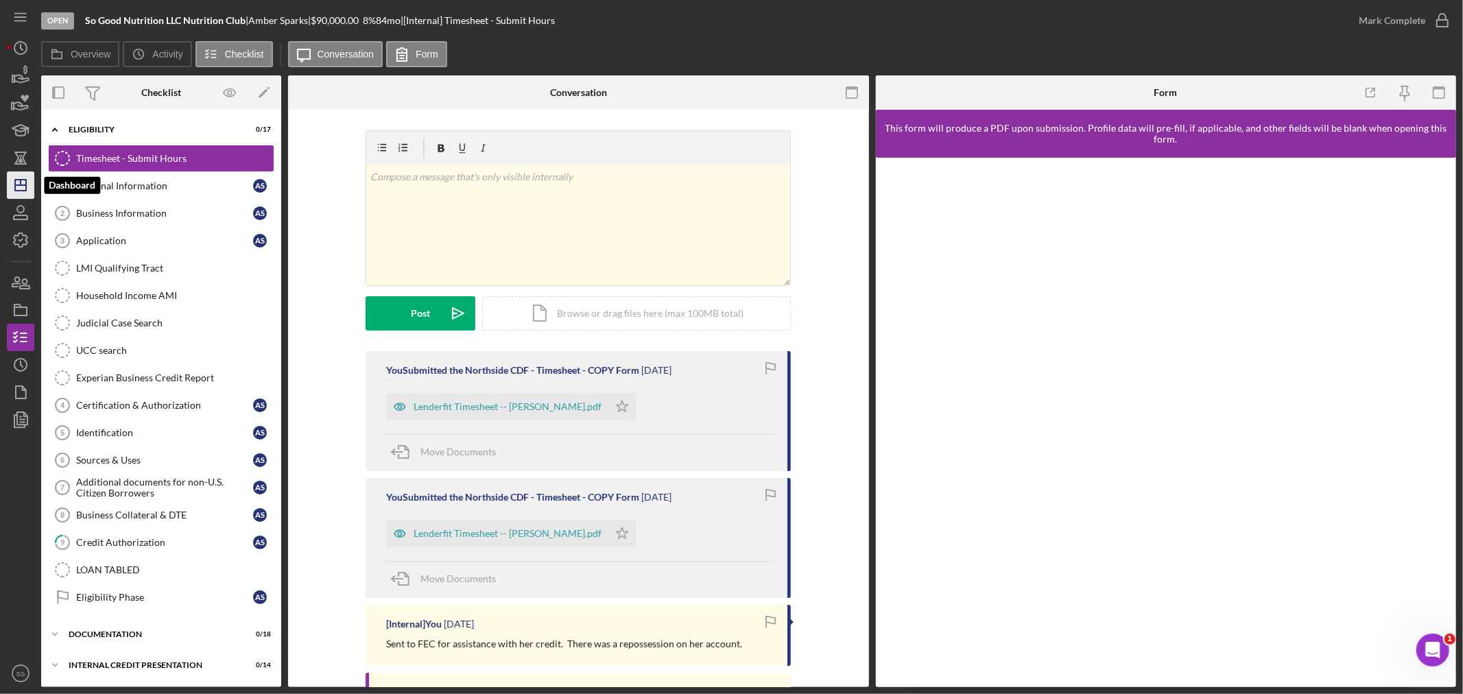
click at [12, 189] on icon "Icon/Dashboard" at bounding box center [20, 185] width 34 height 34
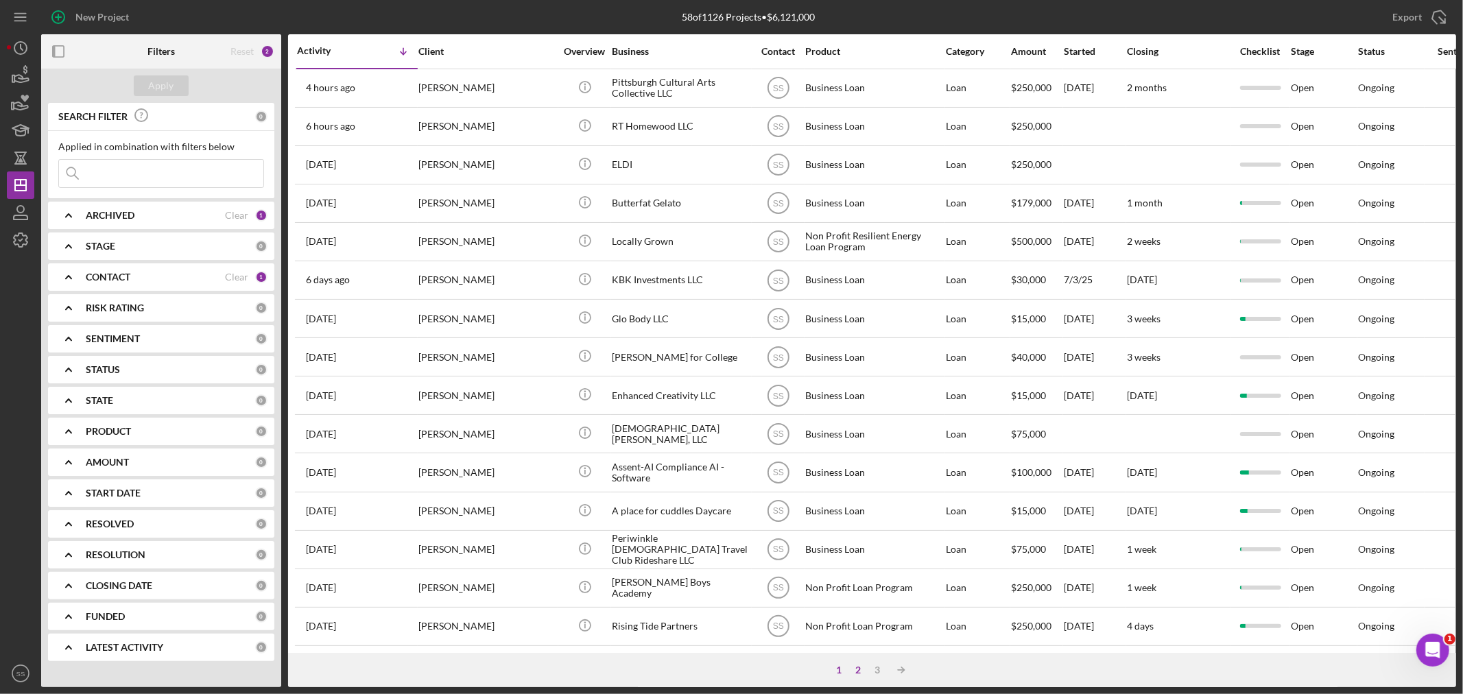
click at [860, 667] on div "2" at bounding box center [858, 670] width 19 height 11
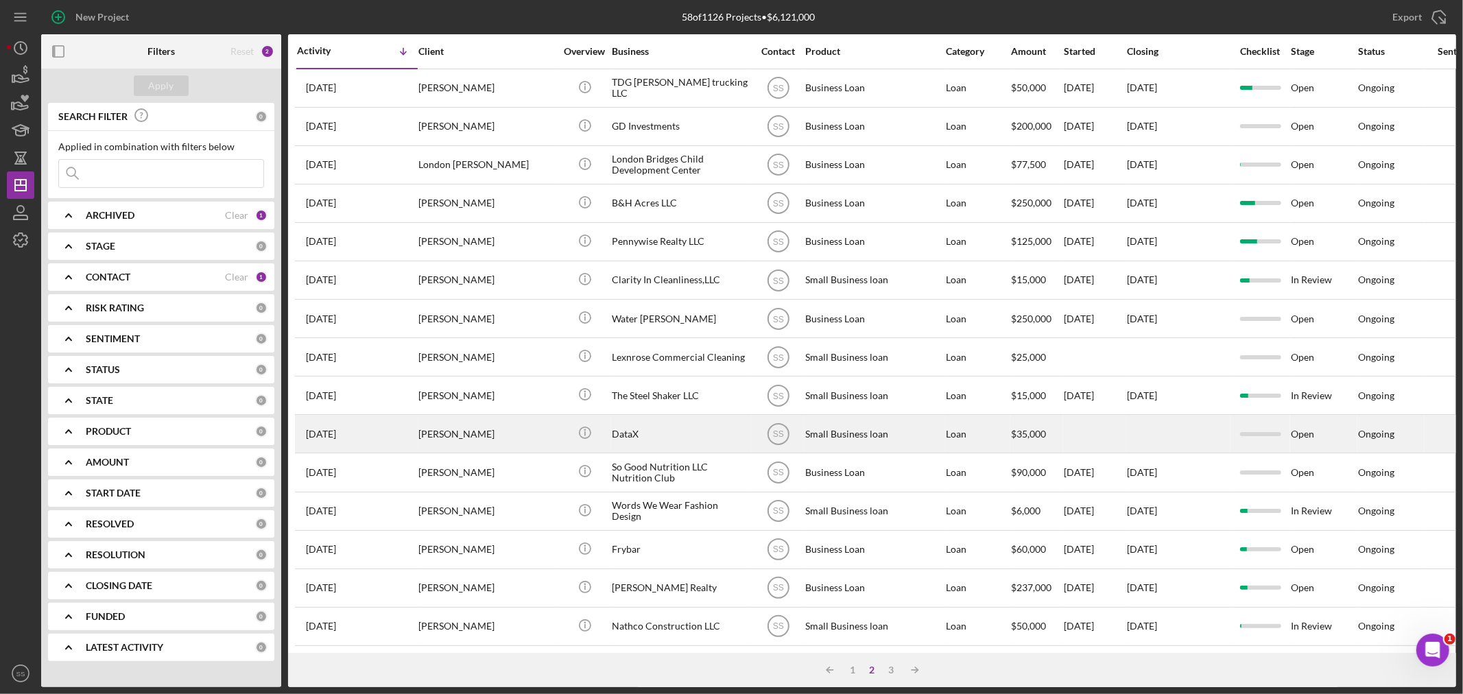
click at [483, 425] on div "[PERSON_NAME]" at bounding box center [486, 434] width 137 height 36
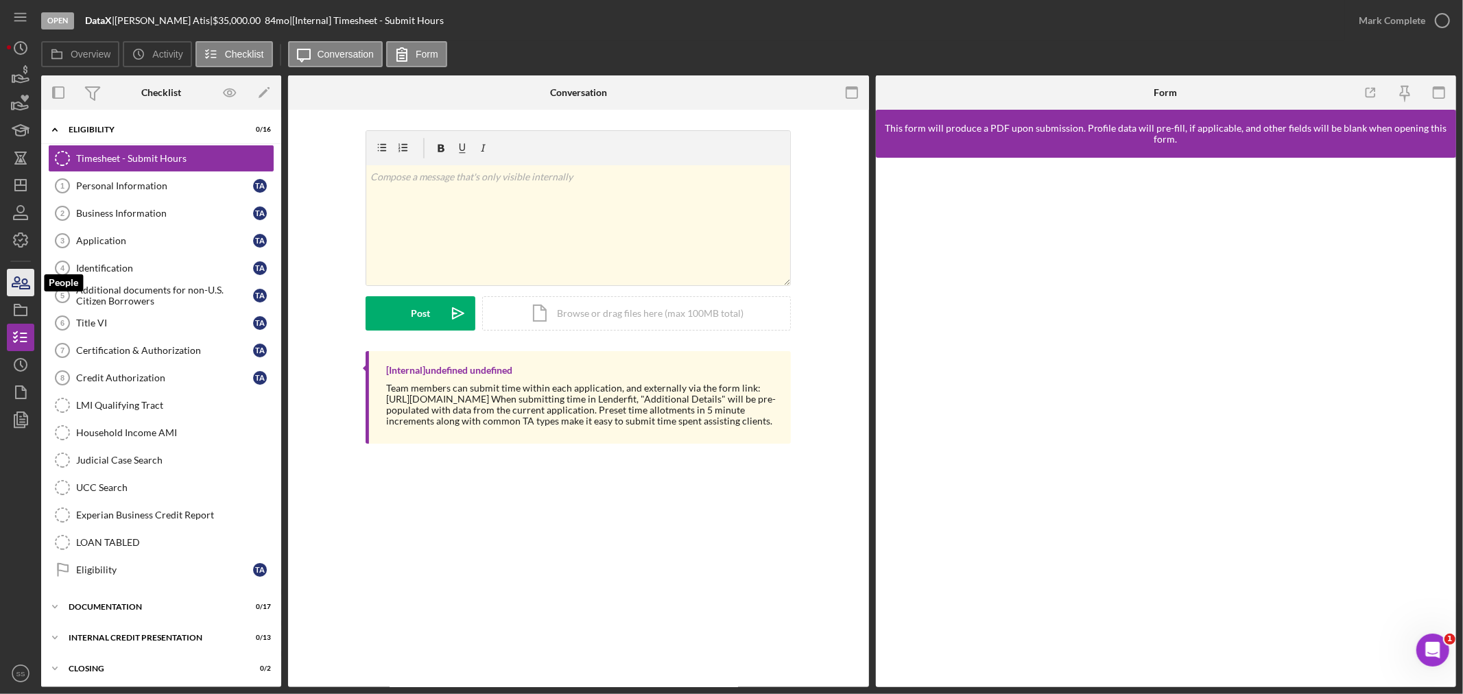
click at [25, 285] on icon "button" at bounding box center [25, 284] width 10 height 10
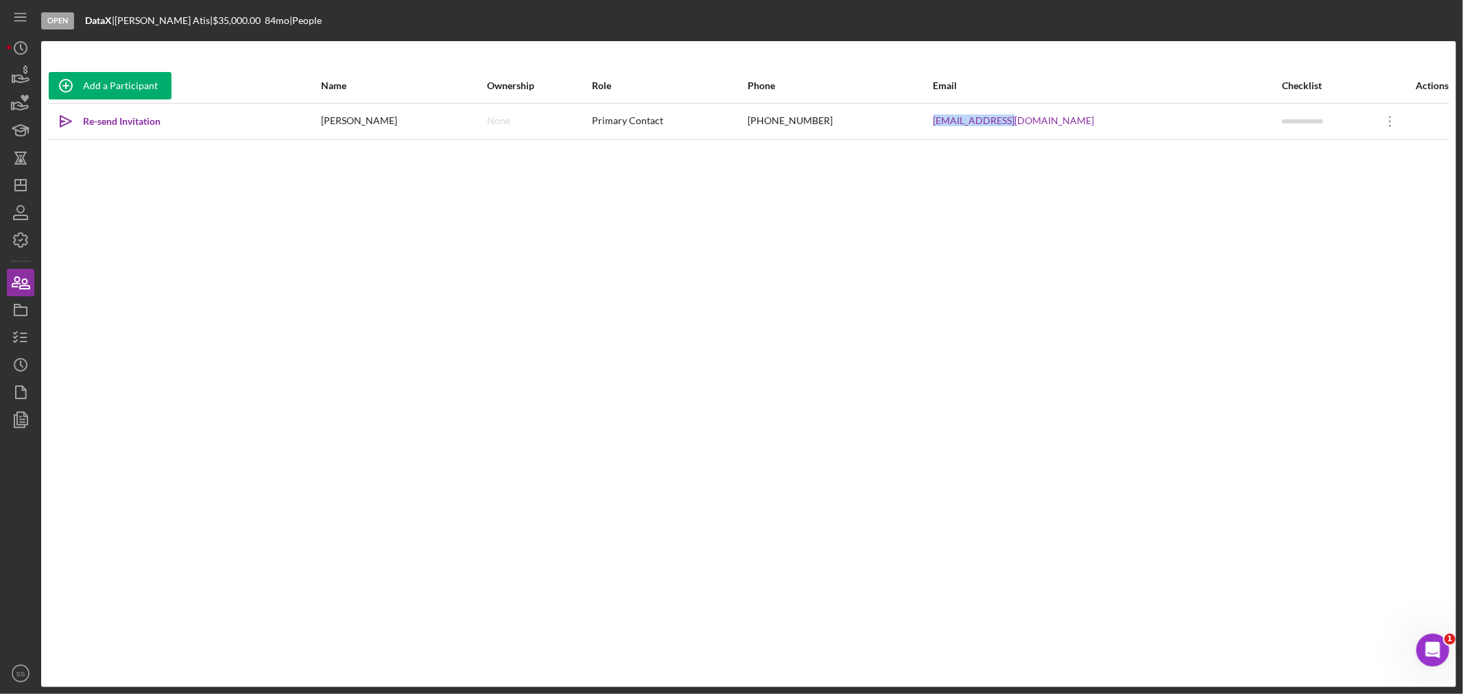
drag, startPoint x: 1082, startPoint y: 121, endPoint x: 995, endPoint y: 122, distance: 87.8
click at [995, 122] on tr "Icon/icon-invite-send Re-send Invitation [PERSON_NAME] None Primary Contact [PH…" at bounding box center [748, 121] width 1401 height 36
click at [21, 182] on icon "Icon/Dashboard" at bounding box center [20, 185] width 34 height 34
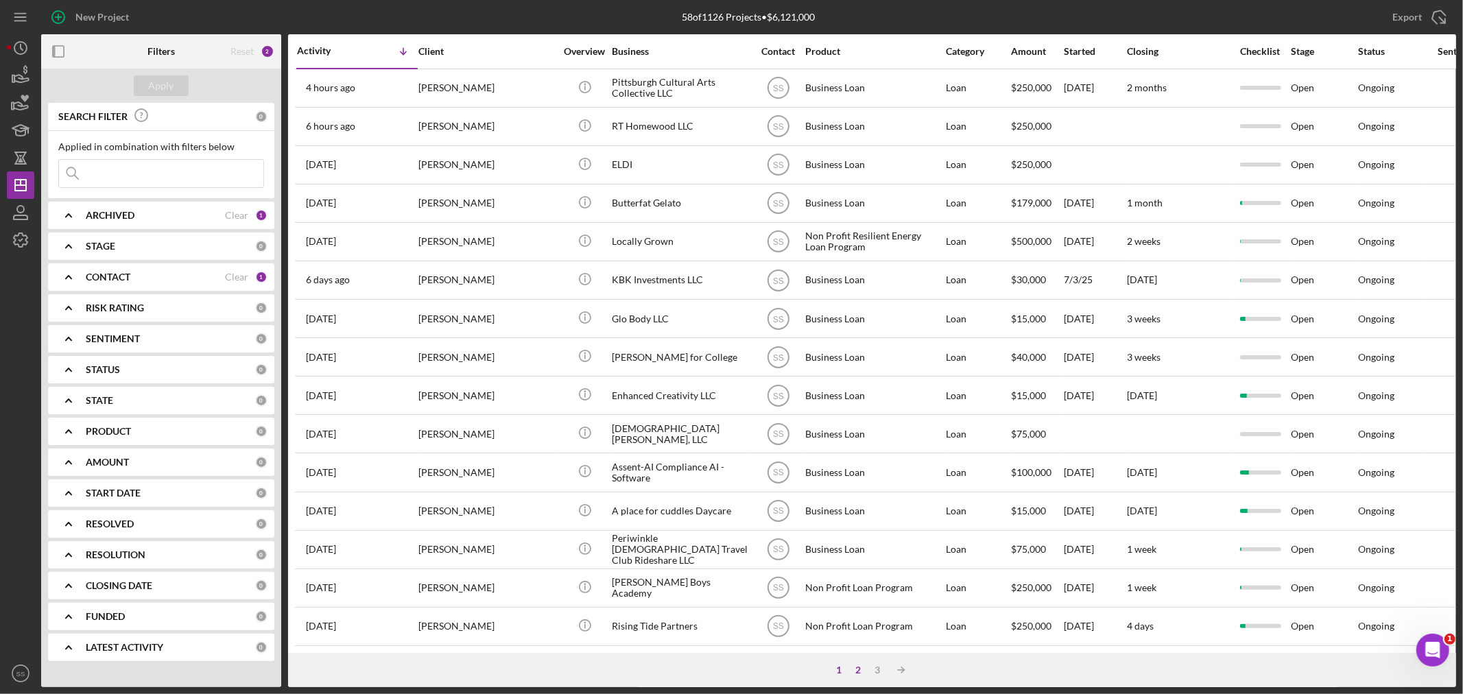
click at [855, 669] on div "2" at bounding box center [858, 670] width 19 height 11
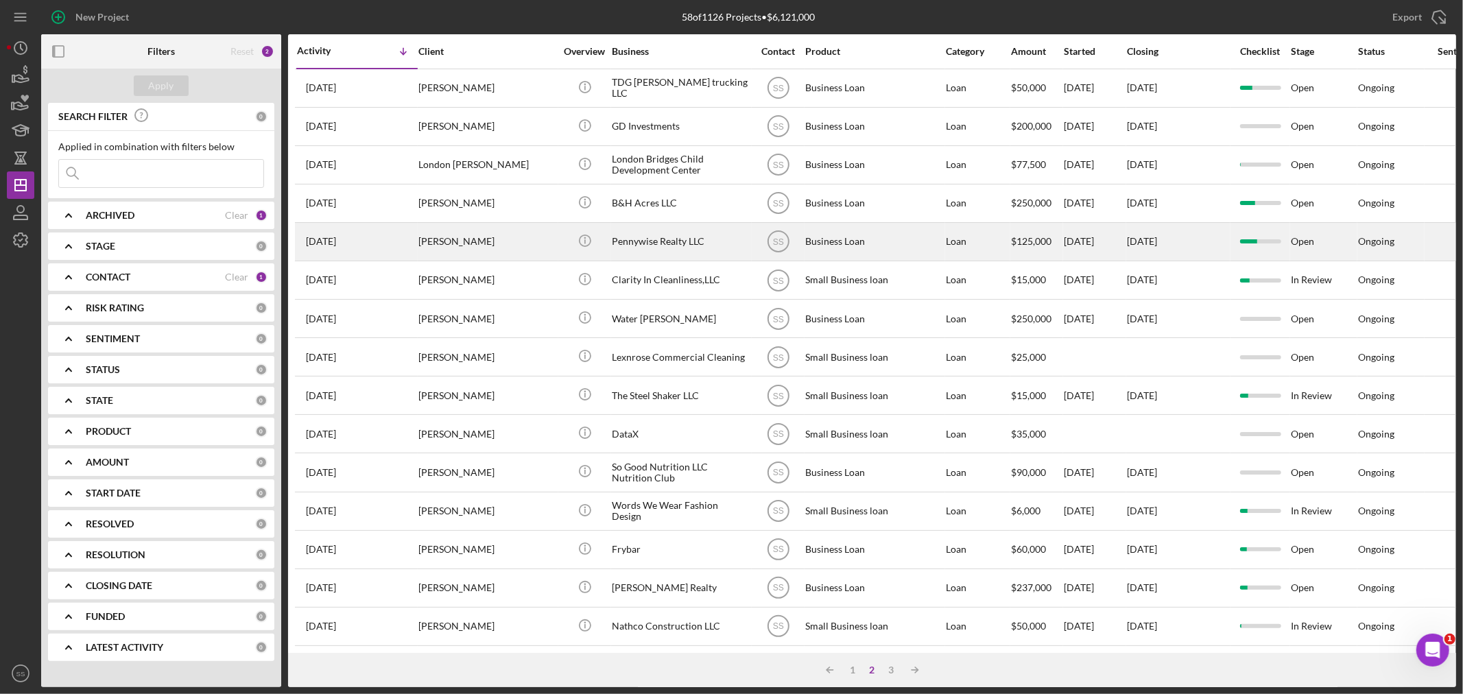
click at [431, 248] on div "[PERSON_NAME]" at bounding box center [486, 242] width 137 height 36
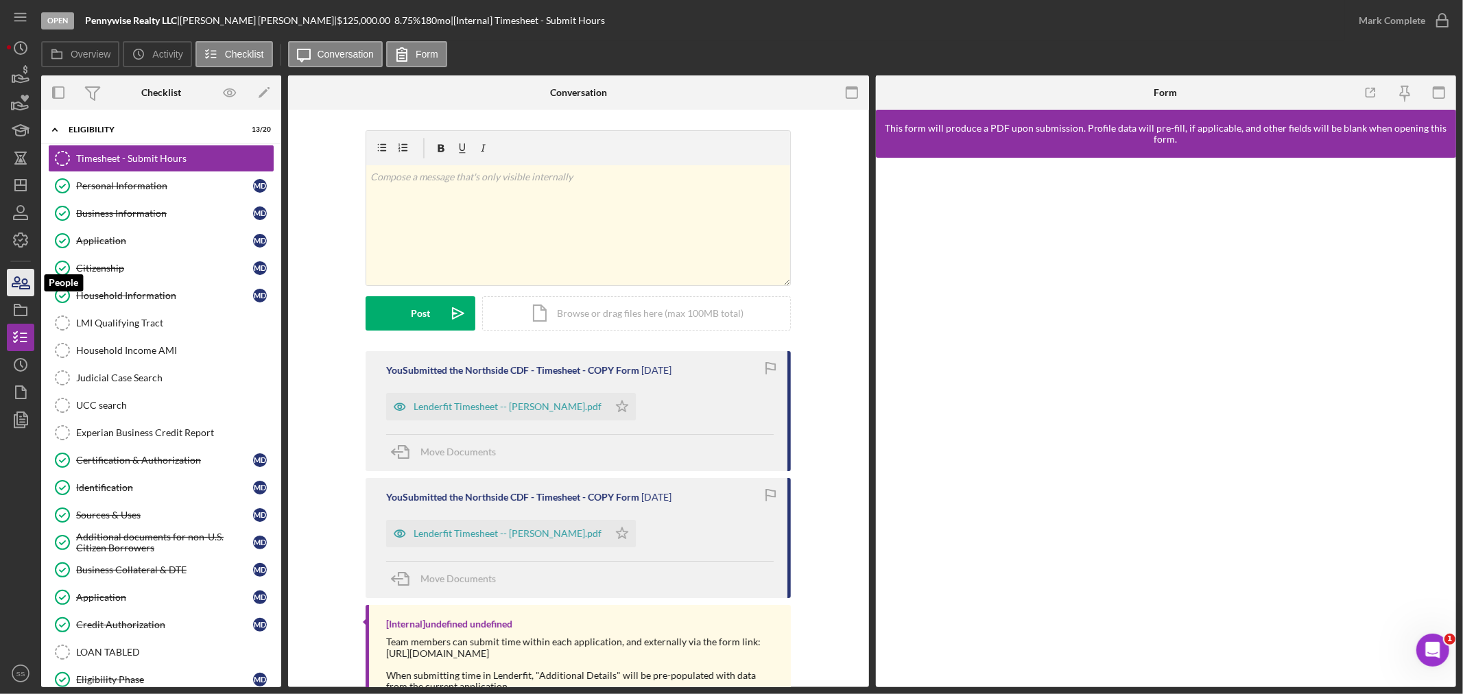
click at [16, 286] on icon "button" at bounding box center [16, 282] width 8 height 10
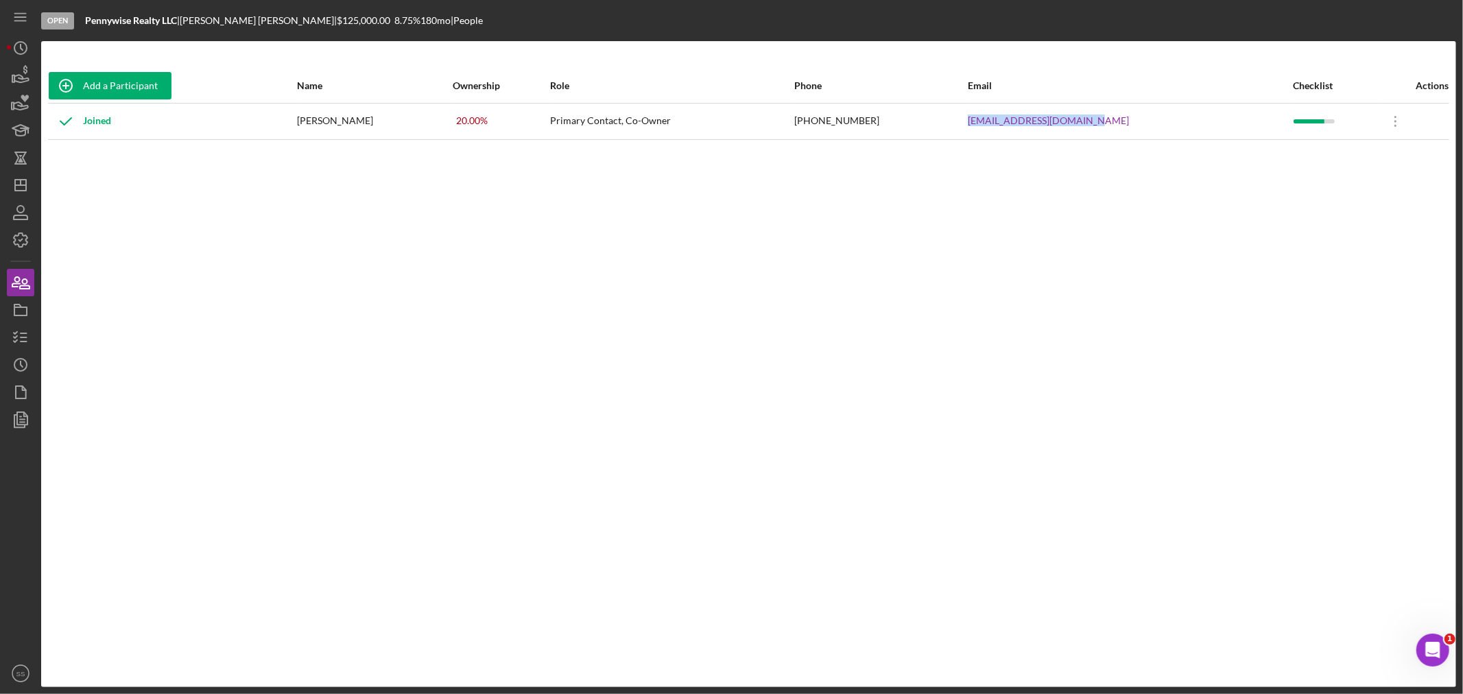
drag, startPoint x: 1128, startPoint y: 128, endPoint x: 986, endPoint y: 123, distance: 142.7
click at [986, 123] on tr "Joined [PERSON_NAME] 20.00 % Primary Contact, Co-Owner [PHONE_NUMBER] [EMAIL_AD…" at bounding box center [748, 121] width 1401 height 36
click at [17, 189] on icon "Icon/Dashboard" at bounding box center [20, 185] width 34 height 34
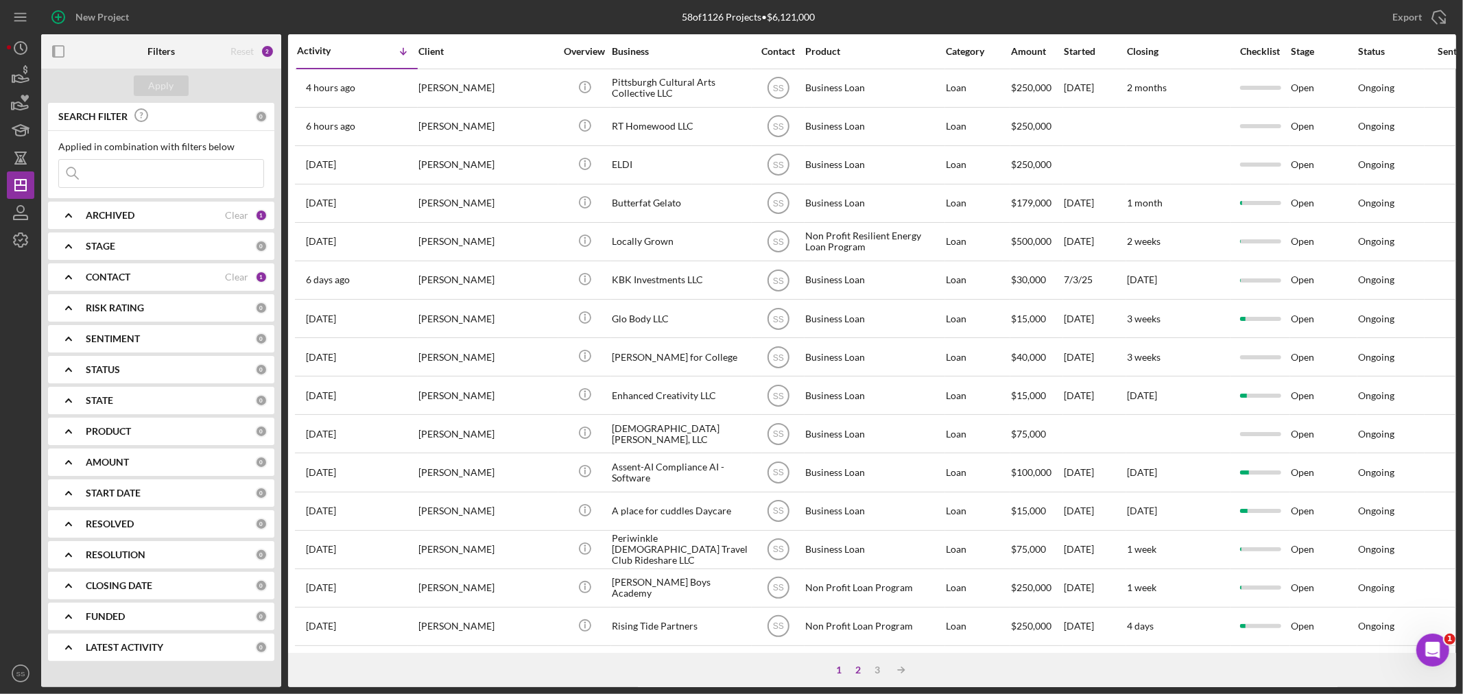
click at [855, 670] on div "2" at bounding box center [858, 670] width 19 height 11
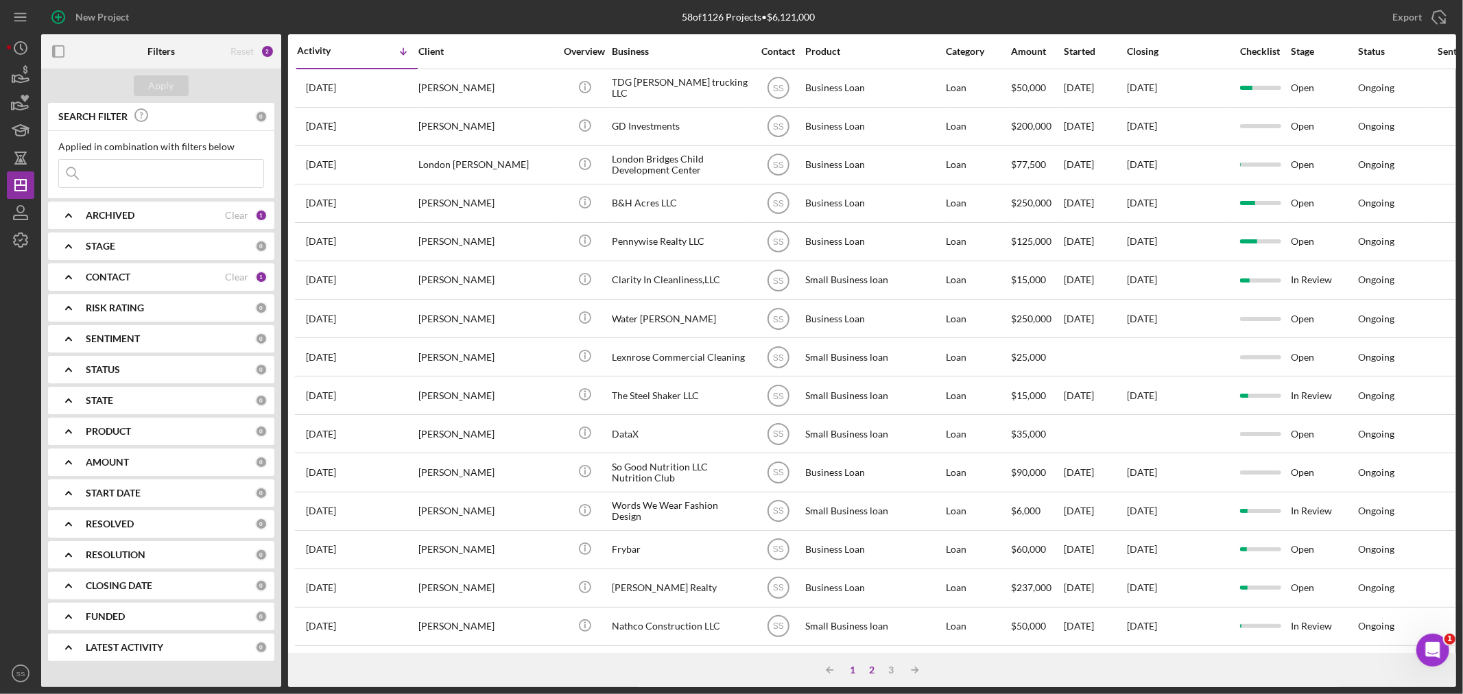
click at [849, 667] on div "1" at bounding box center [853, 670] width 19 height 11
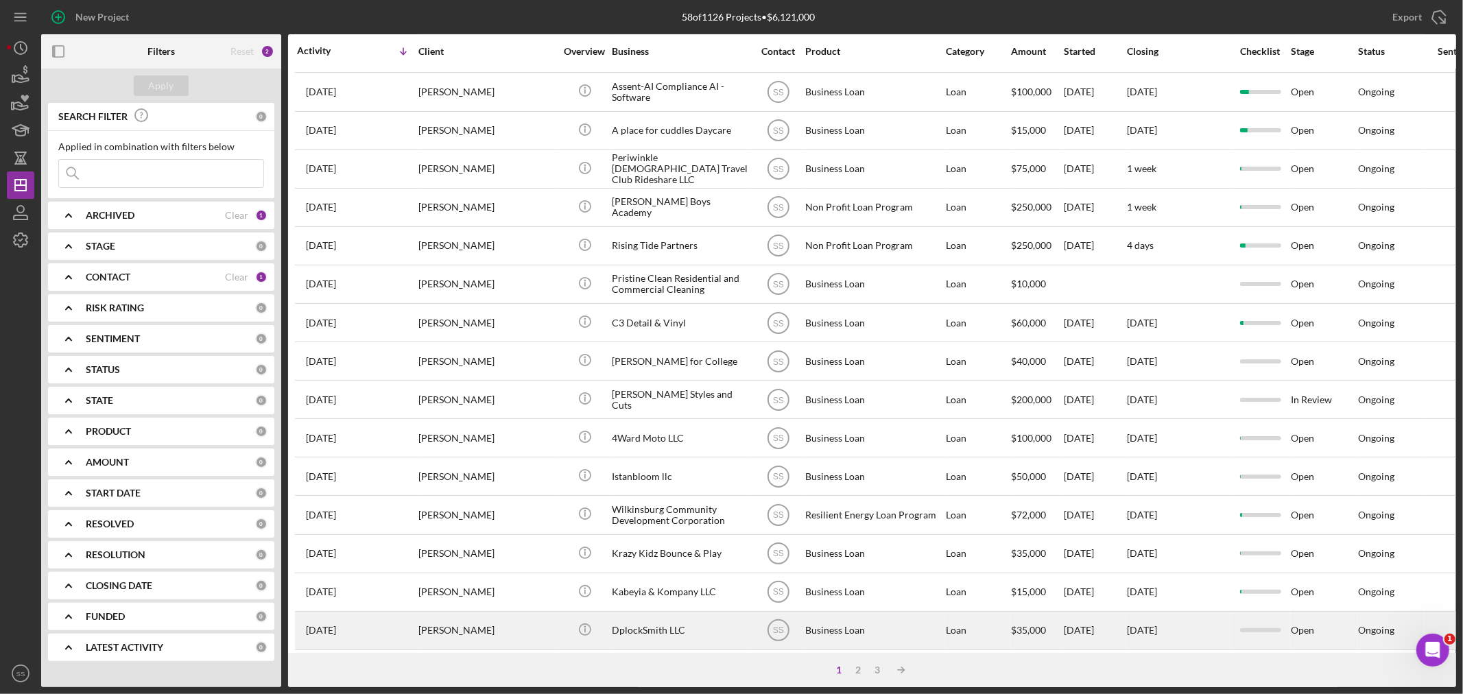
scroll to position [410, 0]
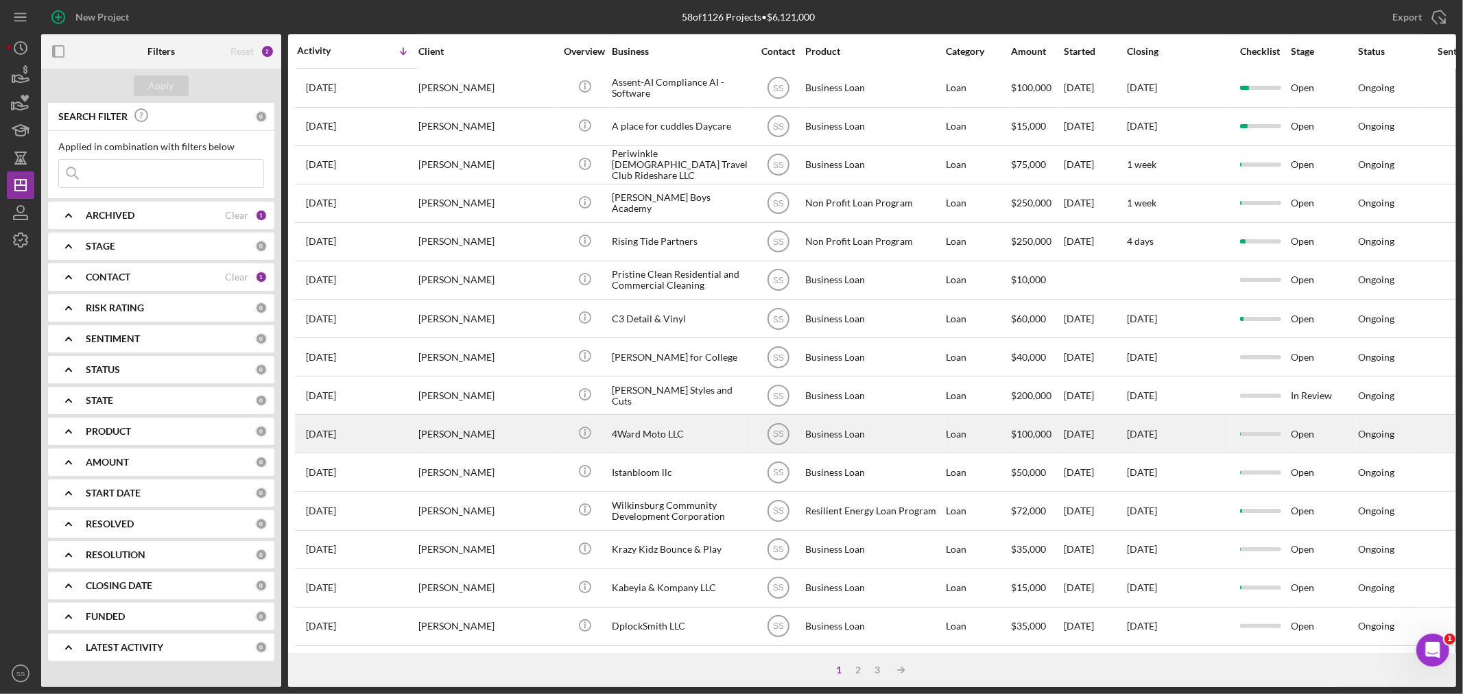
click at [448, 427] on div "[PERSON_NAME]" at bounding box center [486, 434] width 137 height 36
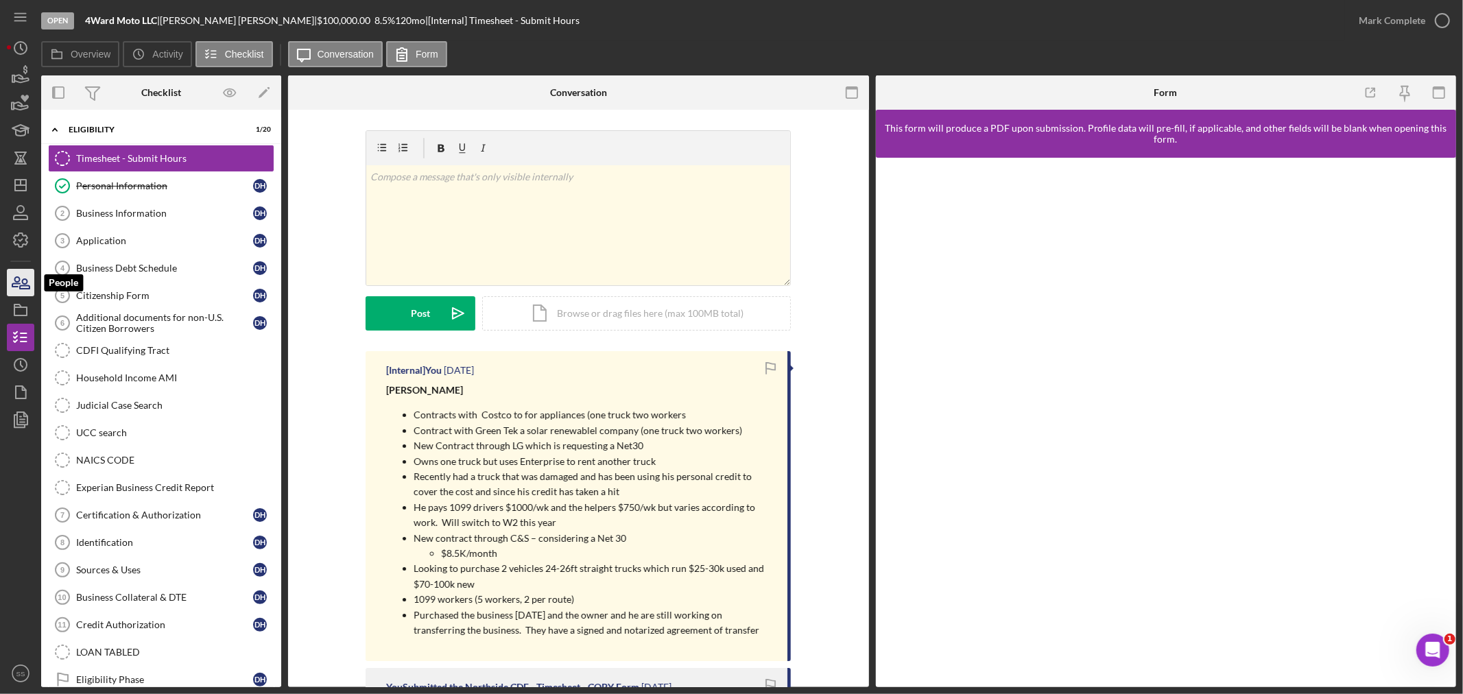
click at [19, 281] on icon "button" at bounding box center [16, 282] width 8 height 10
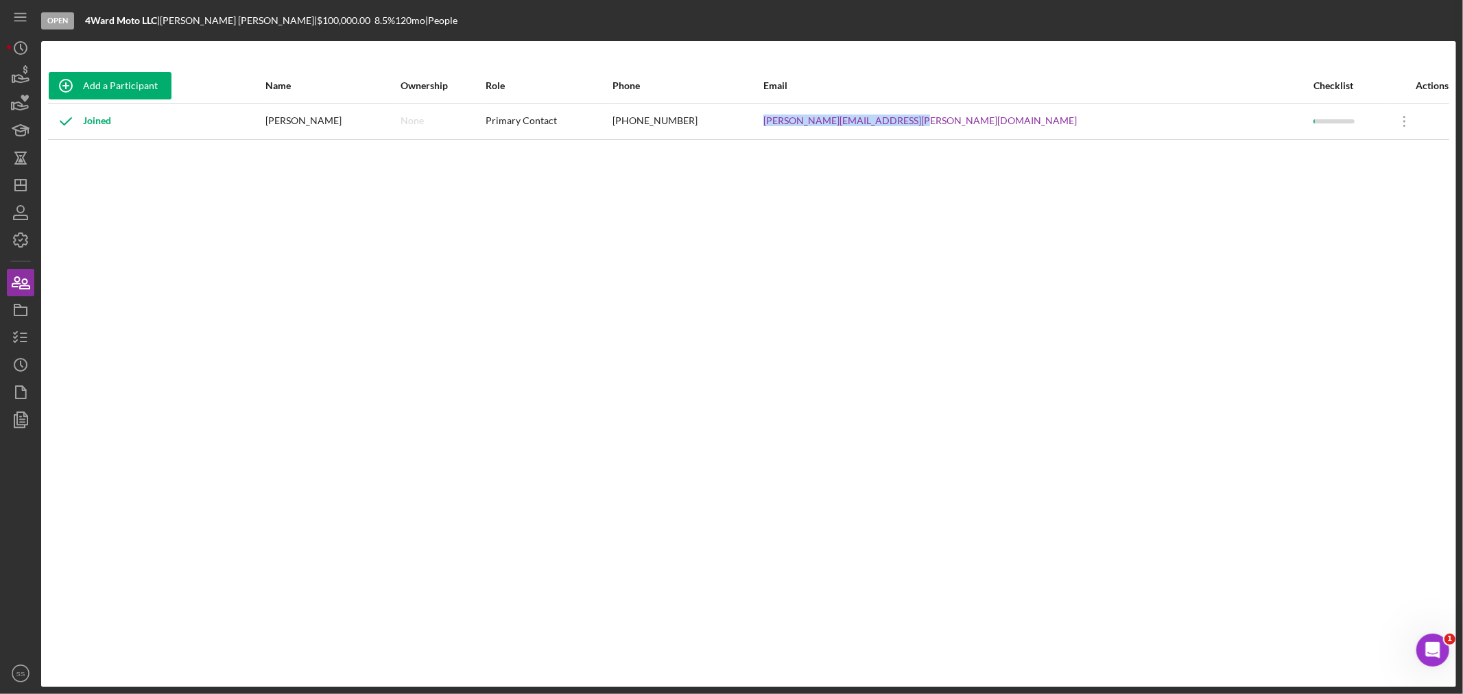
drag, startPoint x: 1110, startPoint y: 117, endPoint x: 866, endPoint y: 126, distance: 244.4
click at [867, 121] on tr "Joined [PERSON_NAME] None Primary Contact [PHONE_NUMBER] [PERSON_NAME][EMAIL_AD…" at bounding box center [748, 121] width 1401 height 36
click at [16, 183] on icon "Icon/Dashboard" at bounding box center [20, 185] width 34 height 34
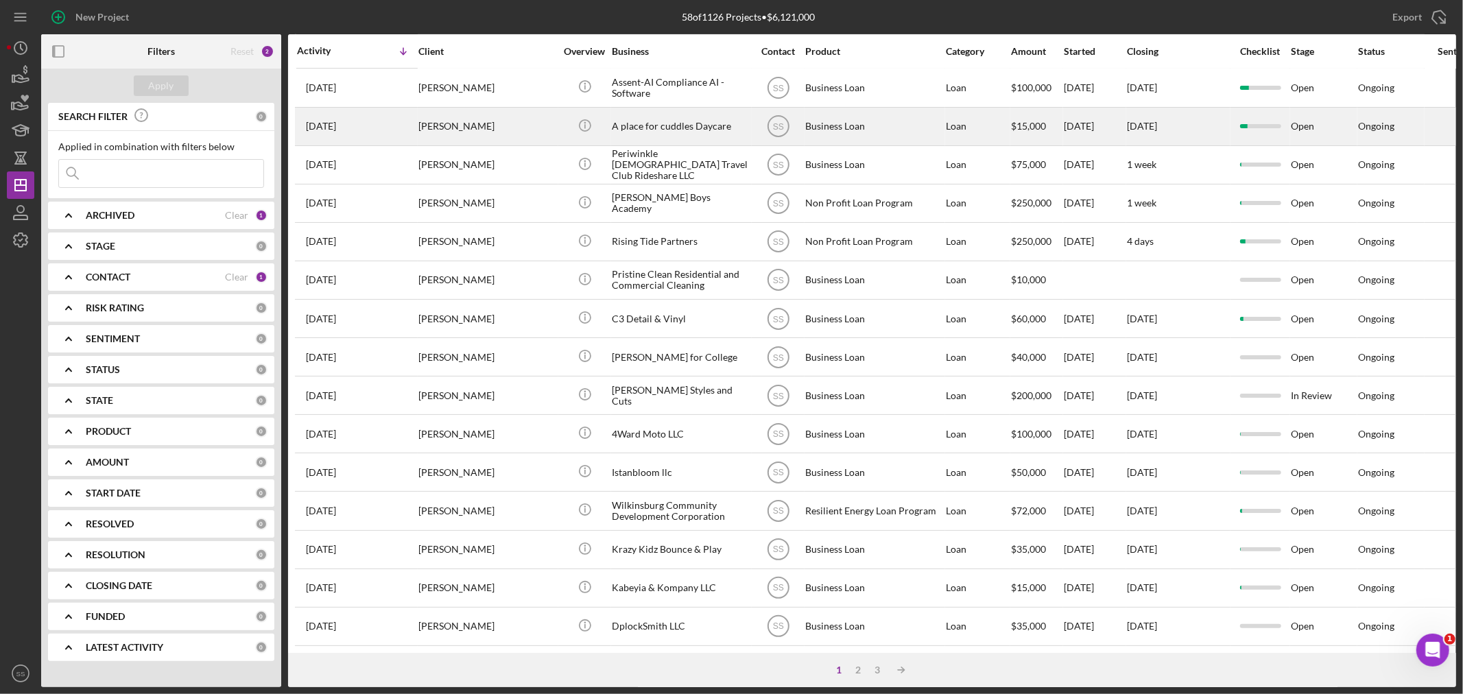
scroll to position [410, 0]
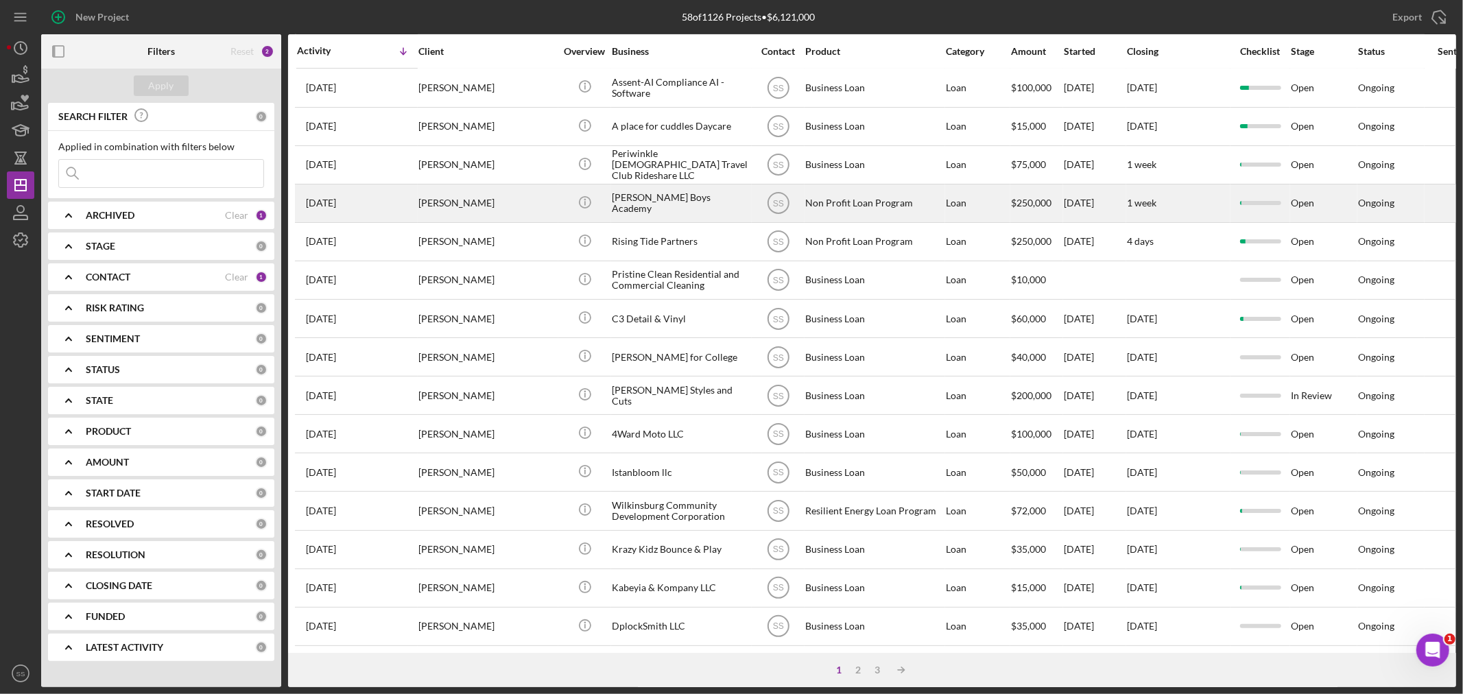
click at [518, 185] on div "[PERSON_NAME]" at bounding box center [486, 203] width 137 height 36
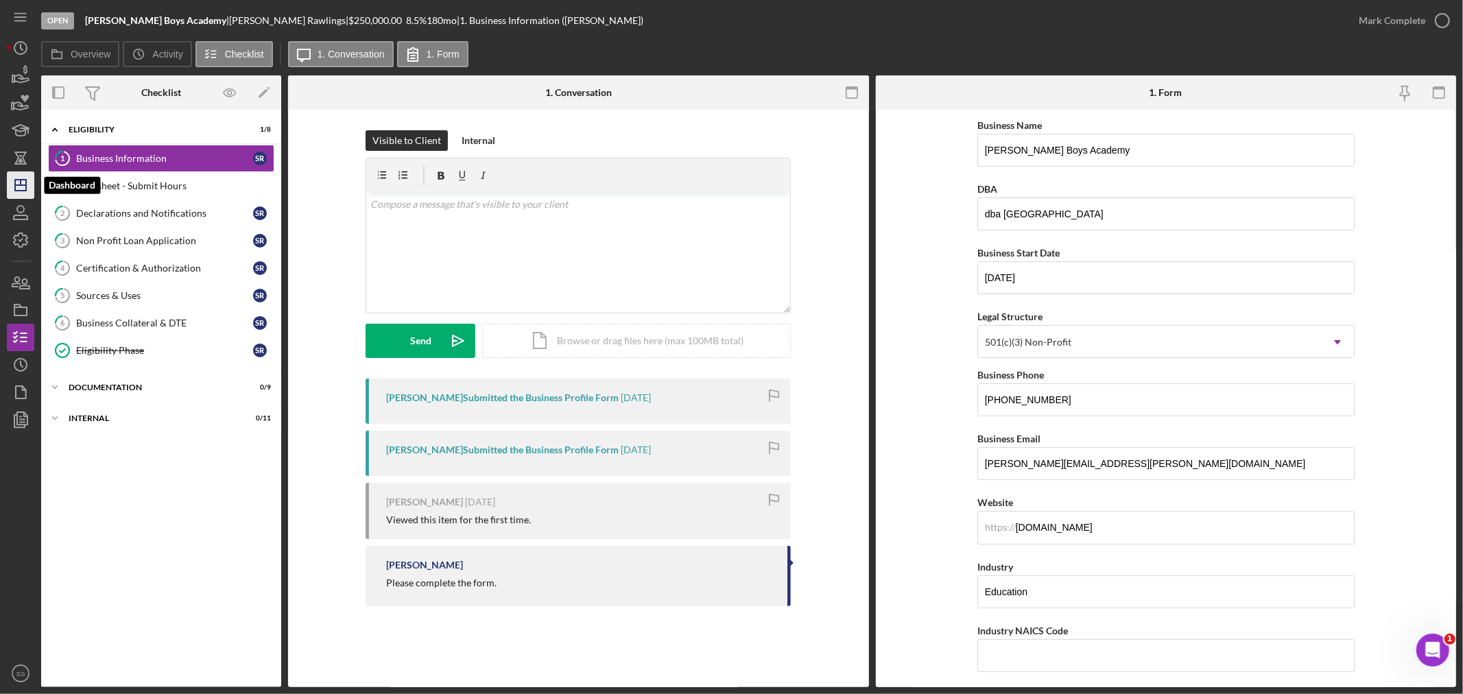
click at [18, 185] on icon "Icon/Dashboard" at bounding box center [20, 185] width 34 height 34
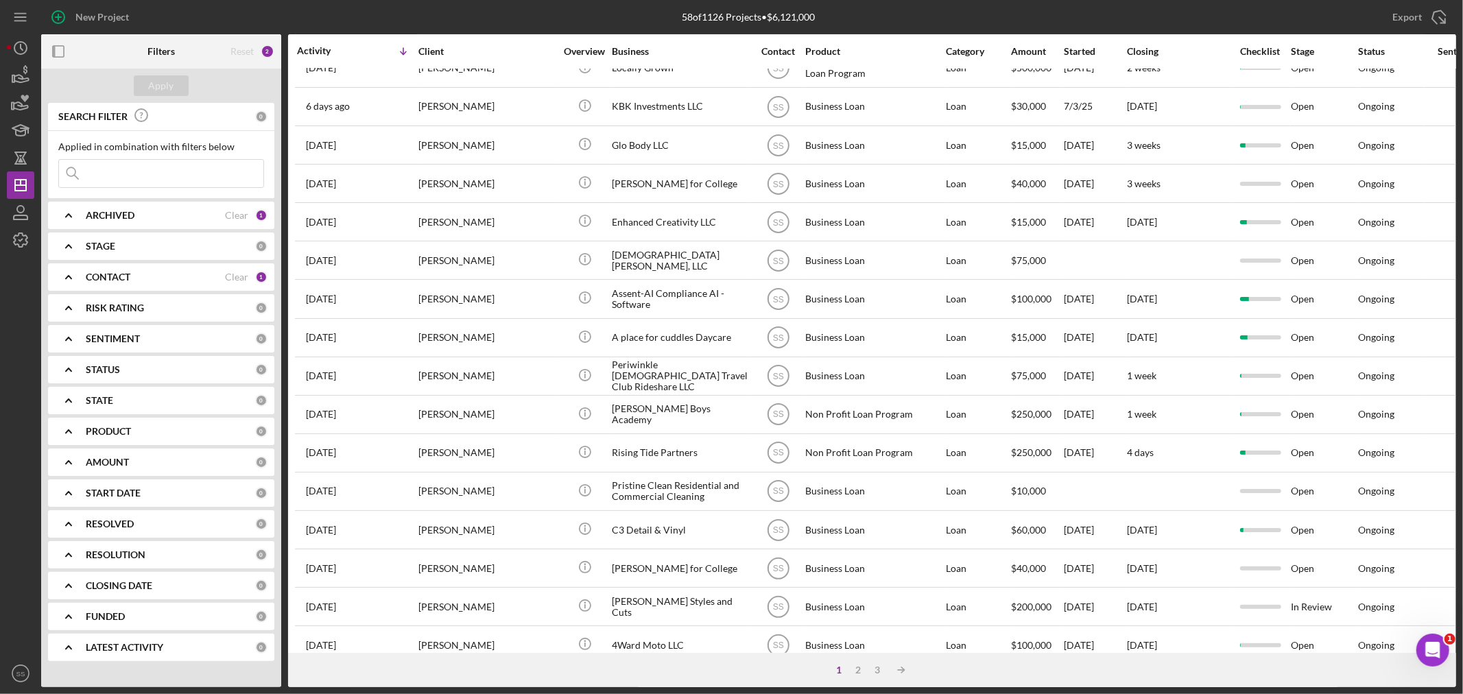
scroll to position [410, 0]
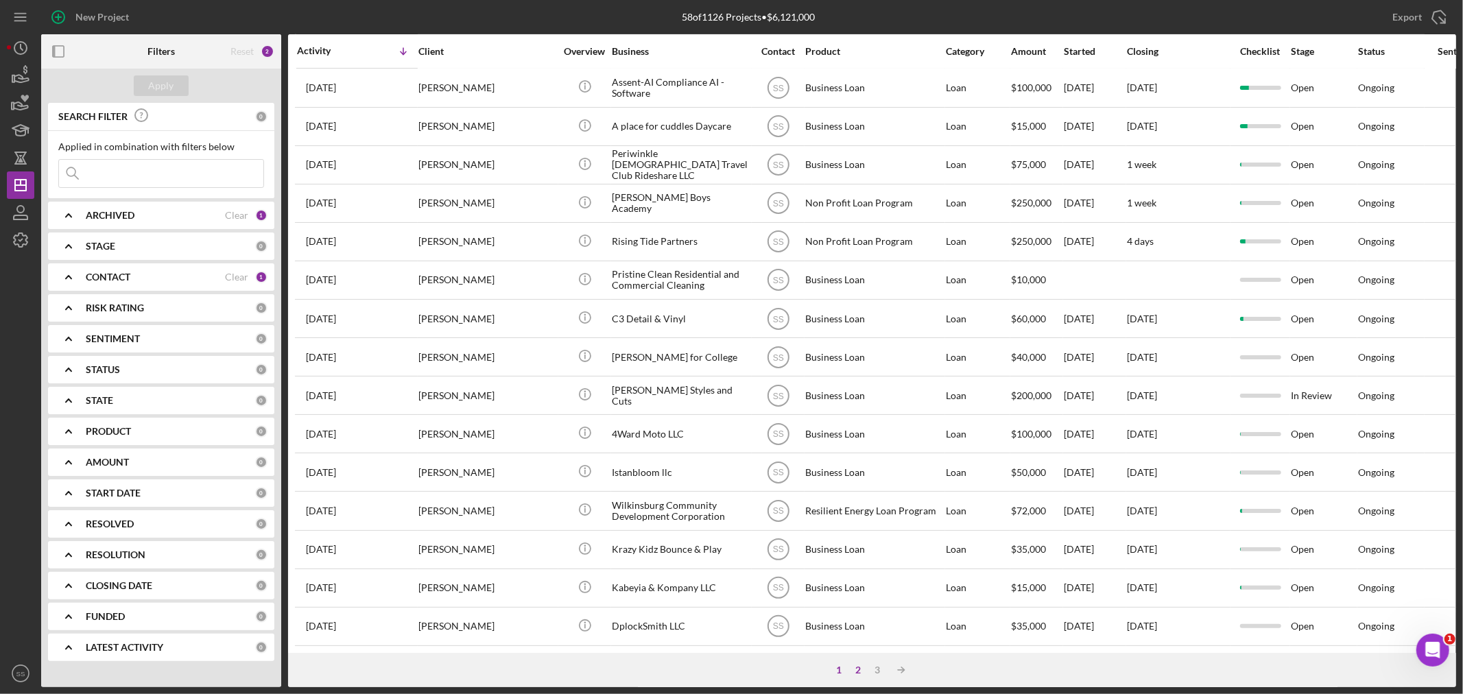
click at [861, 670] on div "2" at bounding box center [858, 670] width 19 height 11
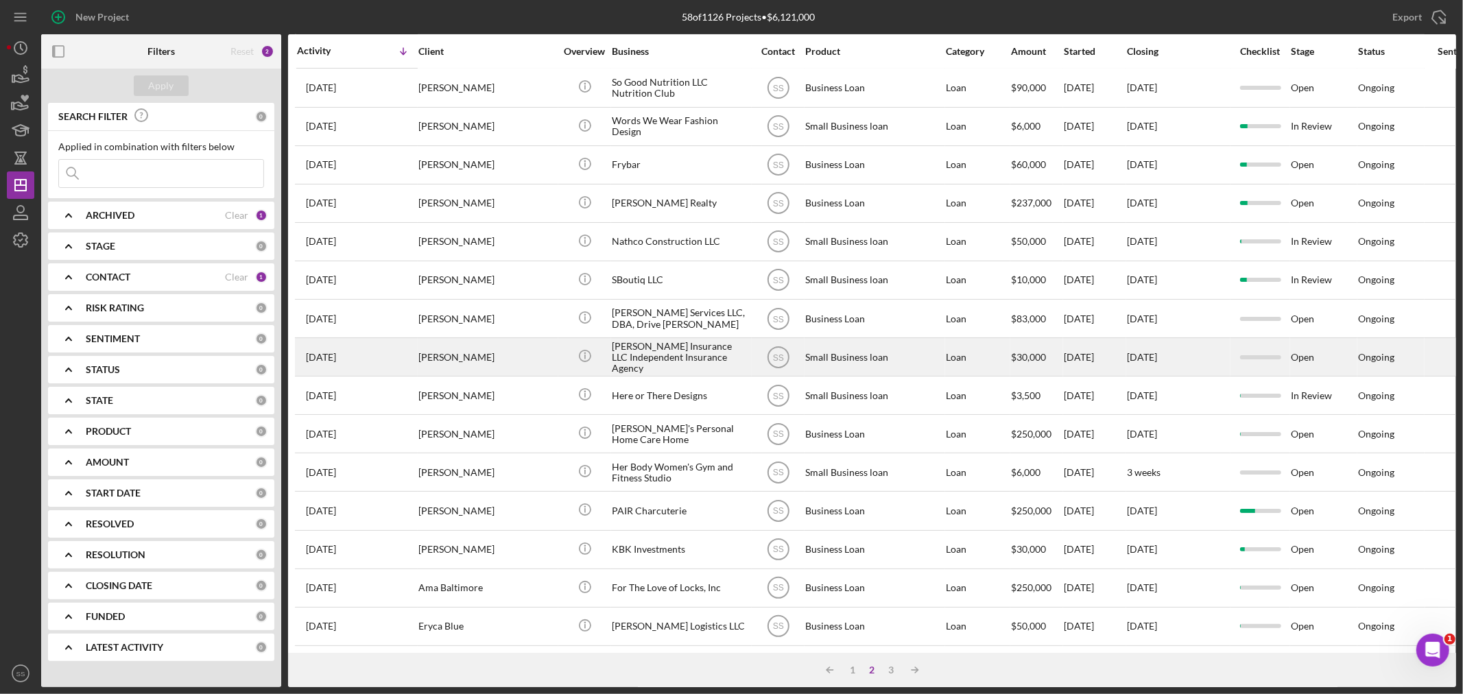
click at [608, 339] on div "Icon/Info" at bounding box center [584, 357] width 51 height 36
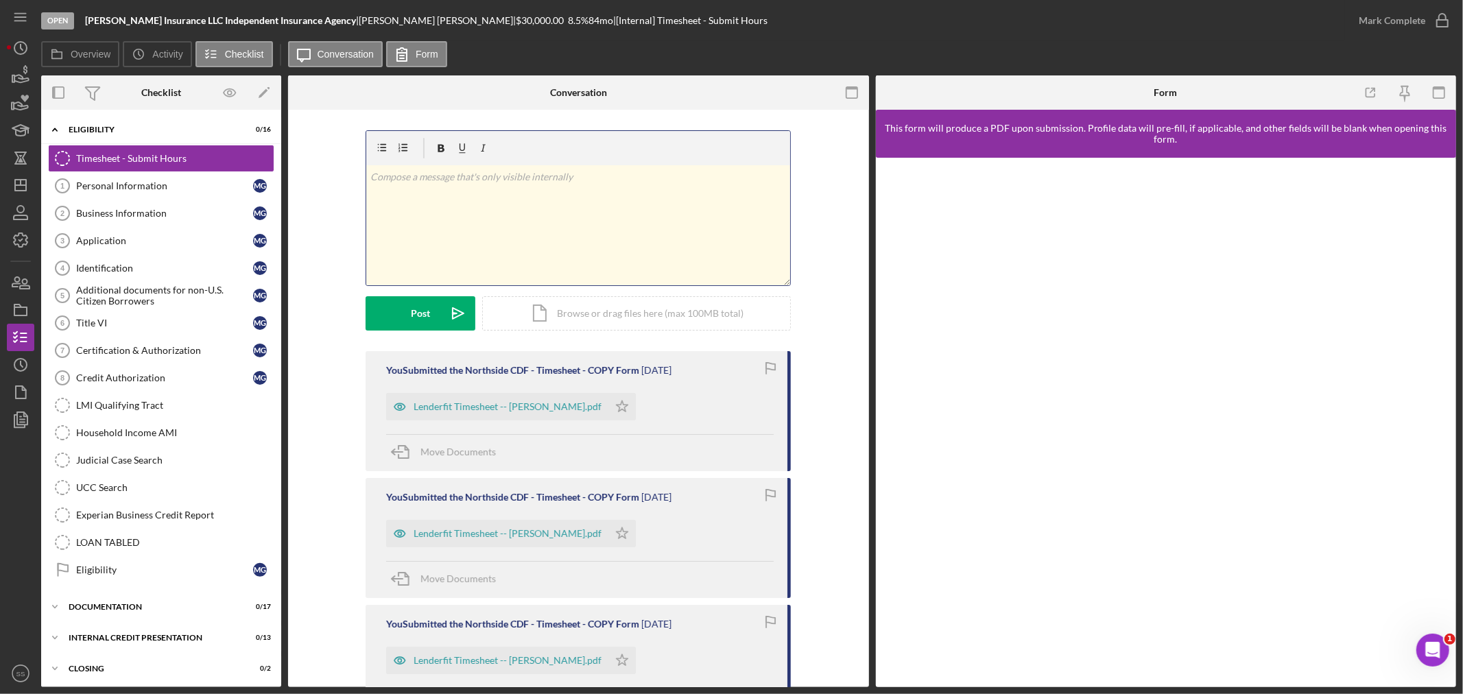
click at [448, 187] on div "v Color teal Color pink Remove color Add row above Add row below Add column bef…" at bounding box center [578, 225] width 424 height 120
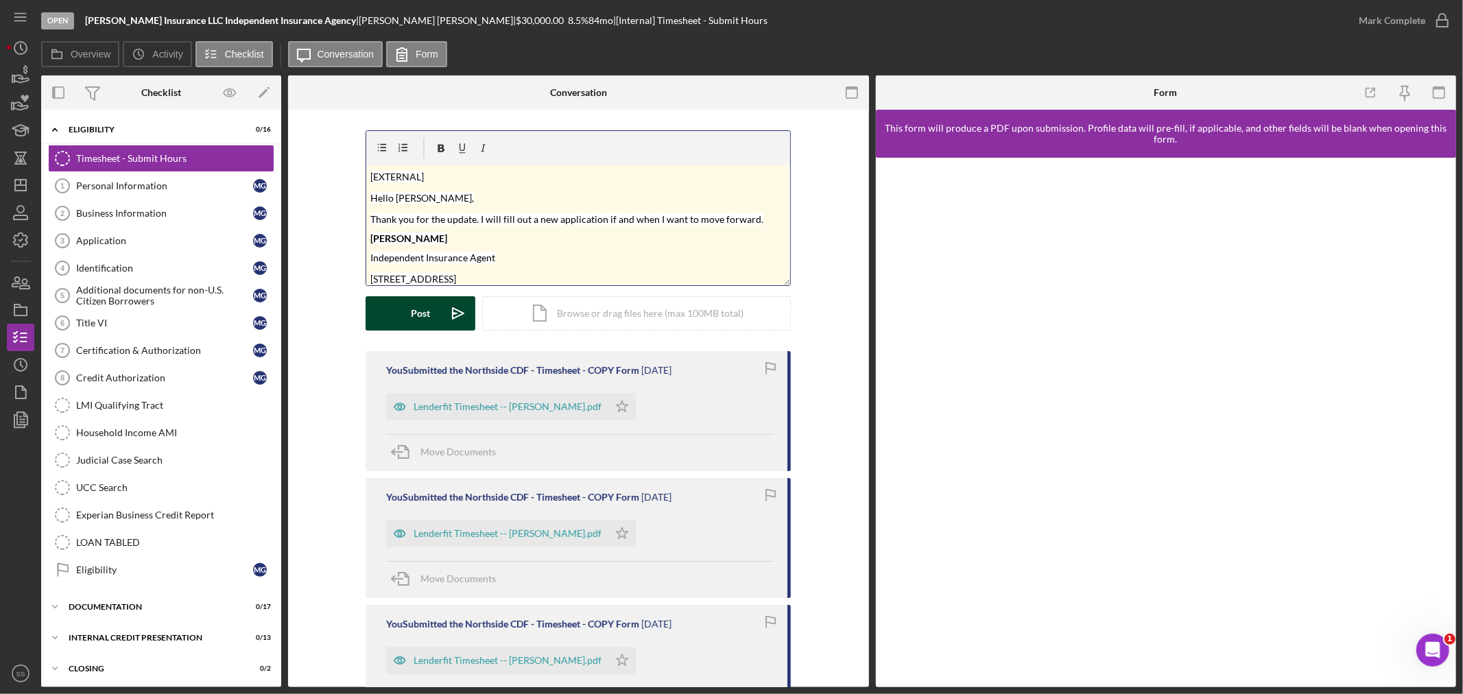
click at [416, 307] on div "Post" at bounding box center [420, 313] width 19 height 34
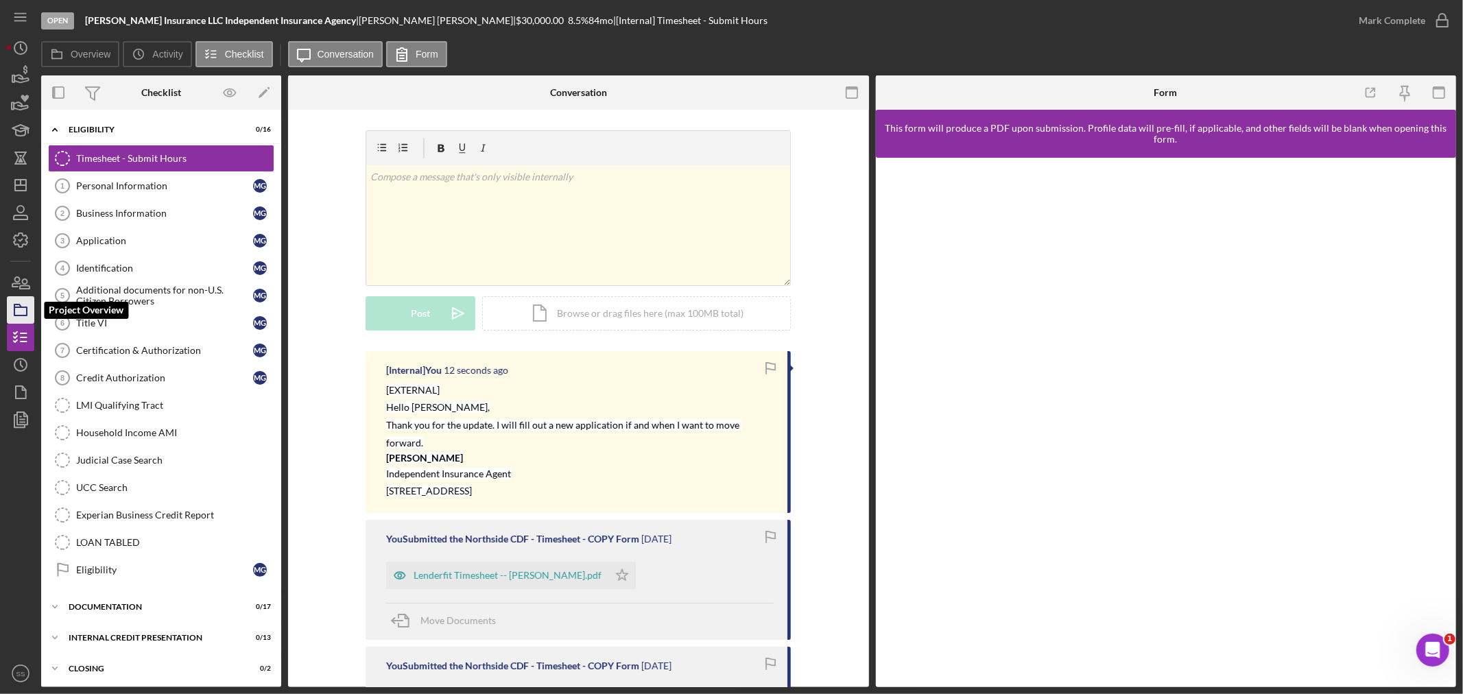
click at [18, 312] on icon "button" at bounding box center [20, 310] width 34 height 34
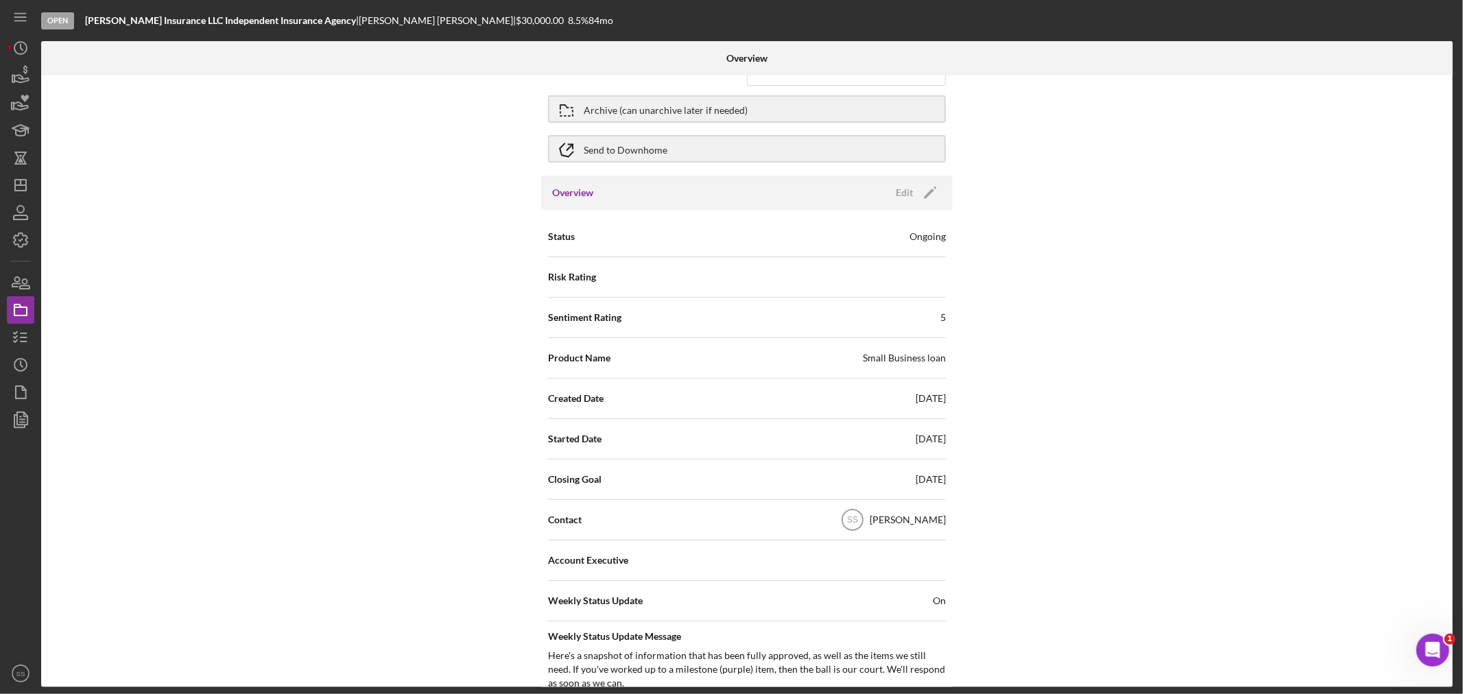
scroll to position [76, 0]
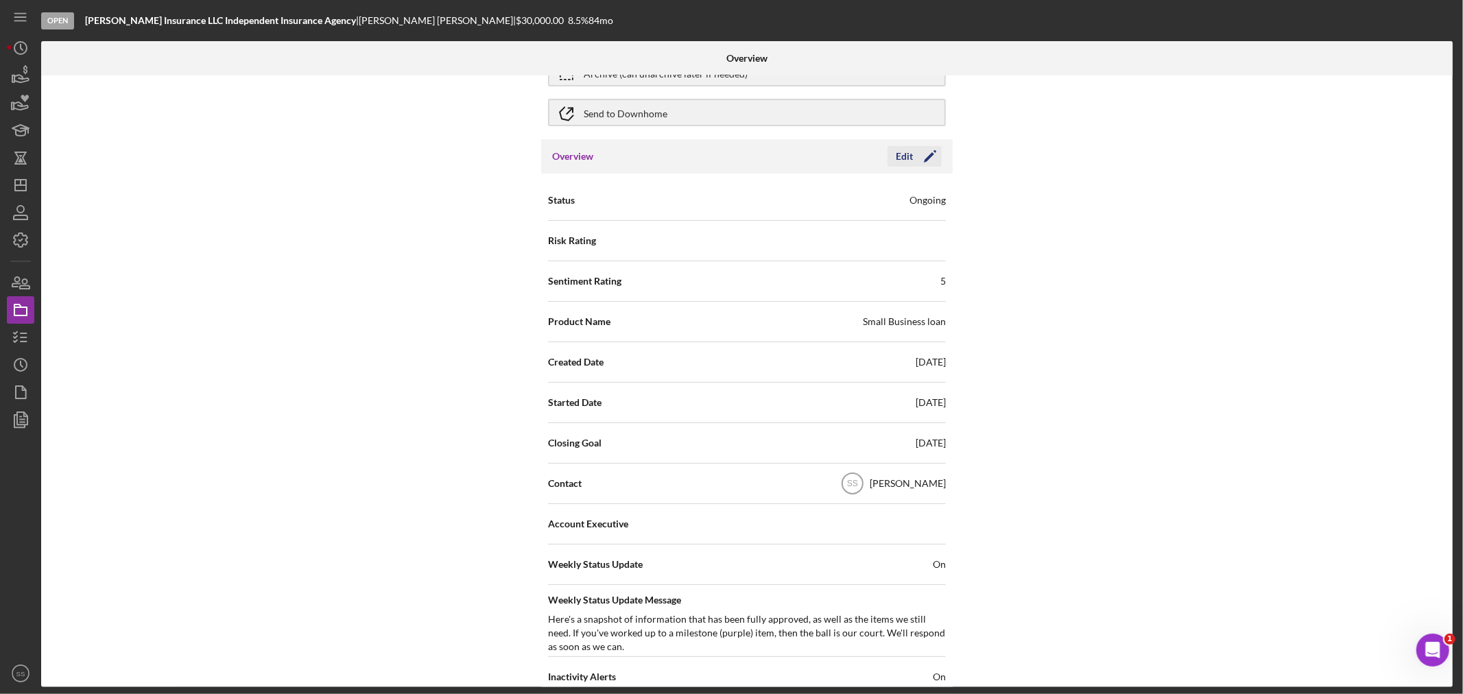
click at [927, 154] on icon "Icon/Edit" at bounding box center [930, 156] width 34 height 34
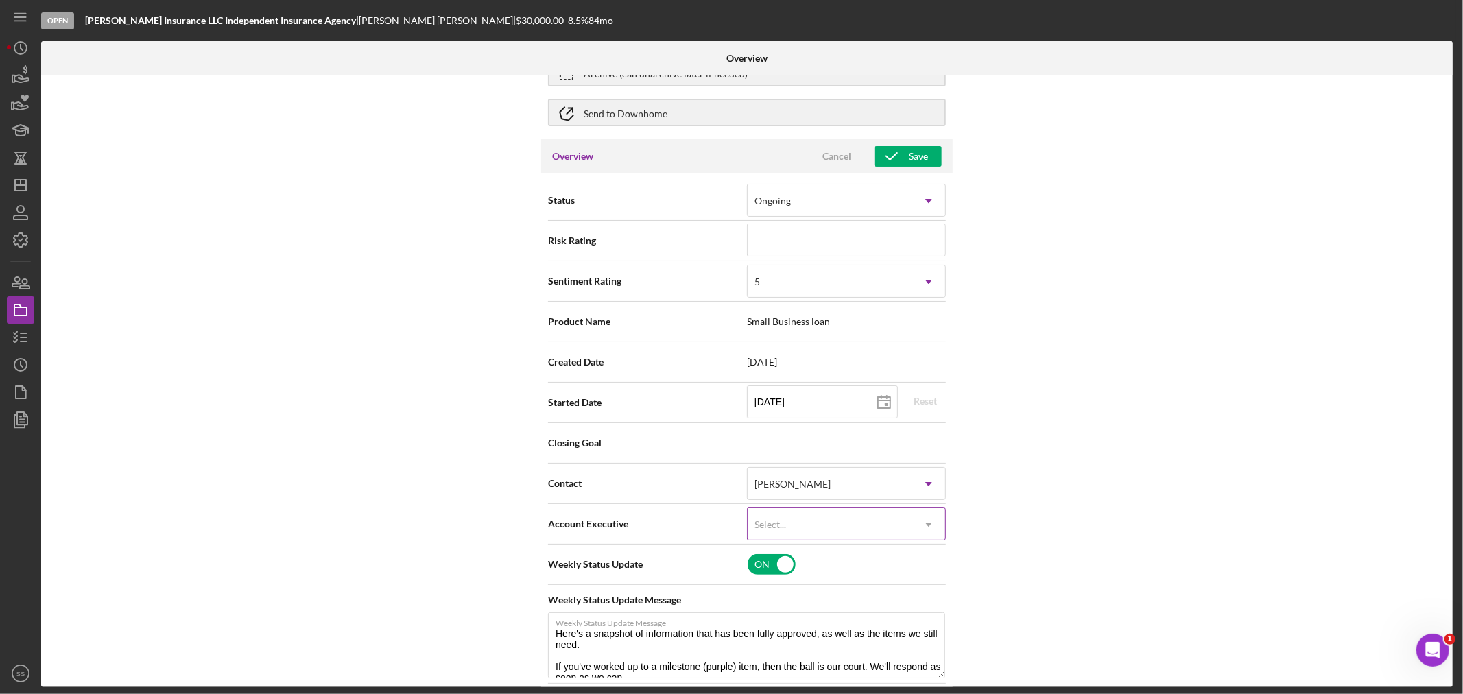
click at [926, 527] on icon "Icon/Dropdown Arrow" at bounding box center [928, 524] width 33 height 33
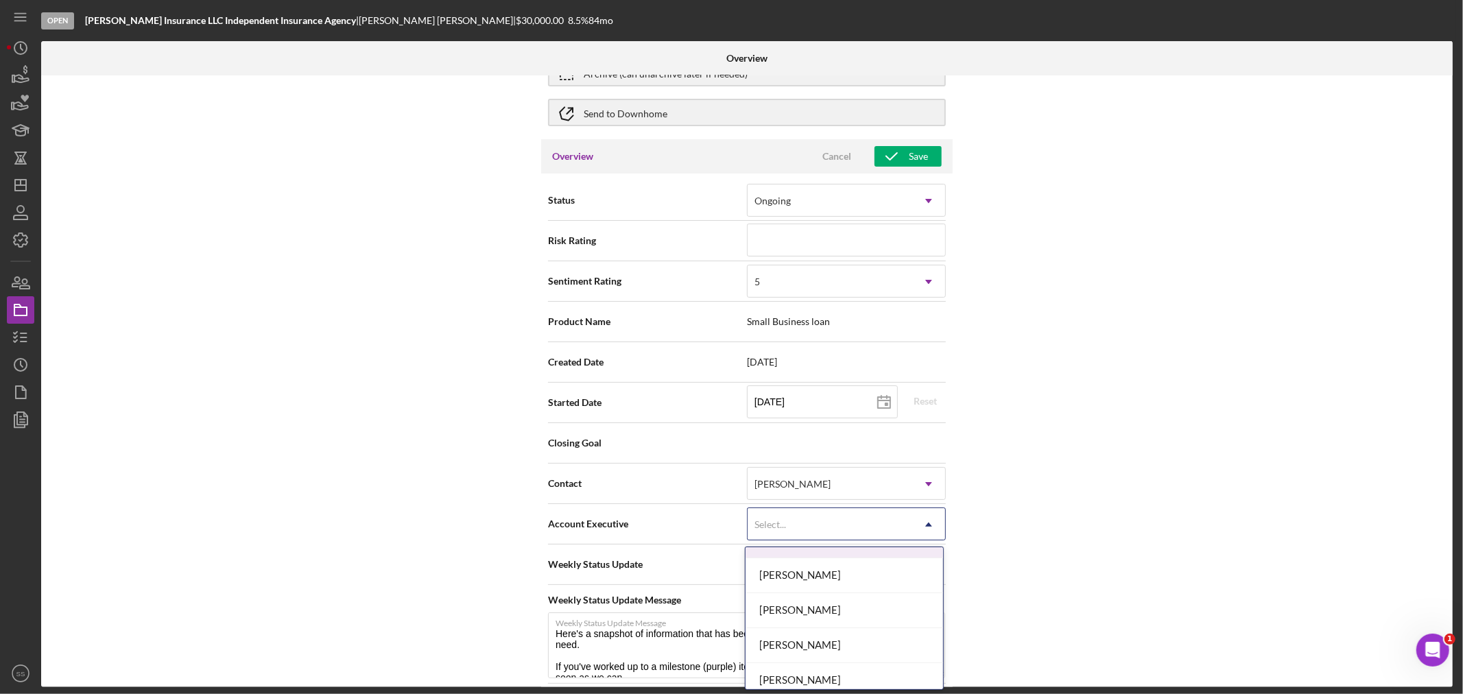
scroll to position [228, 0]
click at [855, 623] on div "[PERSON_NAME]" at bounding box center [845, 616] width 198 height 35
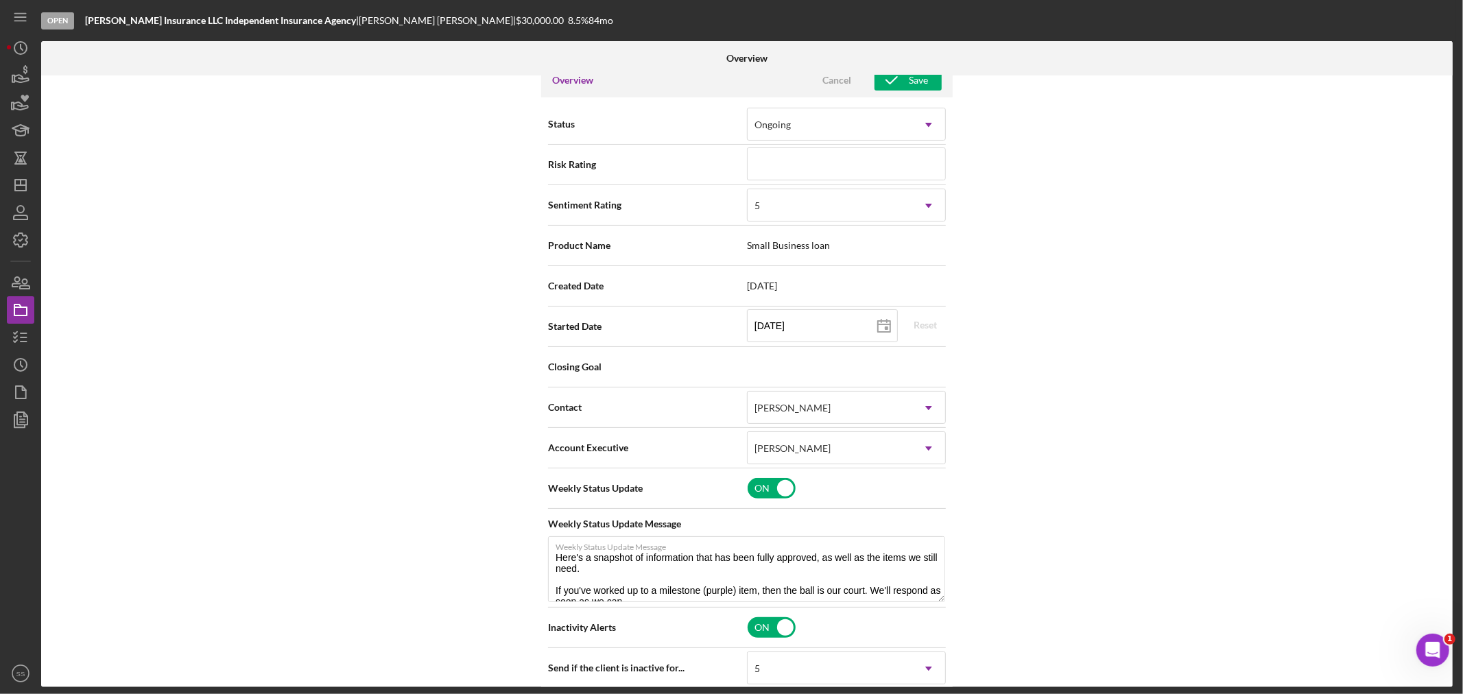
scroll to position [76, 0]
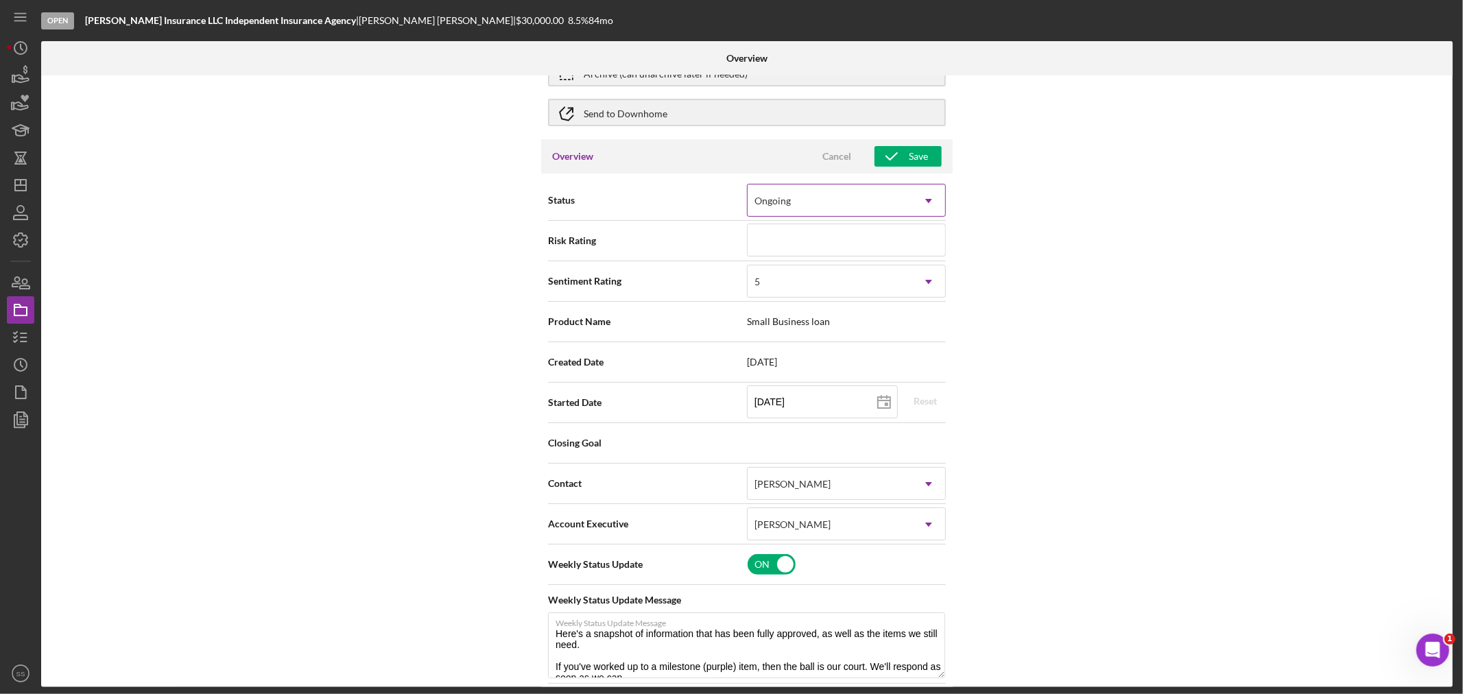
click at [925, 200] on icon "Icon/Dropdown Arrow" at bounding box center [928, 201] width 33 height 33
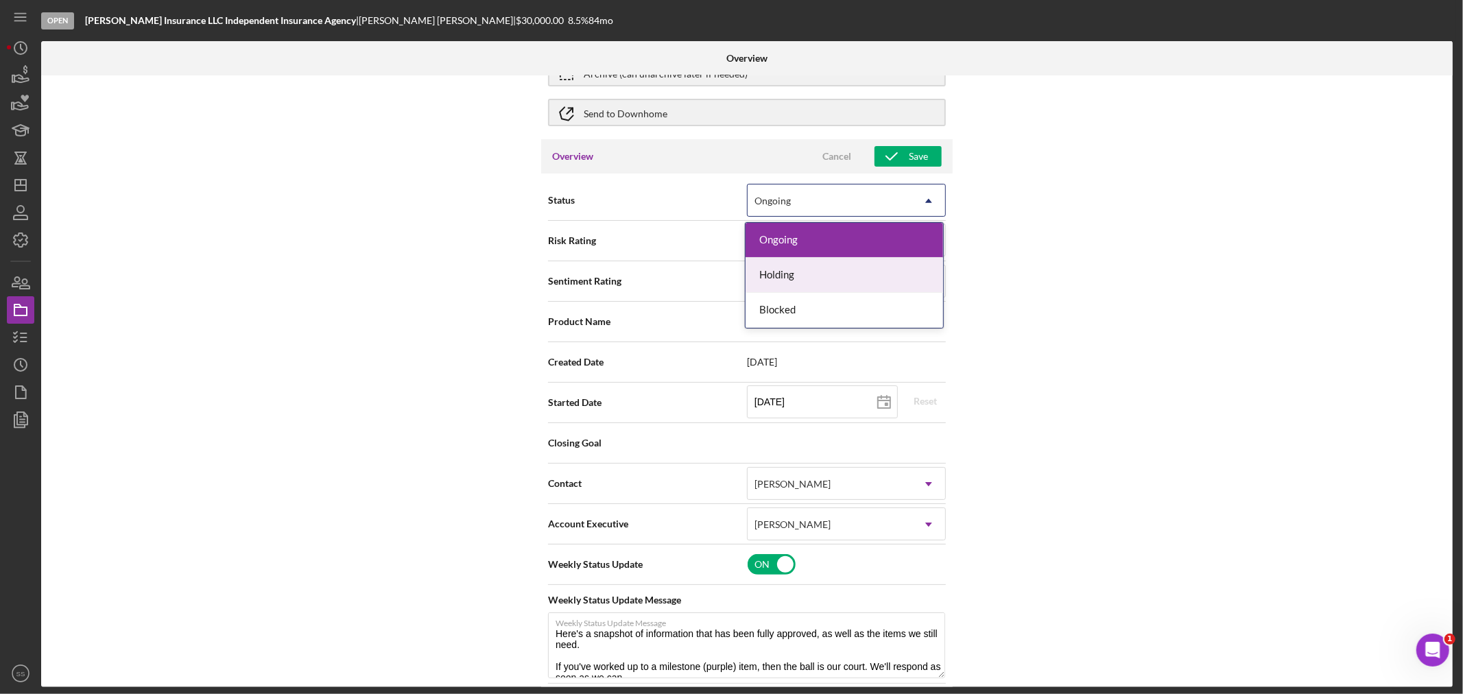
click at [867, 278] on div "Holding" at bounding box center [845, 275] width 198 height 35
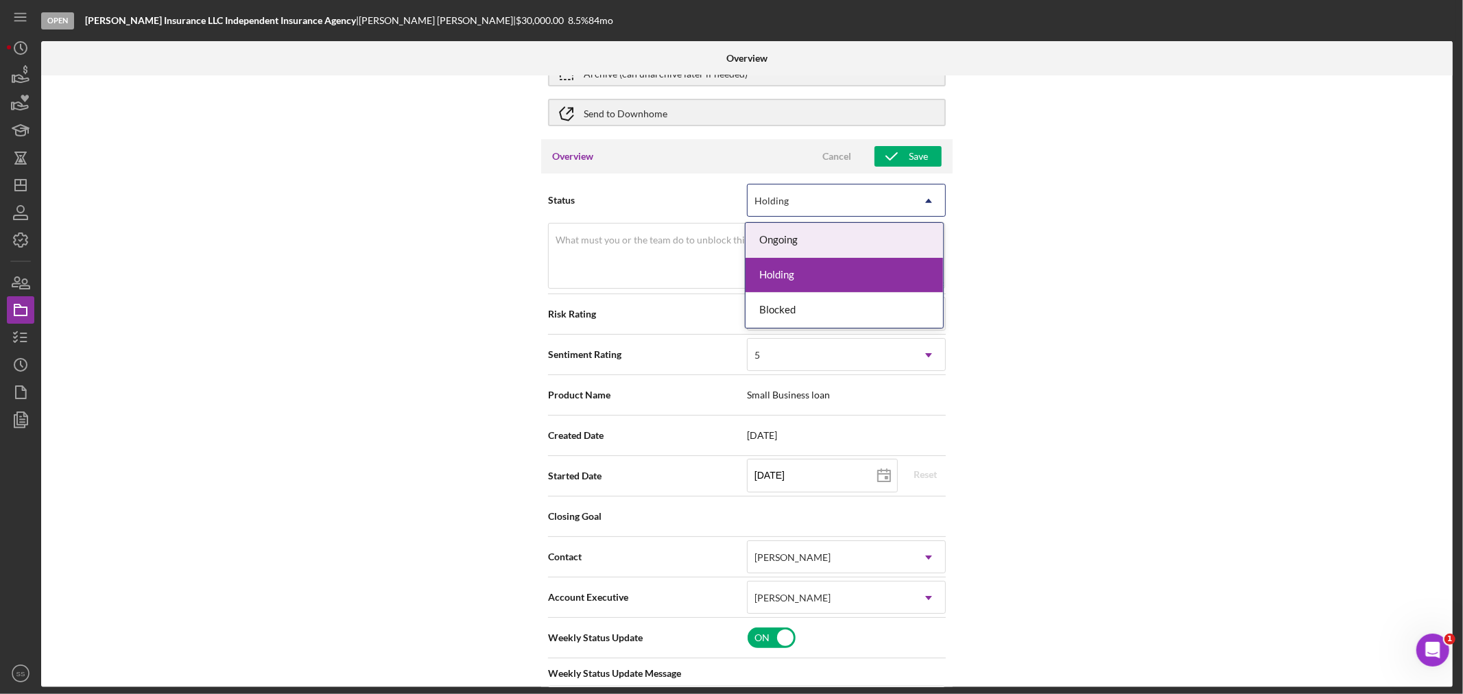
click at [790, 209] on div "Holding" at bounding box center [830, 201] width 165 height 32
click at [787, 234] on div "Ongoing" at bounding box center [845, 240] width 198 height 35
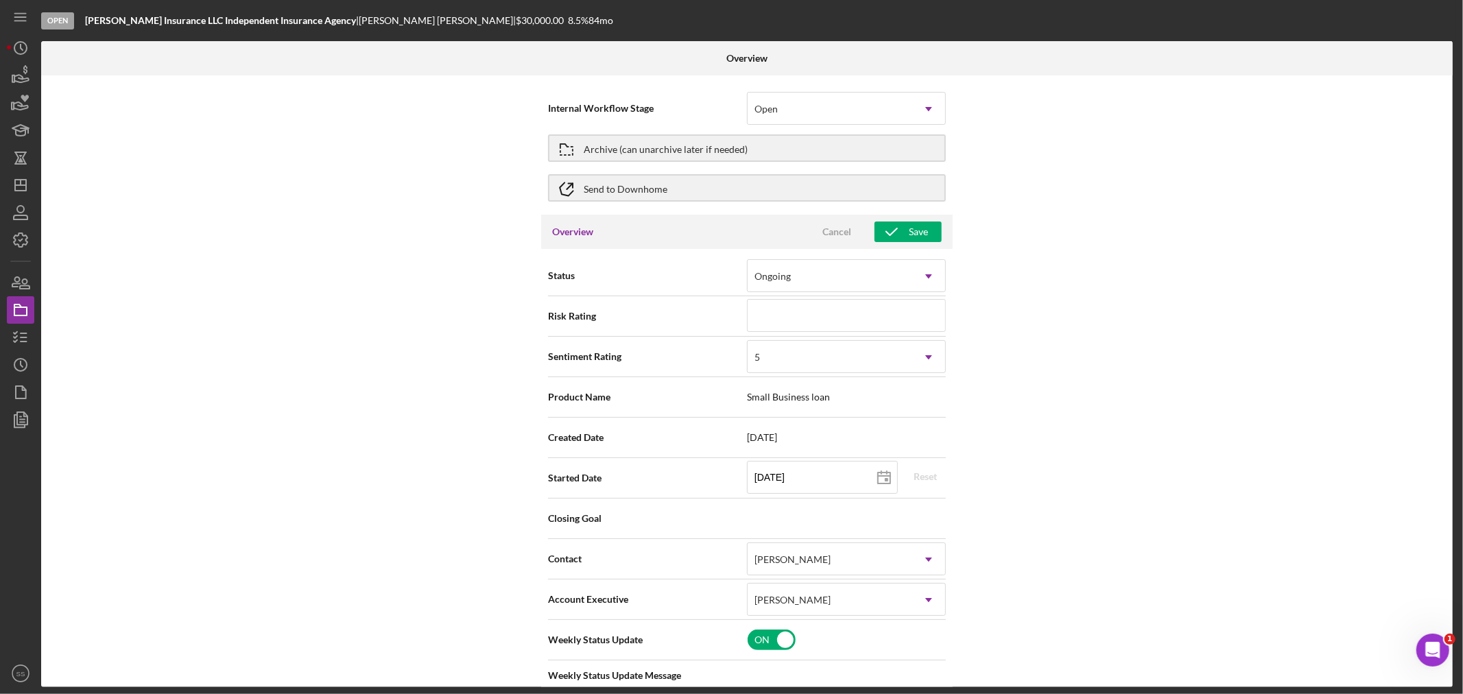
scroll to position [0, 0]
click at [909, 232] on div "Save" at bounding box center [918, 232] width 19 height 21
type textarea "Here's a snapshot of information that has been fully approved, as well as the i…"
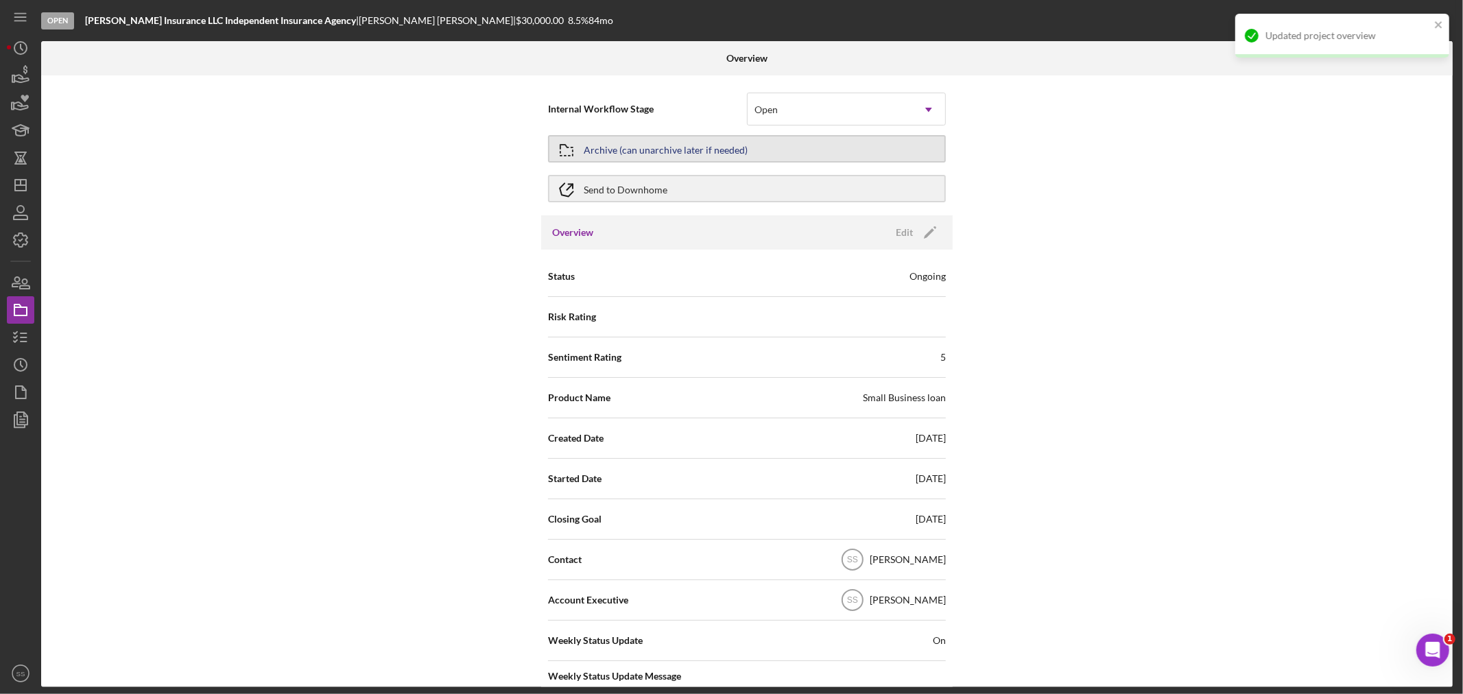
click at [607, 152] on div "Archive (can unarchive later if needed)" at bounding box center [666, 149] width 164 height 25
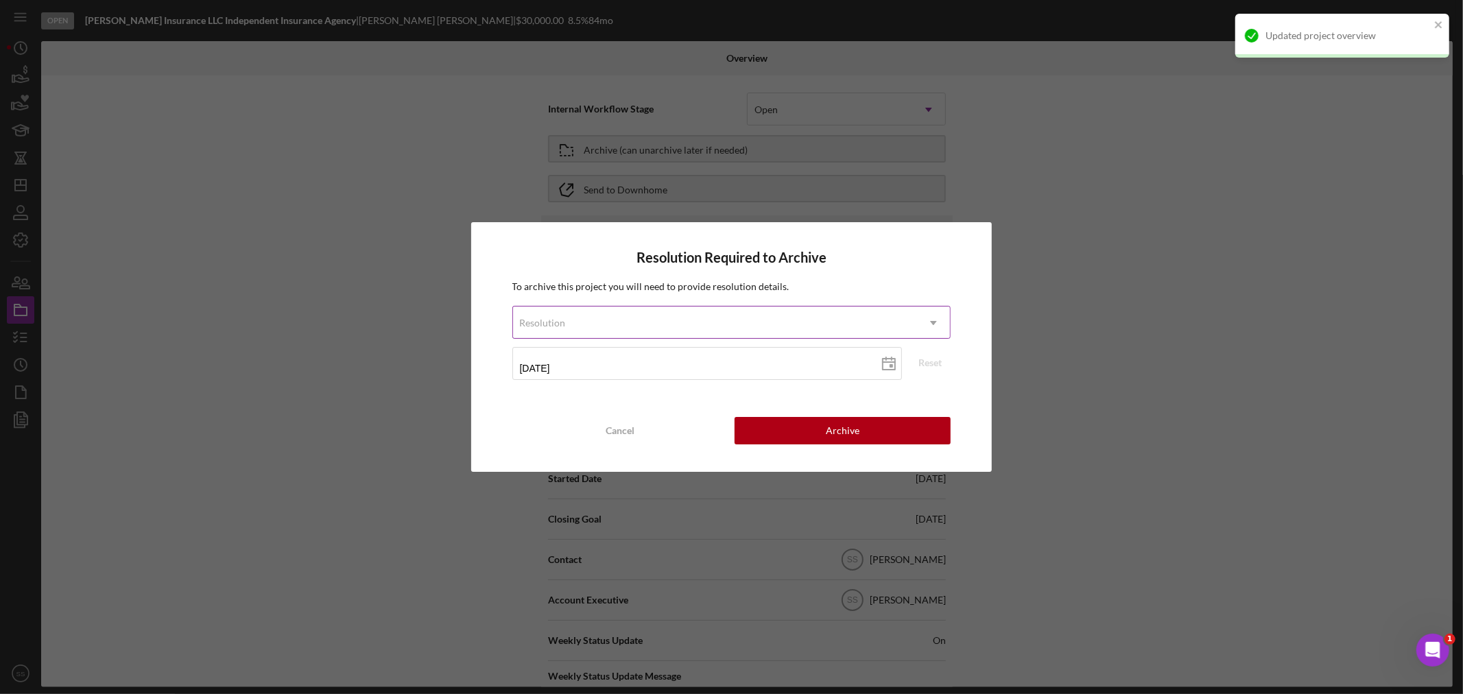
click at [646, 328] on div "Resolution" at bounding box center [715, 323] width 405 height 32
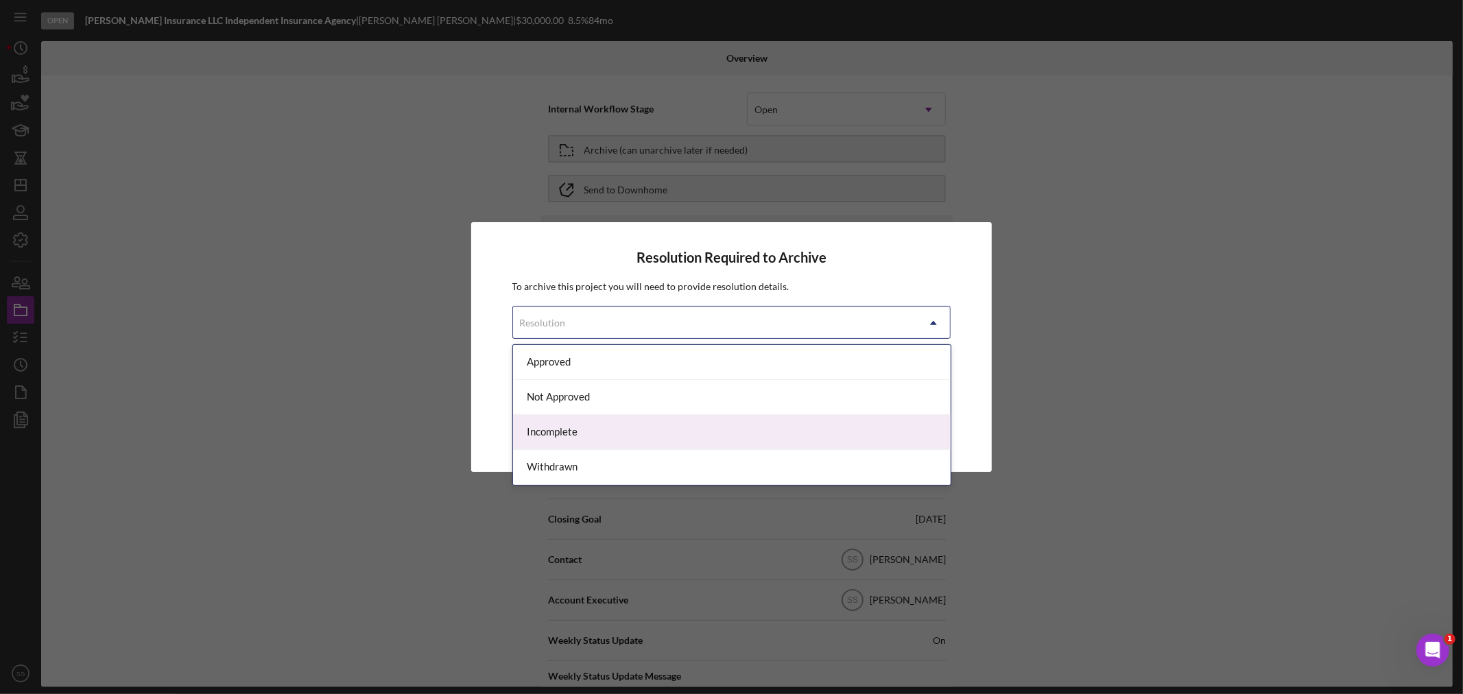
click at [588, 439] on div "Incomplete" at bounding box center [732, 432] width 438 height 35
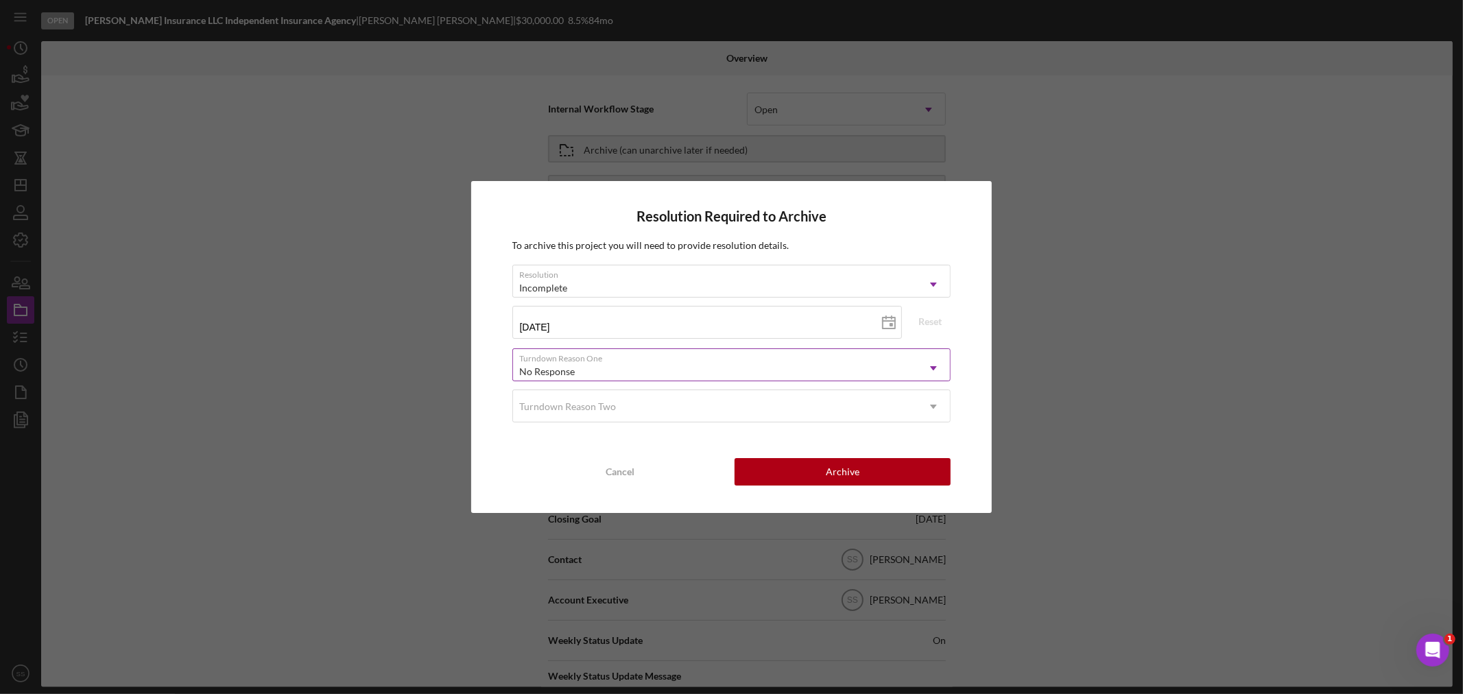
click at [772, 367] on div "No Response" at bounding box center [715, 372] width 405 height 32
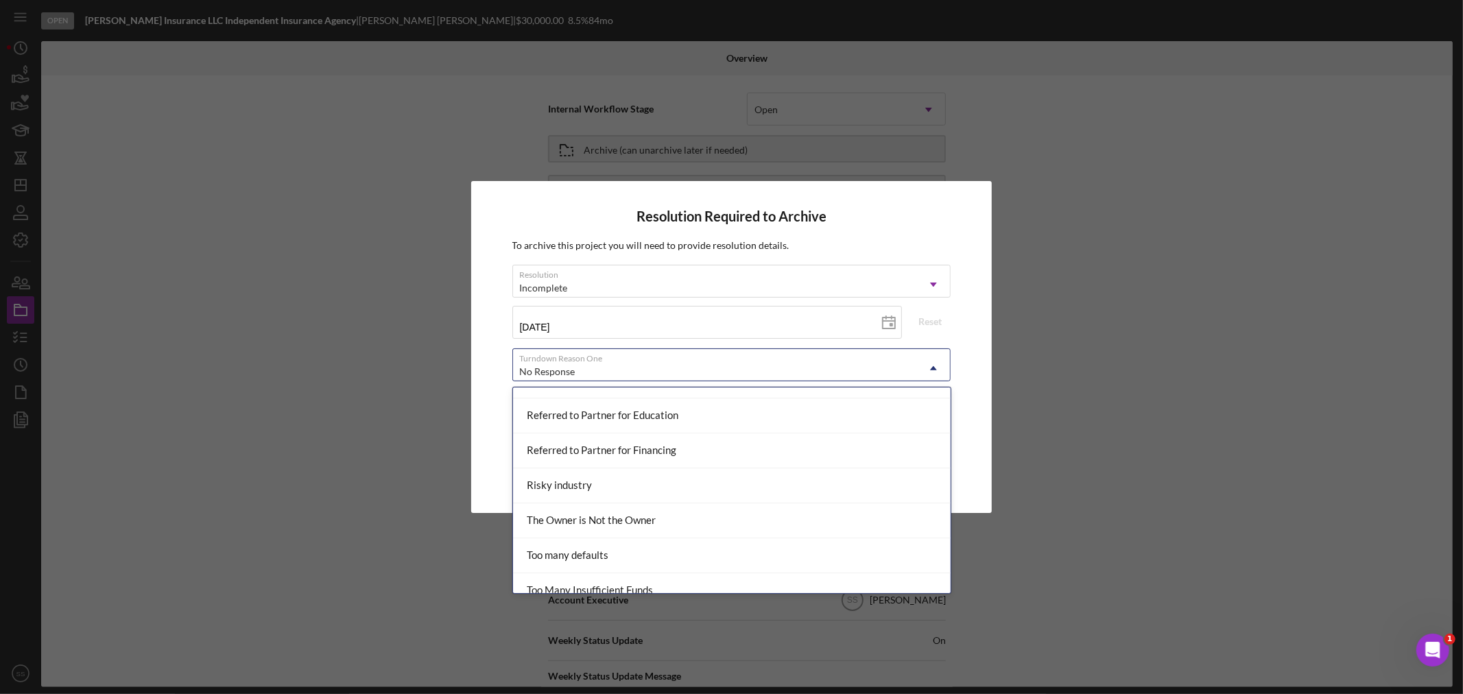
scroll to position [1512, 0]
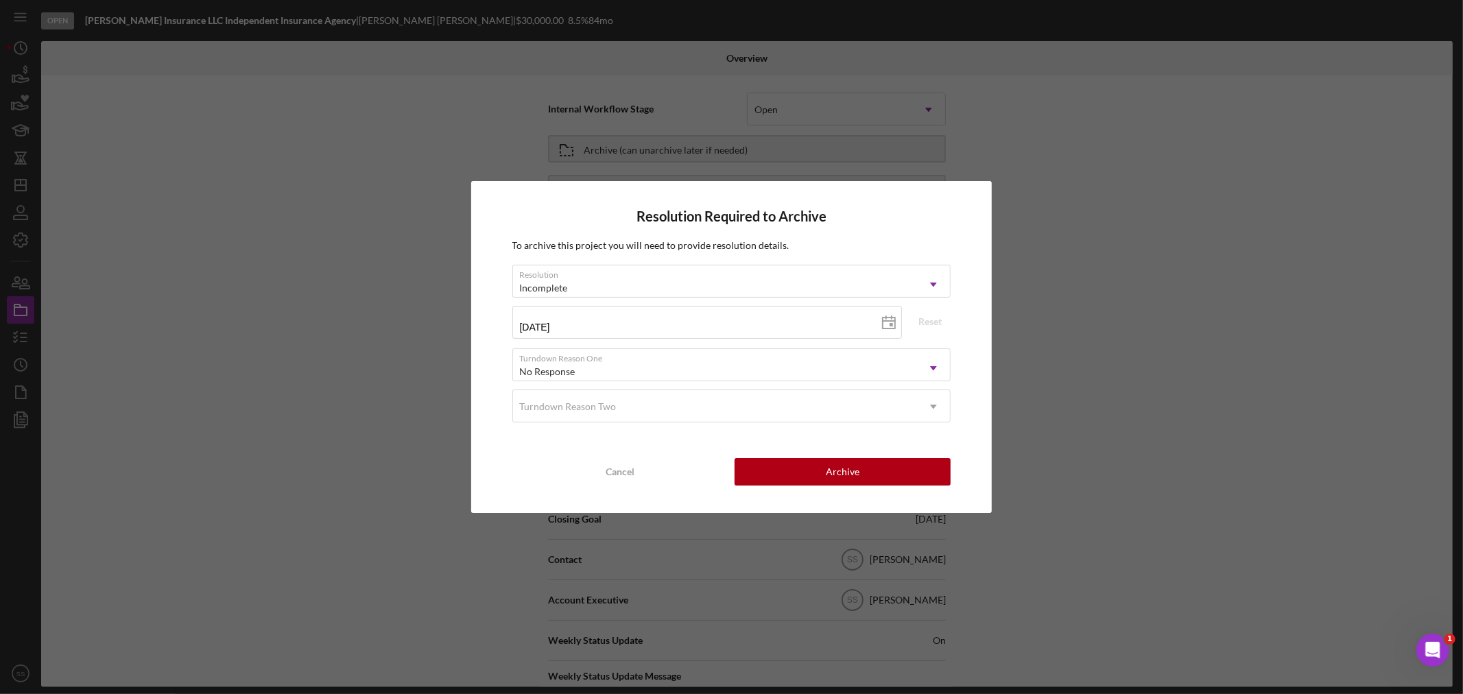
click at [495, 415] on div "Resolution Required to Archive To archive this project you will need to provide…" at bounding box center [731, 346] width 521 height 331
click at [818, 467] on button "Archive" at bounding box center [843, 471] width 216 height 27
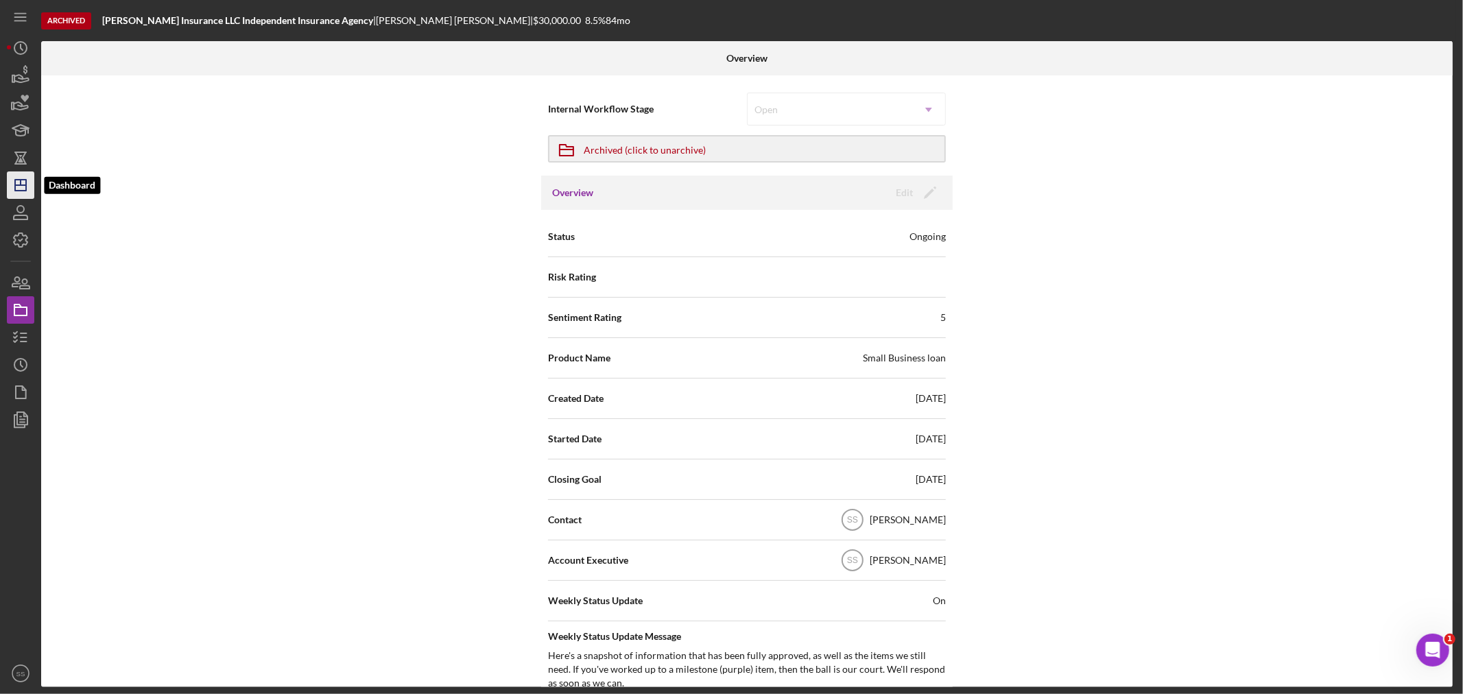
click at [15, 189] on polygon "button" at bounding box center [20, 185] width 11 height 11
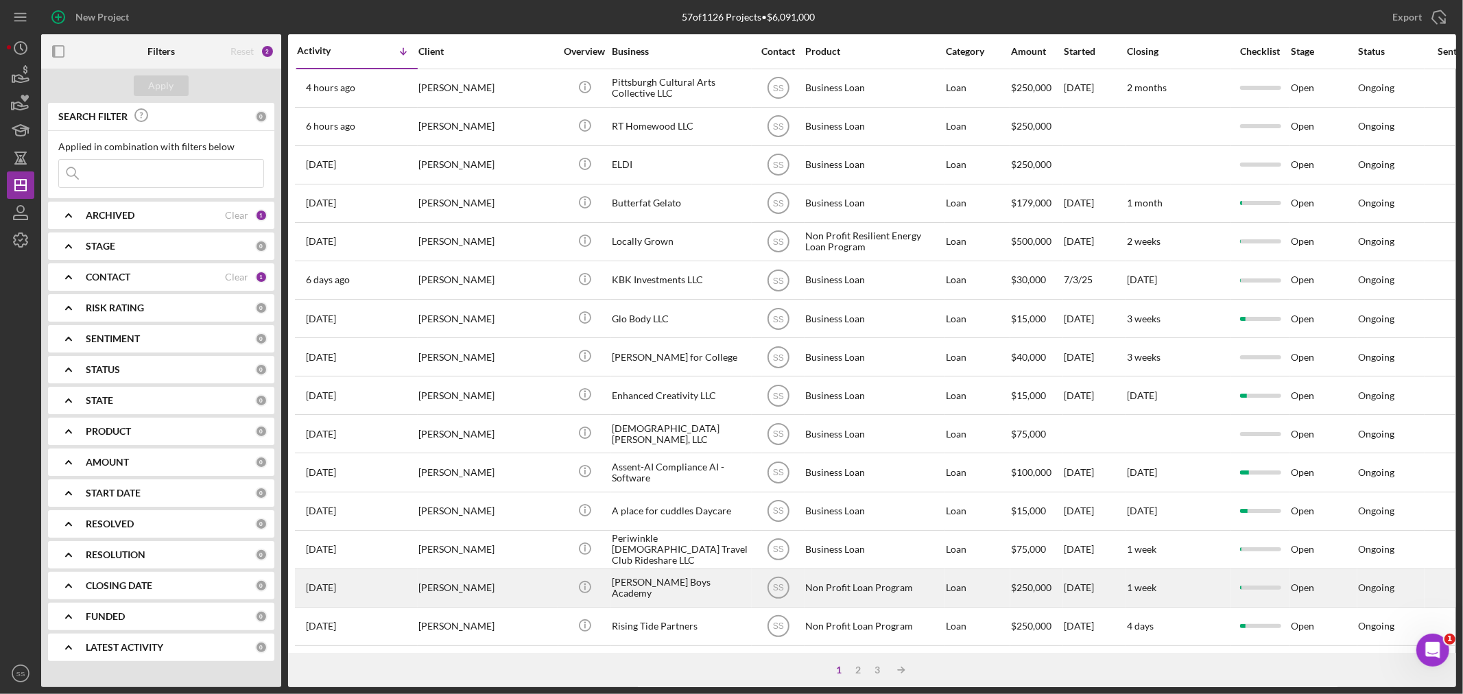
click at [519, 598] on div "[PERSON_NAME]" at bounding box center [486, 588] width 137 height 36
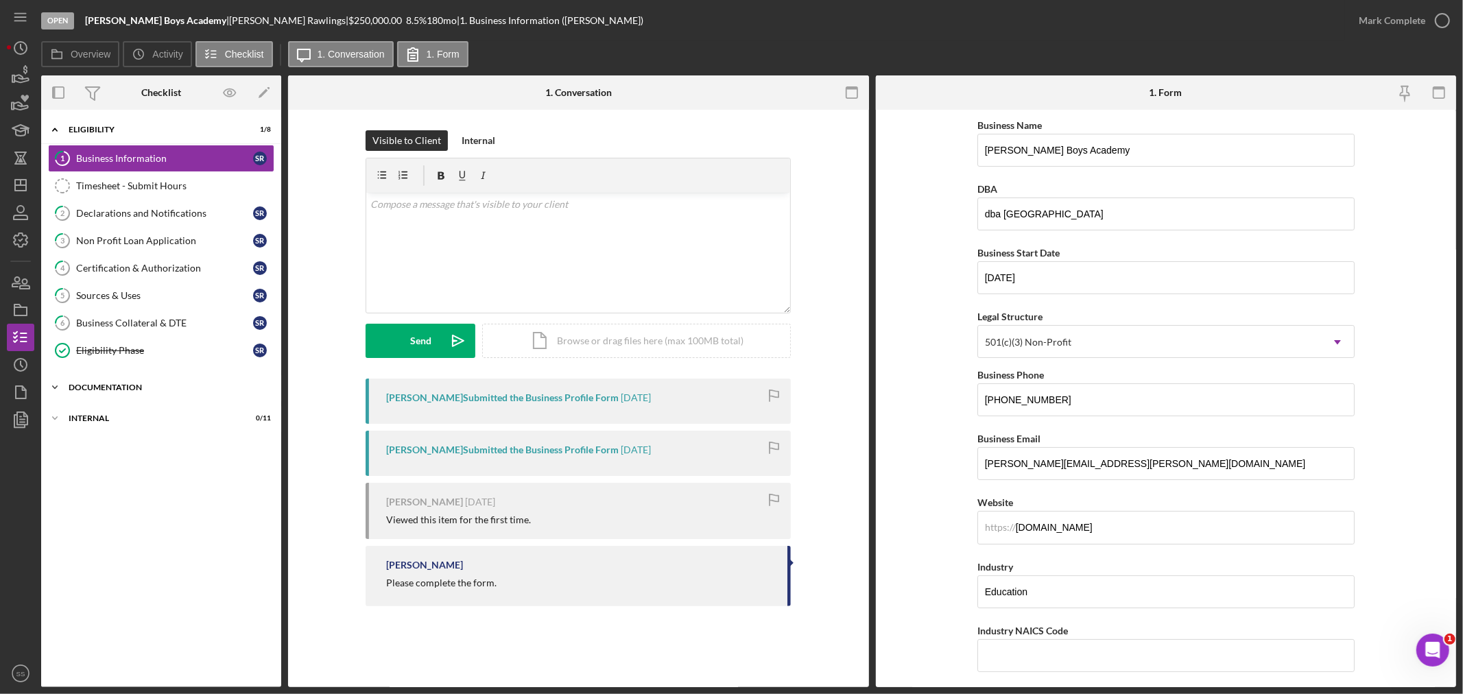
click at [97, 399] on div "Icon/Expander Documentation 0 / 9" at bounding box center [161, 387] width 240 height 27
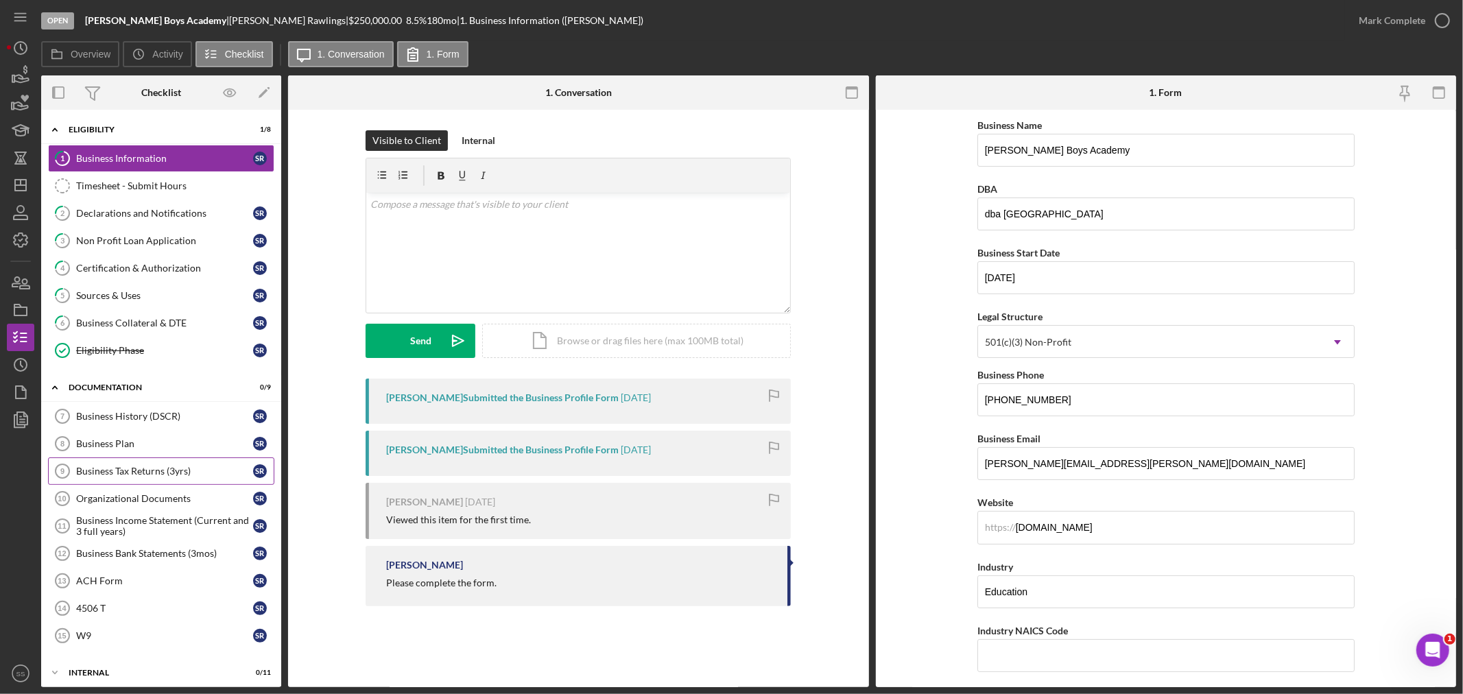
click at [126, 475] on div "Business Tax Returns (3yrs)" at bounding box center [164, 471] width 177 height 11
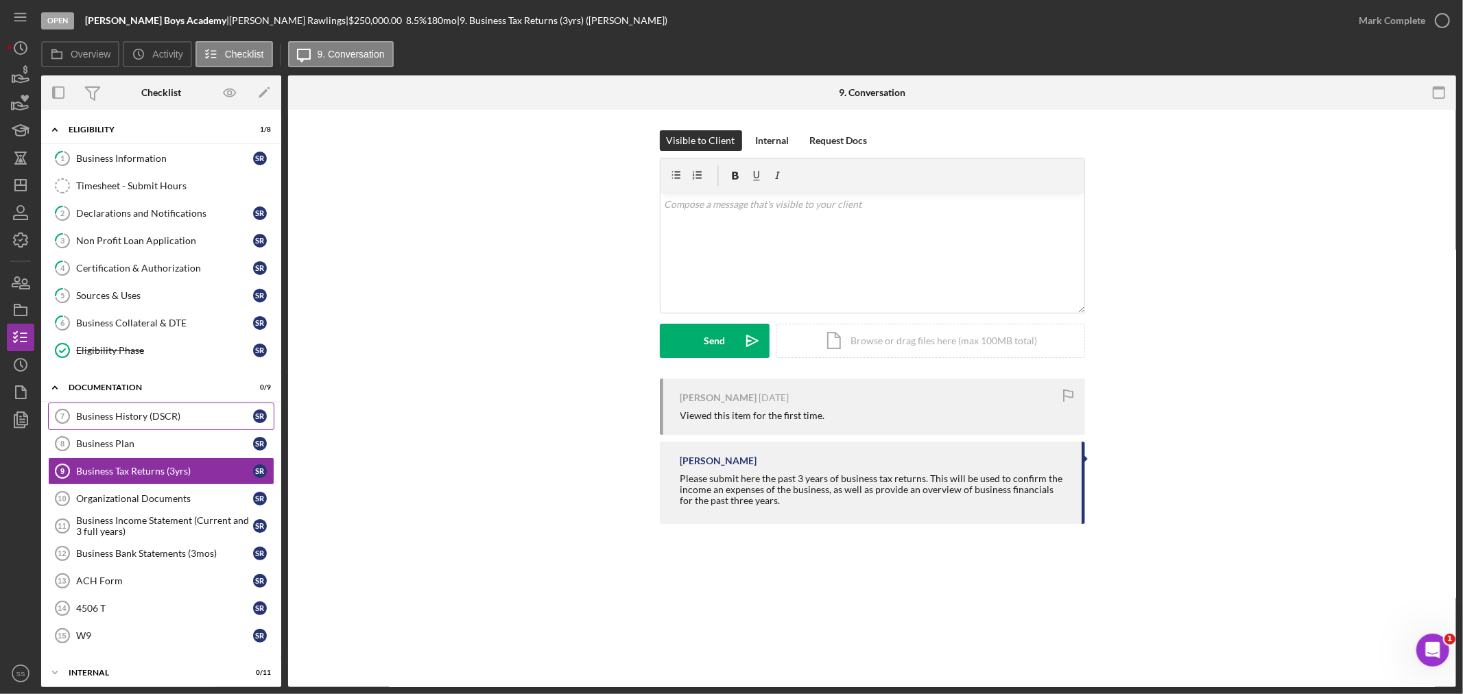
click at [111, 416] on div "Business History (DSCR)" at bounding box center [164, 416] width 177 height 11
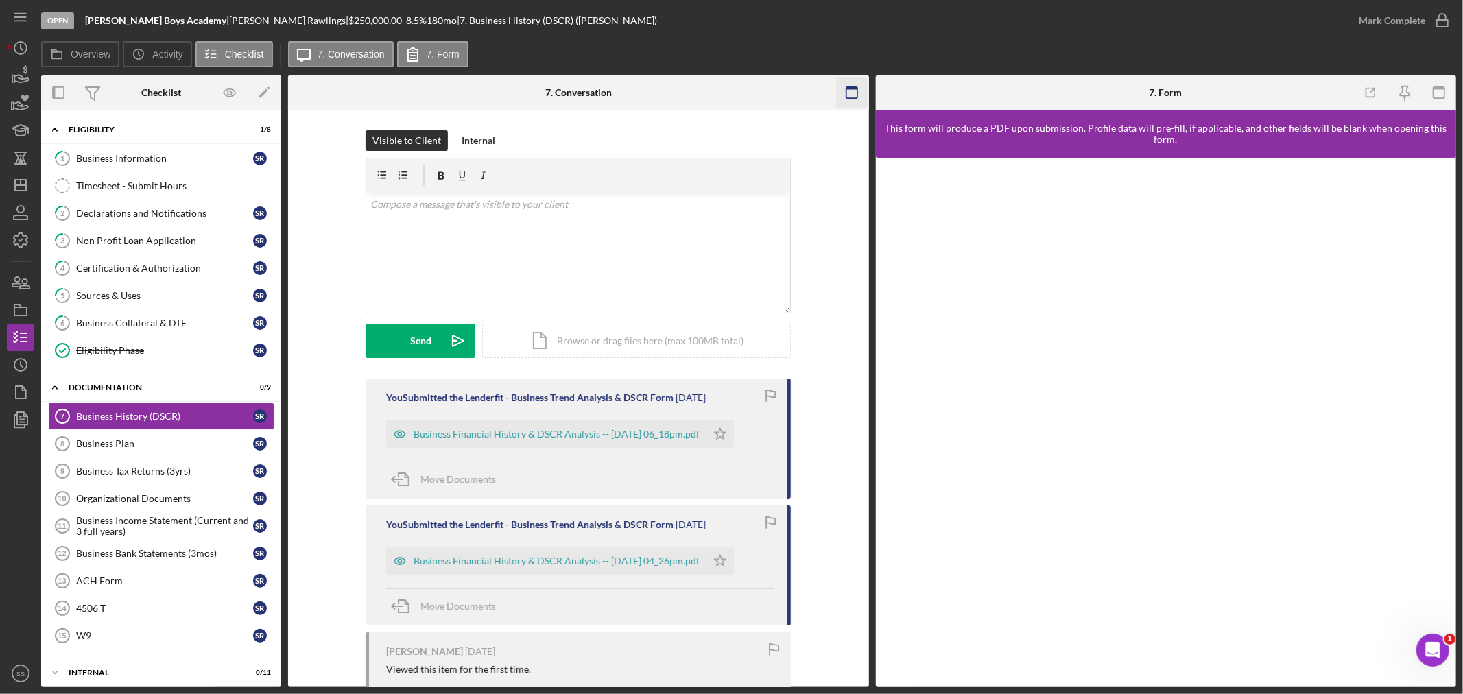
click at [851, 90] on icon "button" at bounding box center [851, 93] width 31 height 31
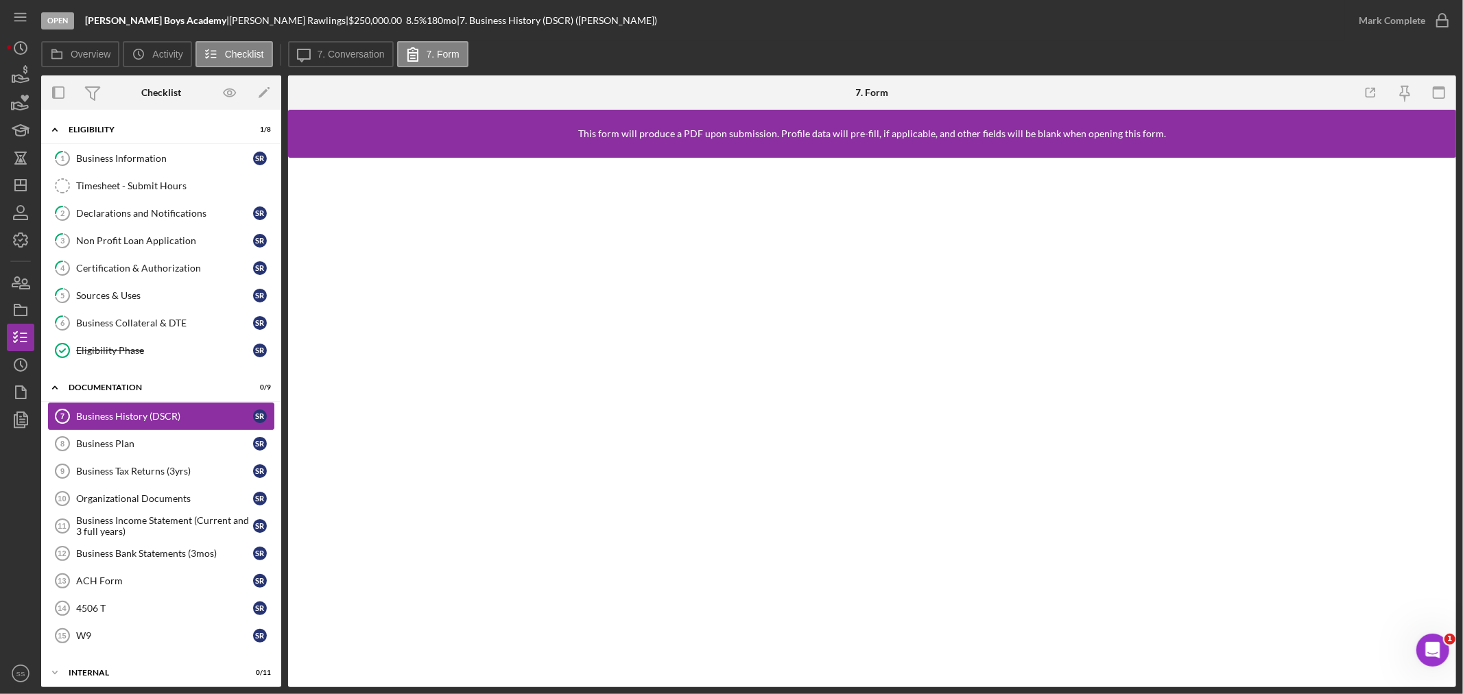
click at [175, 421] on div "Business History (DSCR)" at bounding box center [164, 416] width 177 height 11
click at [134, 446] on div "Business Plan" at bounding box center [164, 443] width 177 height 11
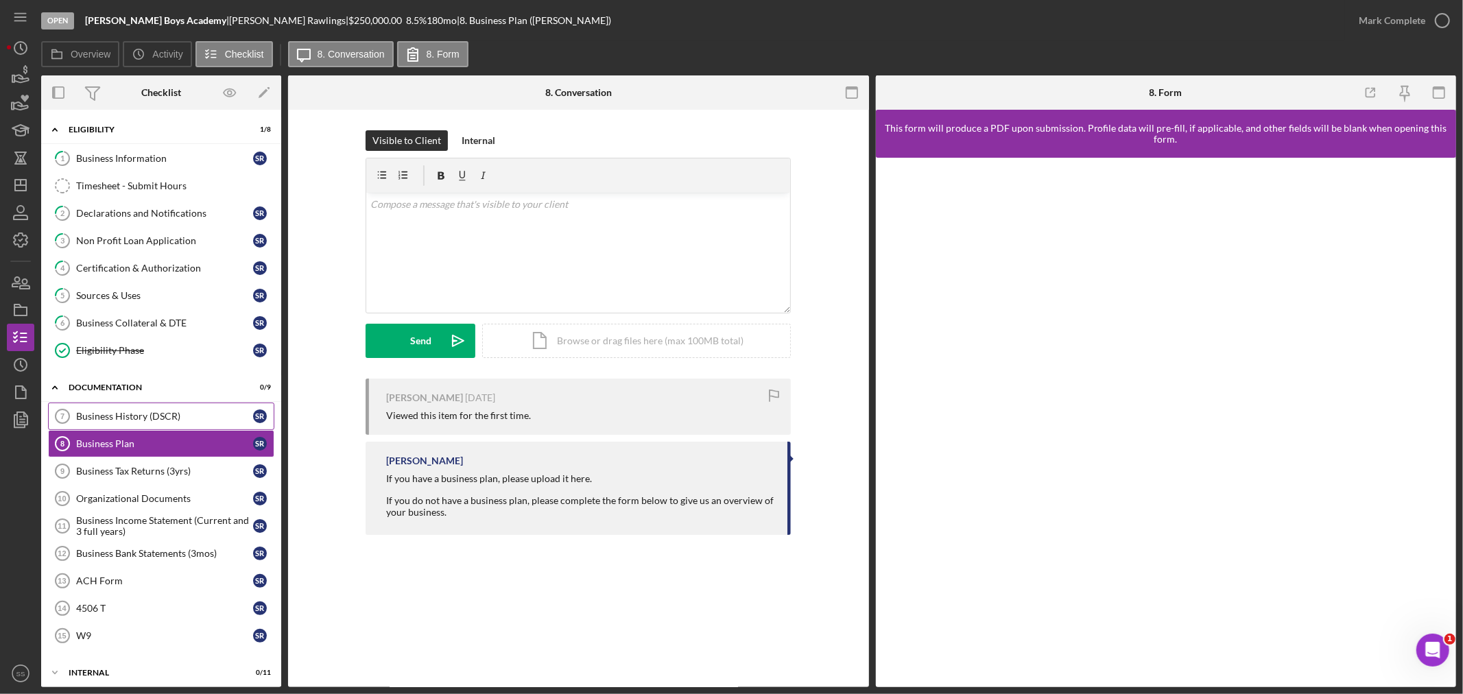
click at [139, 416] on div "Business History (DSCR)" at bounding box center [164, 416] width 177 height 11
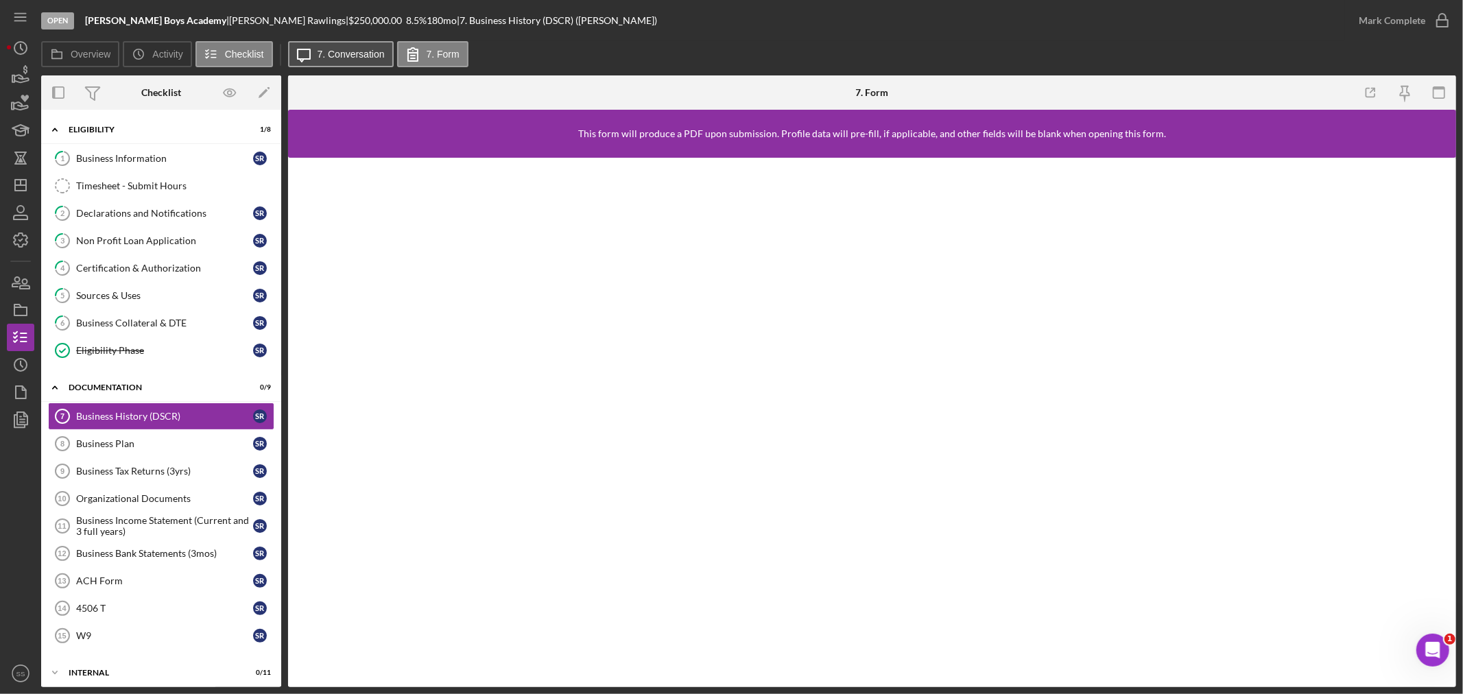
click at [354, 49] on label "7. Conversation" at bounding box center [351, 54] width 67 height 11
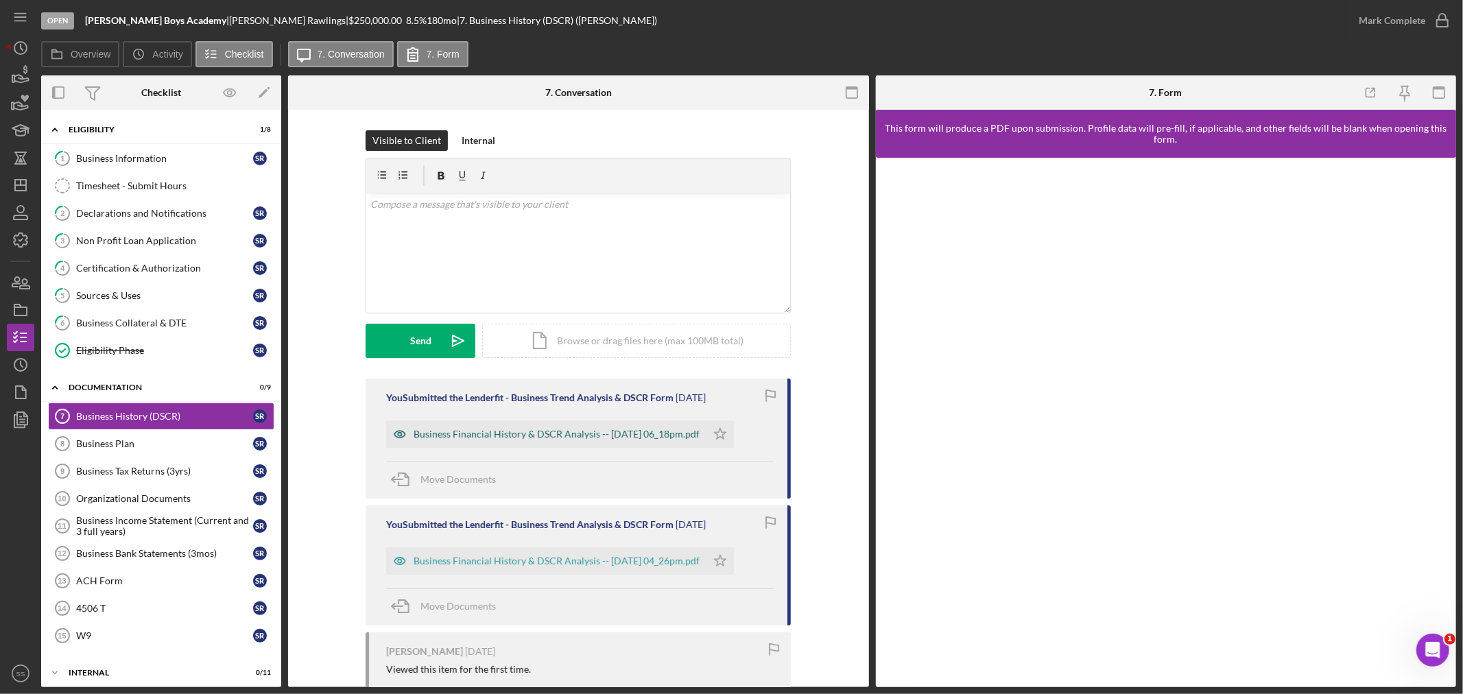
click at [626, 431] on div "Business Financial History & DSCR Analysis -- [DATE] 06_18pm.pdf" at bounding box center [557, 434] width 286 height 11
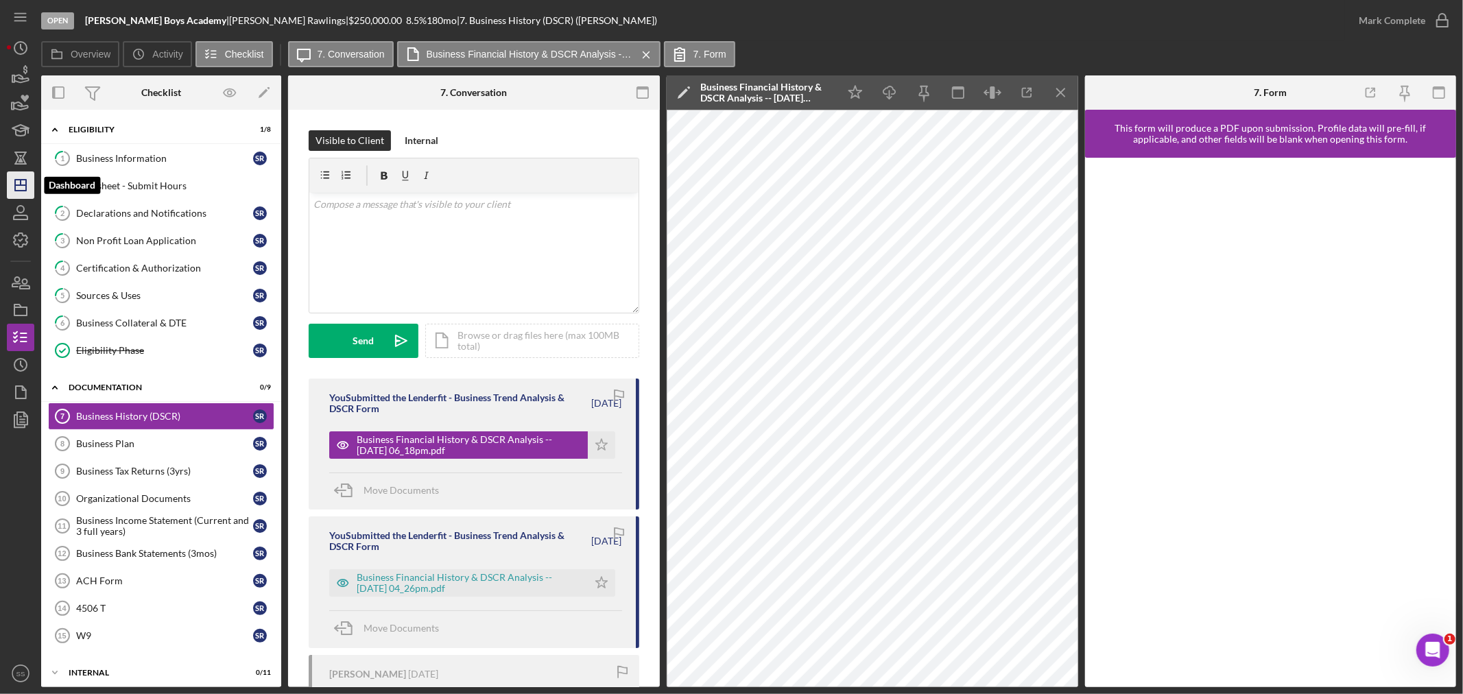
click at [23, 186] on icon "Icon/Dashboard" at bounding box center [20, 185] width 34 height 34
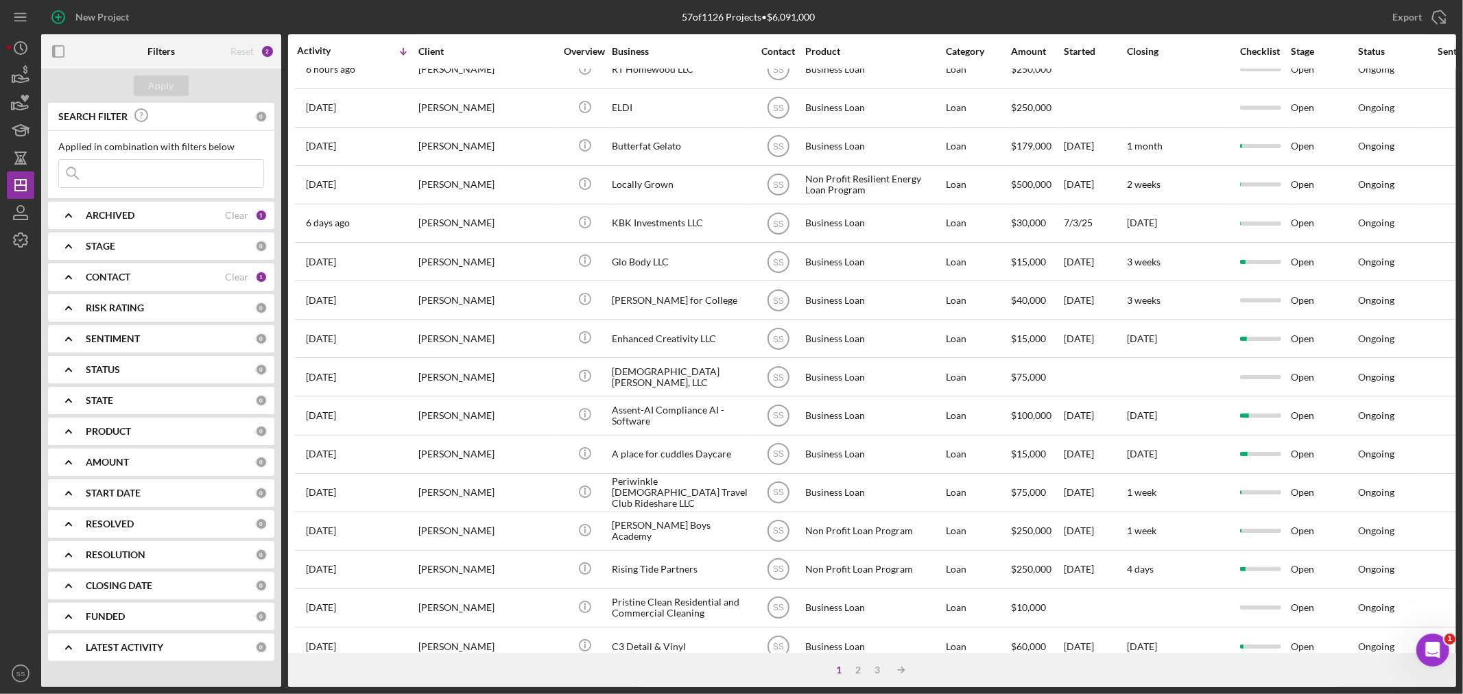
scroll to position [228, 0]
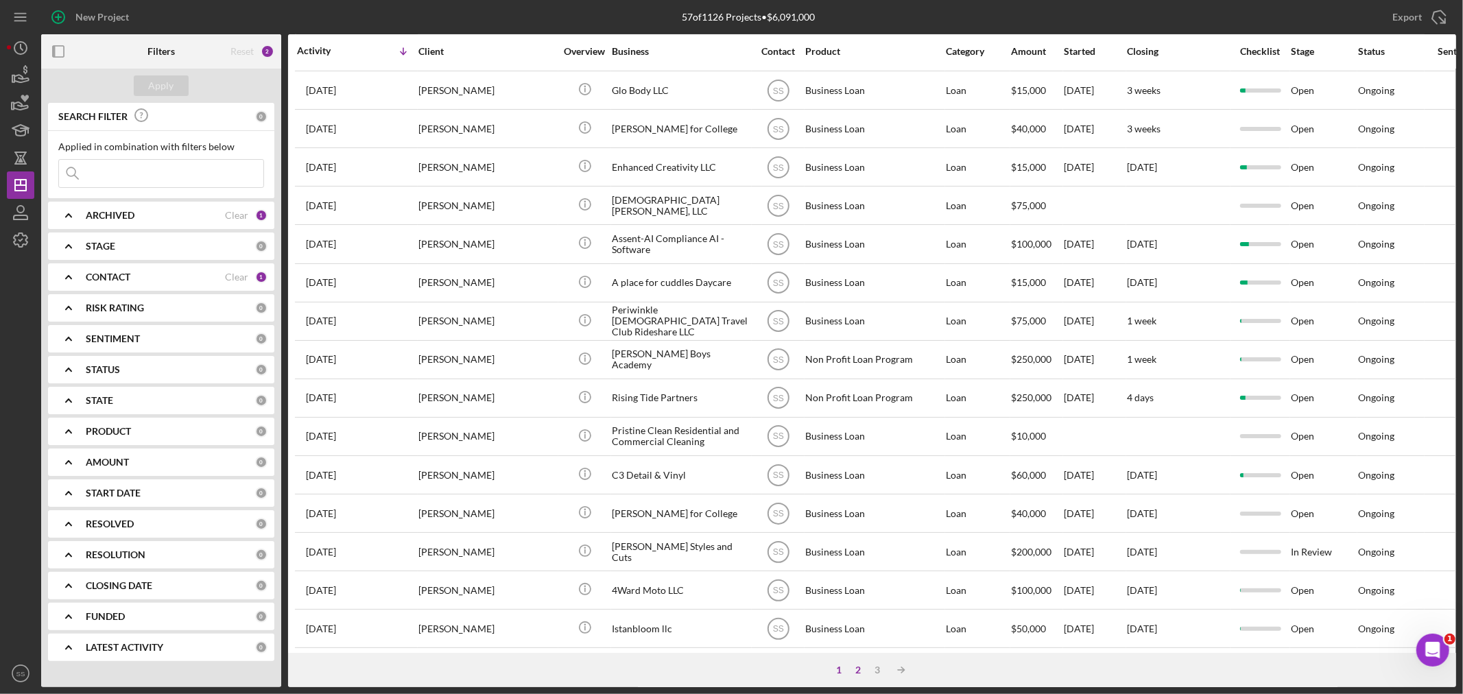
click at [861, 666] on div "2" at bounding box center [858, 670] width 19 height 11
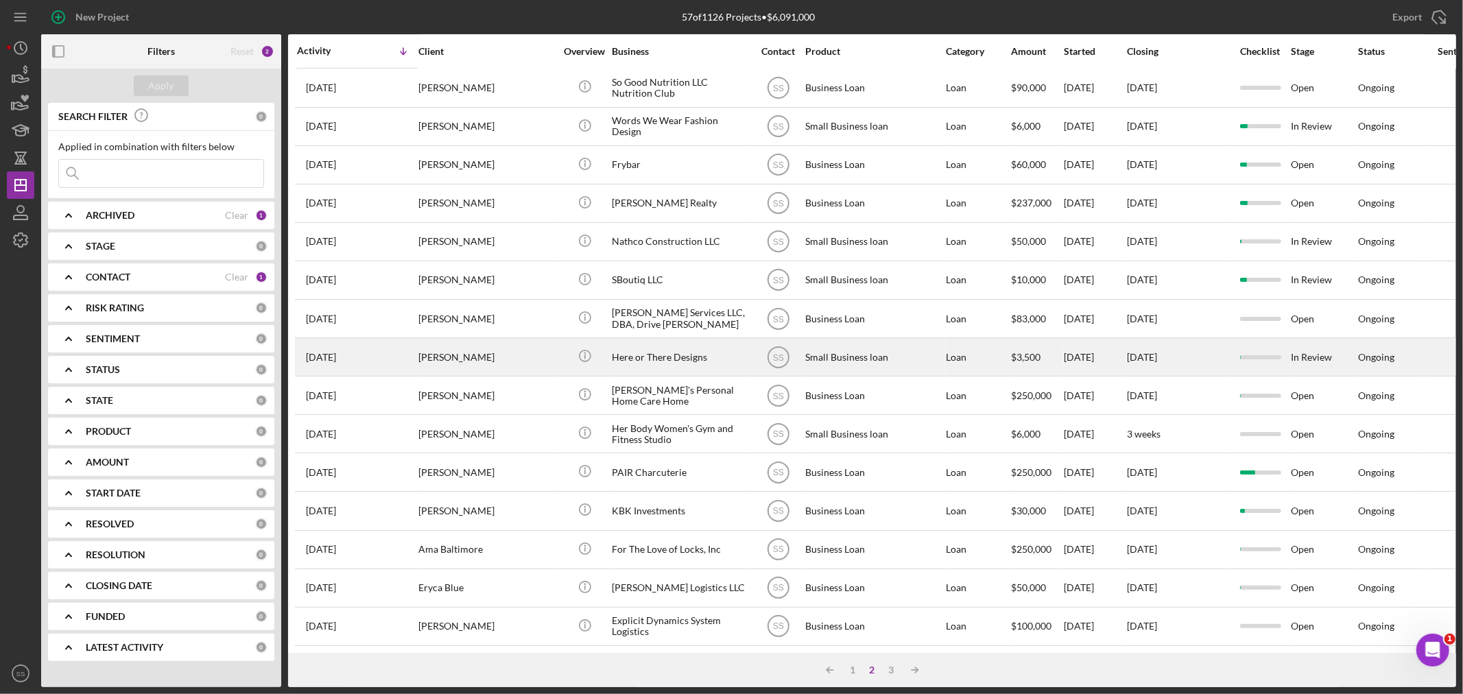
scroll to position [410, 0]
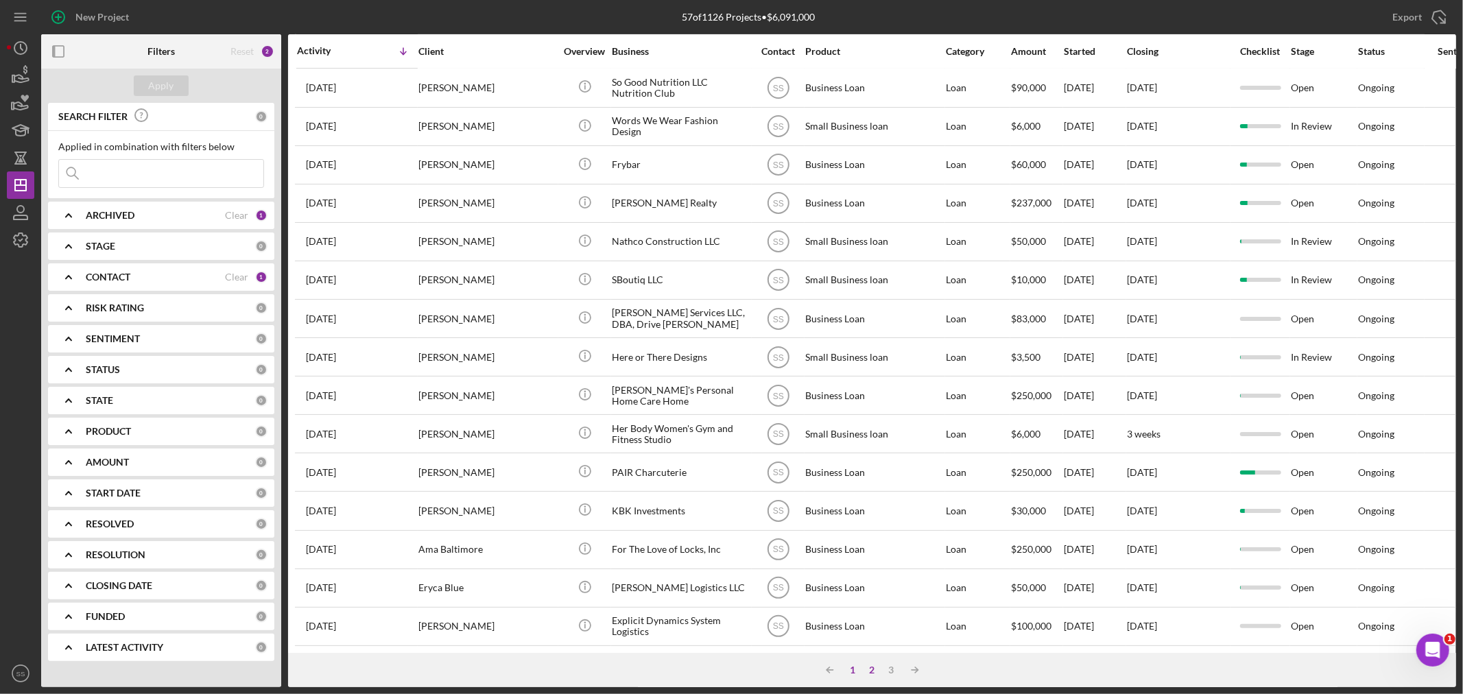
click at [853, 668] on div "1" at bounding box center [853, 670] width 19 height 11
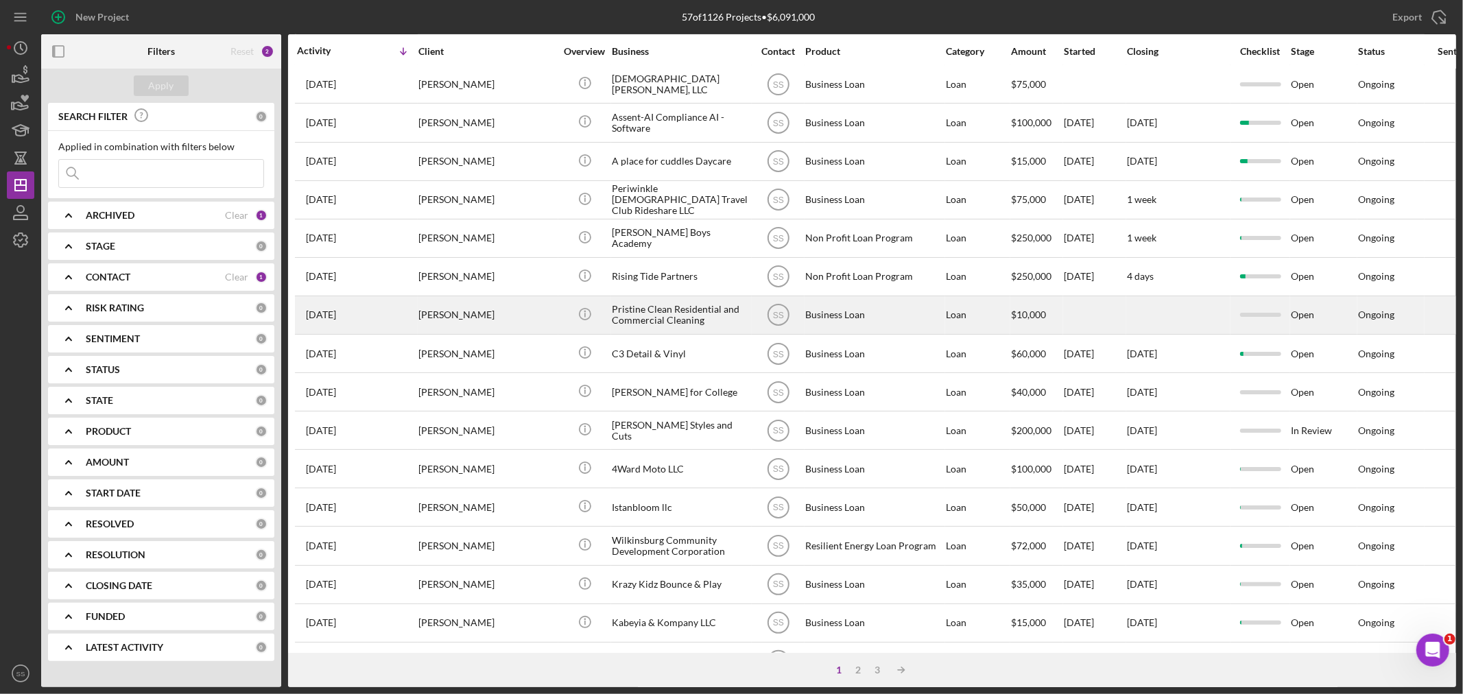
scroll to position [381, 0]
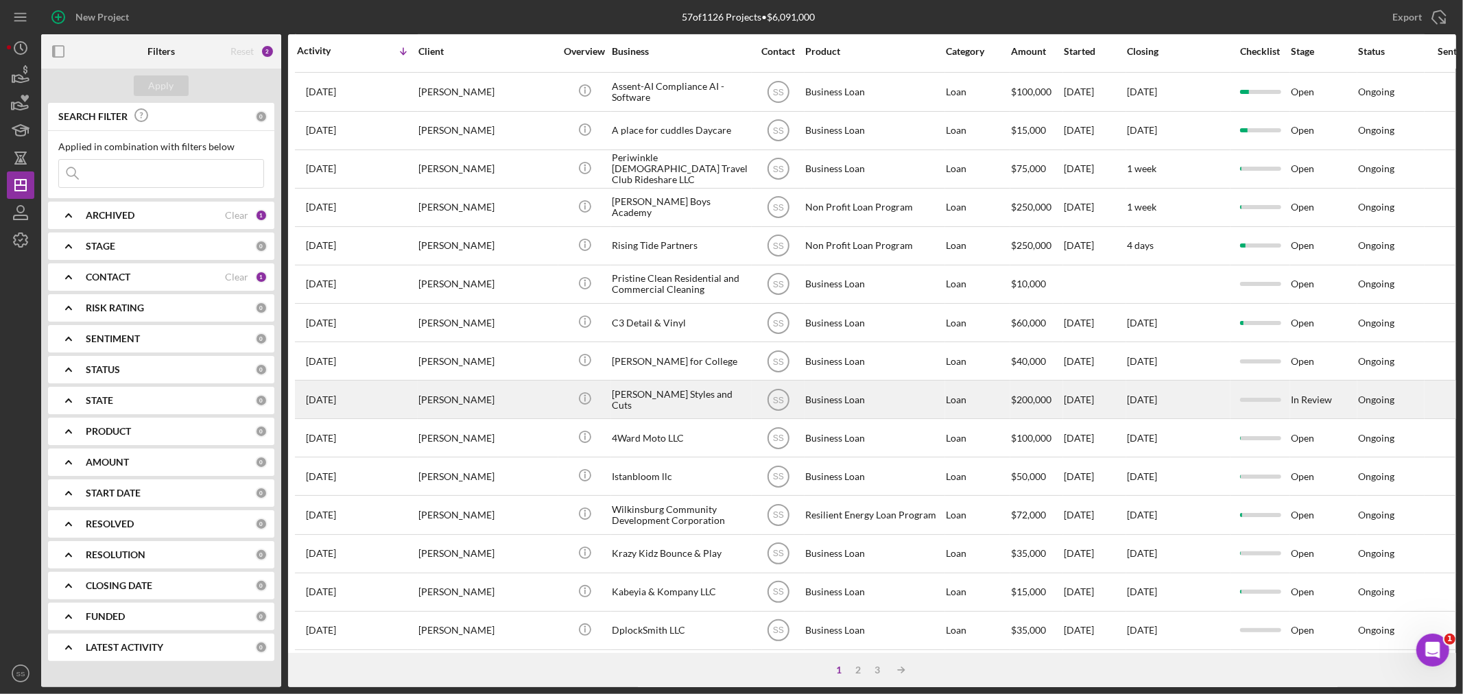
click at [468, 408] on div "[PERSON_NAME]" at bounding box center [486, 399] width 137 height 36
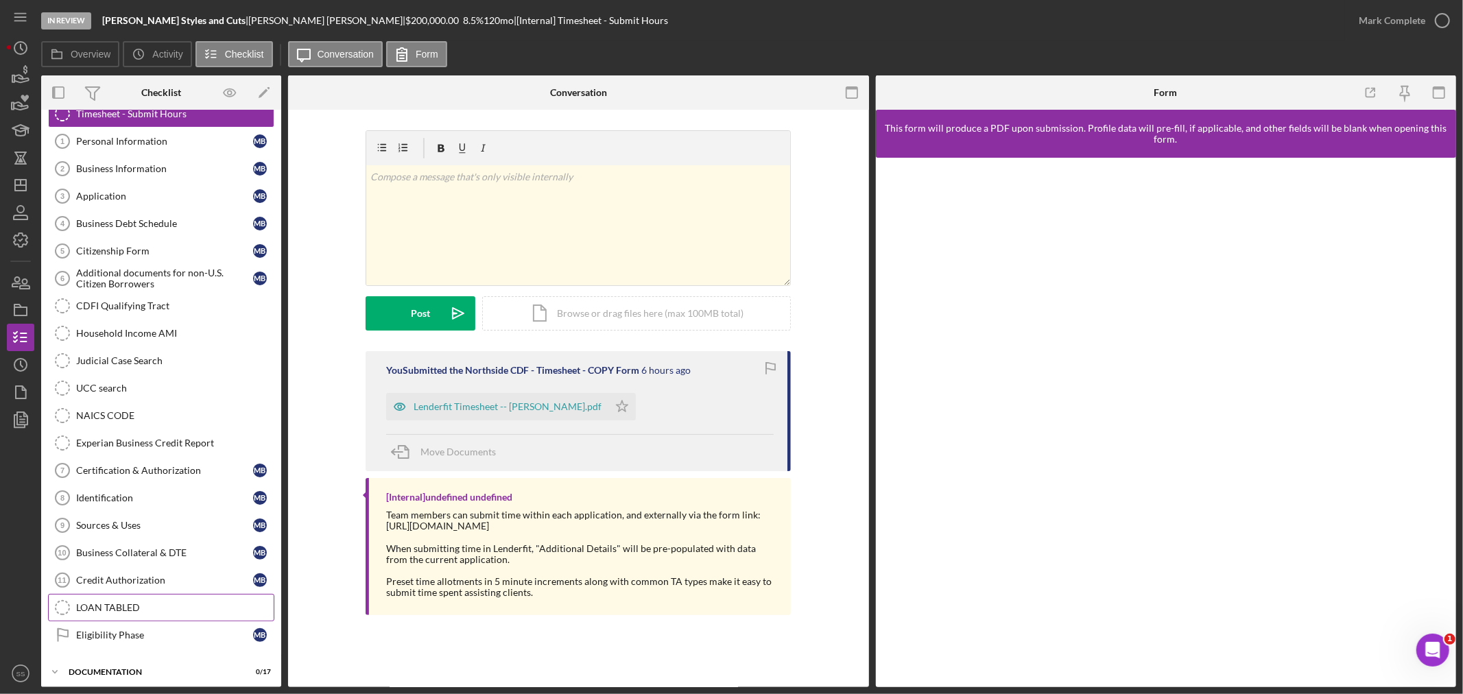
scroll to position [84, 0]
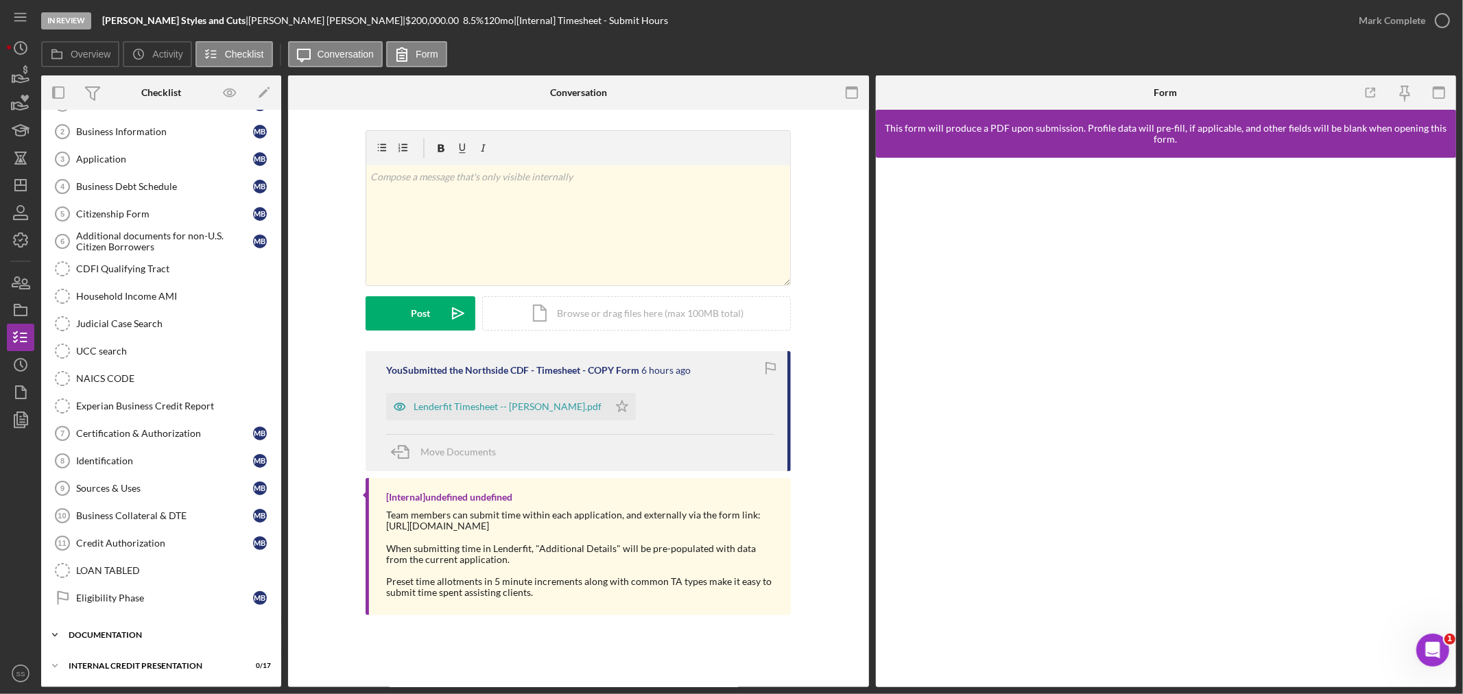
click at [137, 629] on div "Icon/Expander documentation 0 / 17" at bounding box center [161, 634] width 240 height 27
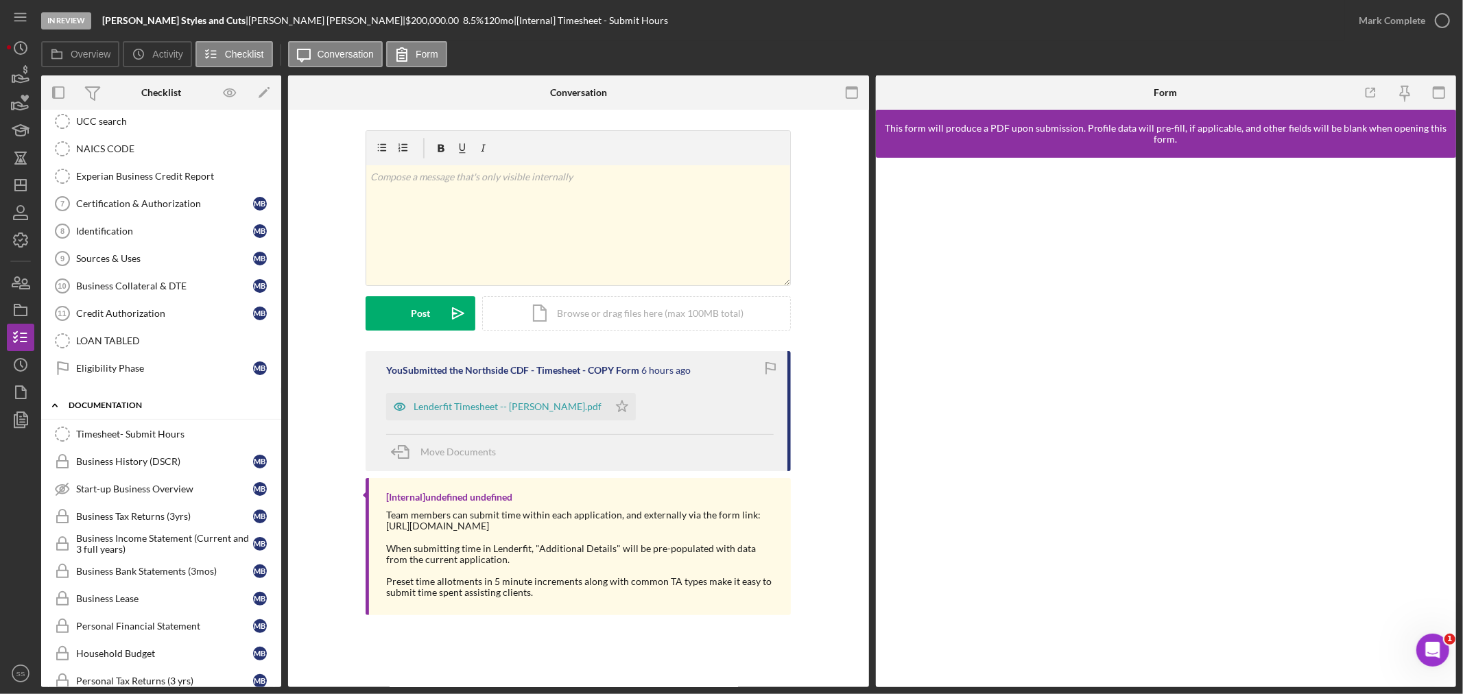
scroll to position [313, 0]
click at [121, 462] on div "Business History (DSCR)" at bounding box center [164, 460] width 177 height 11
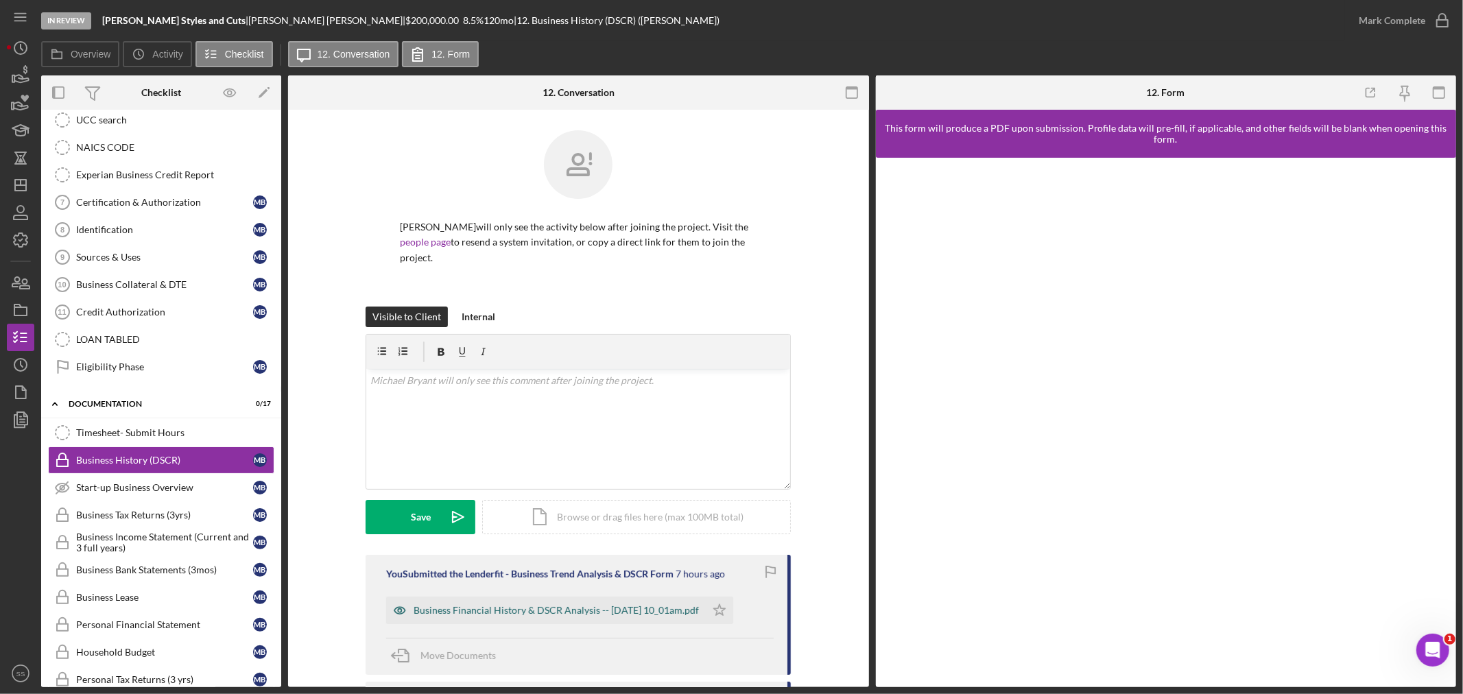
click at [615, 604] on div "Business Financial History & DSCR Analysis -- [DATE] 10_01am.pdf" at bounding box center [546, 610] width 320 height 27
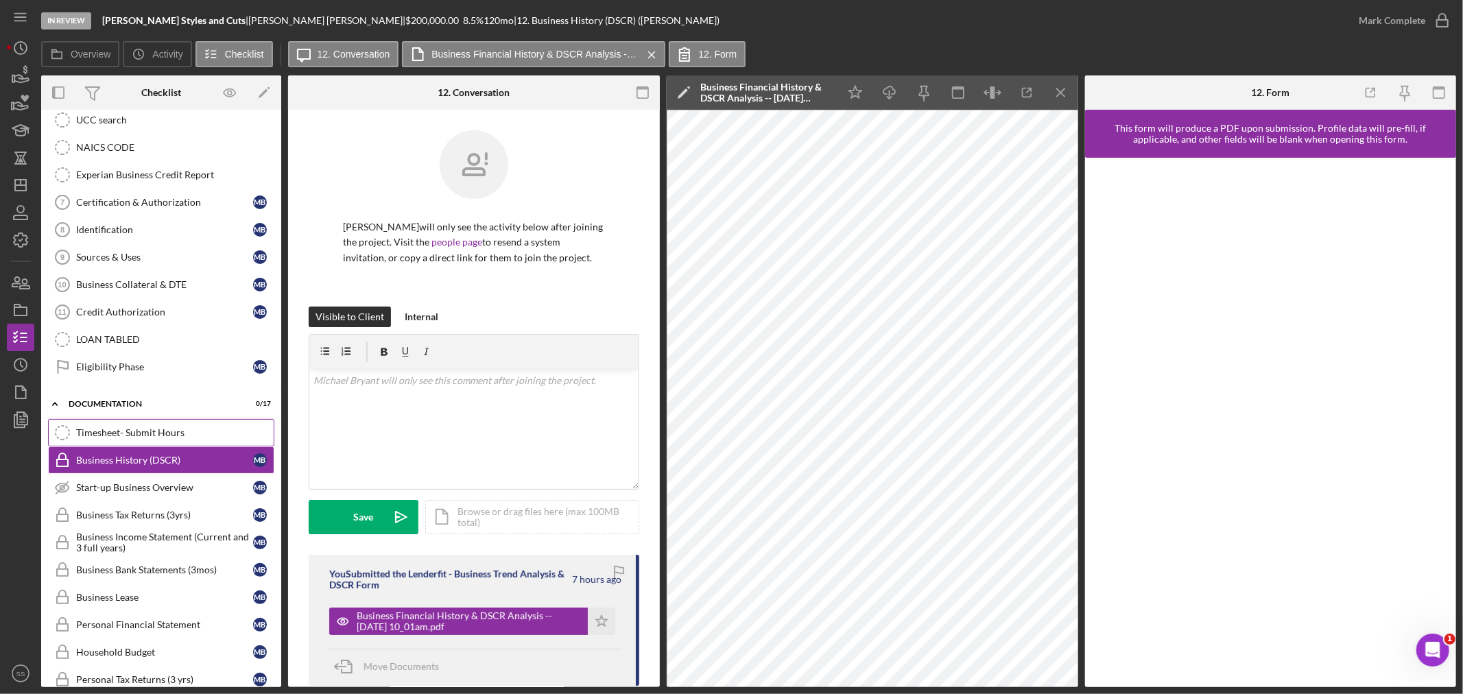
click at [106, 433] on div "Timesheet- Submit Hours" at bounding box center [175, 432] width 198 height 11
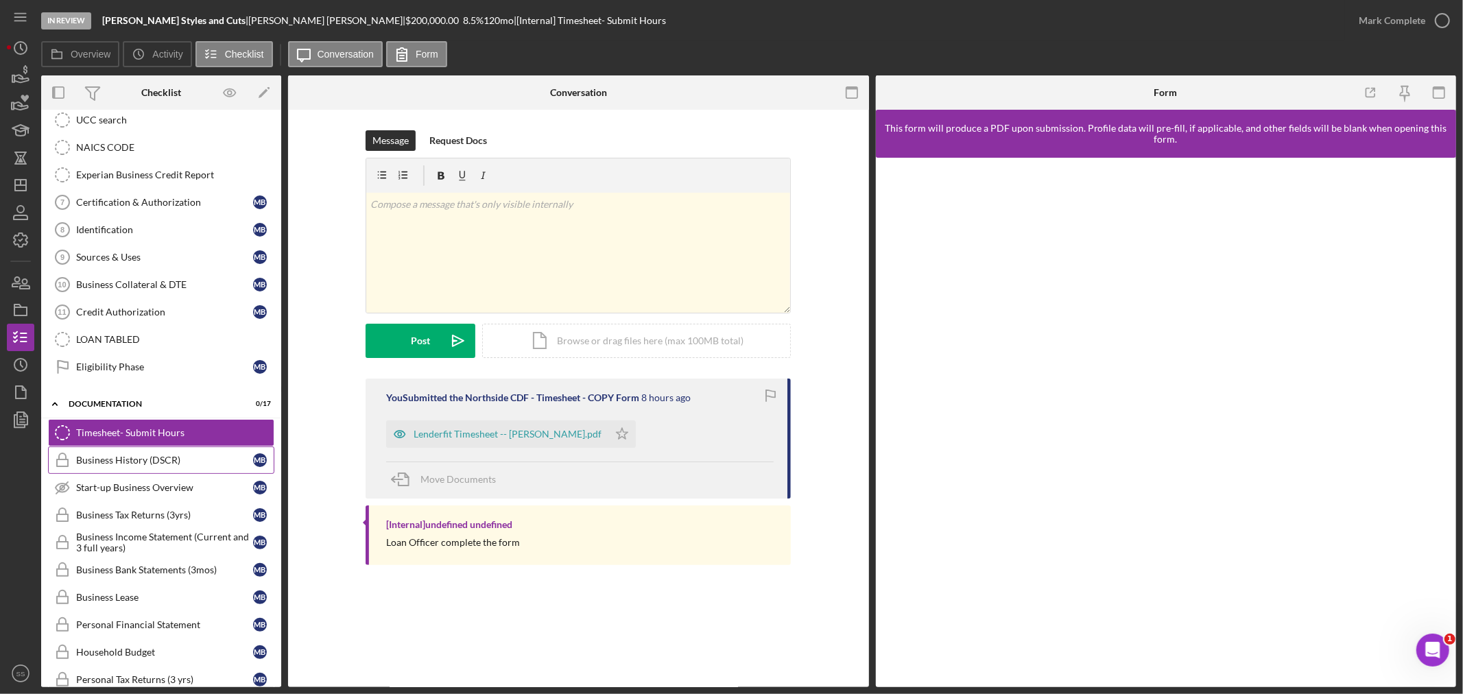
click at [113, 462] on div "Business History (DSCR)" at bounding box center [164, 460] width 177 height 11
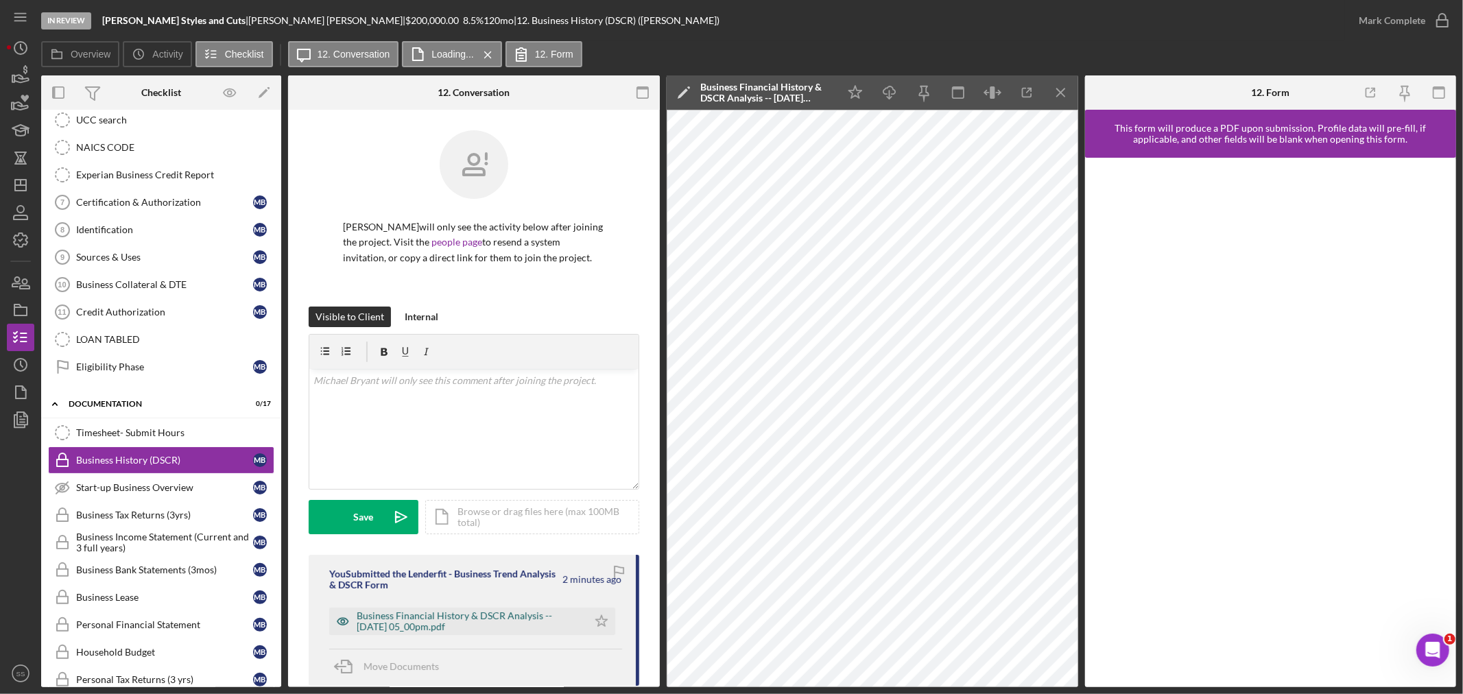
click at [458, 624] on div "Business Financial History & DSCR Analysis -- [DATE] 05_00pm.pdf" at bounding box center [469, 622] width 224 height 22
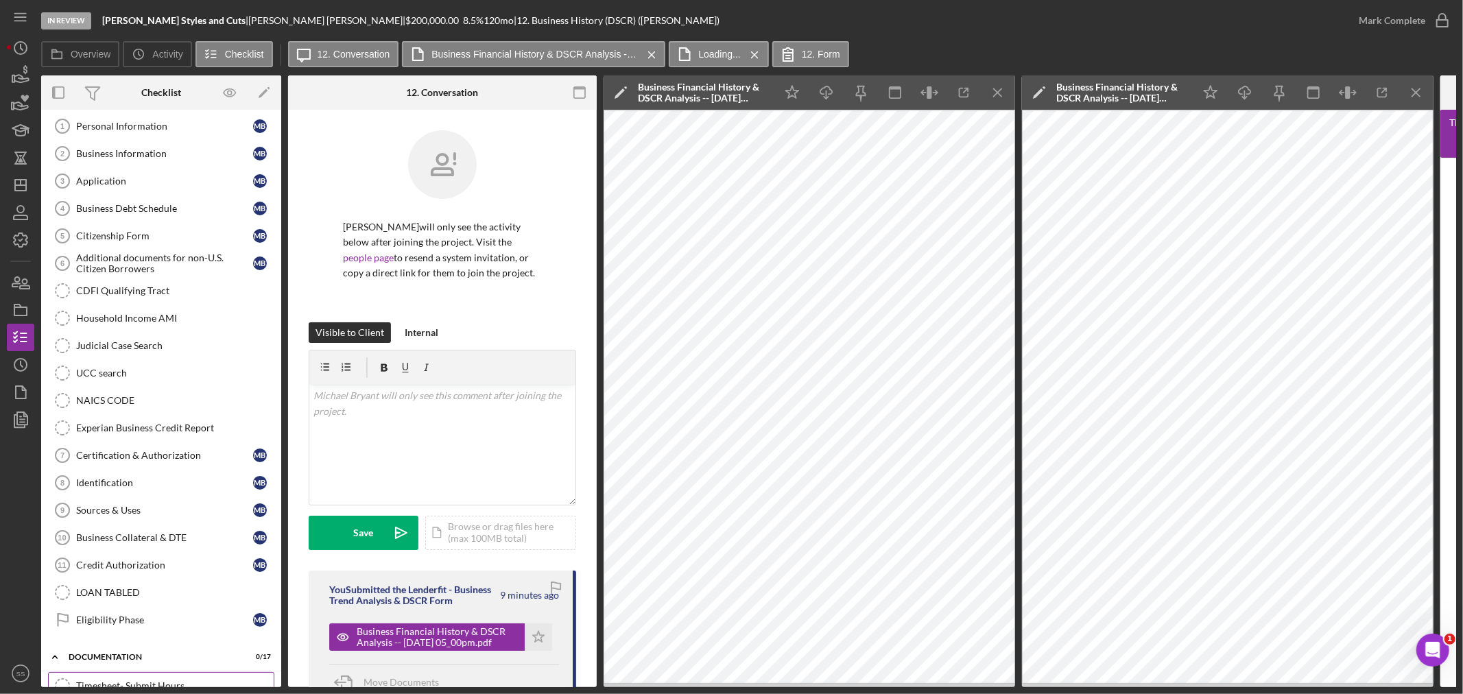
scroll to position [8, 0]
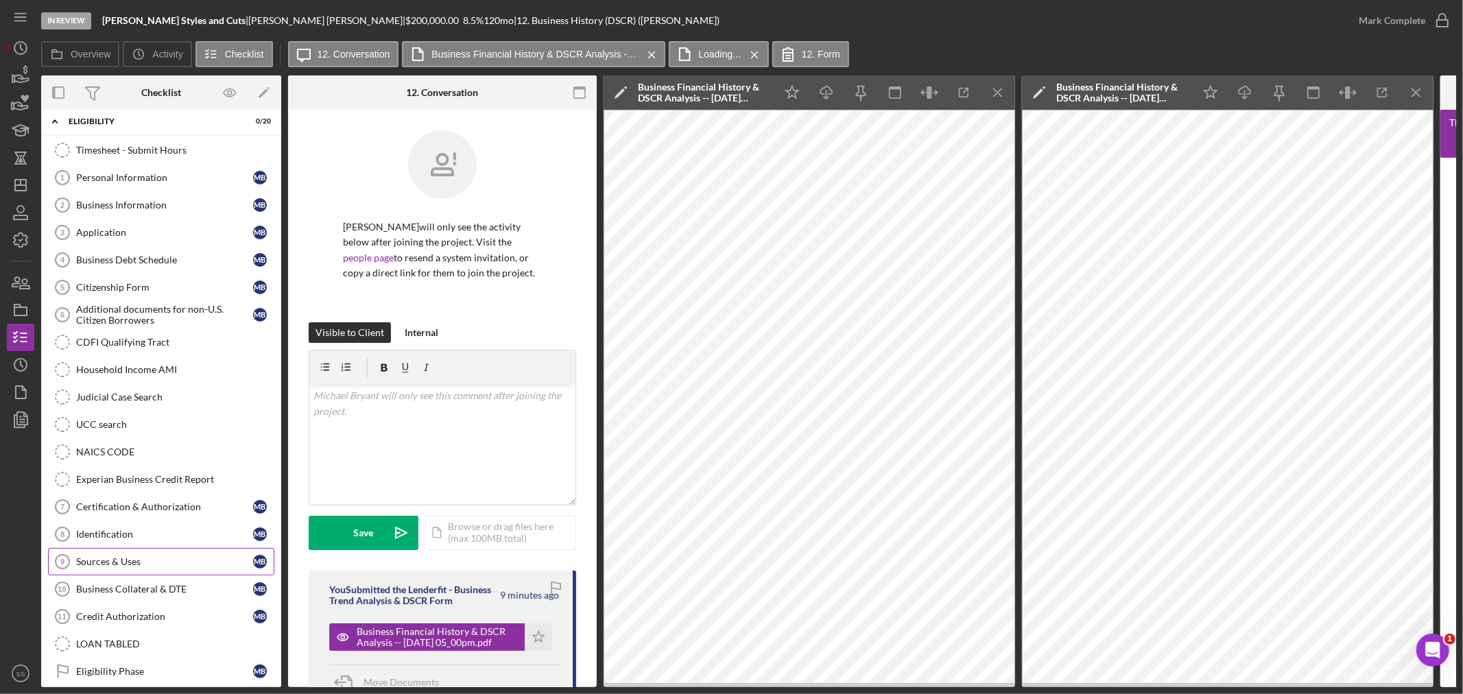
click at [119, 564] on div "Sources & Uses" at bounding box center [164, 561] width 177 height 11
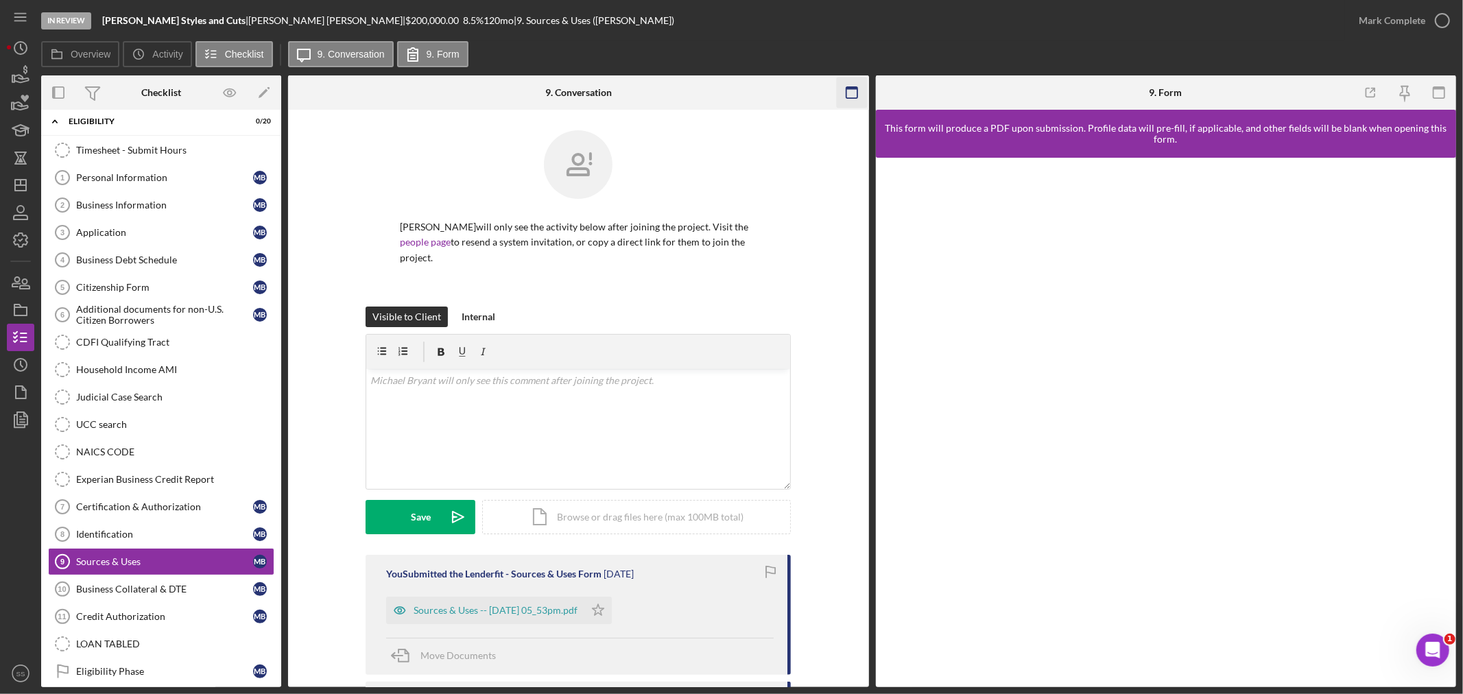
click at [851, 84] on icon "button" at bounding box center [851, 93] width 31 height 31
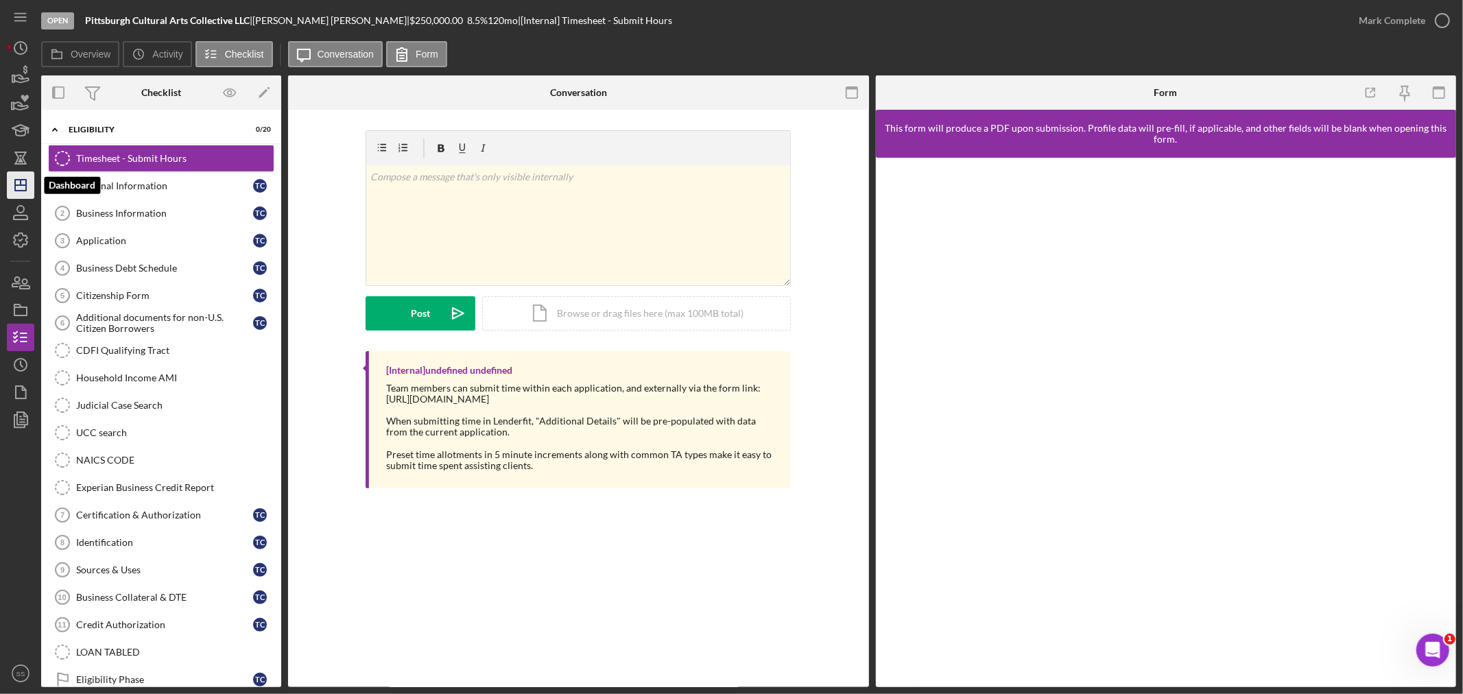
click at [14, 184] on icon "Icon/Dashboard" at bounding box center [20, 185] width 34 height 34
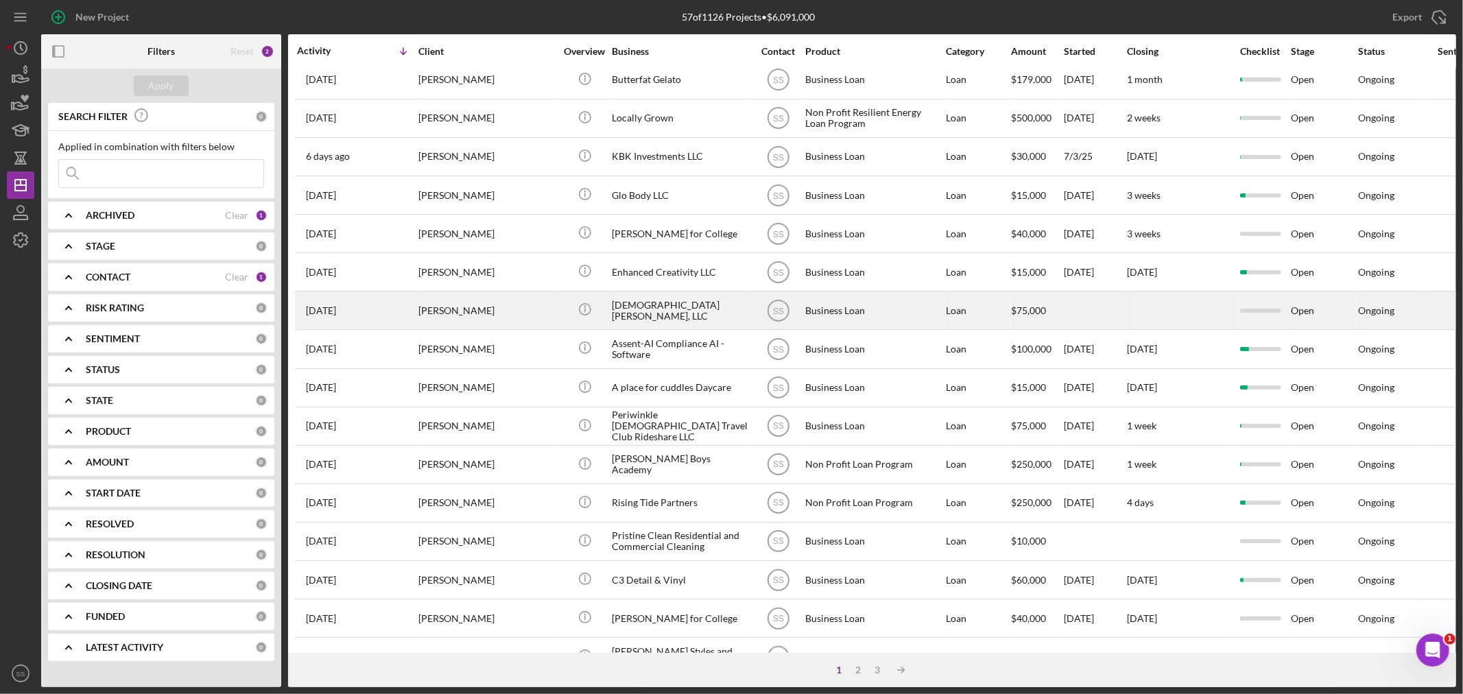
scroll to position [152, 0]
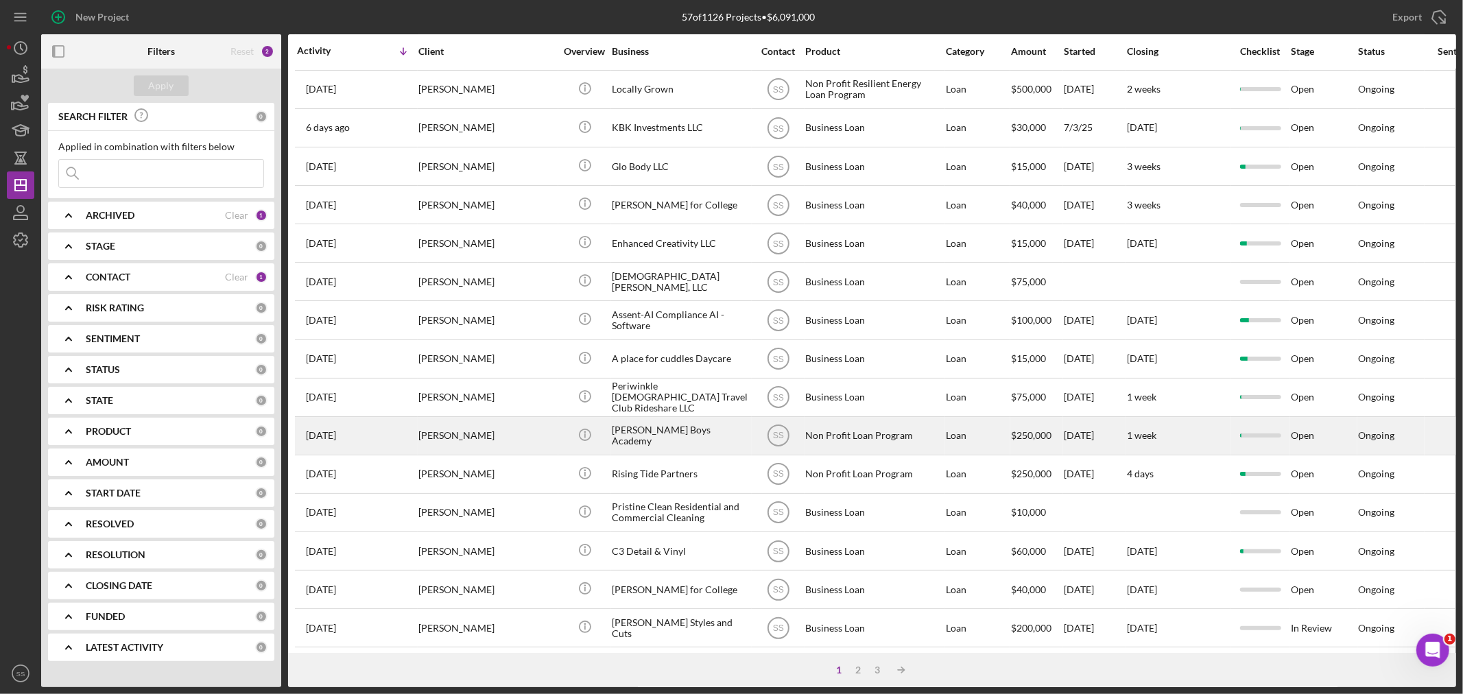
click at [518, 439] on div "[PERSON_NAME]" at bounding box center [486, 436] width 137 height 36
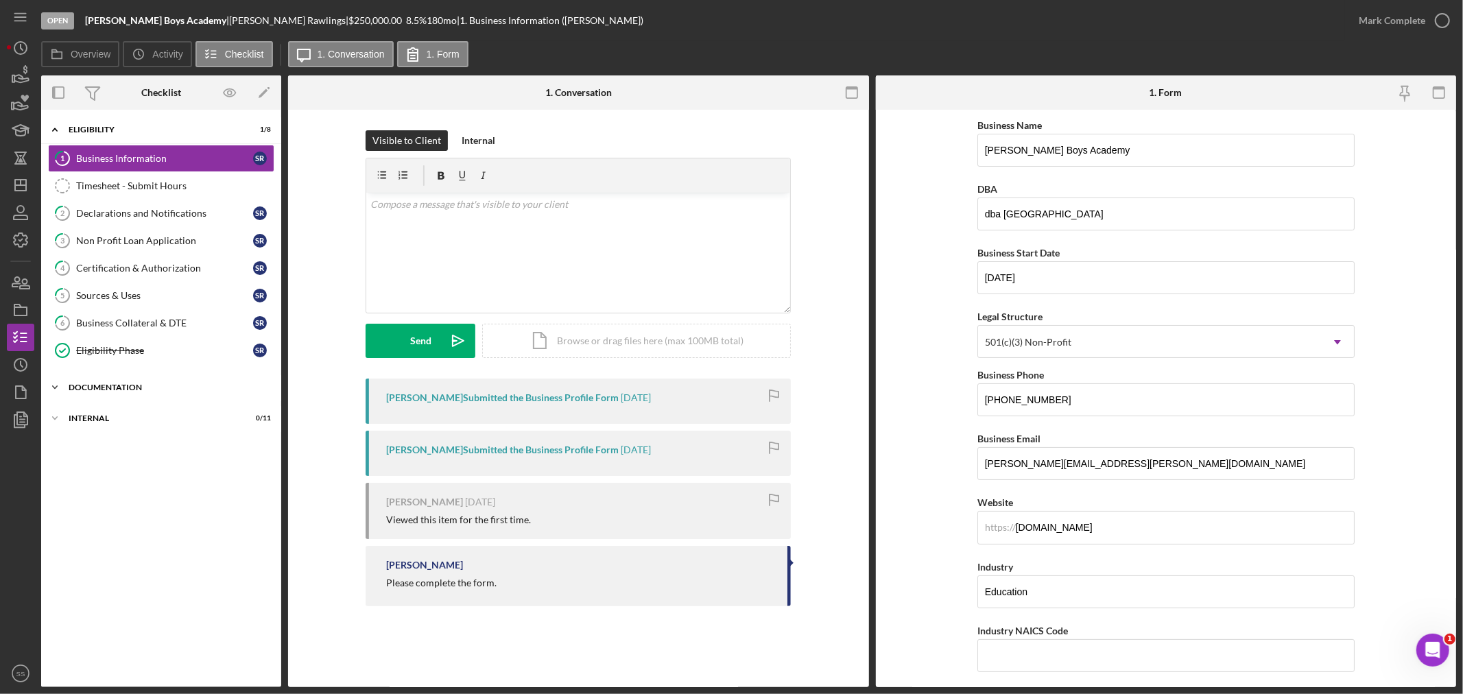
click at [84, 384] on div "Documentation" at bounding box center [167, 387] width 196 height 8
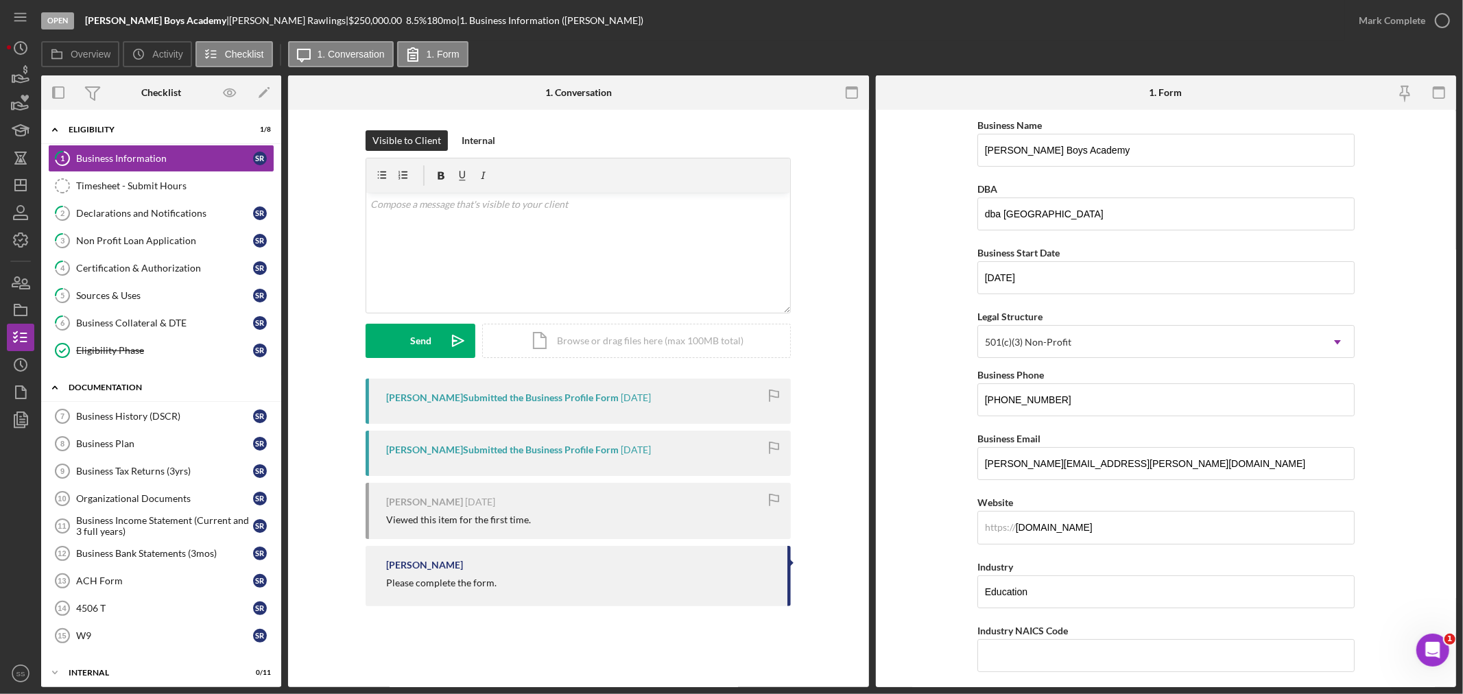
click at [85, 379] on div "Icon/Expander Documentation 0 / 9" at bounding box center [161, 388] width 240 height 28
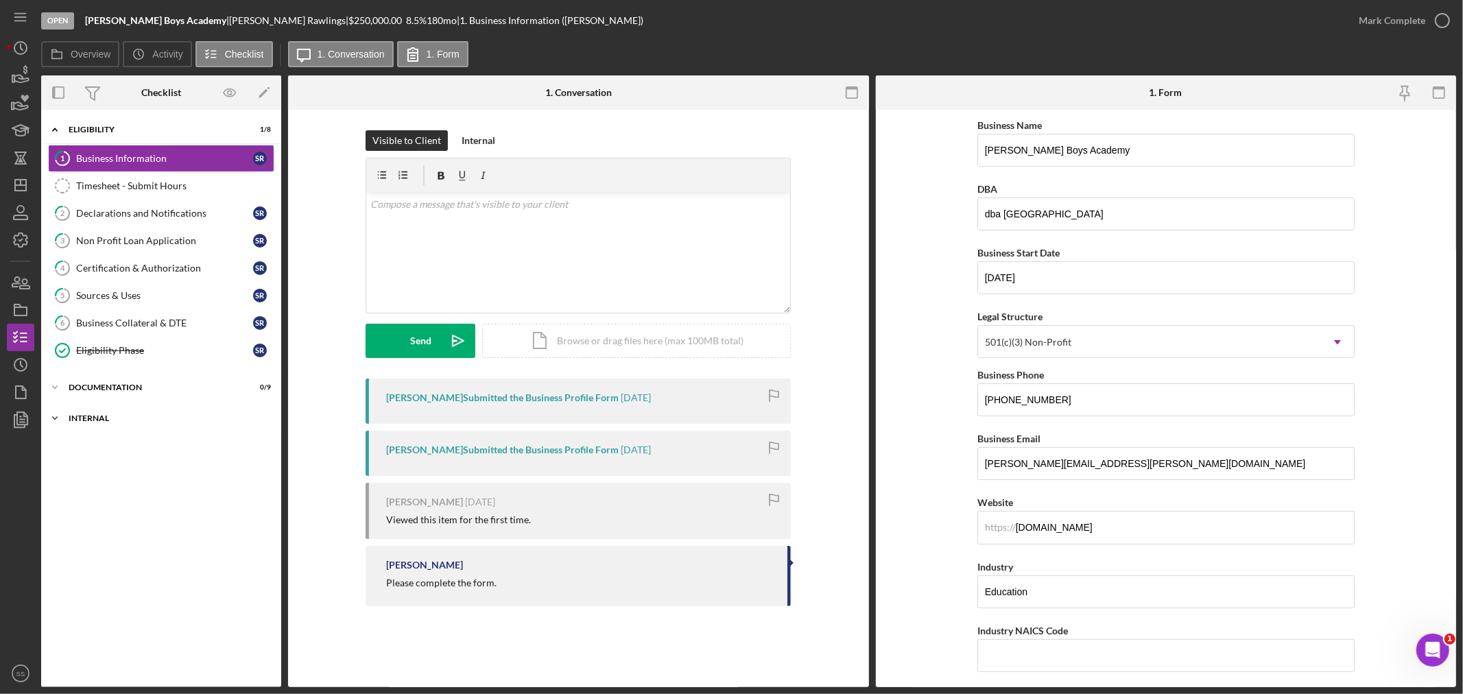
click at [91, 415] on div "Internal" at bounding box center [167, 418] width 196 height 8
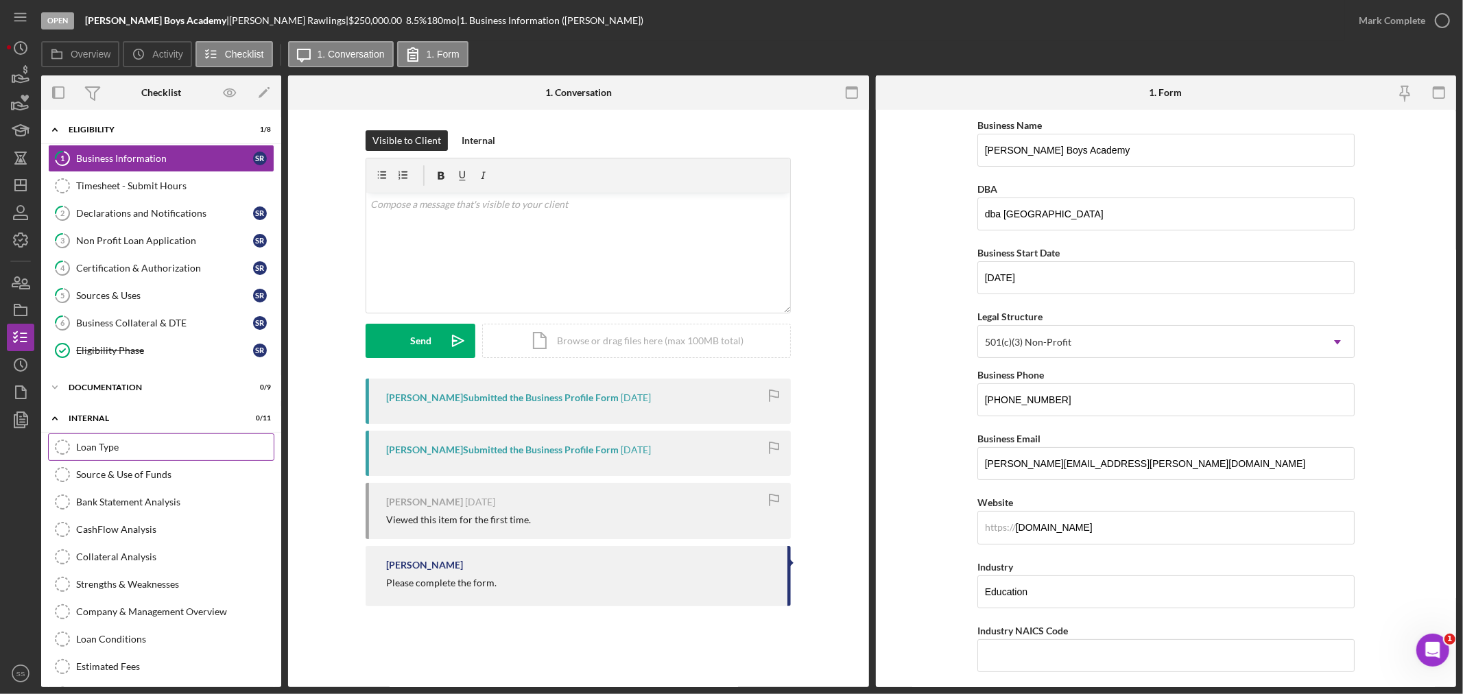
click at [139, 449] on div "Loan Type" at bounding box center [175, 447] width 198 height 11
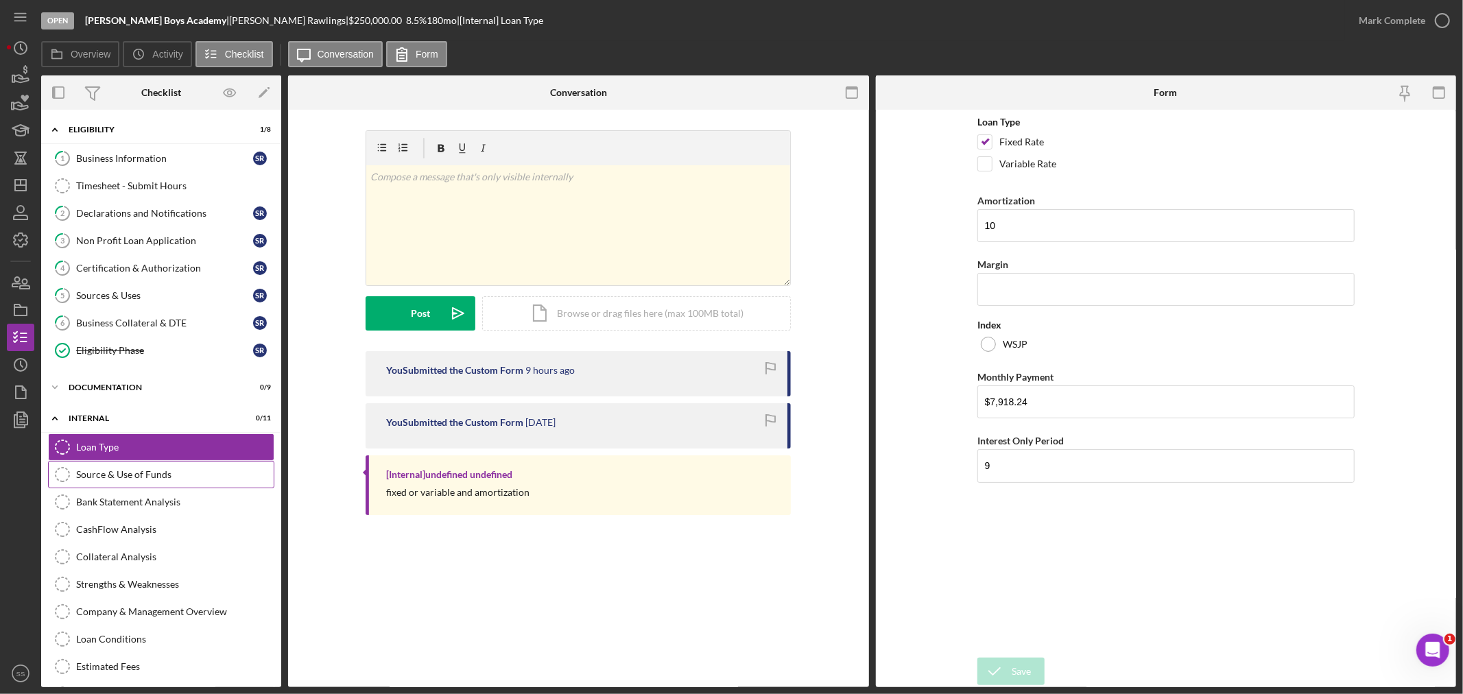
click at [128, 488] on link "Source & Use of Funds Source & Use of Funds" at bounding box center [161, 474] width 226 height 27
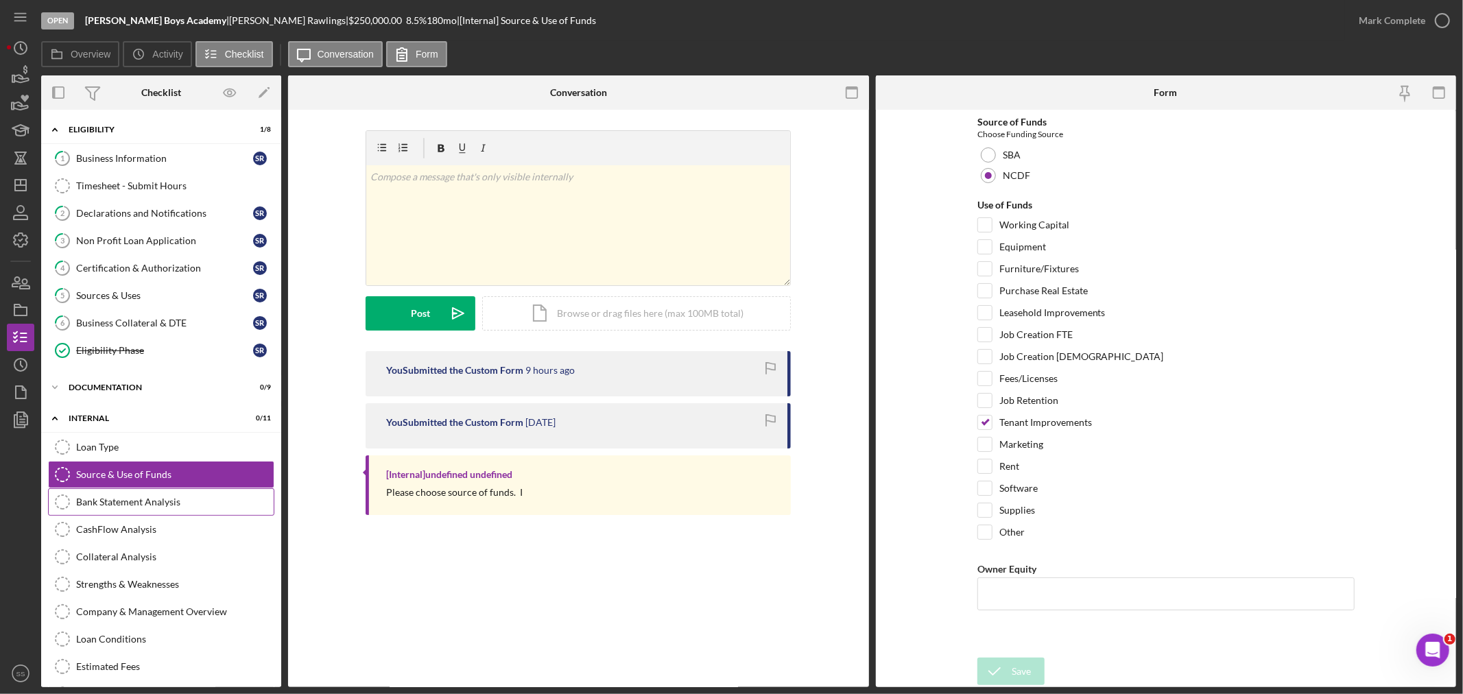
click at [128, 512] on link "Bank Statement Analysis Bank Statement Analysis" at bounding box center [161, 501] width 226 height 27
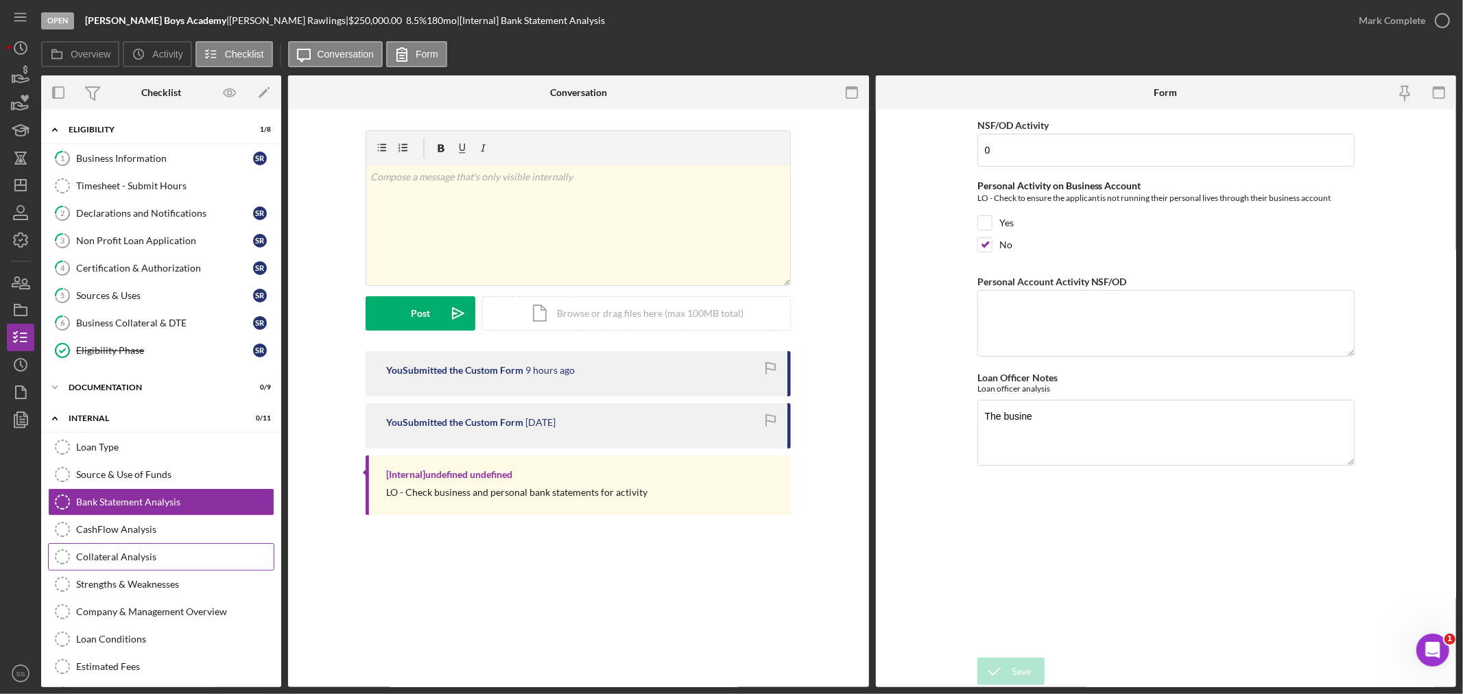
click at [110, 560] on div "Collateral Analysis" at bounding box center [175, 557] width 198 height 11
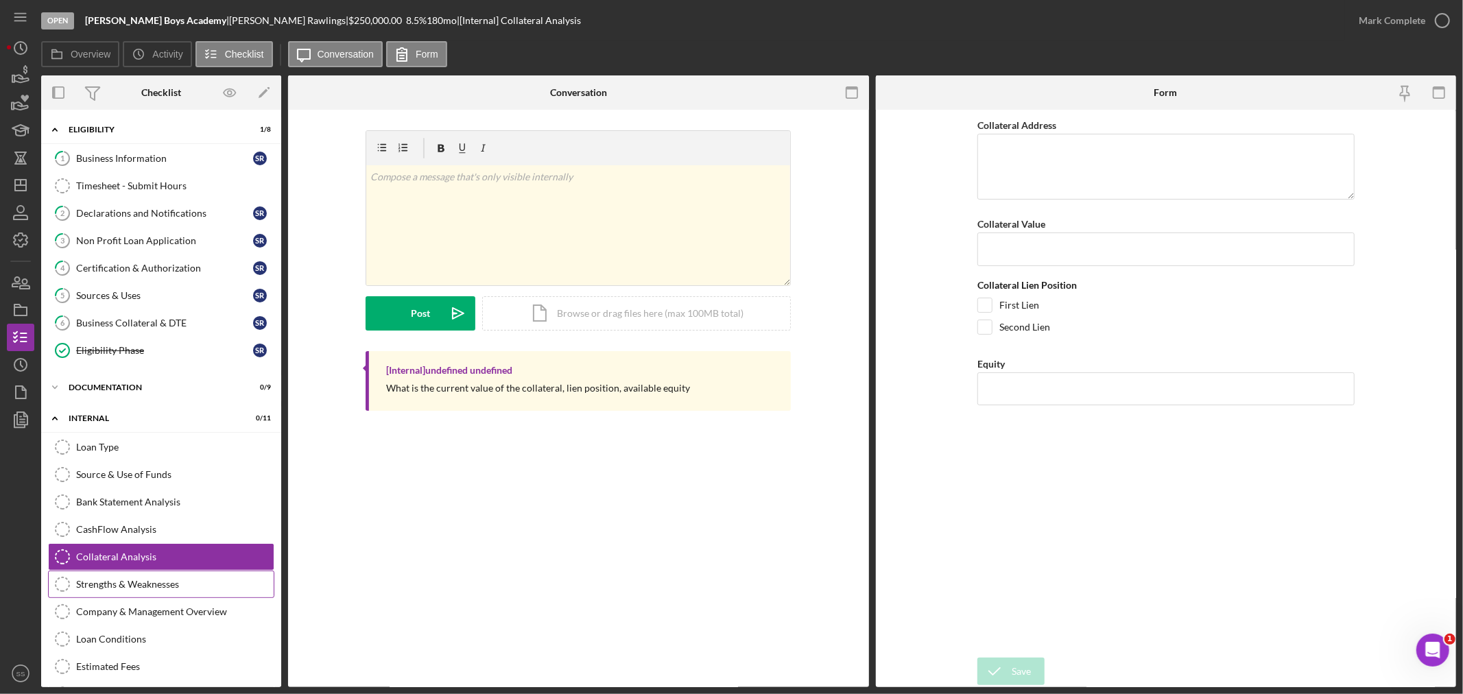
click at [115, 587] on div "Strengths & Weaknesses" at bounding box center [175, 584] width 198 height 11
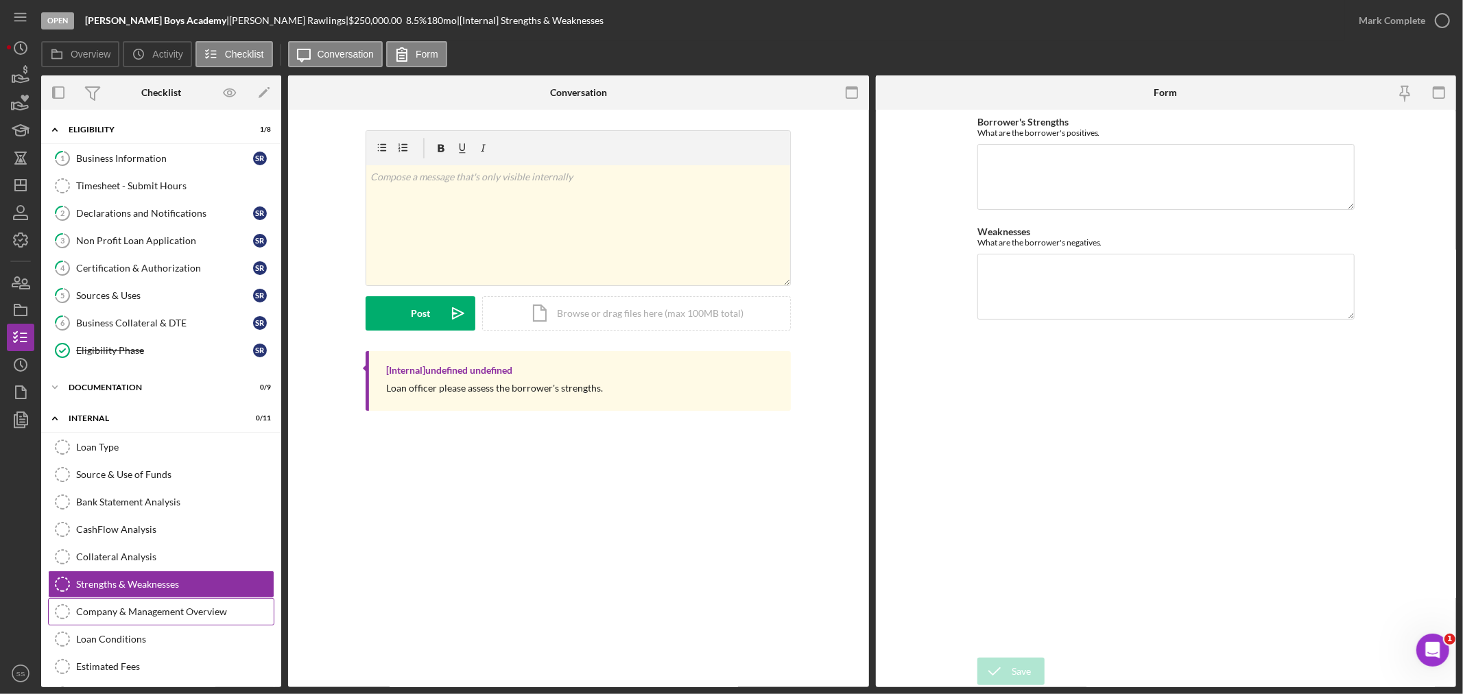
click at [121, 619] on link "Company & Management Overview Company & Management Overview" at bounding box center [161, 611] width 226 height 27
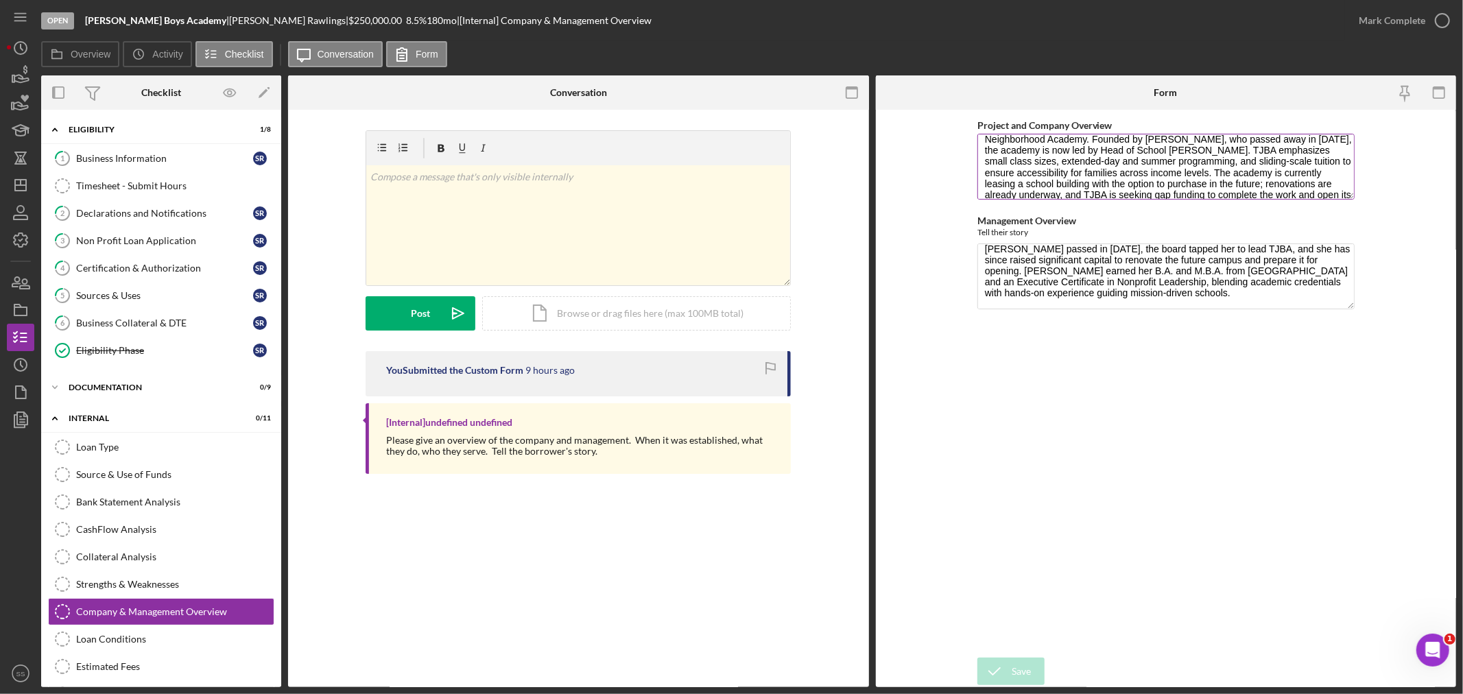
scroll to position [88, 0]
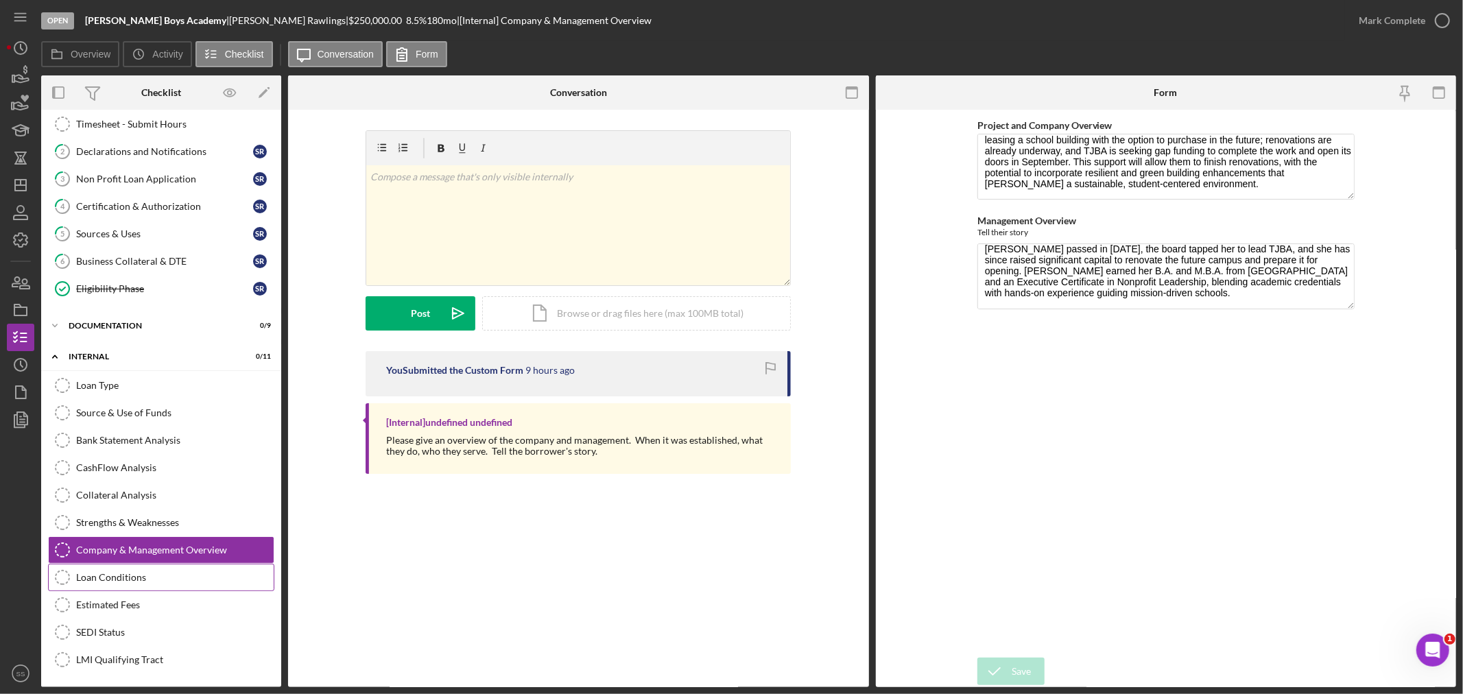
click at [112, 584] on link "Loan Conditions Loan Conditions" at bounding box center [161, 577] width 226 height 27
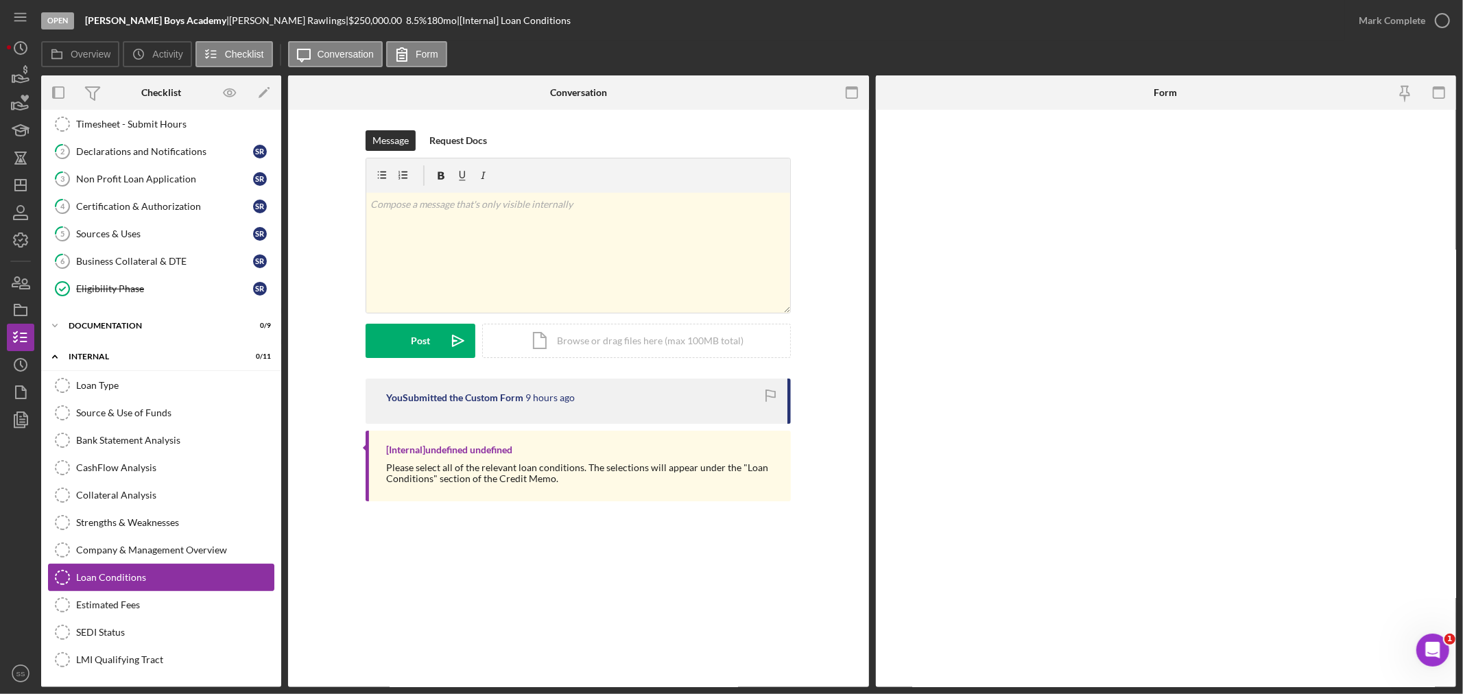
scroll to position [64, 0]
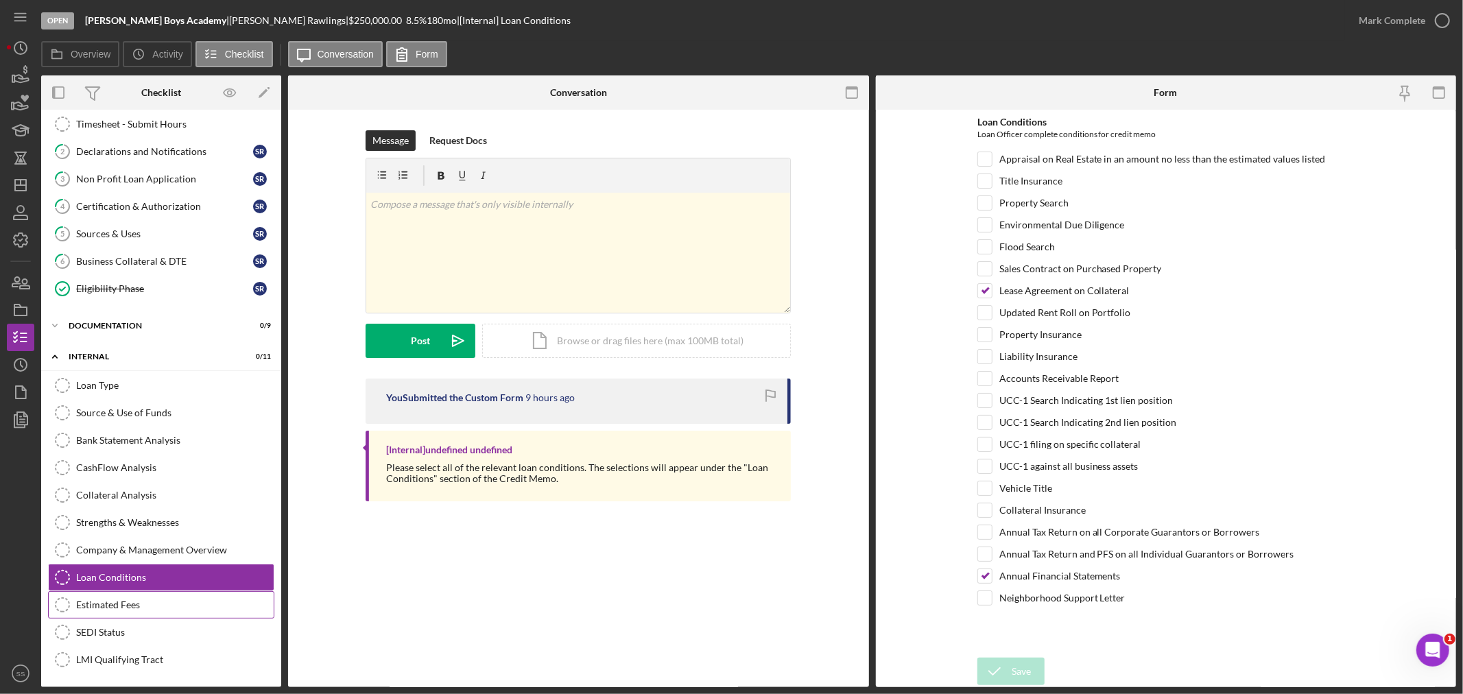
click at [113, 612] on link "Estimated Fees Estimated Fees" at bounding box center [161, 604] width 226 height 27
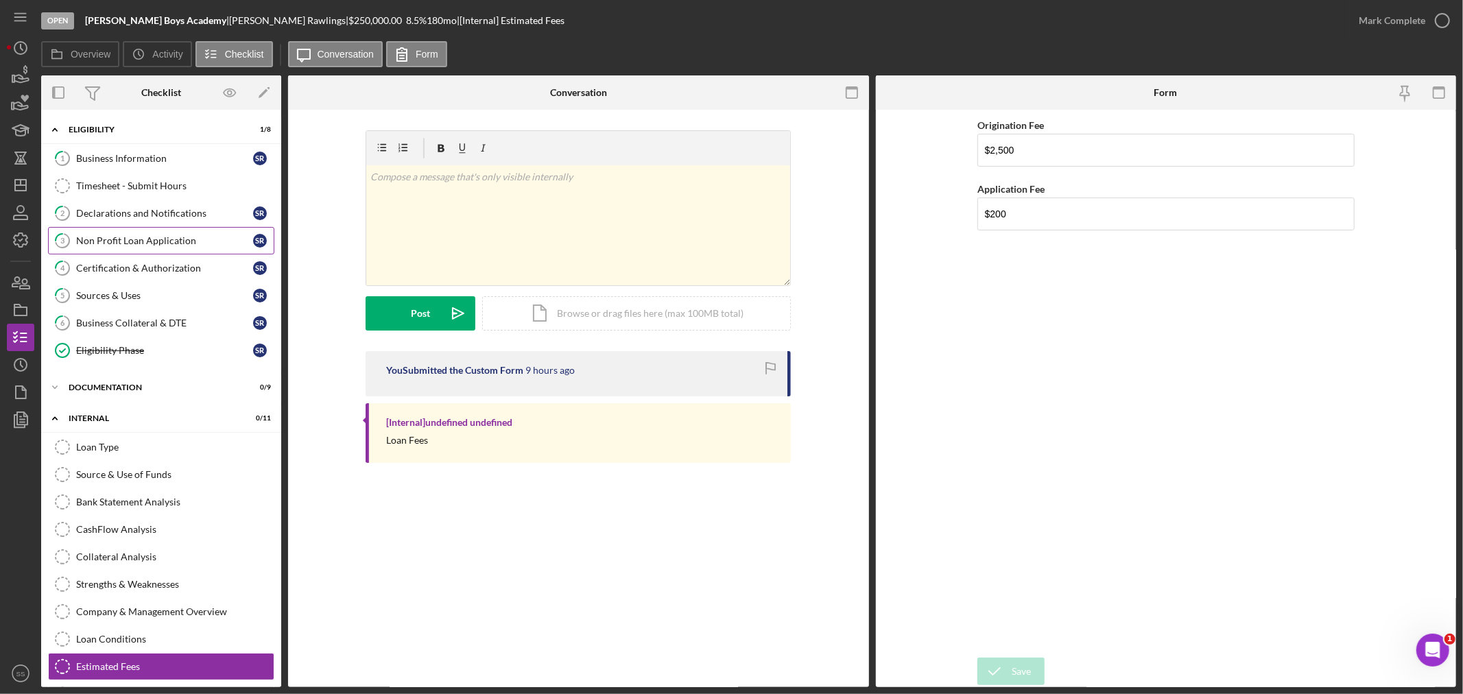
click at [117, 238] on div "Non Profit Loan Application" at bounding box center [164, 240] width 177 height 11
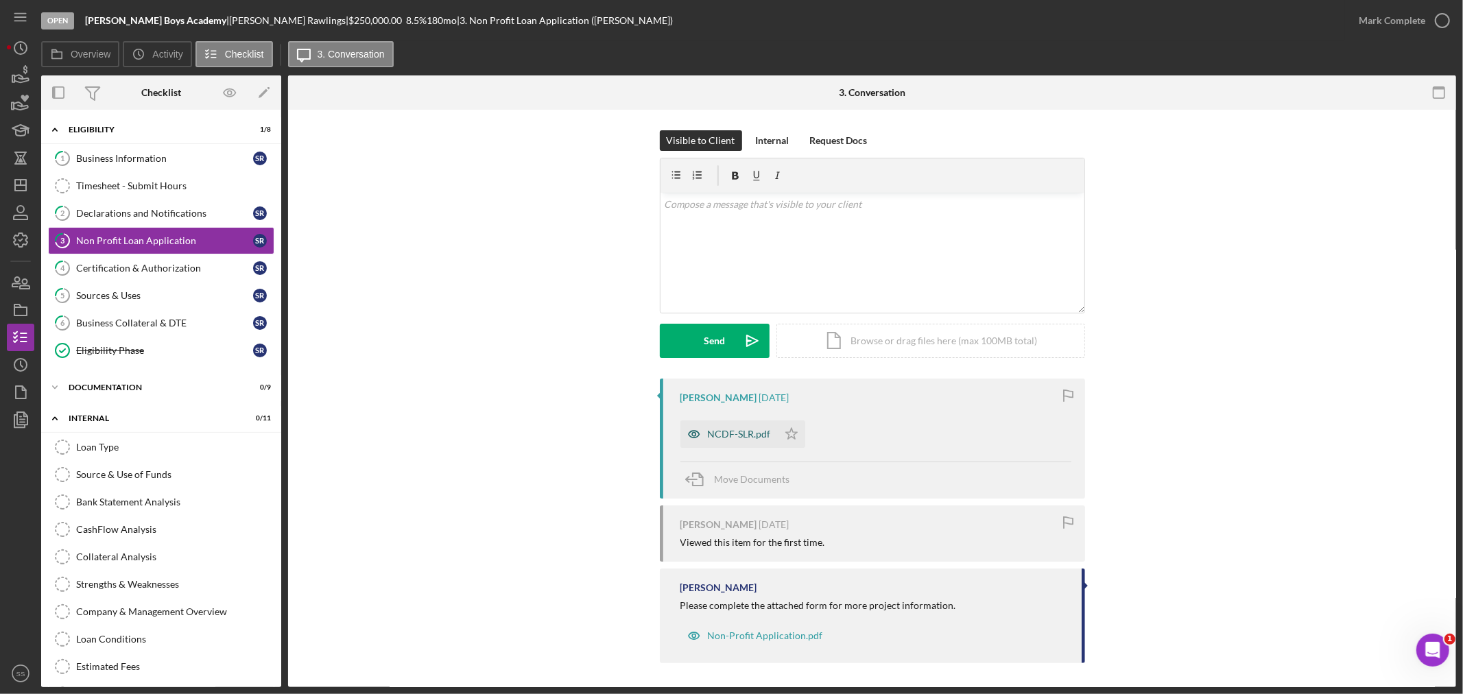
click at [712, 434] on div "NCDF-SLR.pdf" at bounding box center [739, 434] width 63 height 11
